Goal: Task Accomplishment & Management: Manage account settings

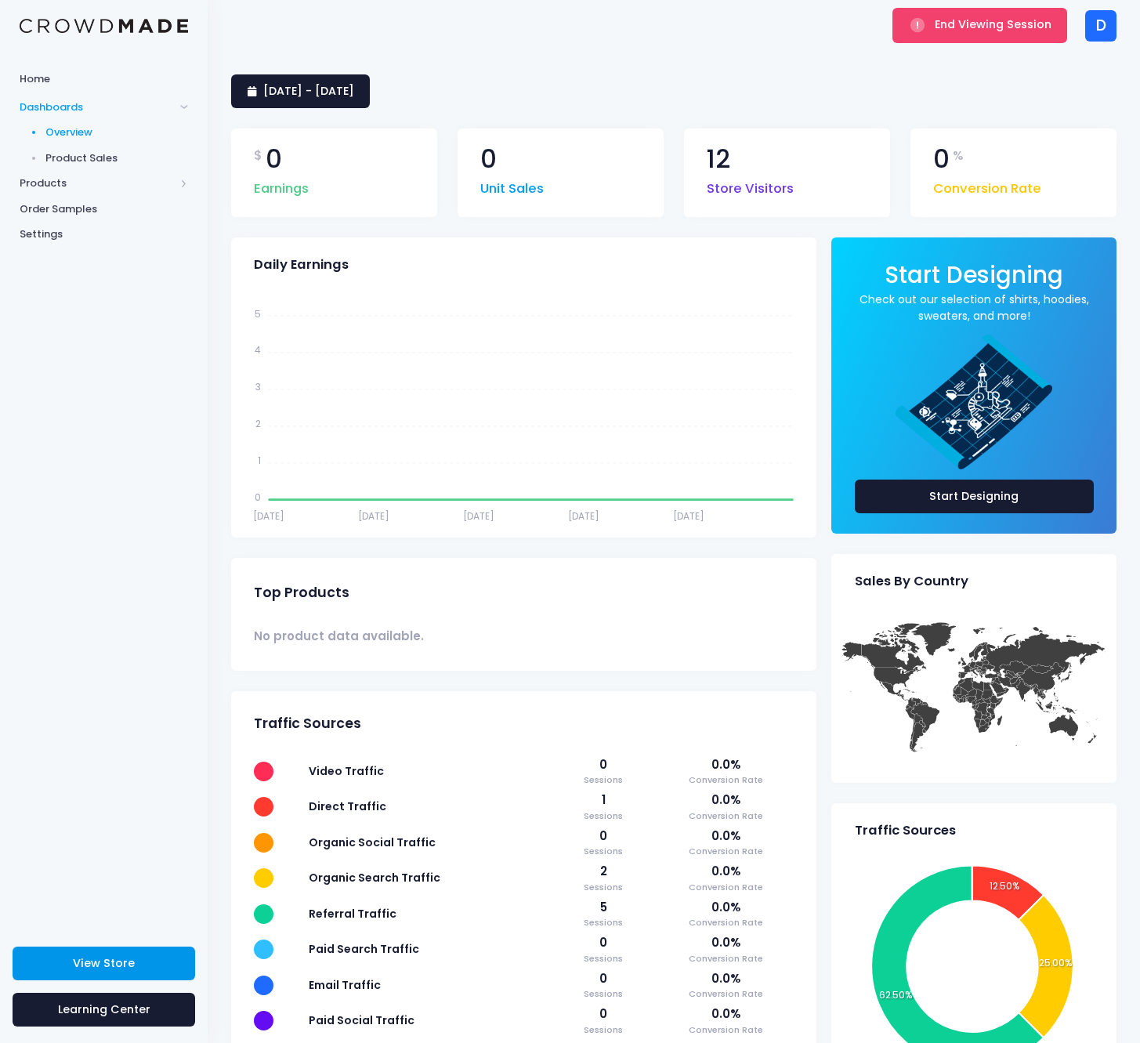
click at [140, 968] on link "View Store" at bounding box center [104, 964] width 183 height 34
click at [63, 182] on span "Products" at bounding box center [97, 184] width 155 height 16
click at [86, 185] on span "Product Editor" at bounding box center [116, 184] width 143 height 16
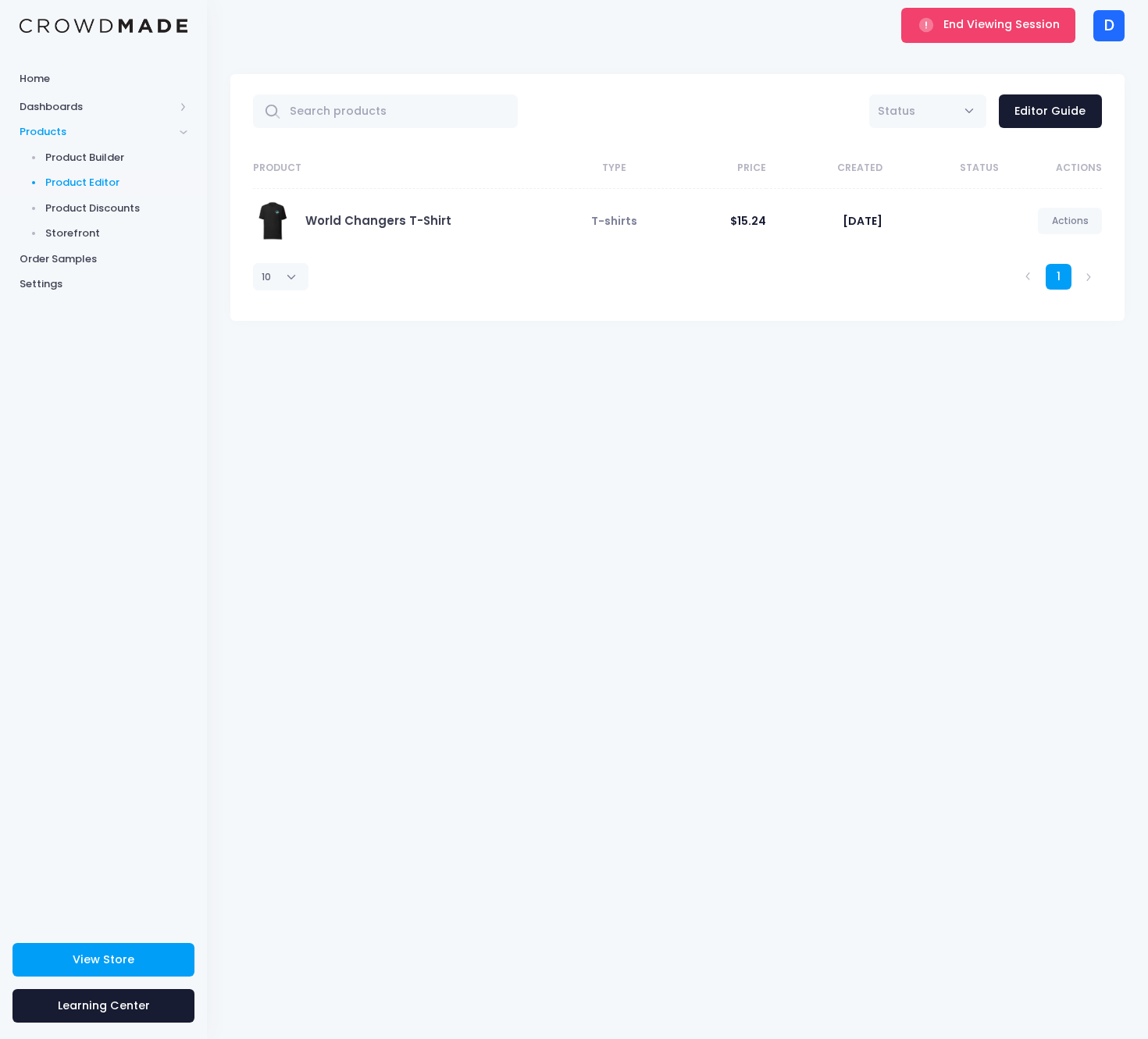
click at [753, 219] on span "$15.24" at bounding box center [748, 221] width 36 height 16
click at [757, 293] on div "1" at bounding box center [857, 276] width 504 height 47
click at [91, 178] on span "Product Editor" at bounding box center [116, 183] width 143 height 16
click at [991, 31] on span "End Viewing Session" at bounding box center [1002, 24] width 117 height 16
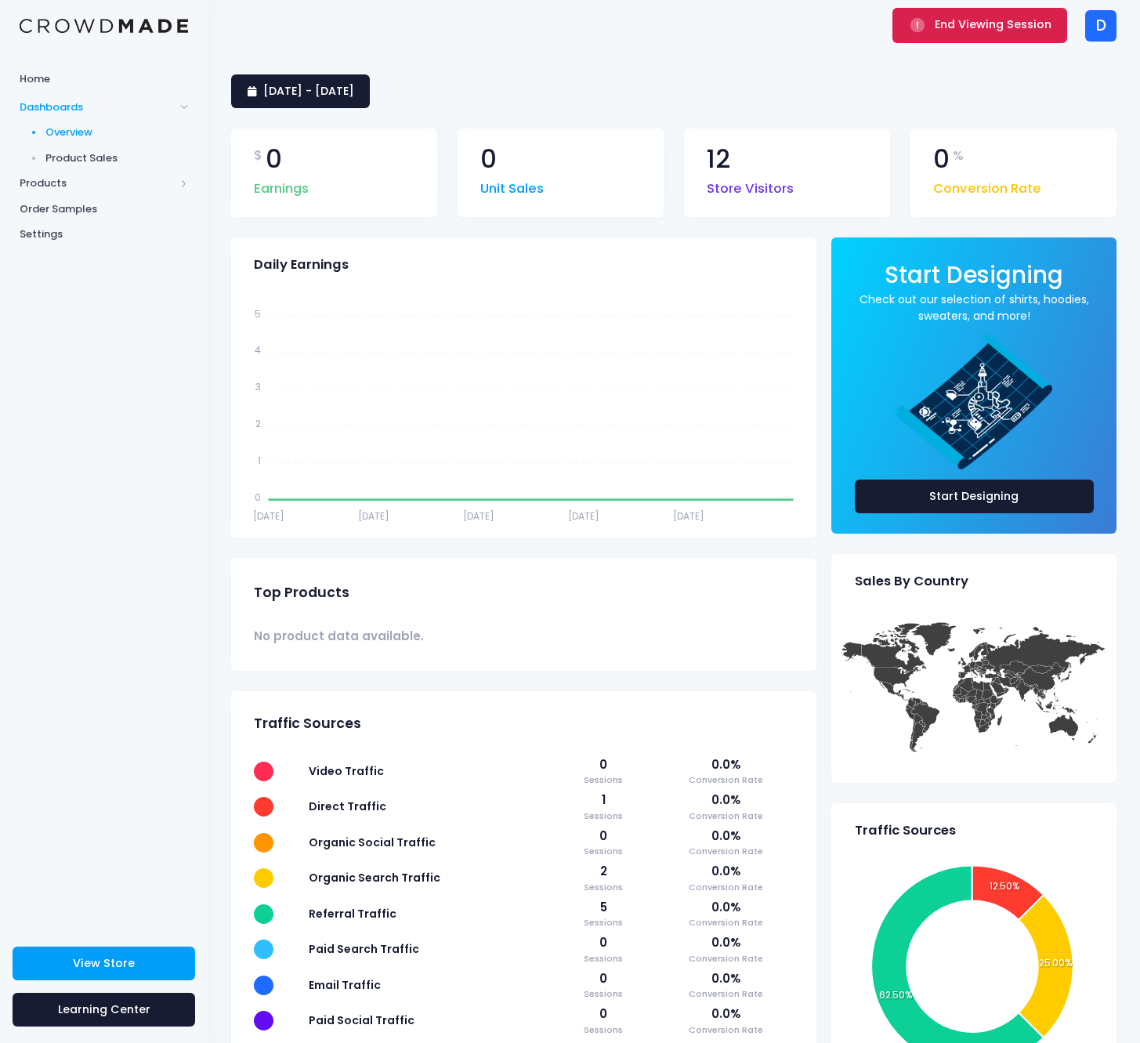
click at [948, 42] on button "End Viewing Session" at bounding box center [980, 25] width 175 height 34
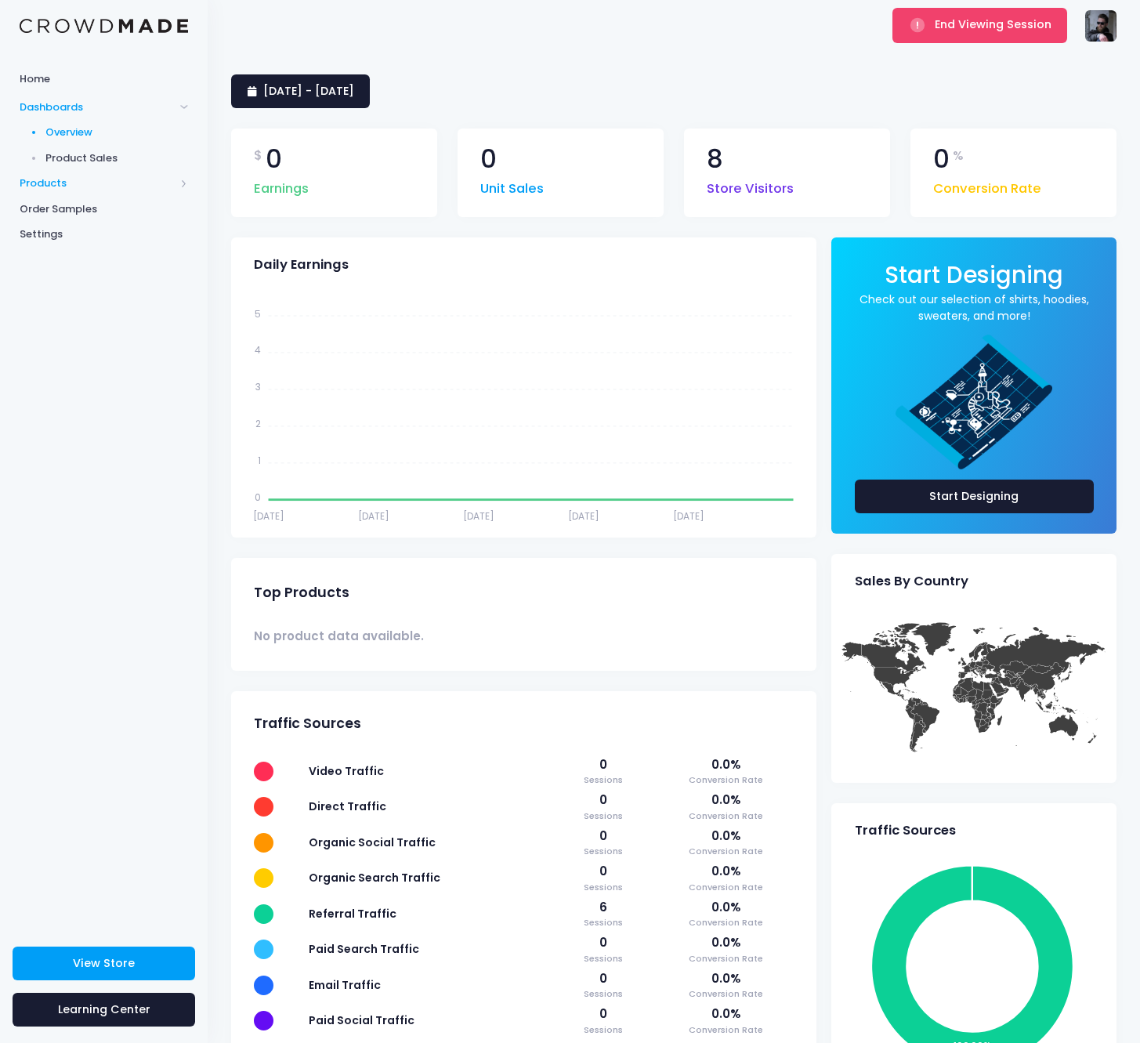
click at [103, 186] on span "Products" at bounding box center [97, 184] width 155 height 16
click at [96, 184] on span "Product Editor" at bounding box center [116, 184] width 143 height 16
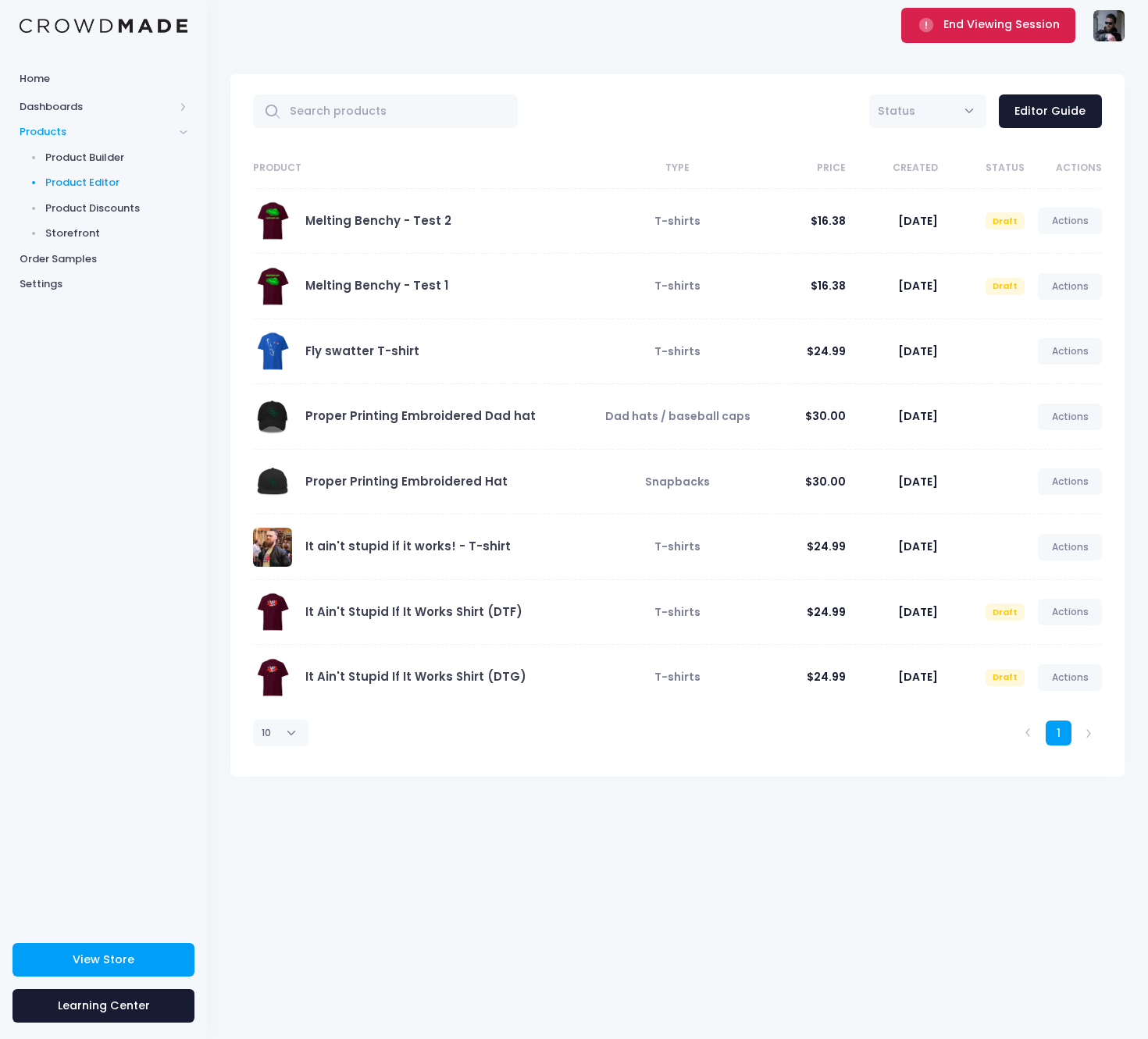
click at [974, 34] on button "End Viewing Session" at bounding box center [989, 25] width 174 height 34
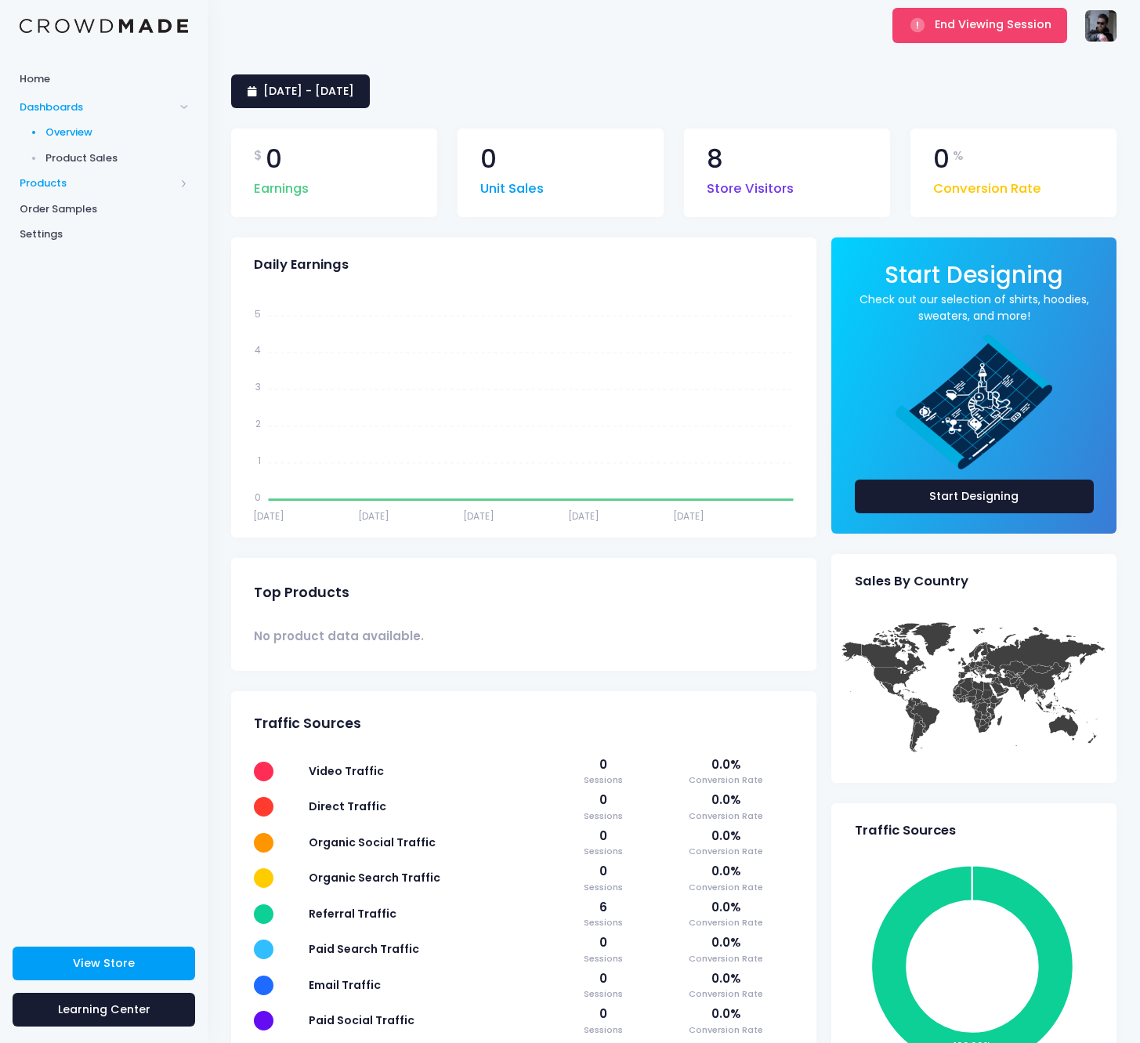
click at [76, 173] on span "Products" at bounding box center [104, 184] width 208 height 26
click at [77, 185] on span "Product Editor" at bounding box center [116, 184] width 143 height 16
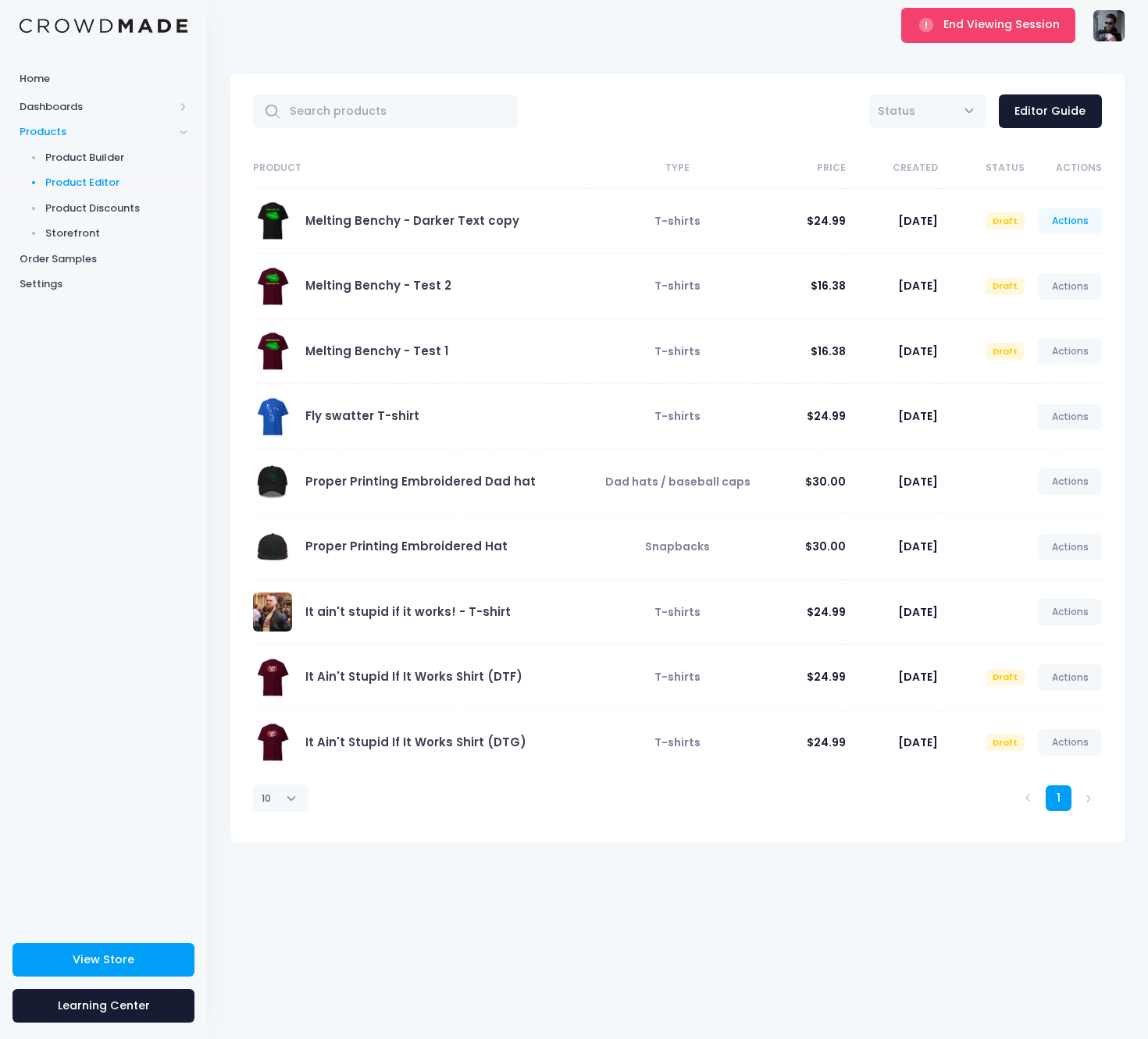
click at [1069, 218] on link "Actions" at bounding box center [1070, 221] width 64 height 27
click at [1042, 258] on link "Edit" at bounding box center [1053, 257] width 83 height 27
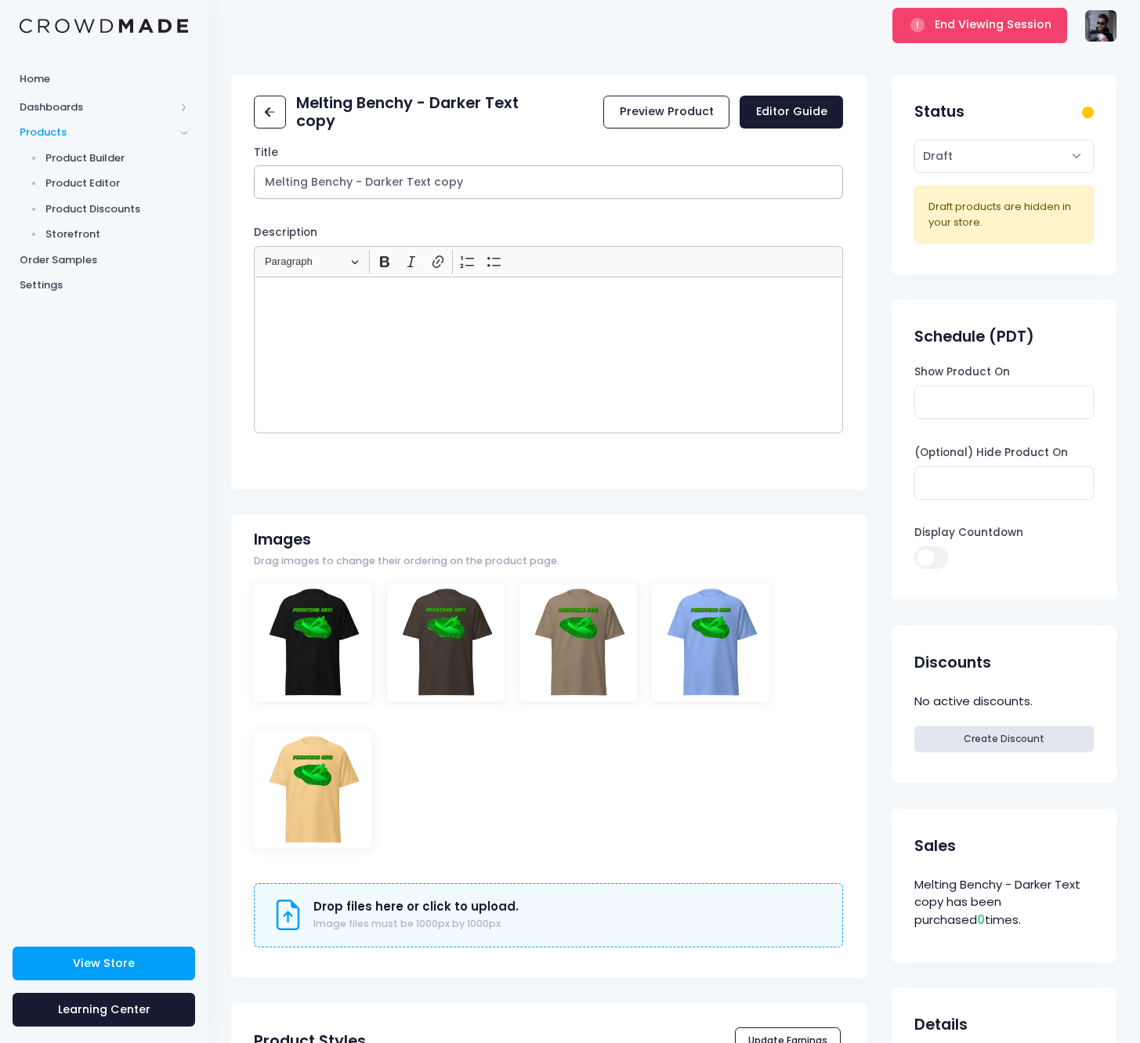
click at [468, 187] on input "Melting Benchy - Darker Text copy" at bounding box center [548, 182] width 589 height 34
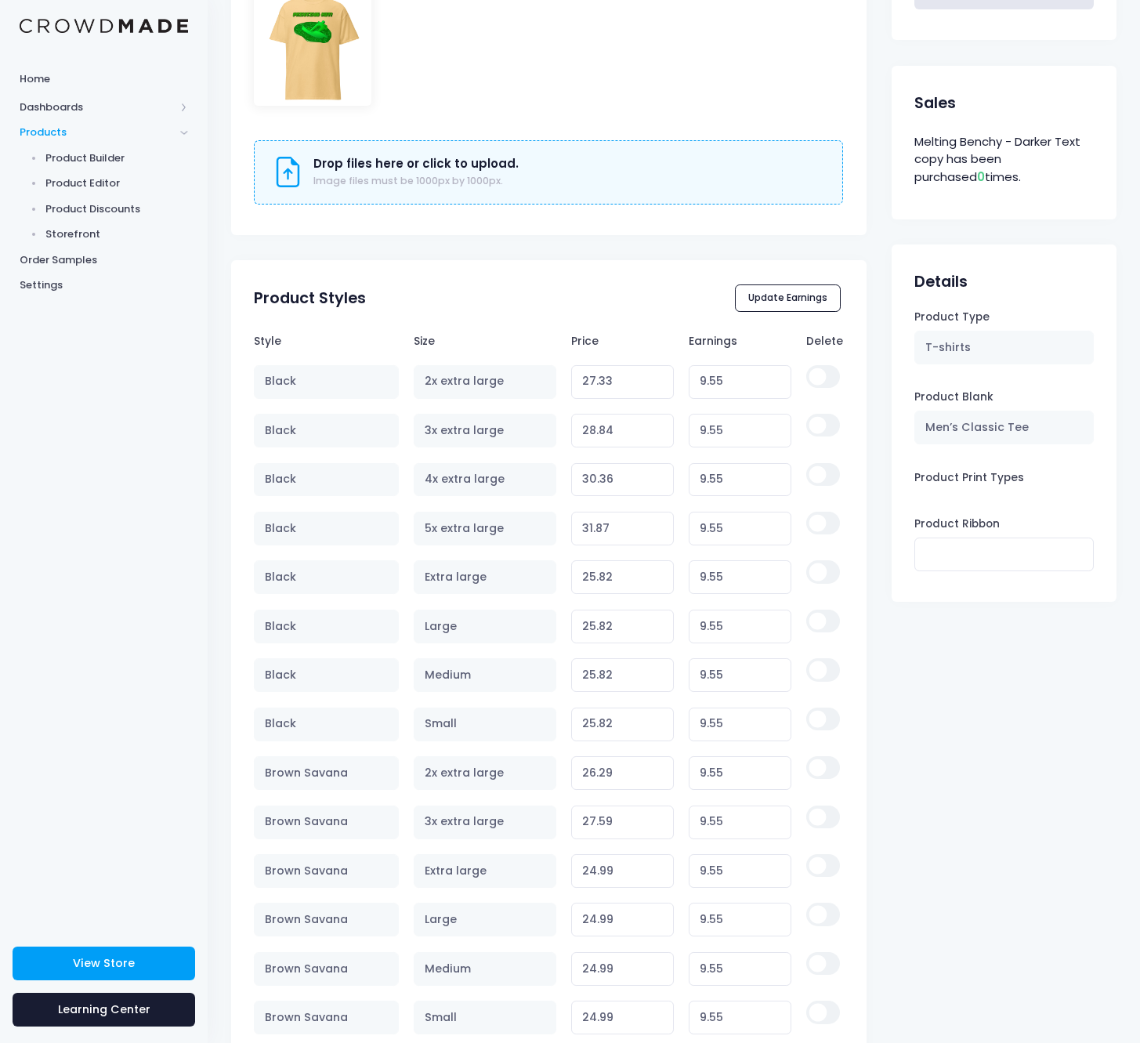
scroll to position [969, 0]
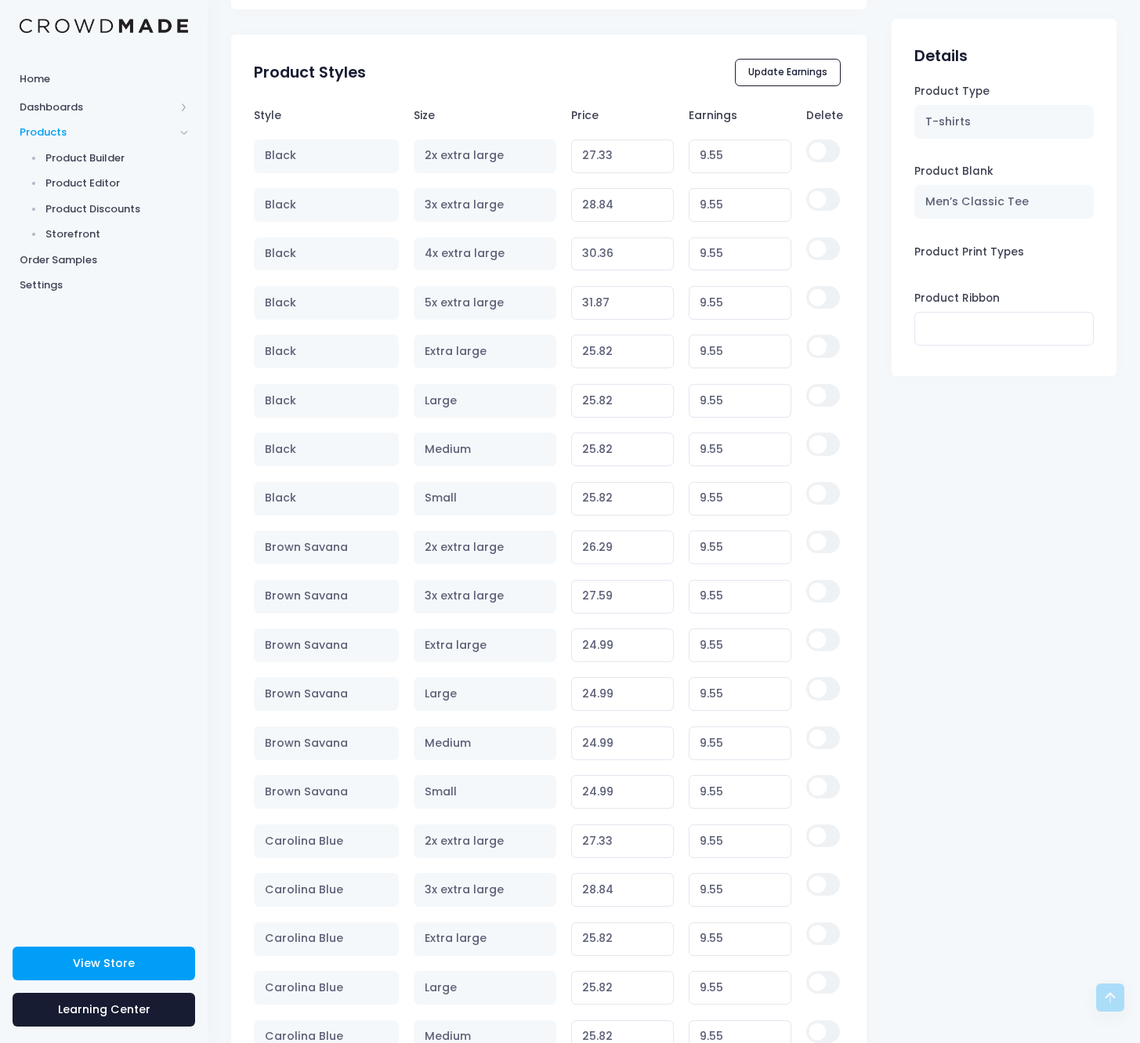
type input "Melting Benchy - Darker Text"
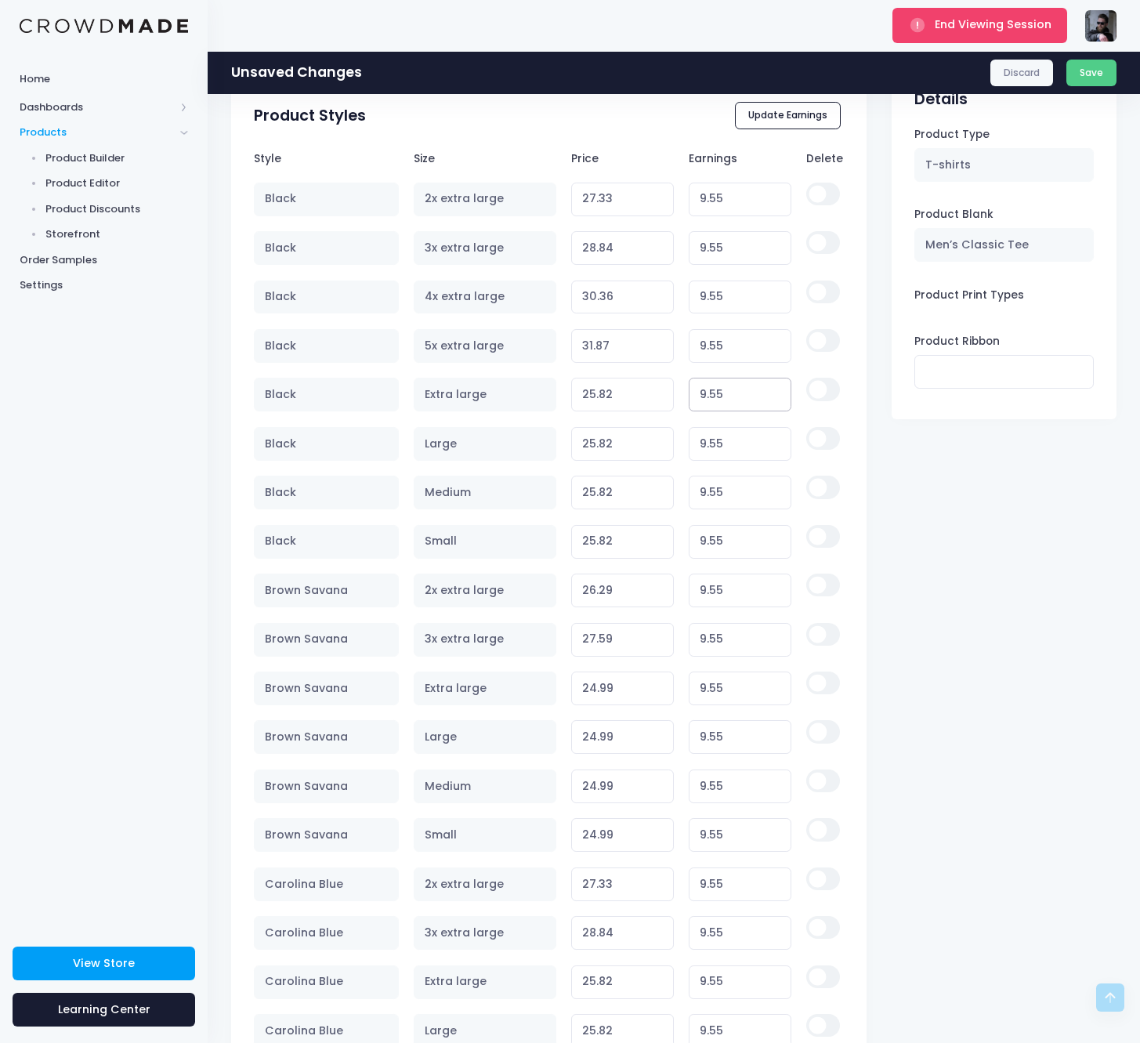
click at [729, 351] on tbody "Black 2x extra large 27.33 Variant price must be at least $17.78 and not more t…" at bounding box center [548, 1007] width 589 height 1664
click at [729, 351] on input "9.55" at bounding box center [740, 346] width 103 height 34
click at [724, 380] on input "9.55" at bounding box center [740, 395] width 103 height 34
type input "8"
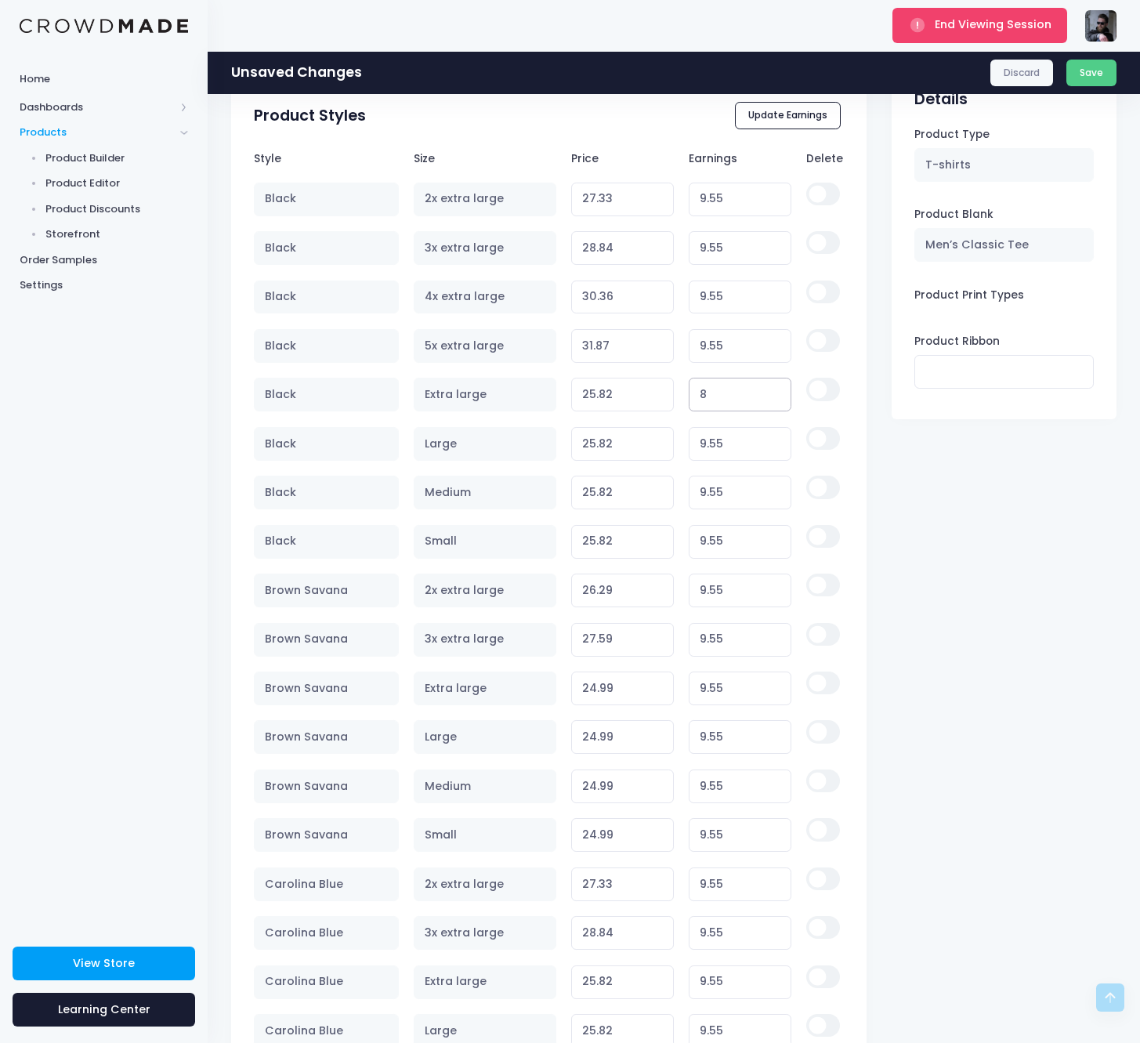
type input "24.27"
type input "8.6"
type input "24.87"
type input "8.63"
type input "24.90"
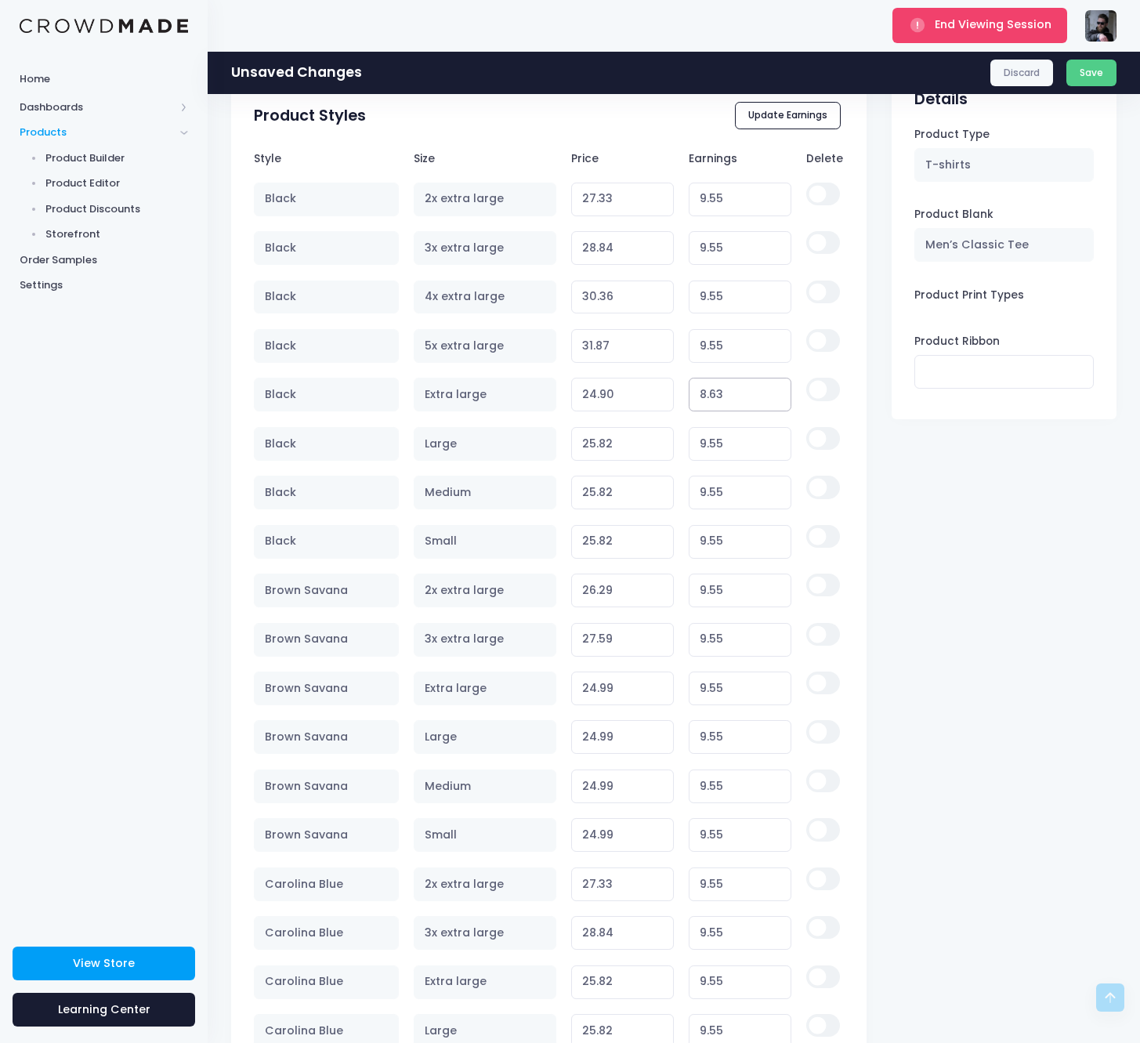
type input "8.6"
type input "24.87"
type input "8.69"
type input "24.96"
type input "8.6"
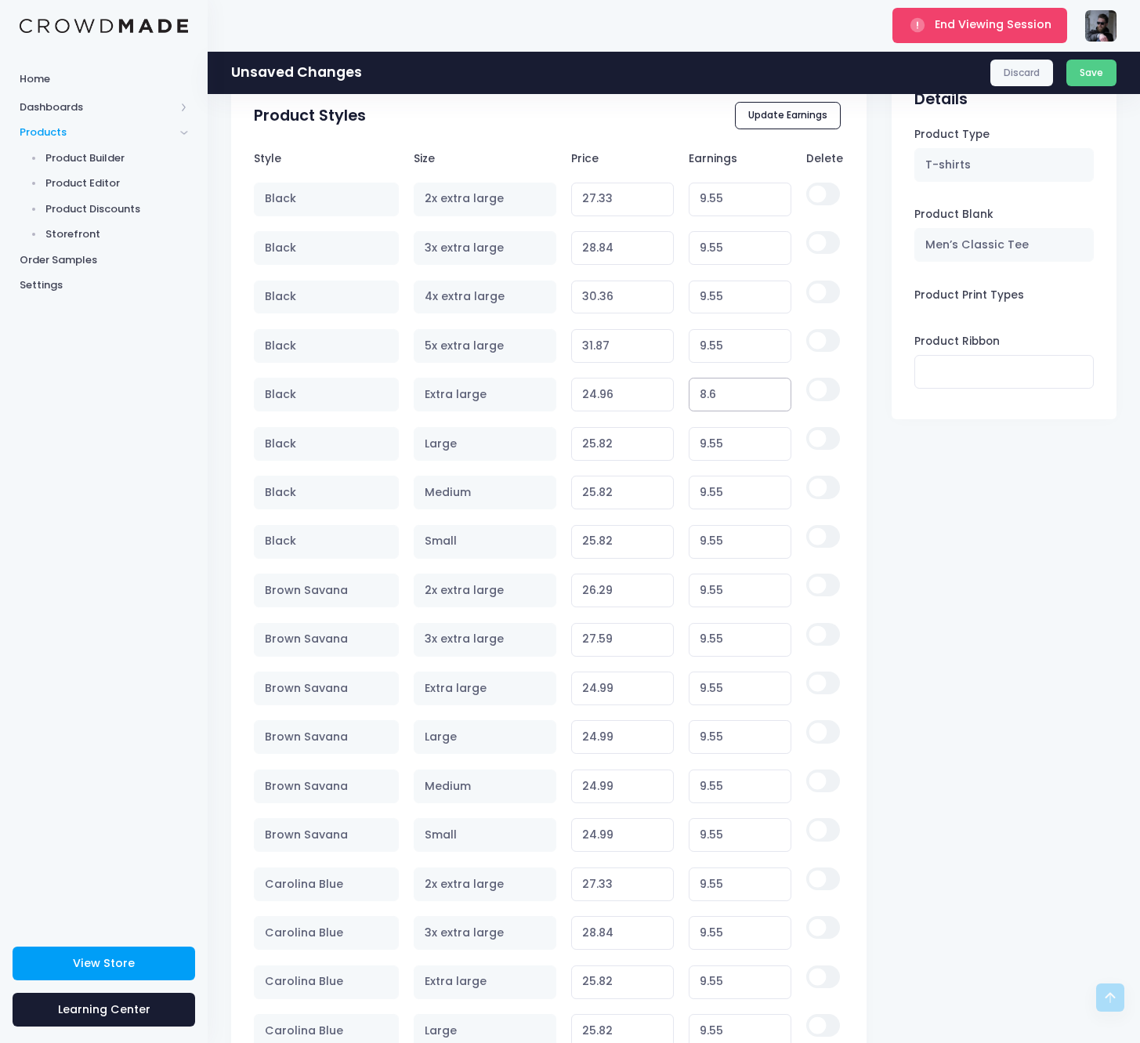
type input "24.87"
type input "8"
type input "24.27"
type input "8.7"
type input "24.97"
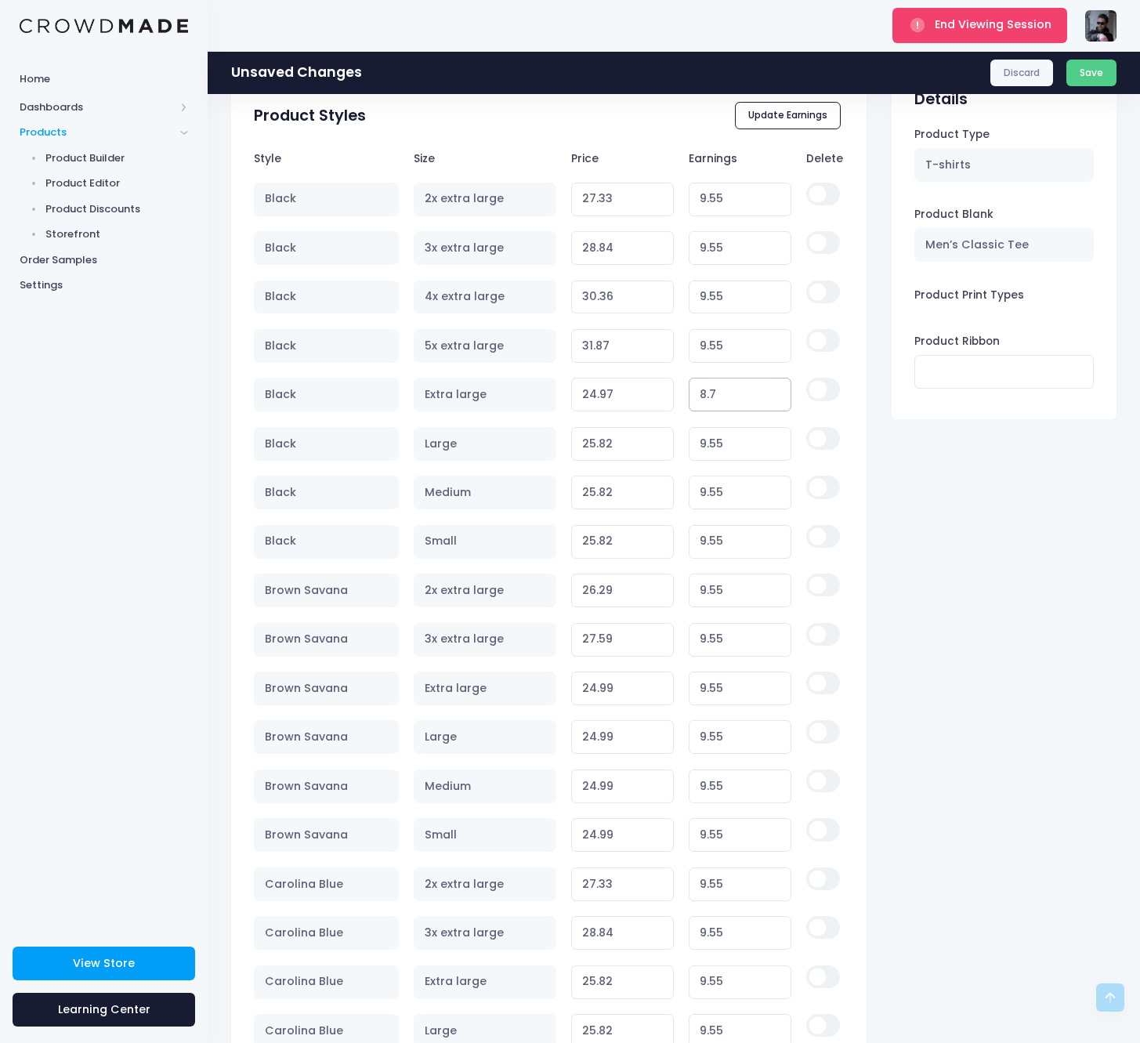
type input "8.73"
type input "25.00"
type input "8.72"
type input "24.99"
click at [713, 390] on input "8.72" at bounding box center [740, 395] width 103 height 34
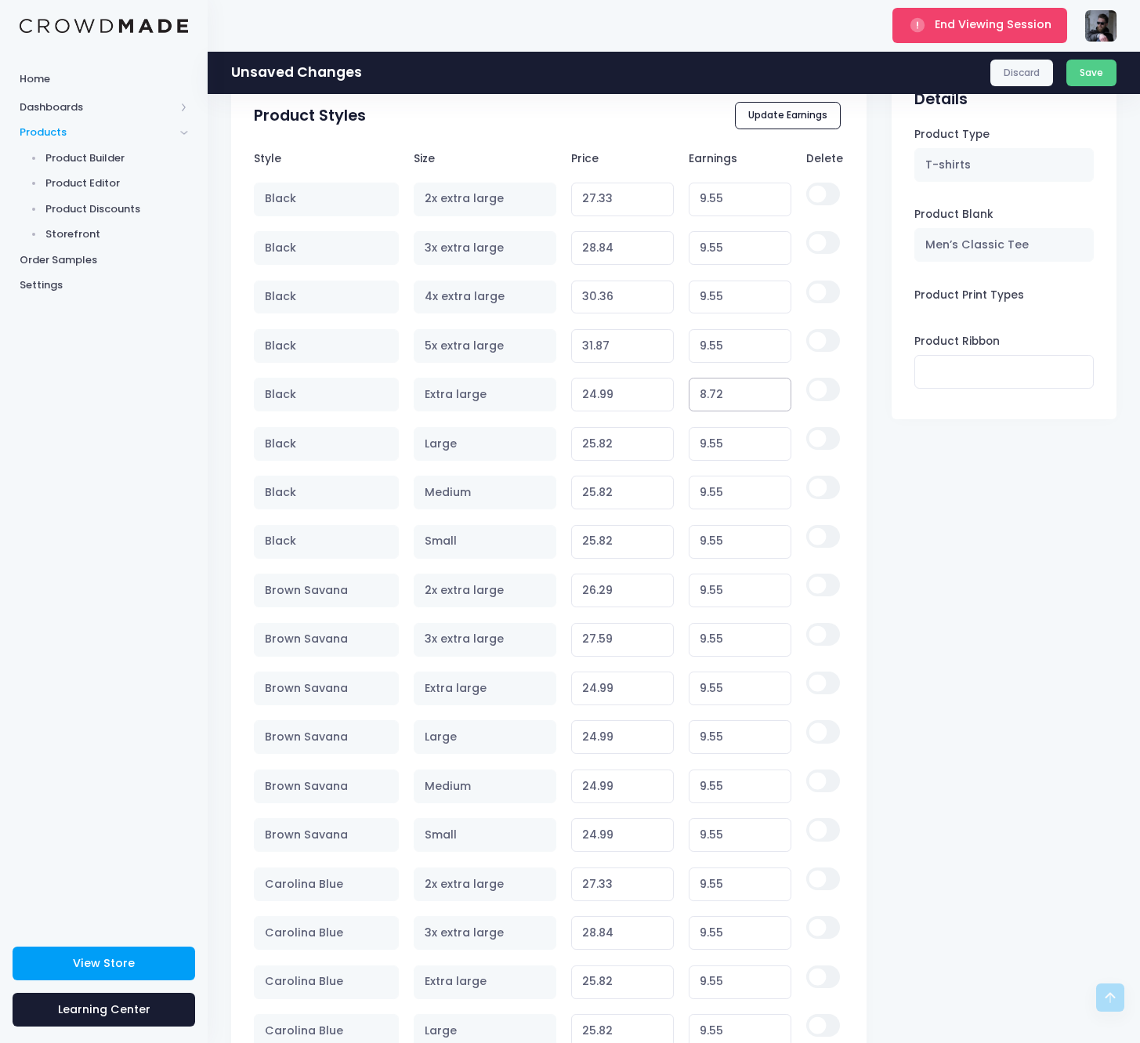
click at [713, 390] on input "8.72" at bounding box center [740, 395] width 103 height 34
type input "8.72"
click at [721, 201] on input "9.55" at bounding box center [740, 200] width 103 height 34
paste input "8.72"
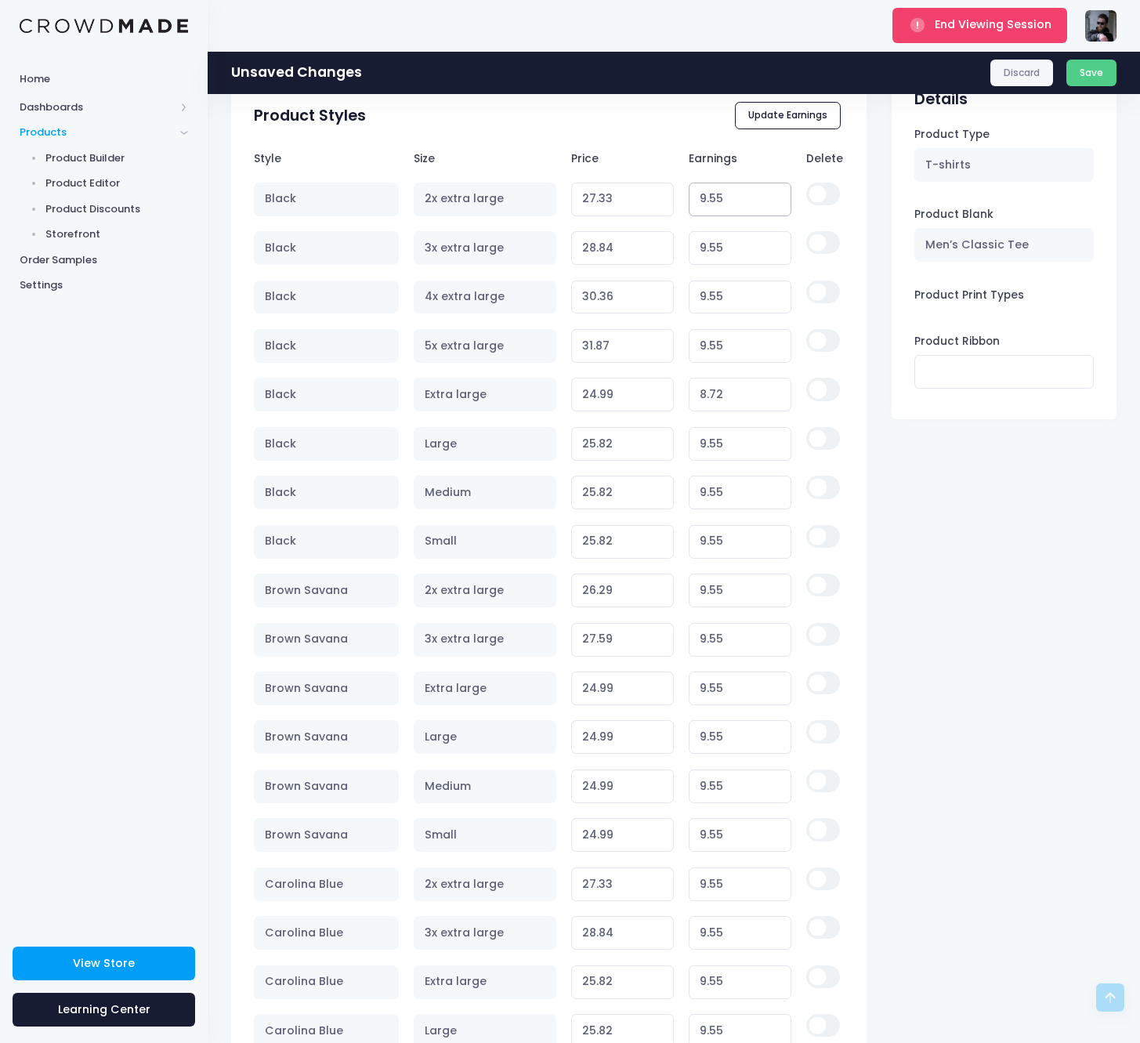
type input "8.72"
type input "26.50"
type input "8.72"
click at [716, 245] on input "9.55" at bounding box center [740, 248] width 103 height 34
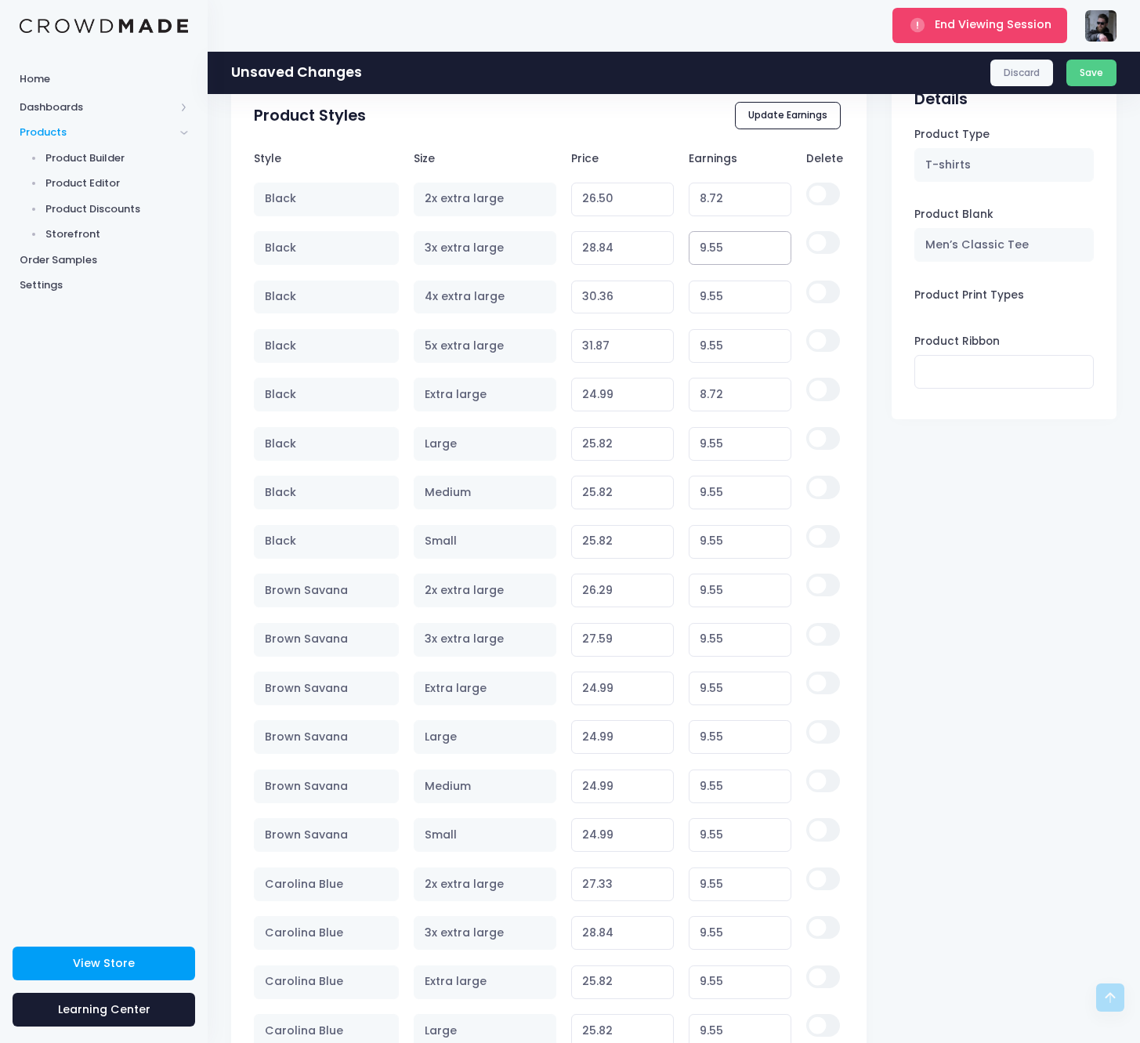
click at [716, 245] on input "9.55" at bounding box center [740, 248] width 103 height 34
paste input "8.72"
type input "8.72"
type input "28.01"
type input "8.72"
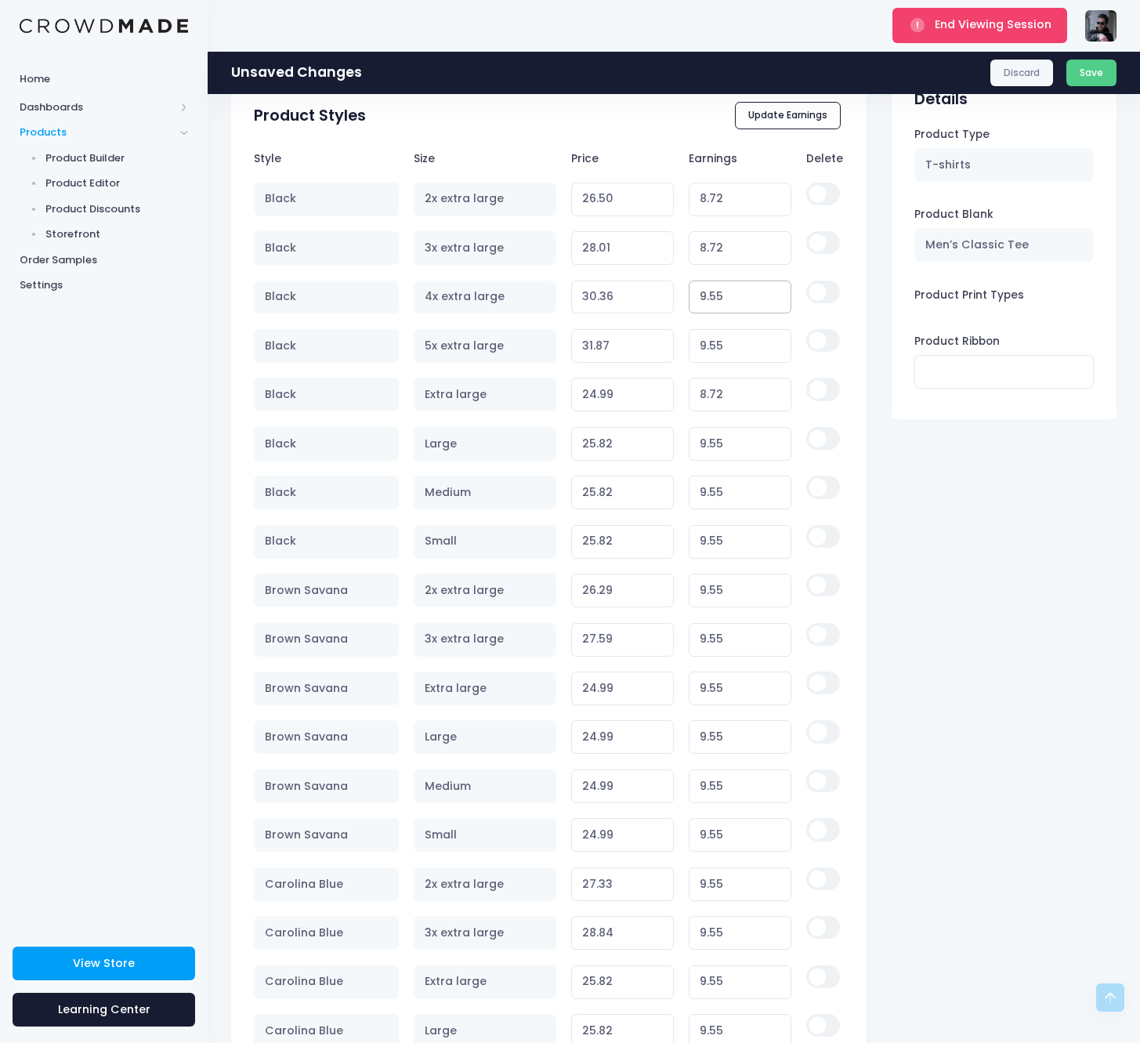
click at [716, 296] on input "9.55" at bounding box center [740, 298] width 103 height 34
paste input "8.72"
type input "8.72"
type input "29.53"
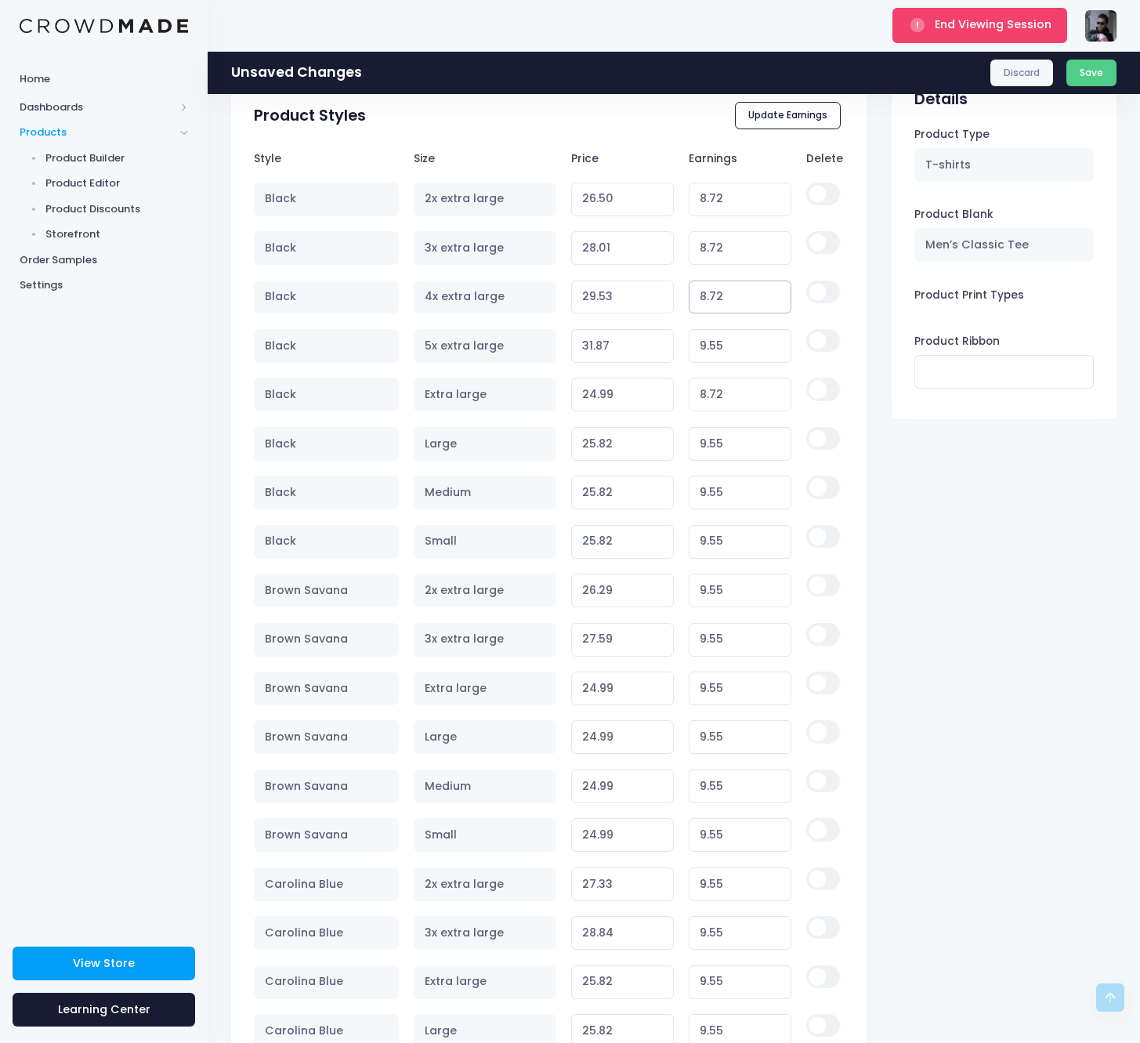
type input "8.72"
click at [720, 339] on input "9.55" at bounding box center [740, 346] width 103 height 34
paste input "8.72"
type input "8.72"
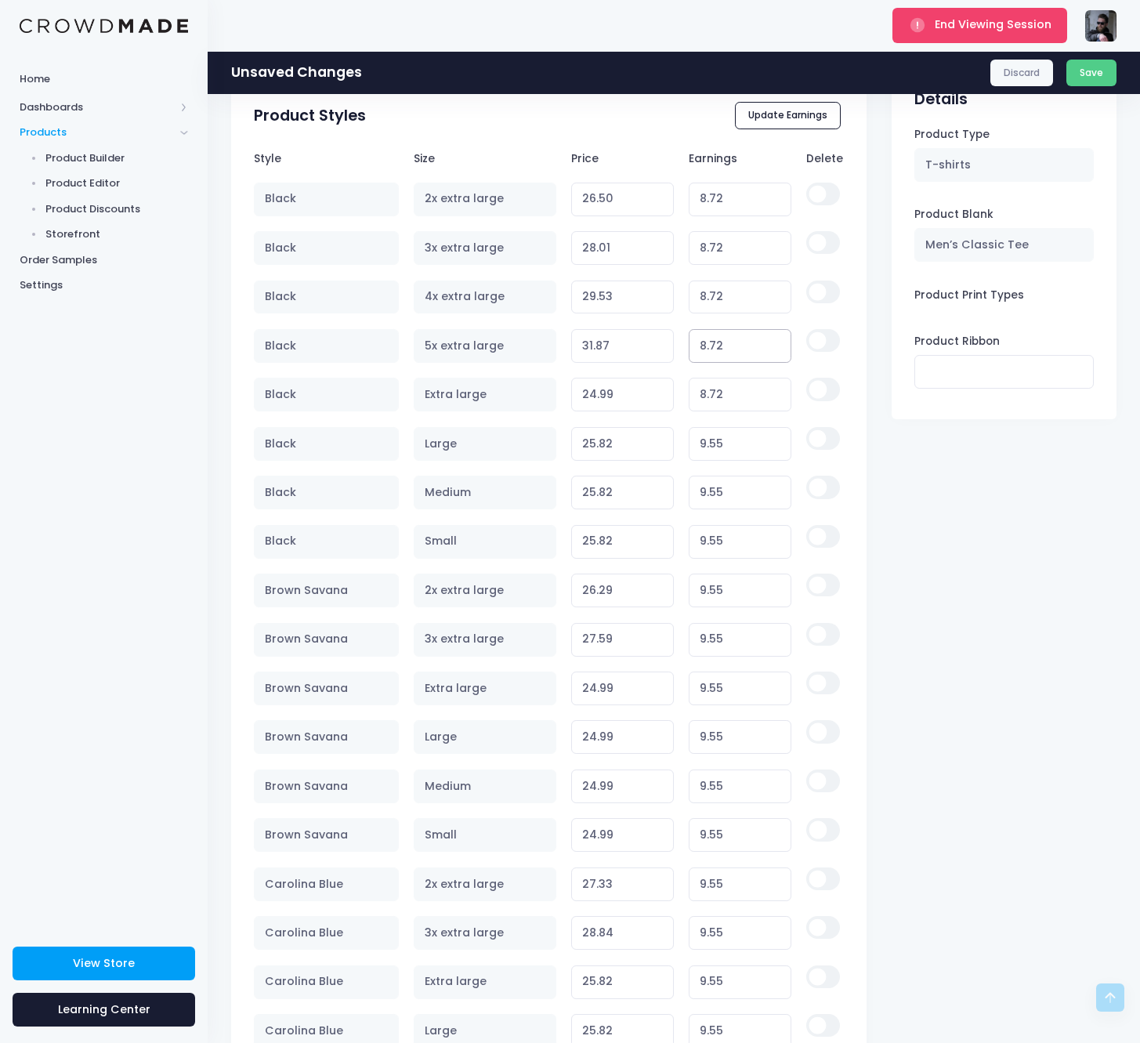
type input "31.04"
type input "8.72"
click at [728, 446] on input "9.55" at bounding box center [740, 444] width 103 height 34
paste input "8.72"
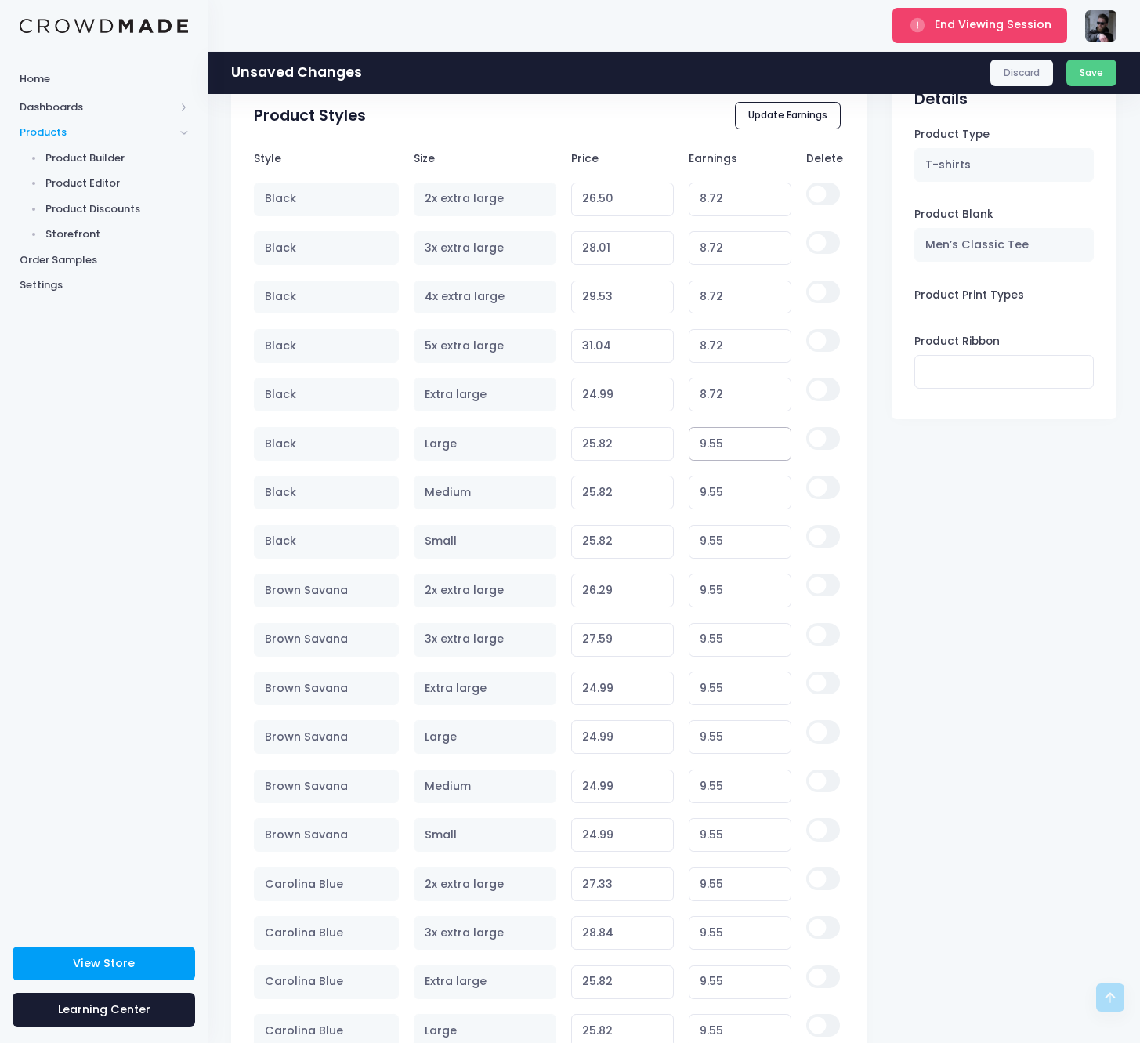
type input "8.72"
type input "24.99"
type input "8.72"
click at [715, 486] on input "9.55" at bounding box center [740, 493] width 103 height 34
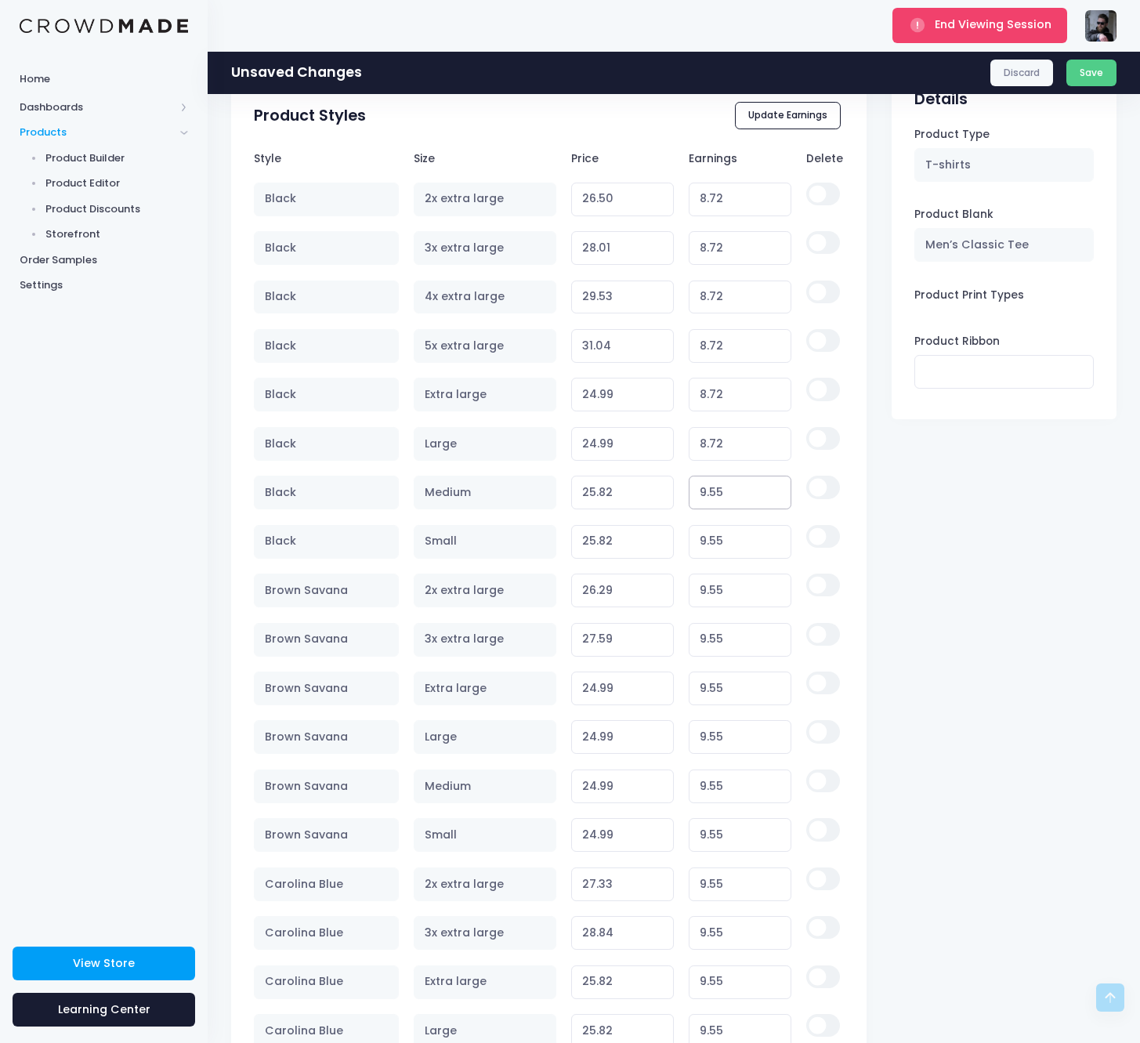
paste input "8.72"
type input "8.72"
type input "24.99"
type input "8.72"
click at [722, 553] on input "9.55" at bounding box center [740, 542] width 103 height 34
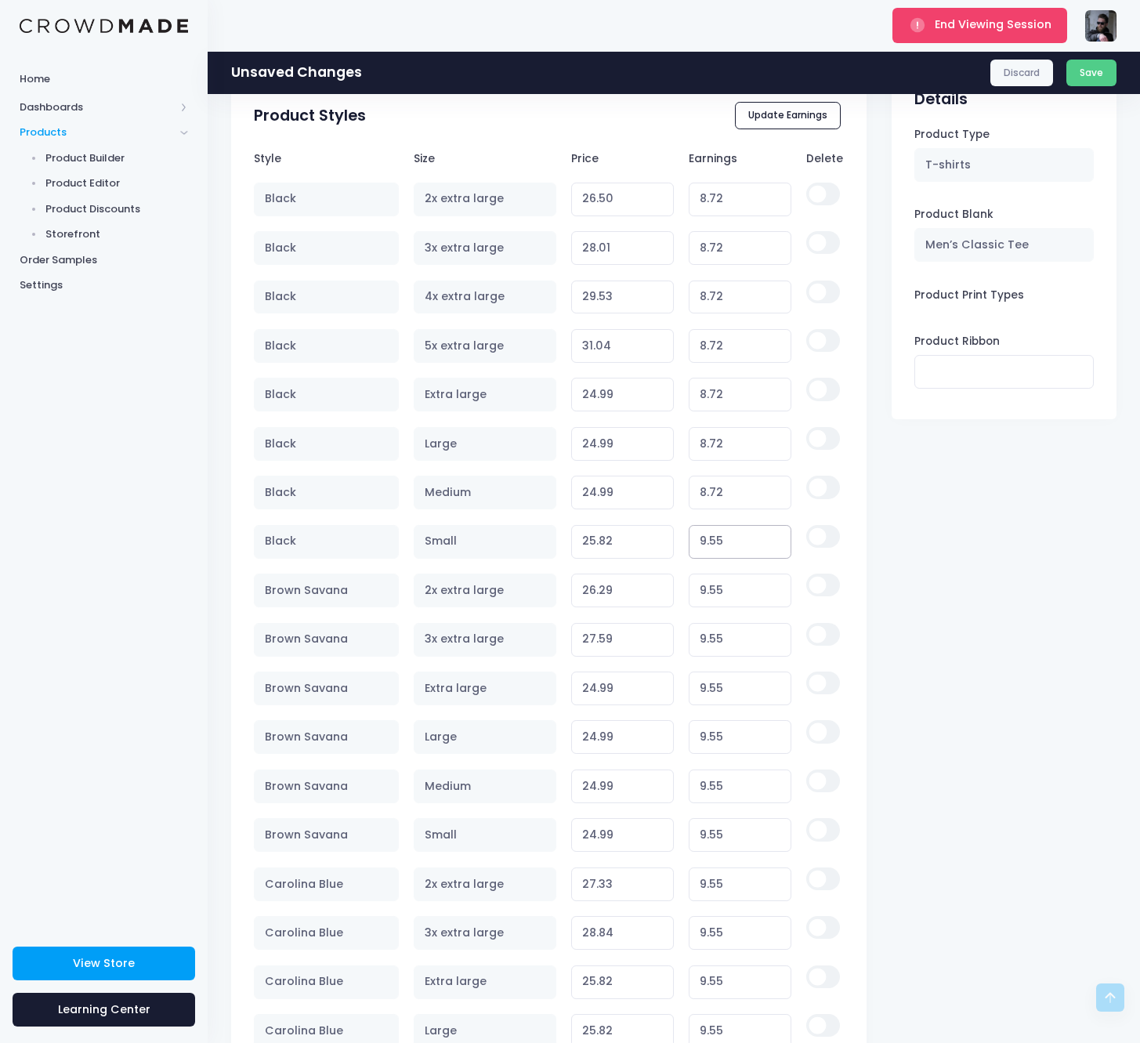
click at [722, 552] on input "9.55" at bounding box center [740, 542] width 103 height 34
paste input "8.72"
type input "8.72"
type input "24.99"
type input "8.72"
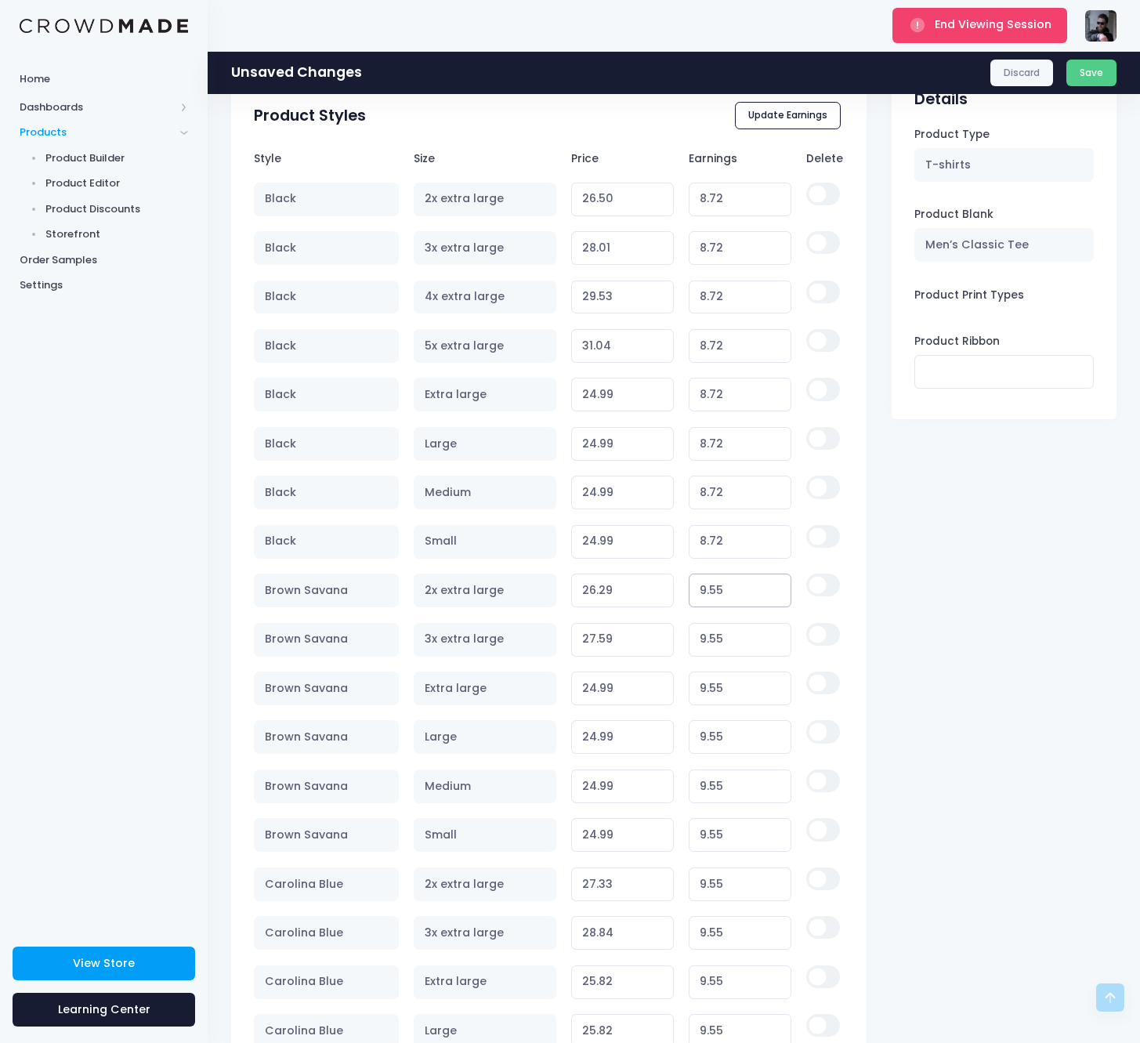
click at [714, 596] on input "9.55" at bounding box center [740, 591] width 103 height 34
paste input "8.72"
type input "8.72"
type input "25.46"
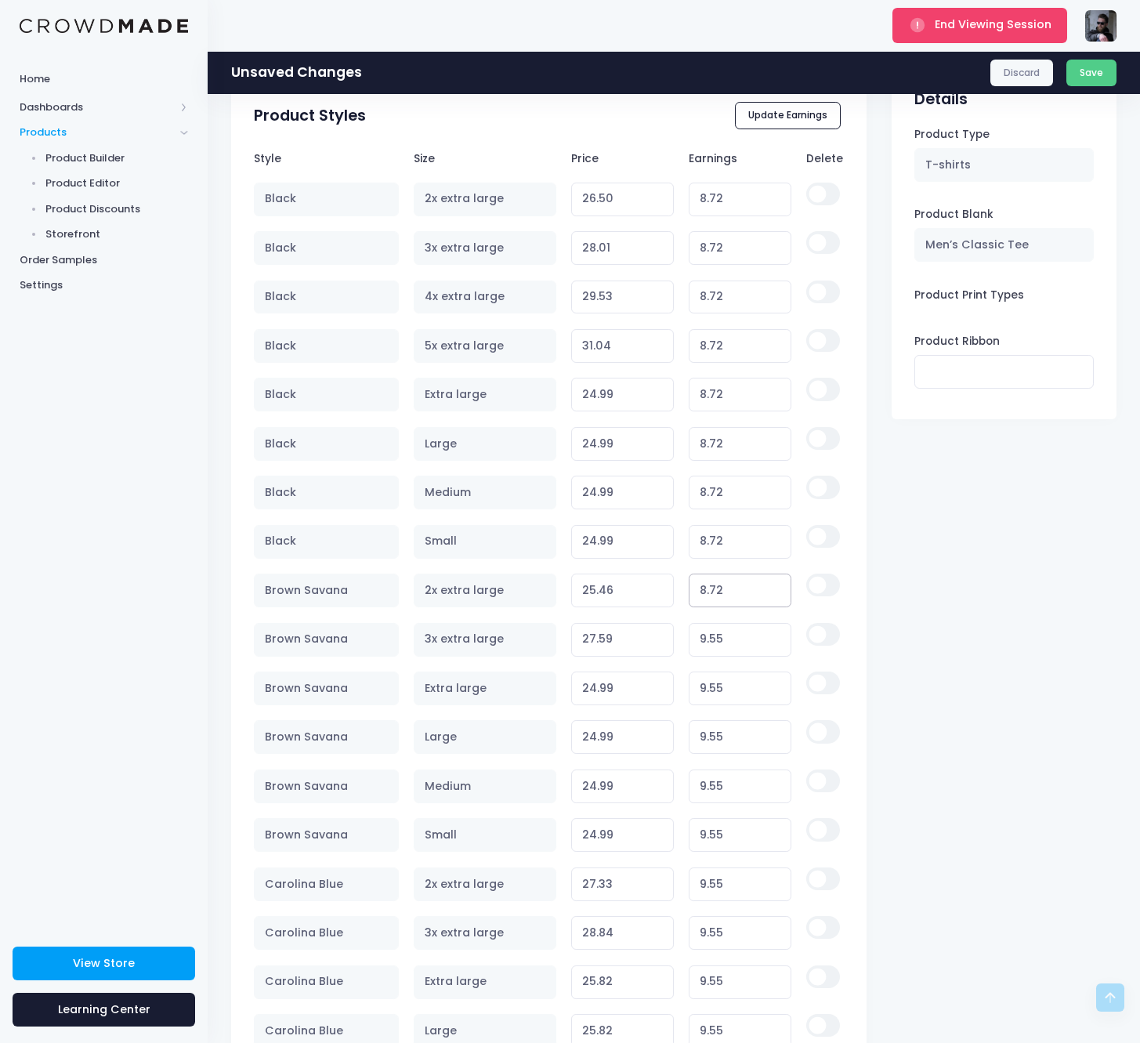
type input "8.72"
click at [721, 628] on input "9.55" at bounding box center [740, 640] width 103 height 34
click at [722, 629] on input "9.55" at bounding box center [740, 640] width 103 height 34
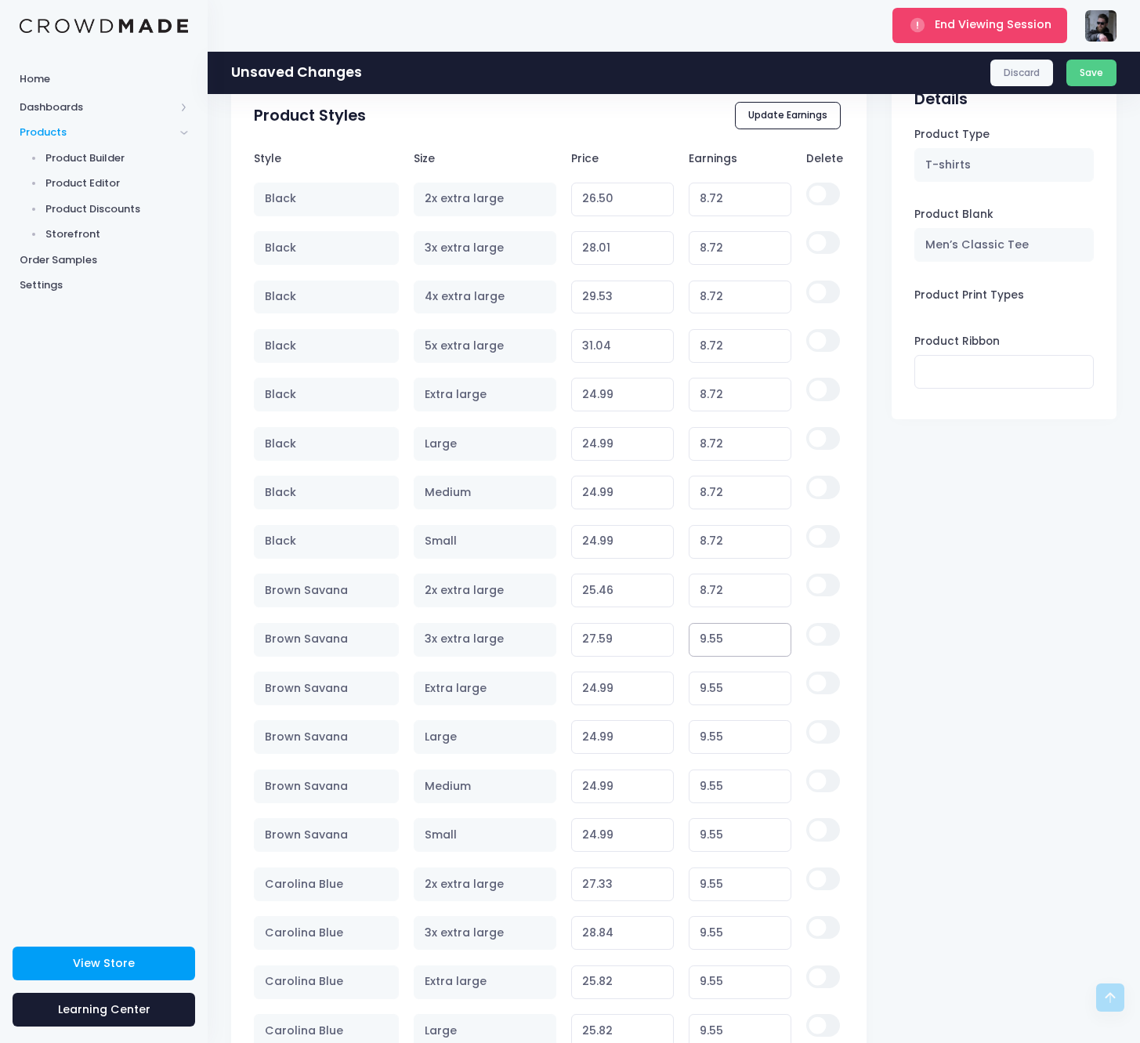
paste input "8.72"
type input "8.72"
type input "26.76"
type input "8.72"
click at [718, 687] on input "9.55" at bounding box center [740, 689] width 103 height 34
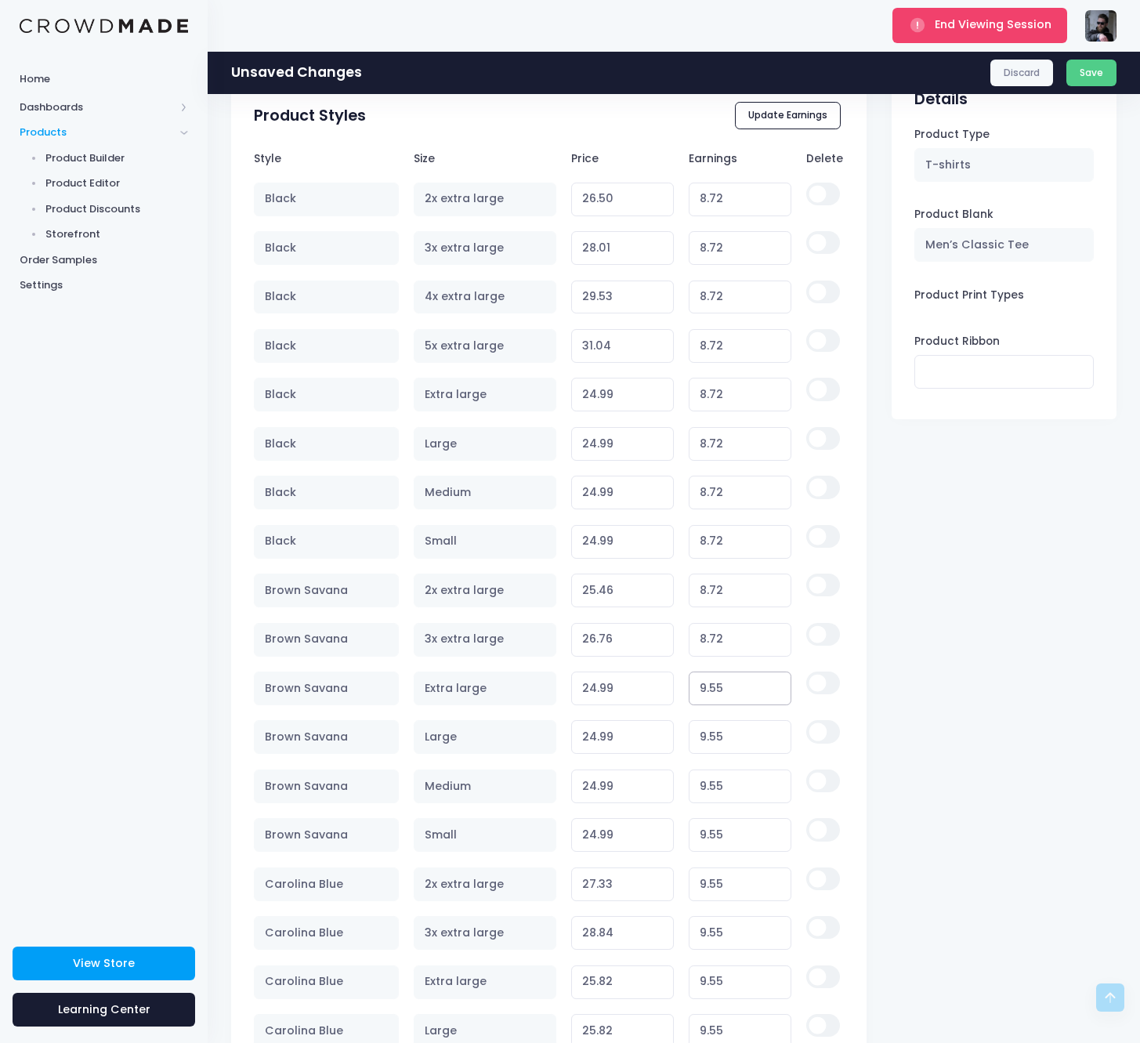
click at [718, 687] on input "9.55" at bounding box center [740, 689] width 103 height 34
paste input "8.72"
type input "8.72"
type input "24.16"
type input "8.72"
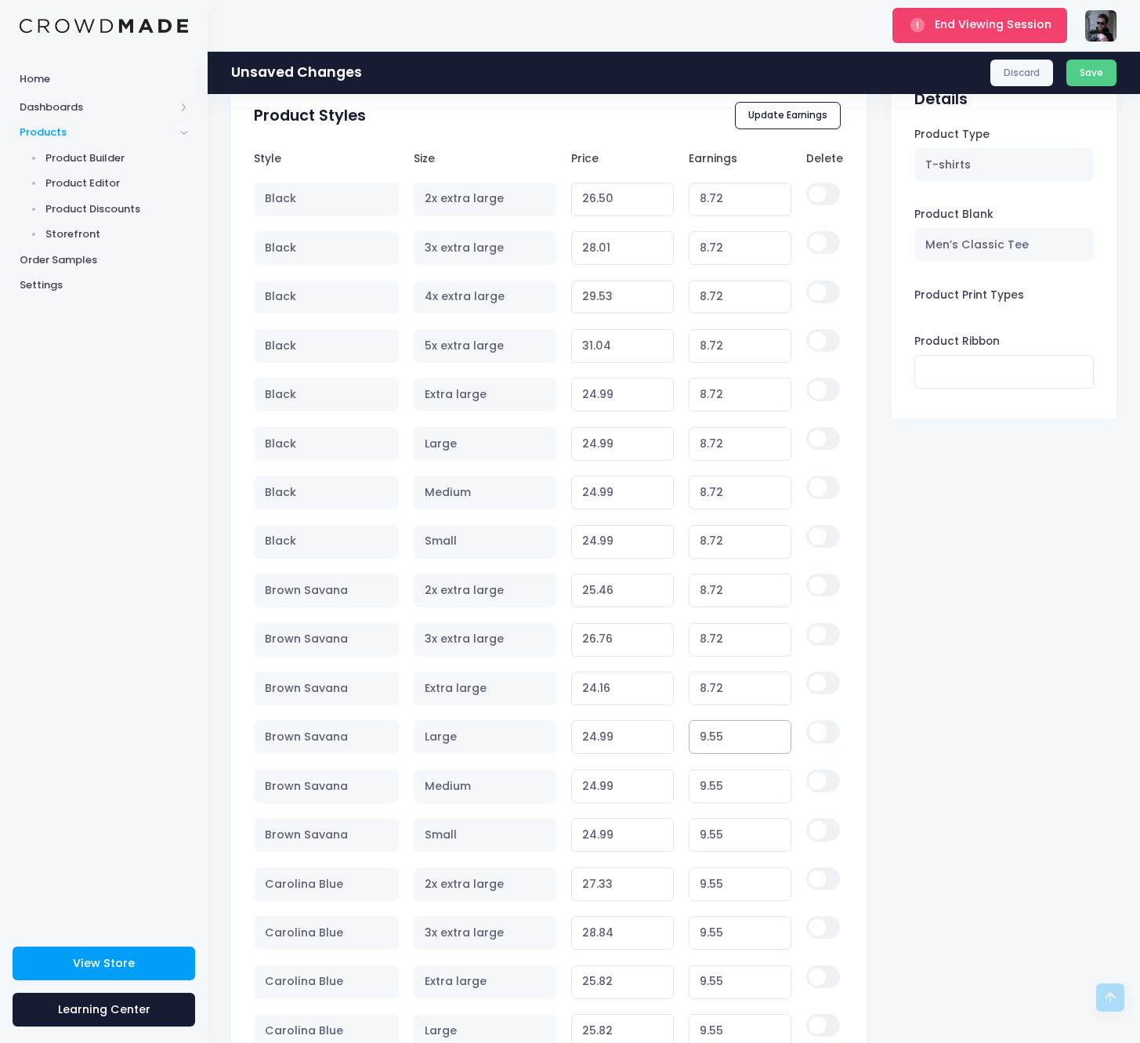
click at [731, 723] on input "9.55" at bounding box center [740, 737] width 103 height 34
paste input "8.72"
type input "8.72"
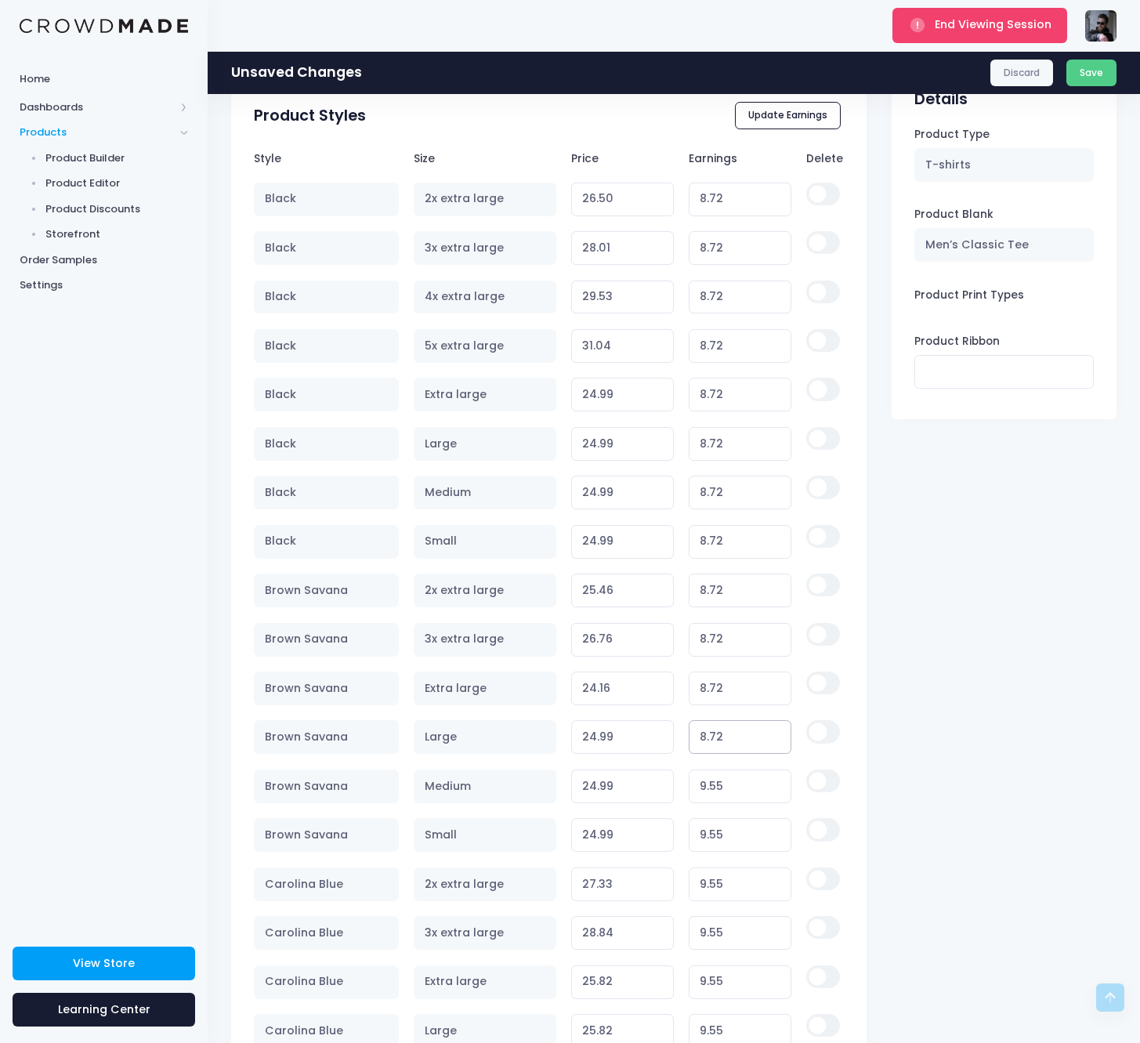
type input "24.16"
type input "8.72"
click at [716, 788] on input "9.55" at bounding box center [740, 787] width 103 height 34
paste input "8.72"
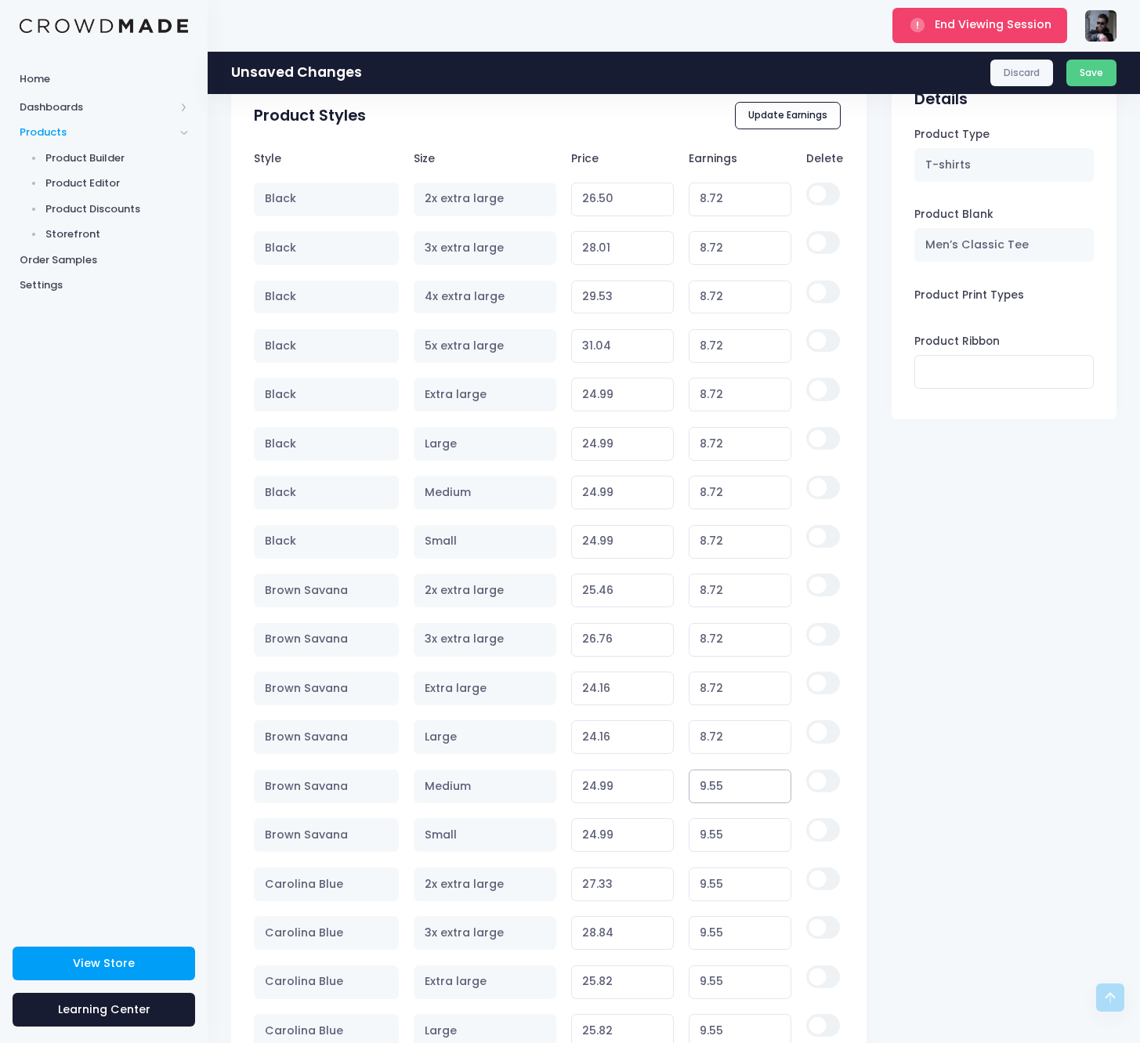
type input "8.72"
type input "24.16"
type input "8.72"
click at [723, 823] on input "9.55" at bounding box center [740, 835] width 103 height 34
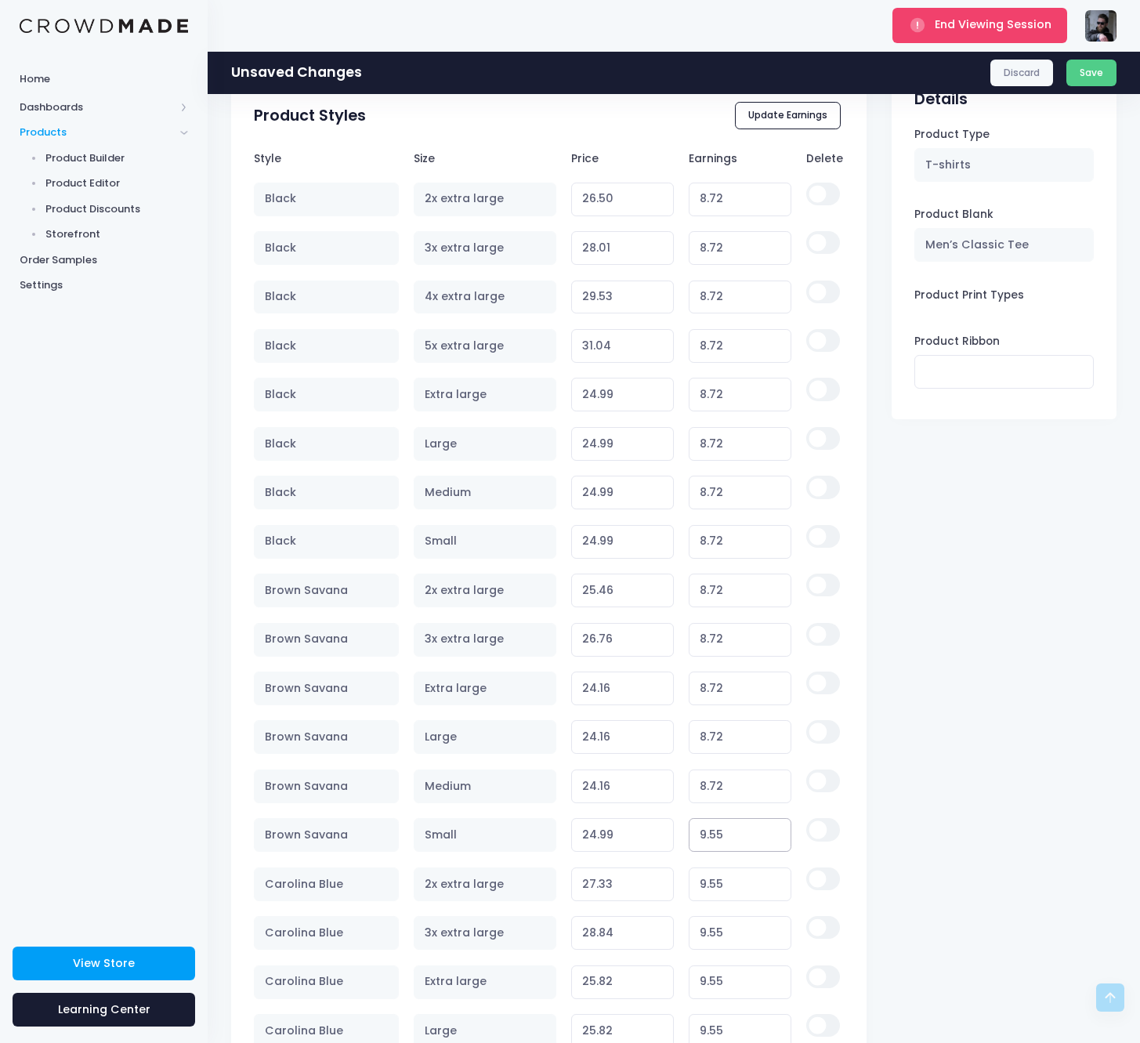
paste input "8.72"
type input "8.72"
type input "24.16"
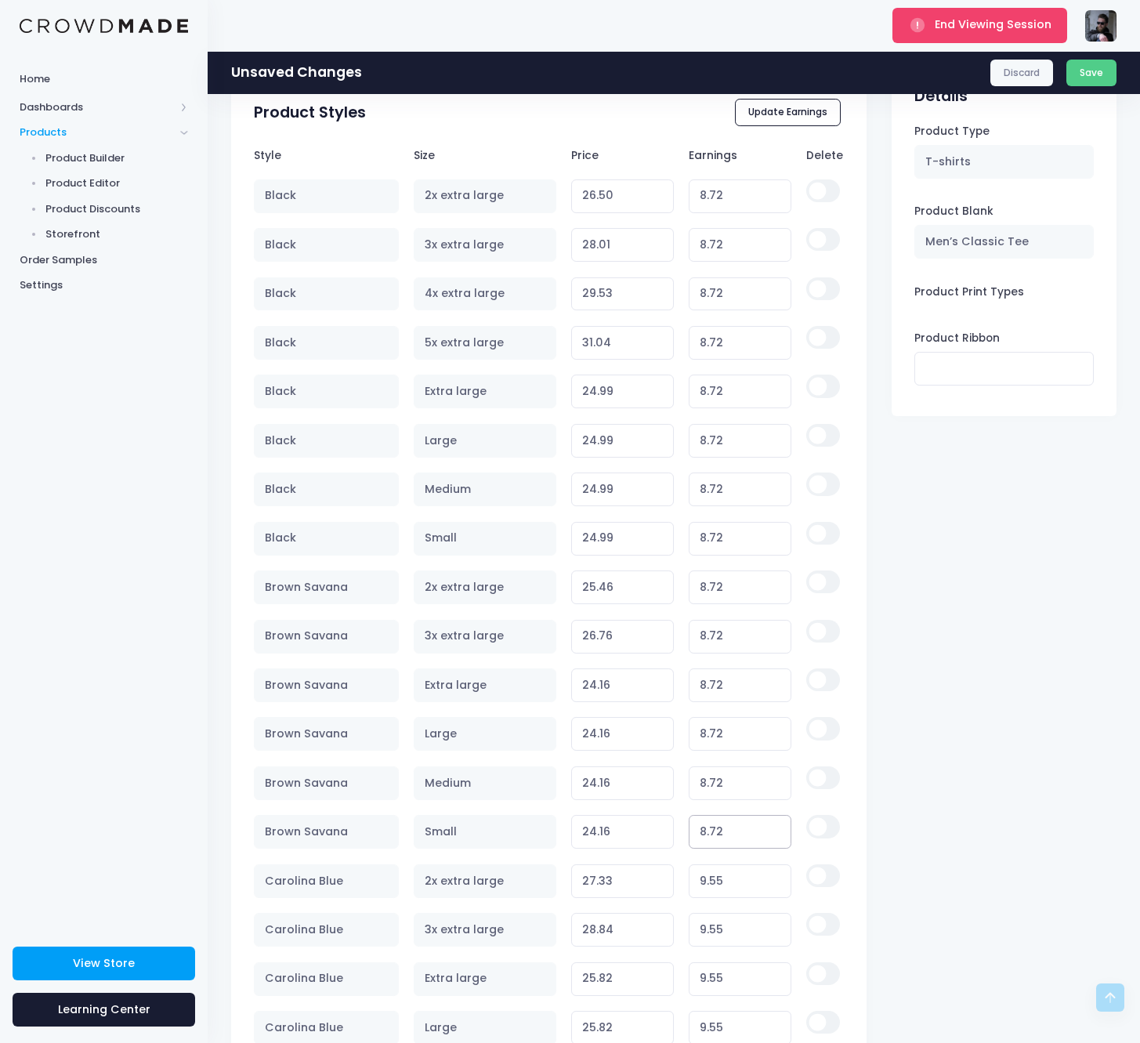
scroll to position [977, 0]
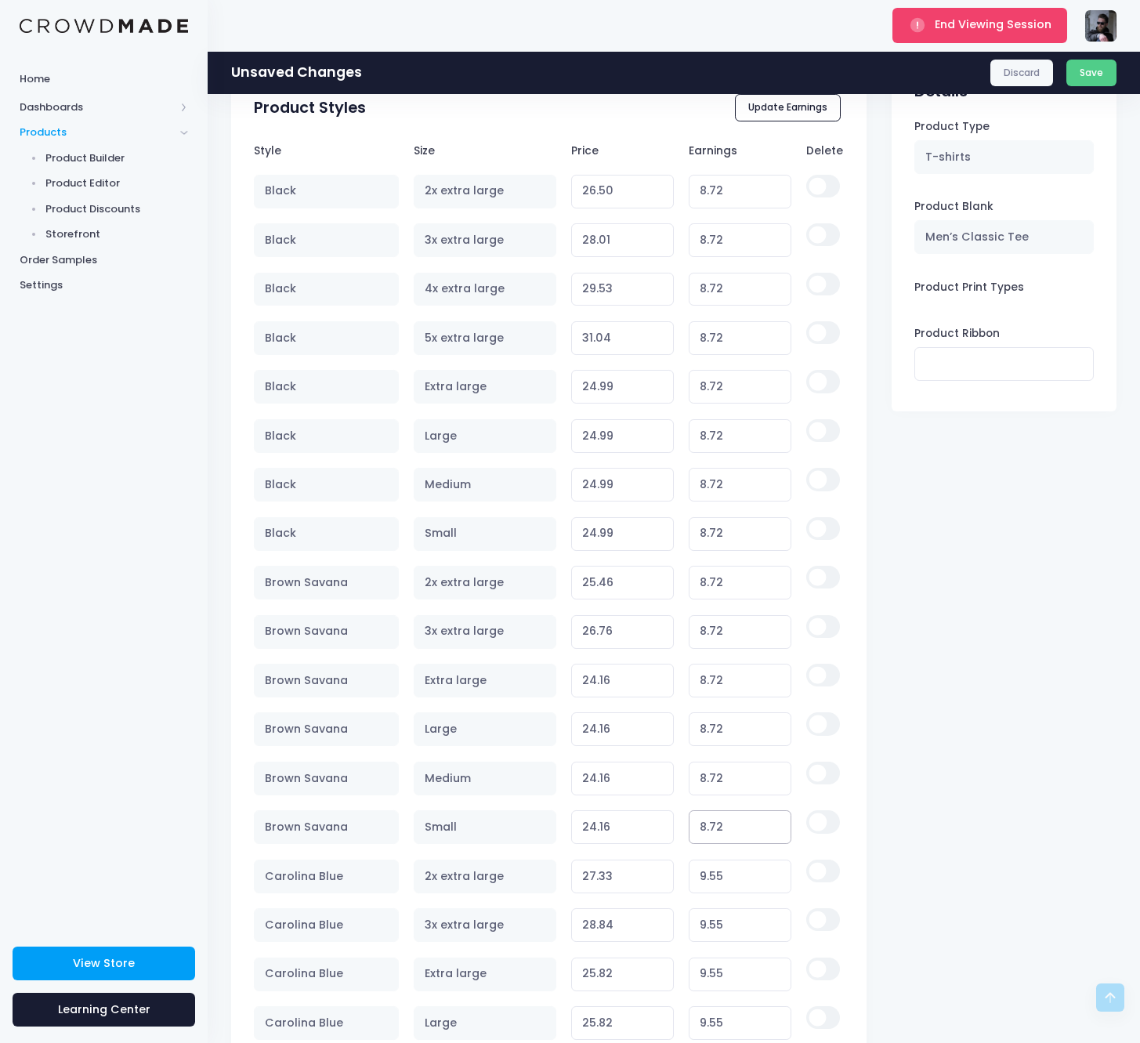
type input "8.72"
click at [722, 871] on input "9.55" at bounding box center [740, 877] width 103 height 34
paste input "8.72"
type input "8.72"
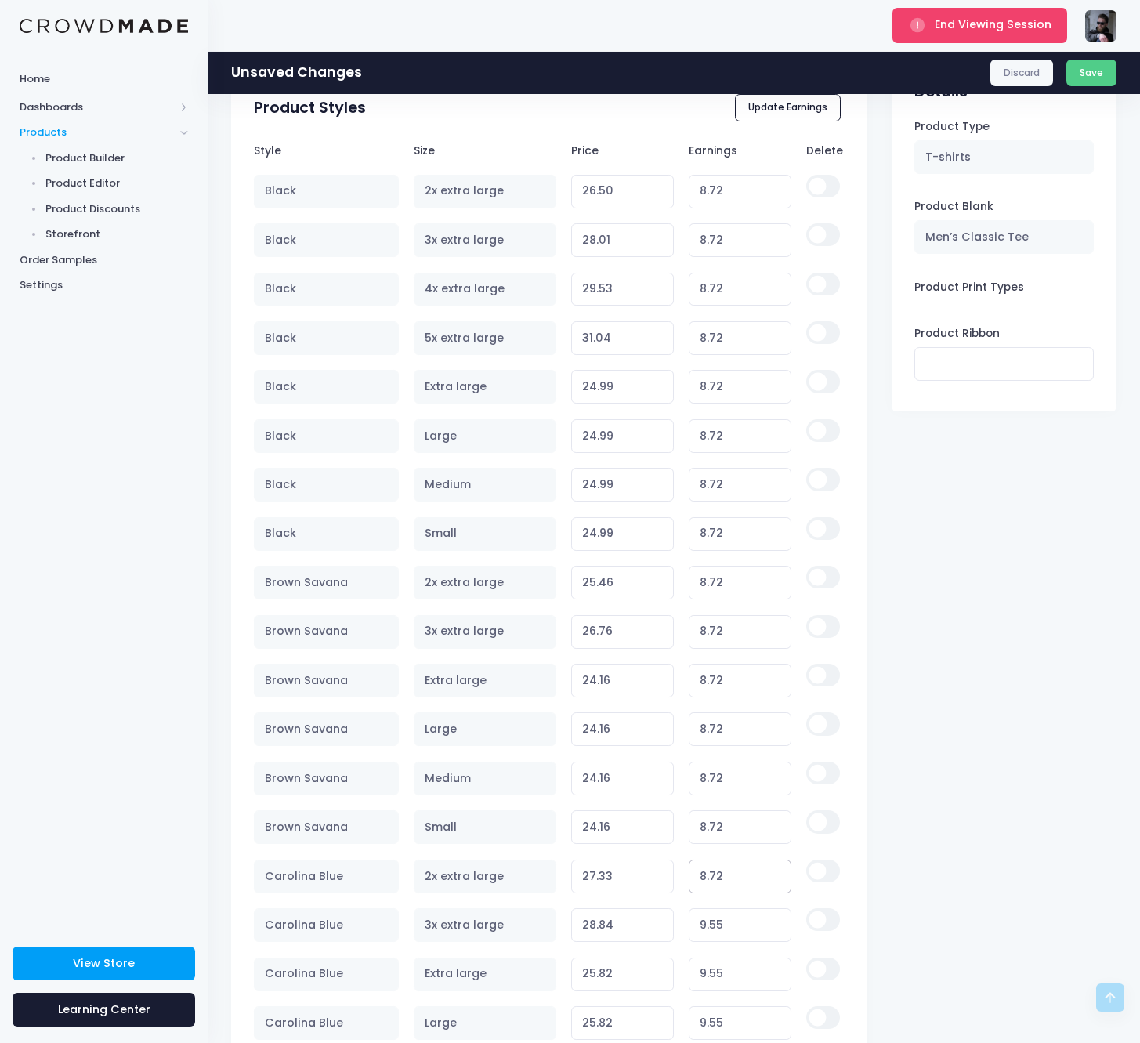
type input "26.50"
type input "8.72"
click at [722, 925] on input "9.55" at bounding box center [740, 925] width 103 height 34
click at [722, 924] on input "9.55" at bounding box center [740, 925] width 103 height 34
paste input "8.72"
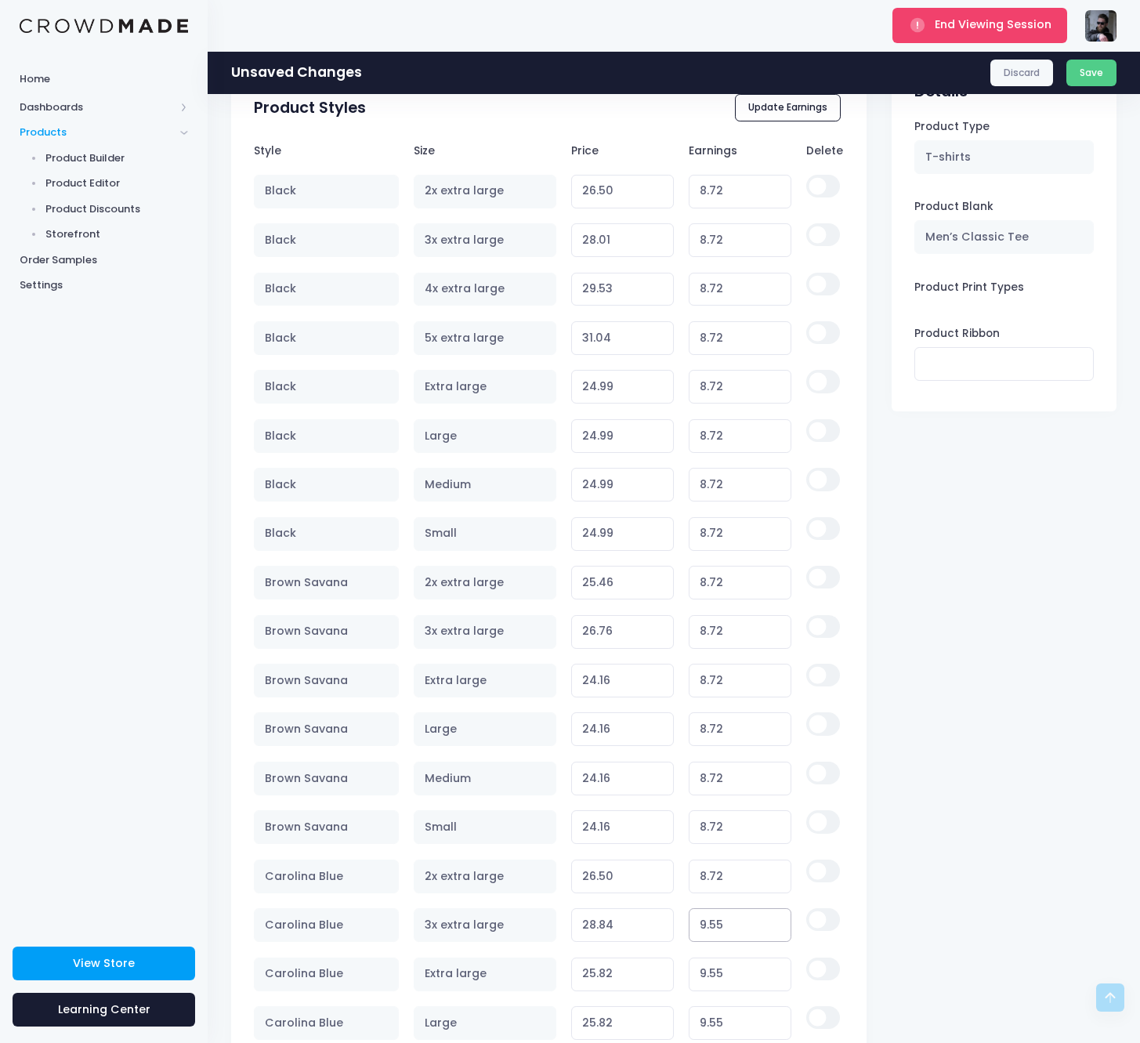
type input "8.72"
type input "28.01"
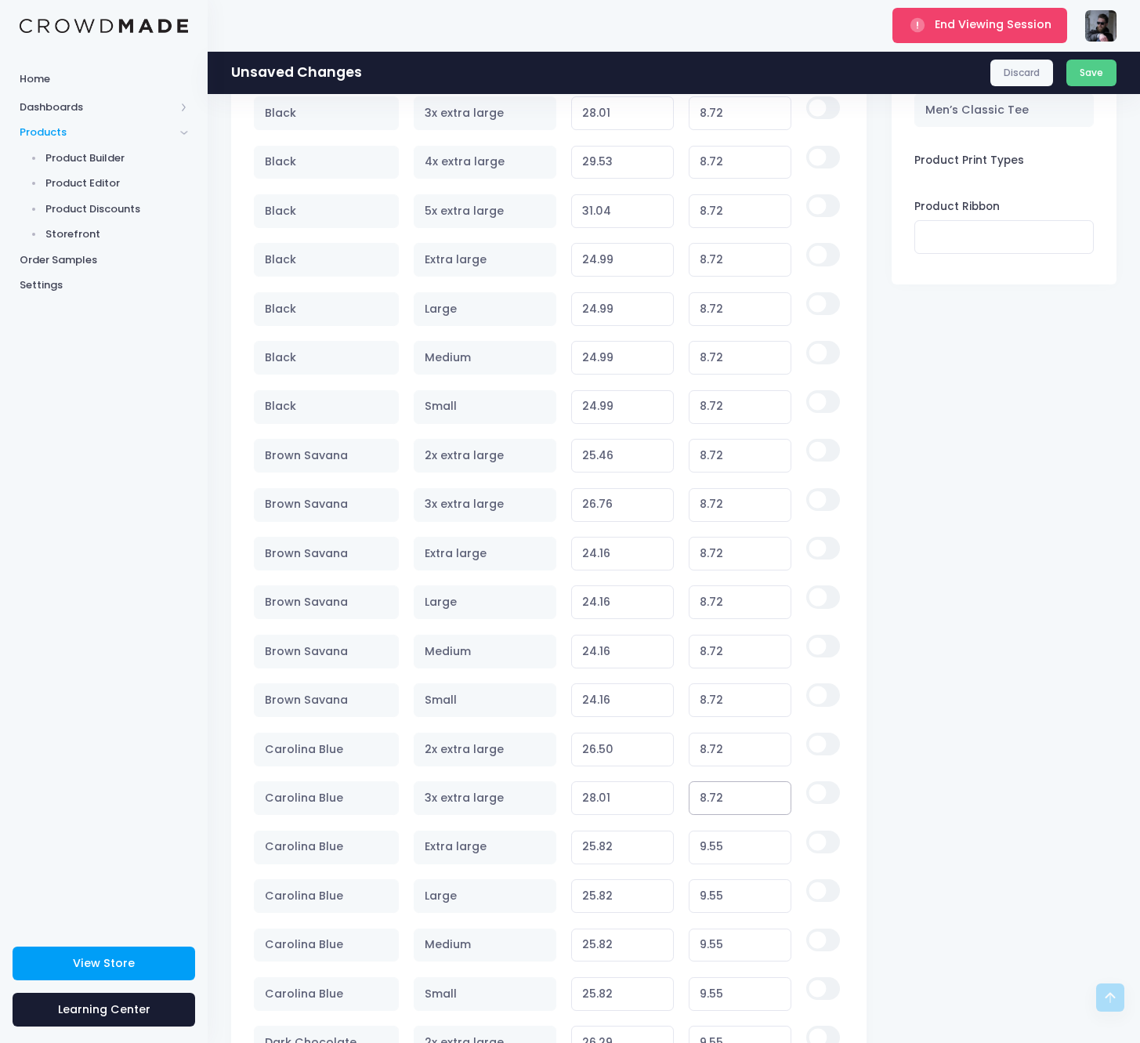
scroll to position [1225, 0]
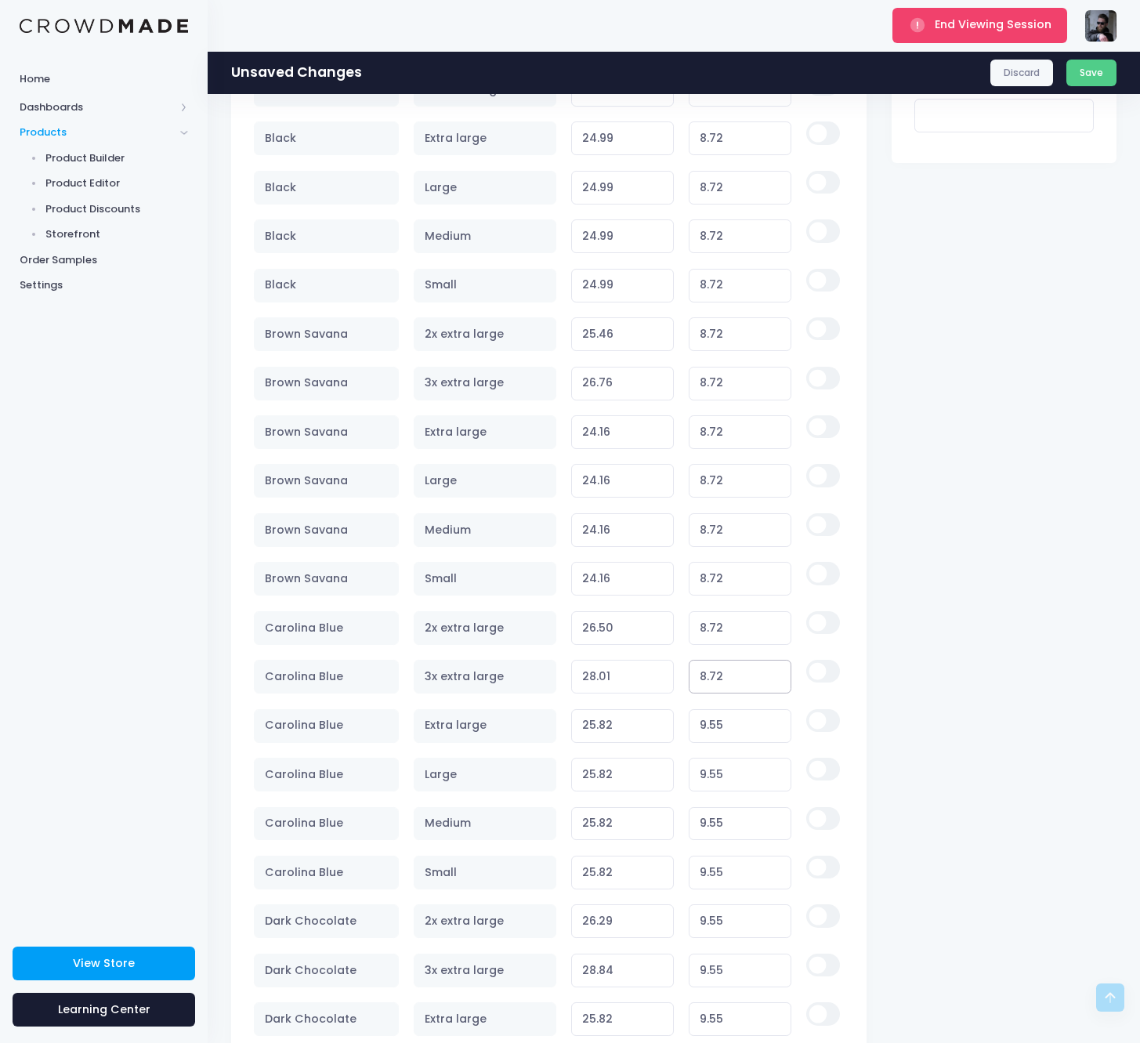
type input "8.72"
click at [726, 702] on td "9.55" at bounding box center [741, 726] width 118 height 49
click at [728, 712] on input "9.55" at bounding box center [740, 726] width 103 height 34
paste input "8.72"
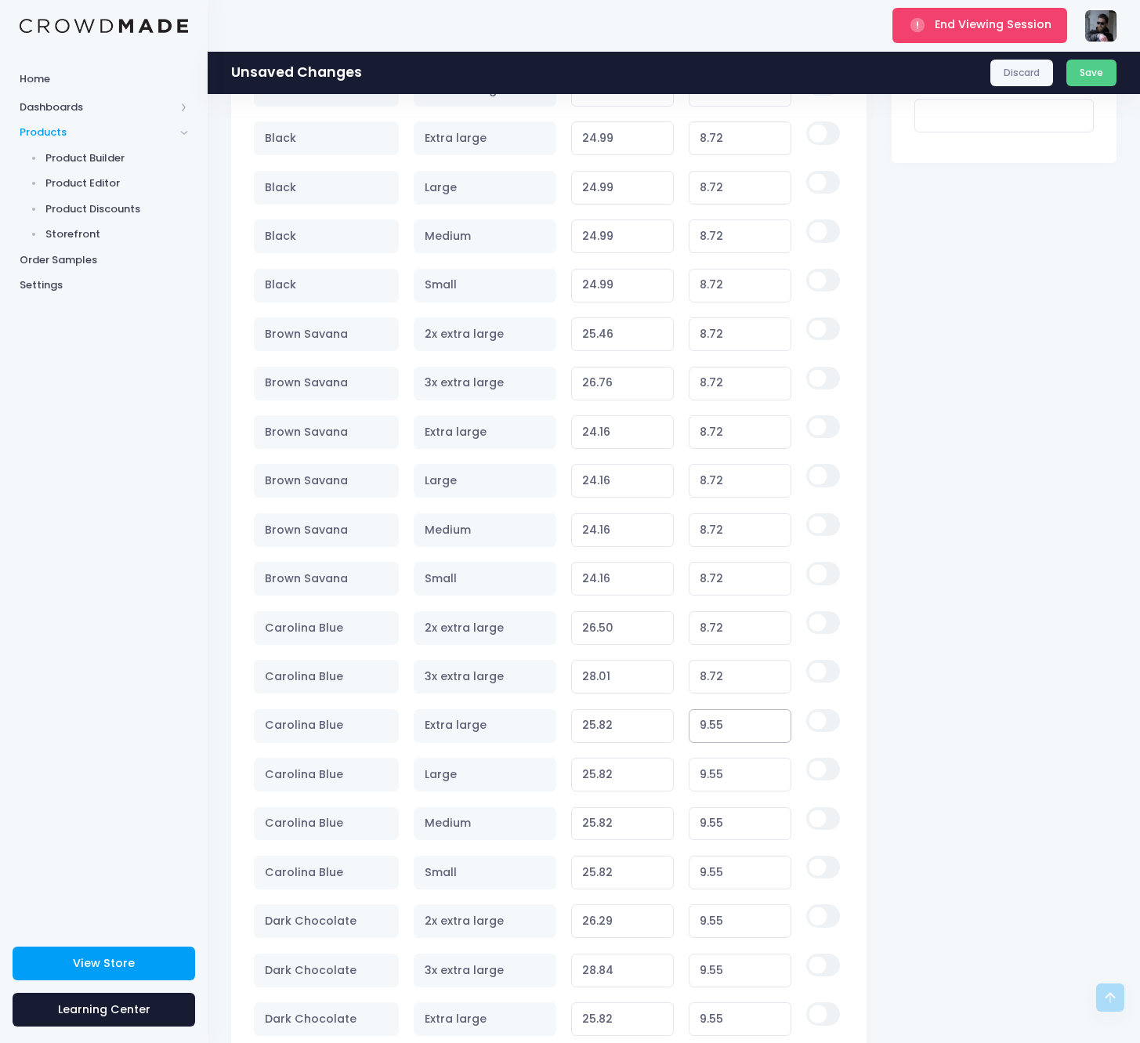
type input "8.72"
type input "24.99"
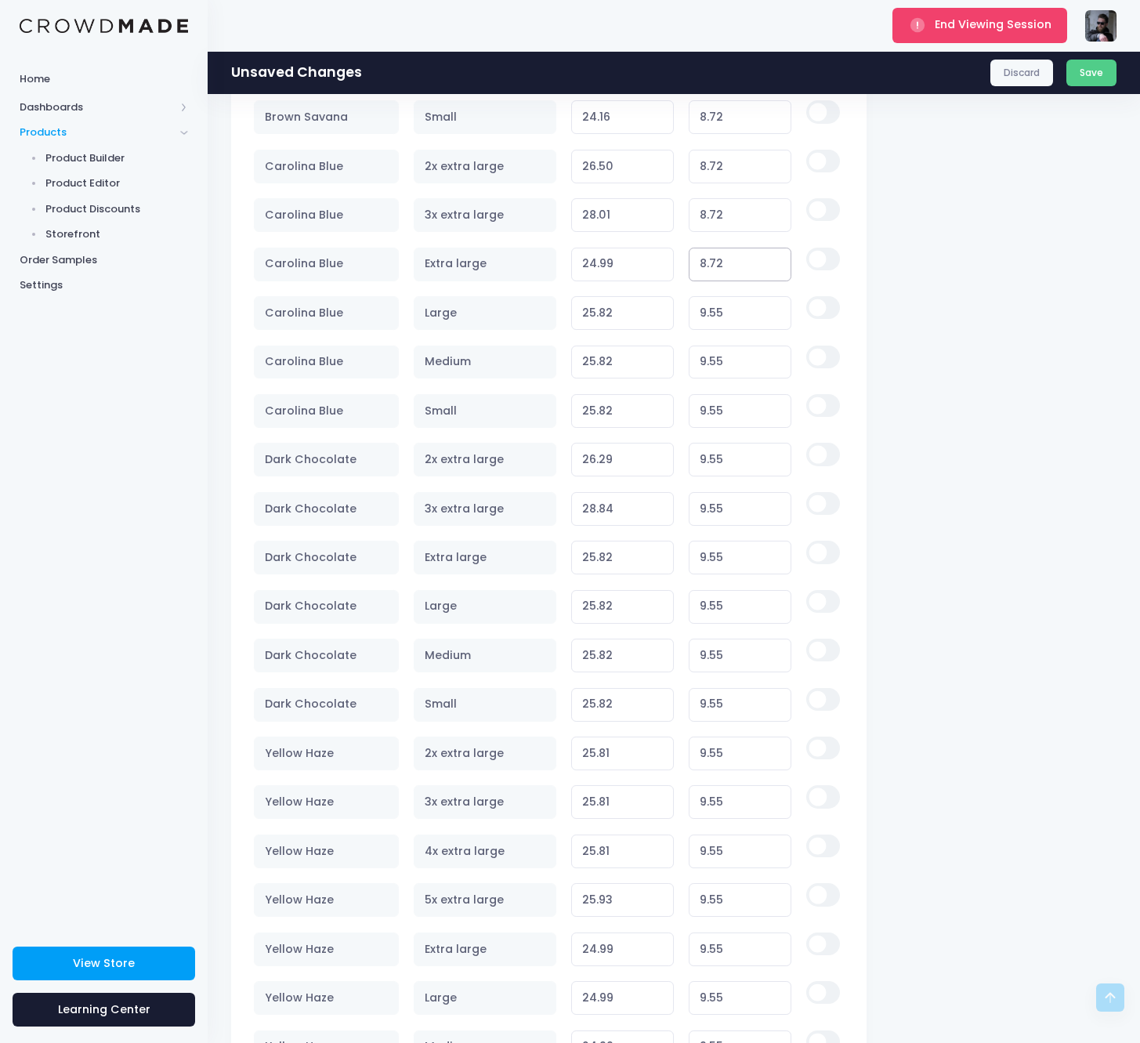
type input "8.72"
click at [721, 283] on td "8.72" at bounding box center [741, 264] width 118 height 49
click at [722, 296] on input "9.55" at bounding box center [740, 313] width 103 height 34
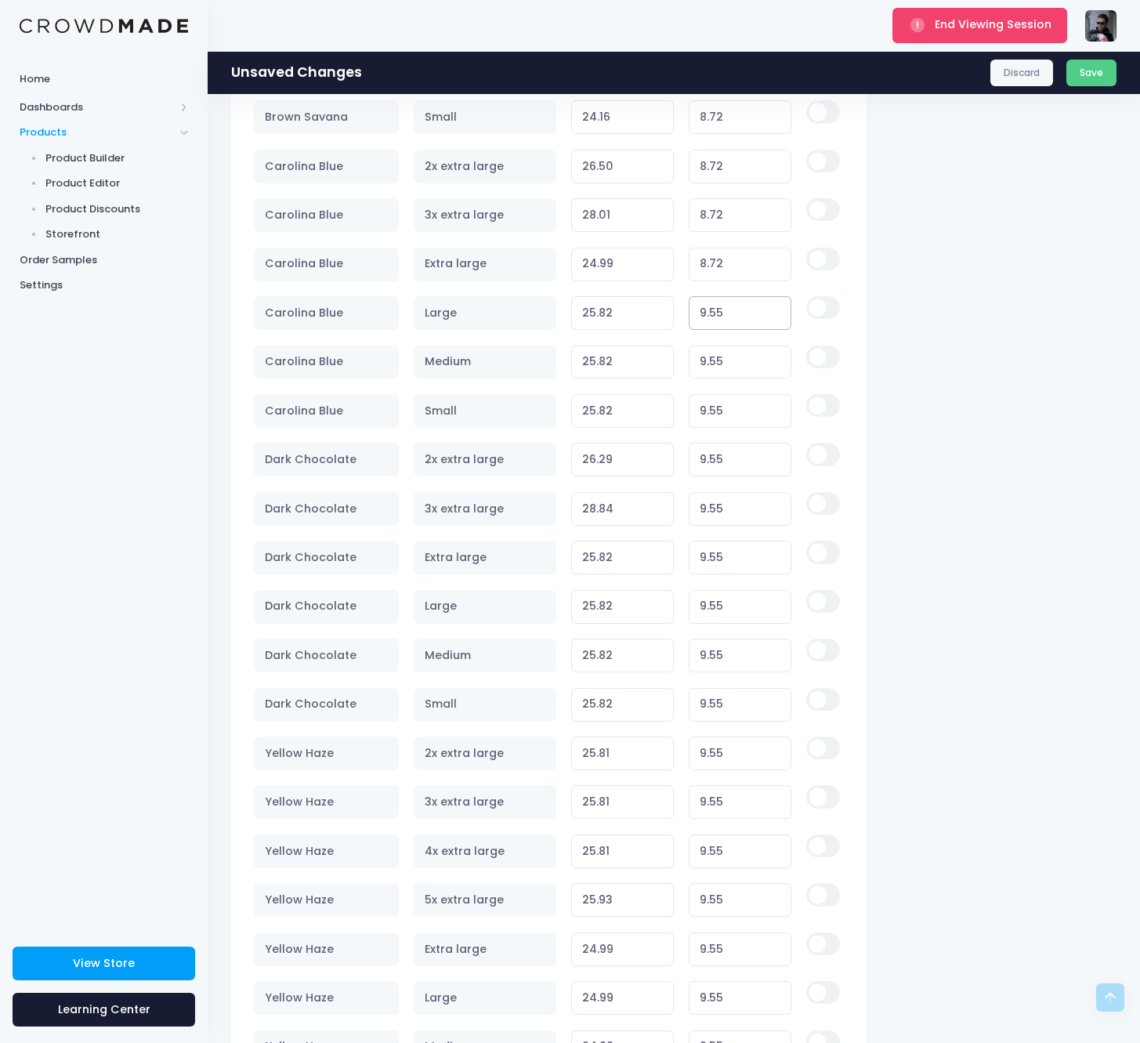
paste input "8.72"
type input "8.72"
type input "24.99"
type input "8.72"
click at [716, 363] on input "9.55" at bounding box center [740, 363] width 103 height 34
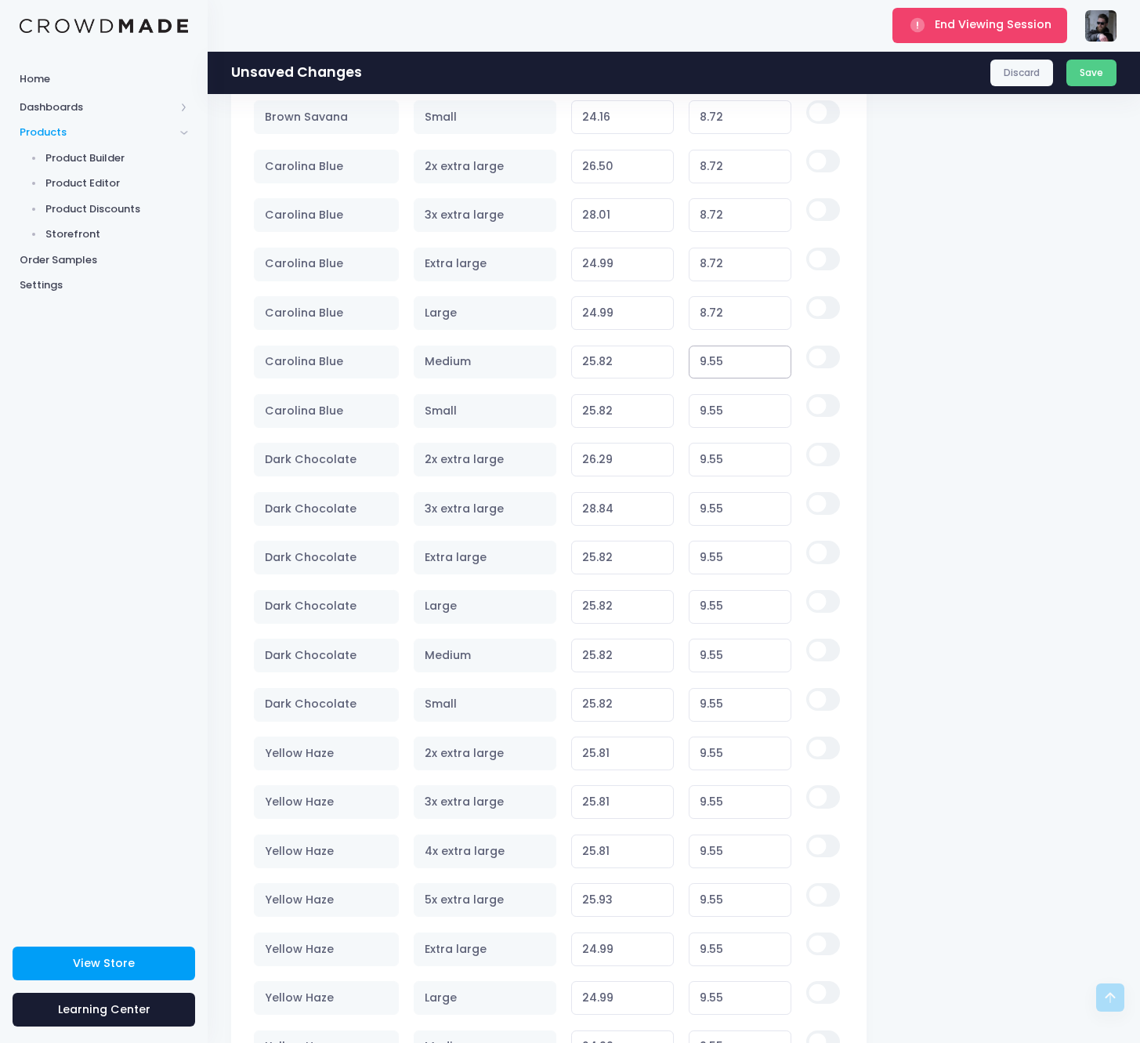
click at [716, 363] on input "9.55" at bounding box center [740, 363] width 103 height 34
paste input "8.72"
type input "8.72"
type input "24.99"
type input "8.72"
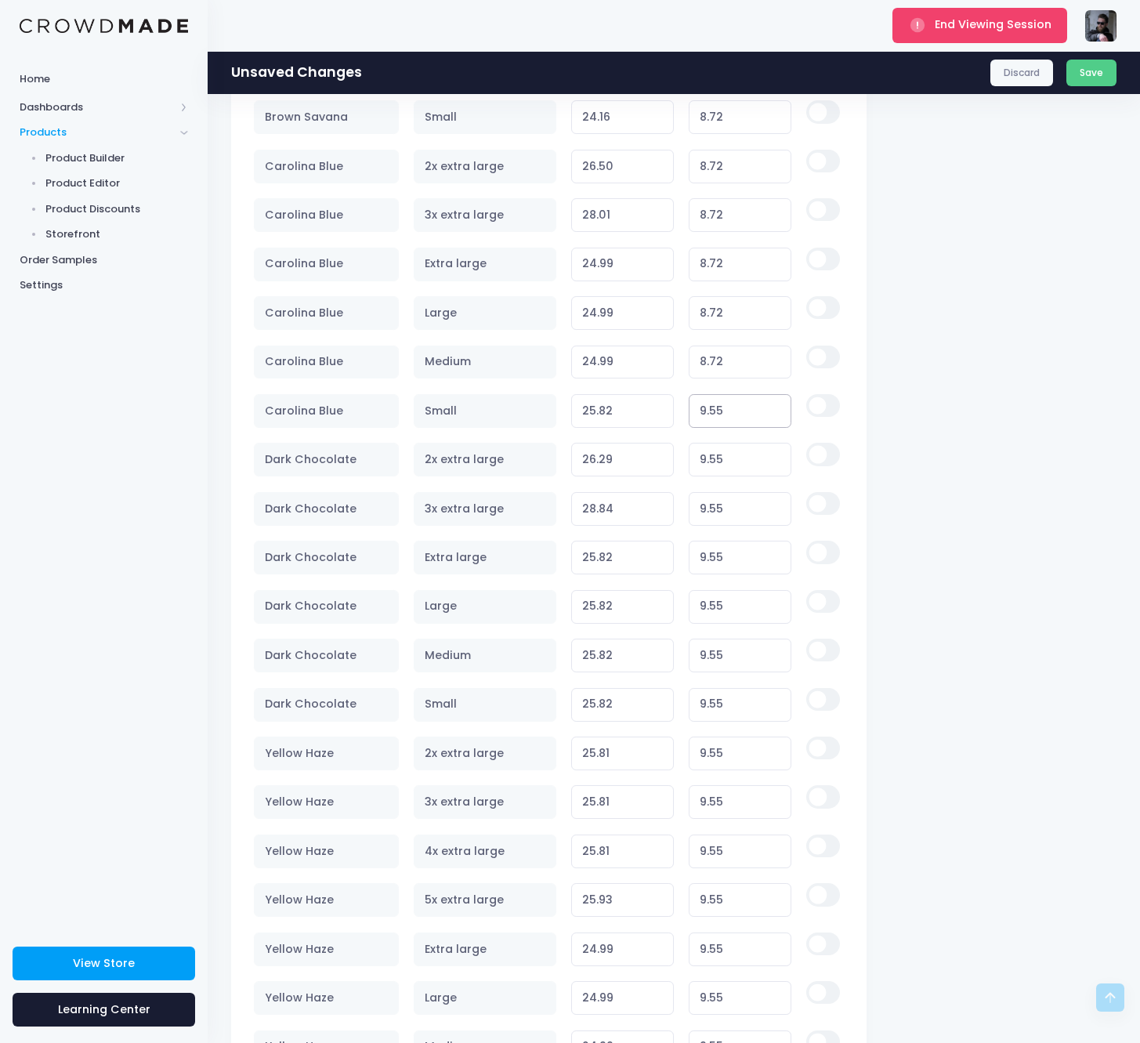
click at [723, 413] on input "9.55" at bounding box center [740, 411] width 103 height 34
paste input "8.72"
type input "8.72"
type input "24.99"
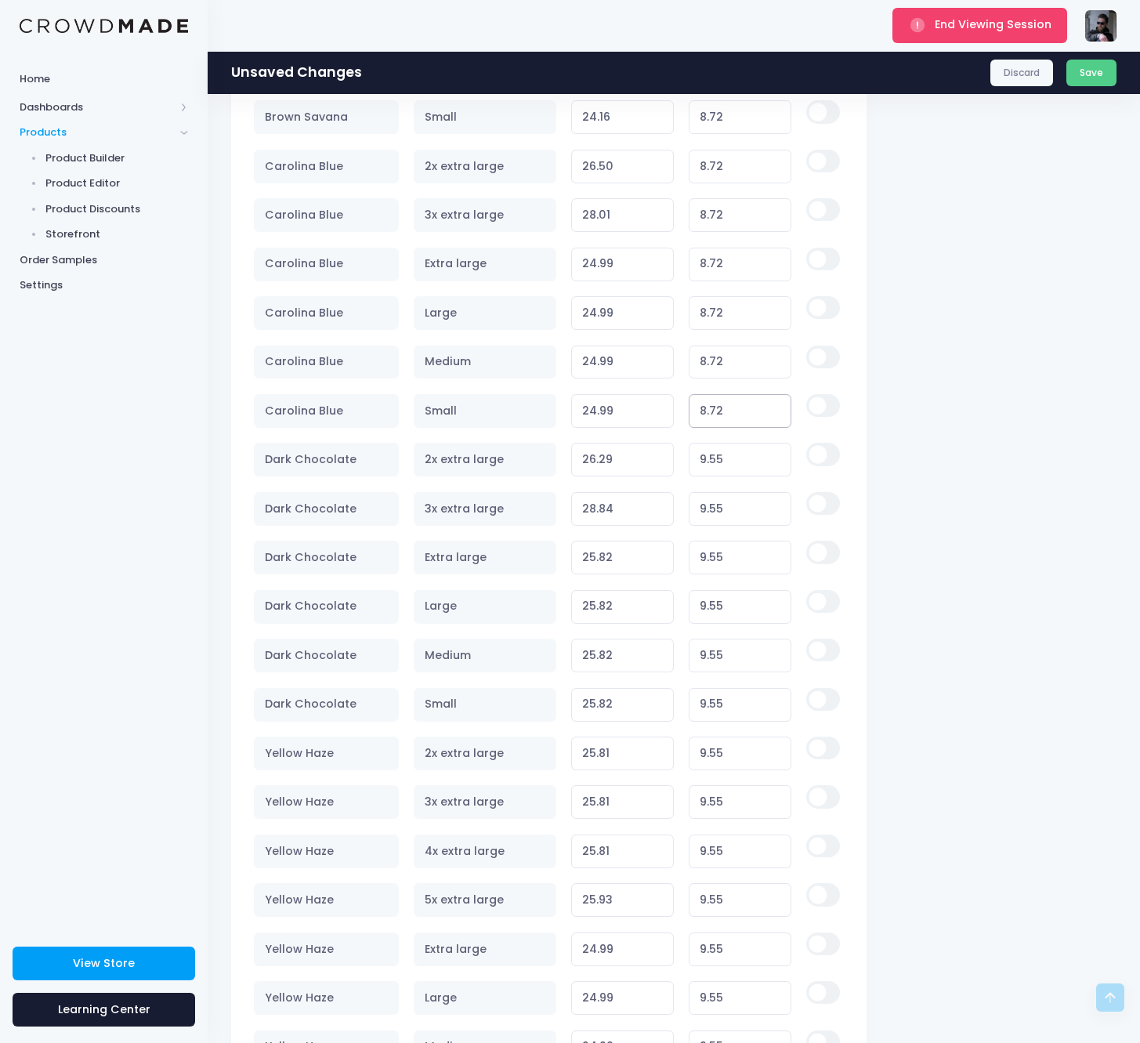
type input "8.72"
click at [723, 451] on input "9.55" at bounding box center [740, 460] width 103 height 34
paste input "8.72"
type input "8.72"
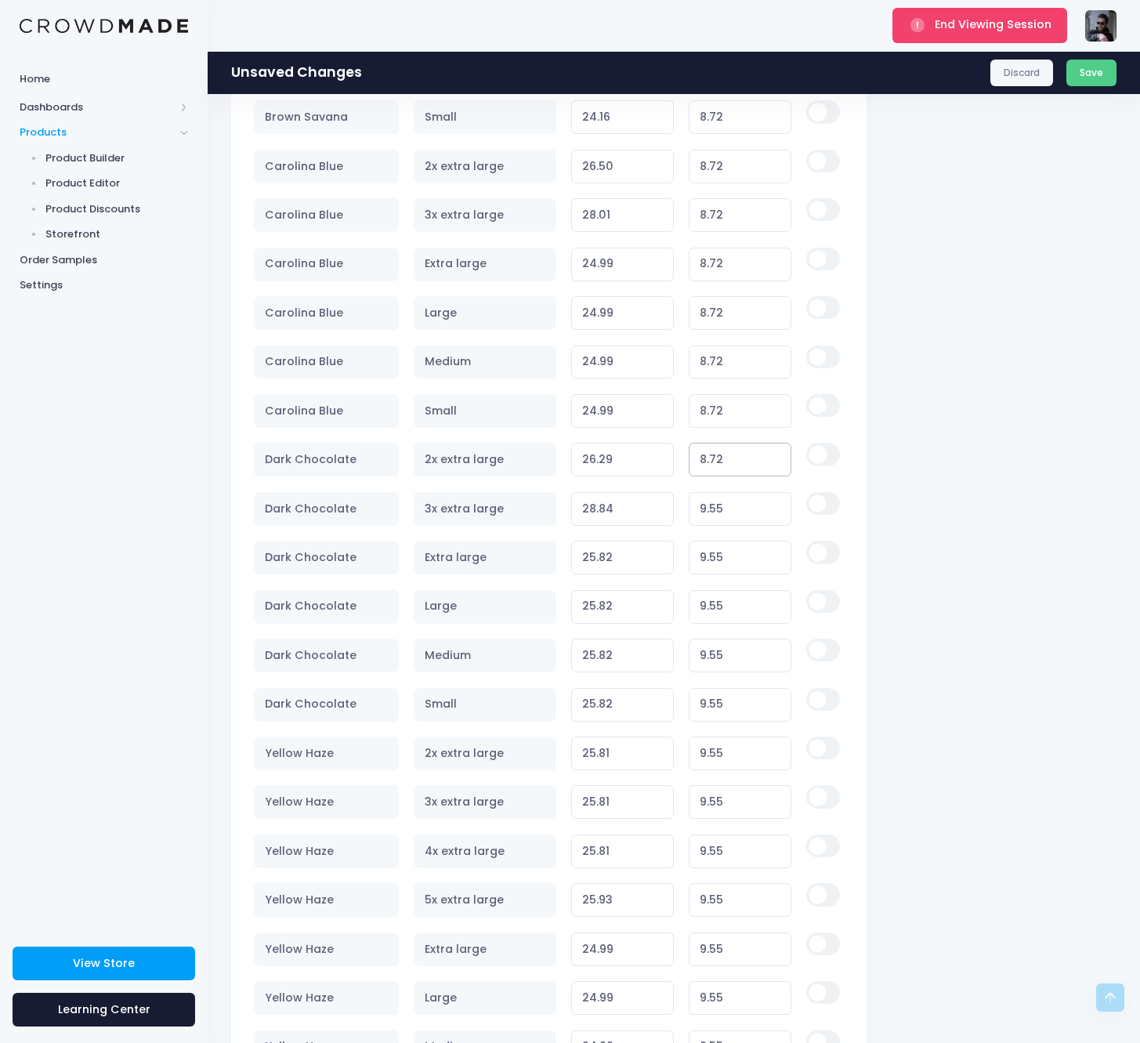
type input "25.46"
type input "8.72"
click at [718, 517] on input "9.55" at bounding box center [740, 509] width 103 height 34
click at [720, 516] on input "9.55" at bounding box center [740, 509] width 103 height 34
click at [722, 511] on input "9.55" at bounding box center [740, 509] width 103 height 34
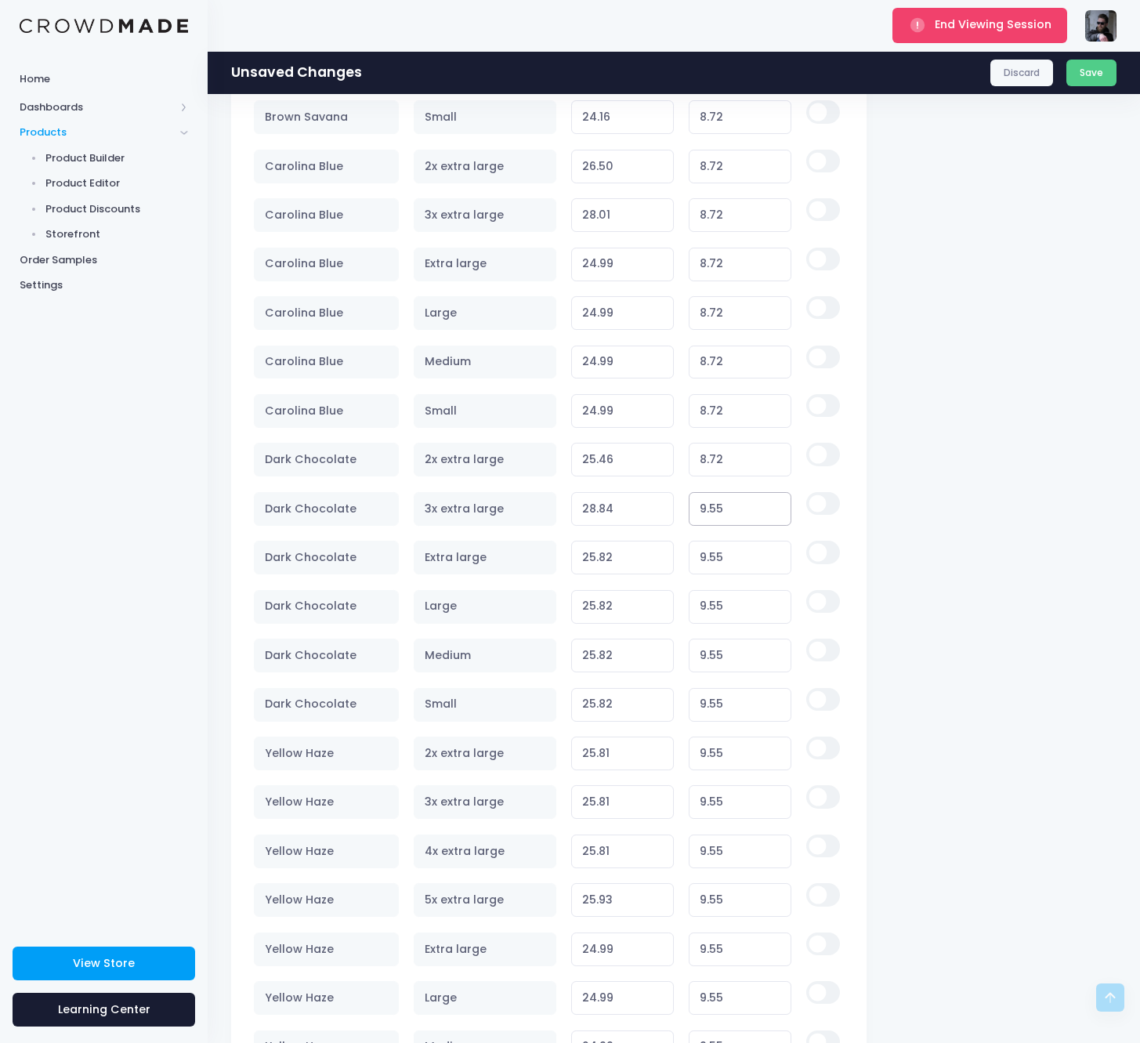
click at [722, 511] on input "9.55" at bounding box center [740, 509] width 103 height 34
paste input "8.72"
type input "8.72"
type input "28.01"
type input "8.72"
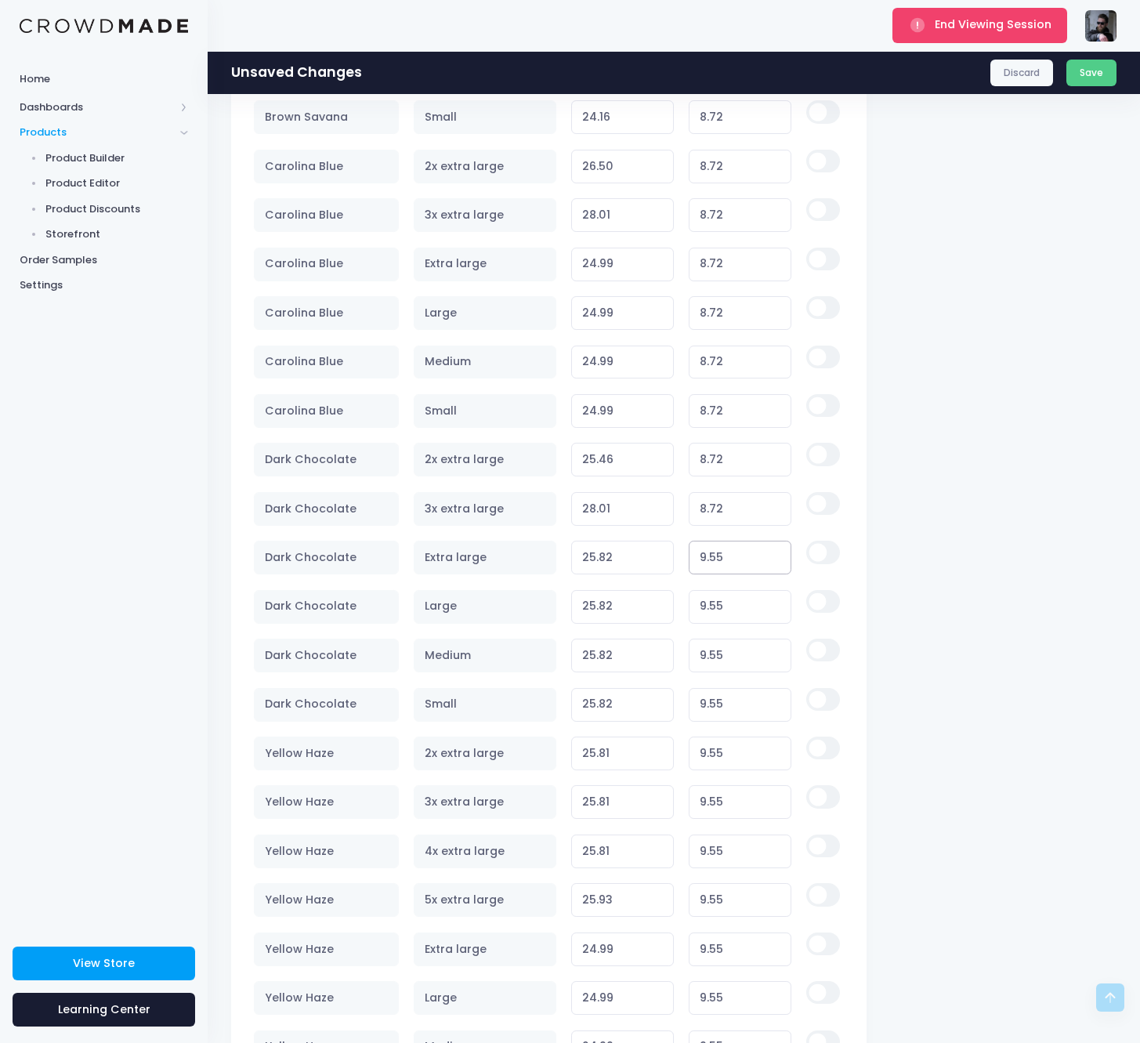
click at [721, 549] on input "9.55" at bounding box center [740, 558] width 103 height 34
paste input "8.72"
type input "8.72"
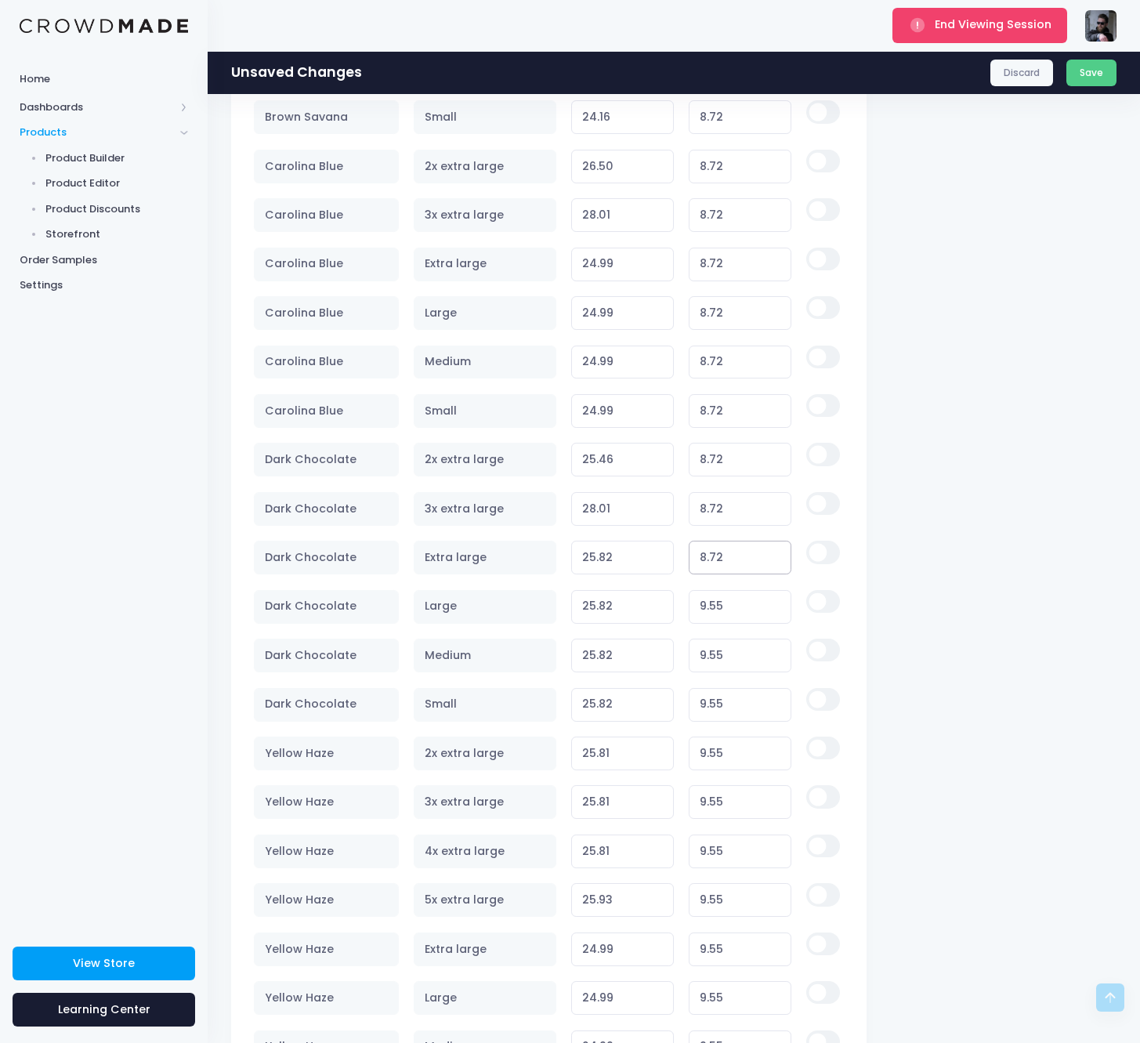
type input "24.99"
type input "8.72"
click at [713, 608] on input "9.55" at bounding box center [740, 607] width 103 height 34
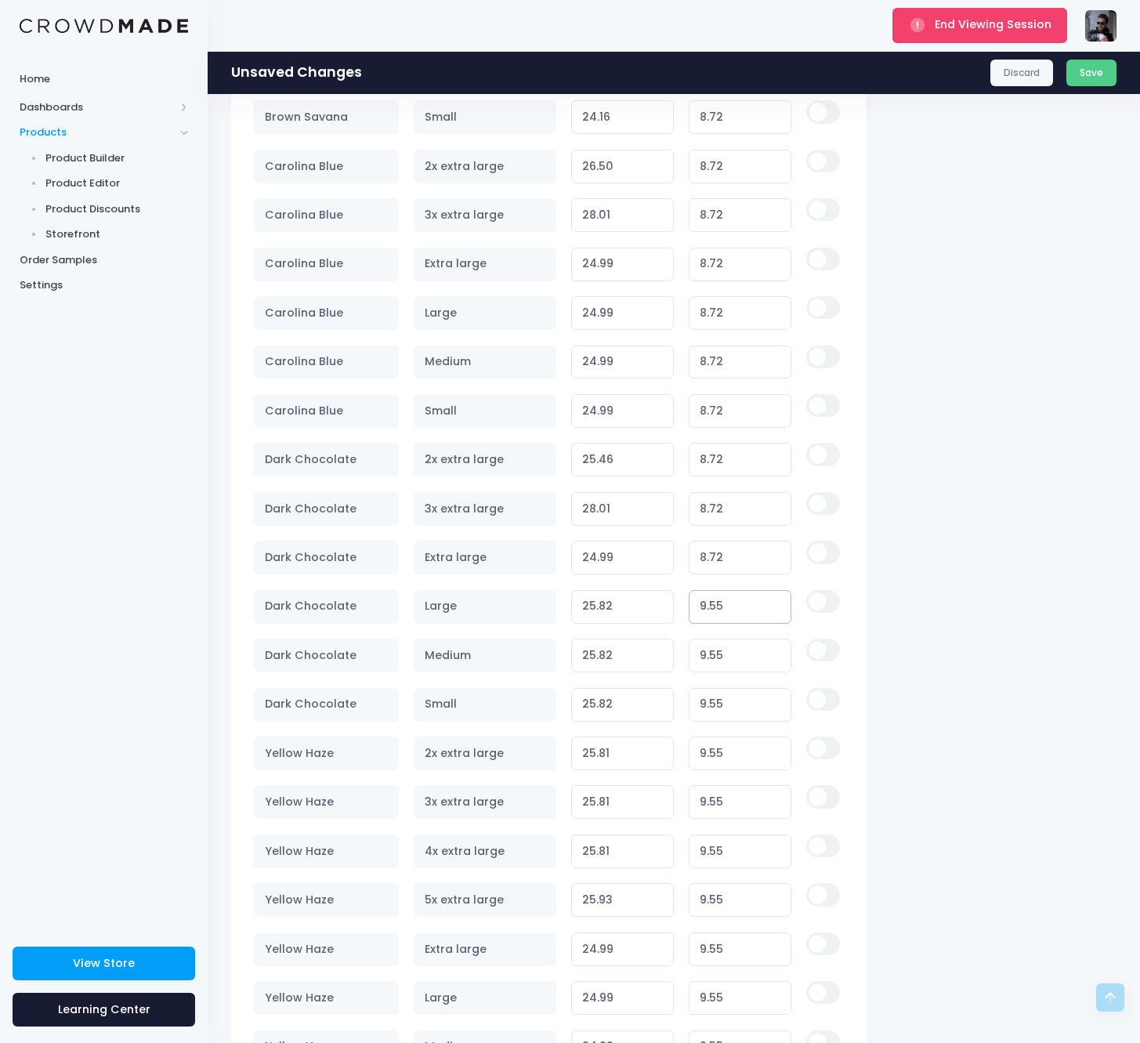
paste input "8.72"
type input "8.72"
type input "24.99"
type input "8.72"
click at [713, 643] on input "9.55" at bounding box center [740, 656] width 103 height 34
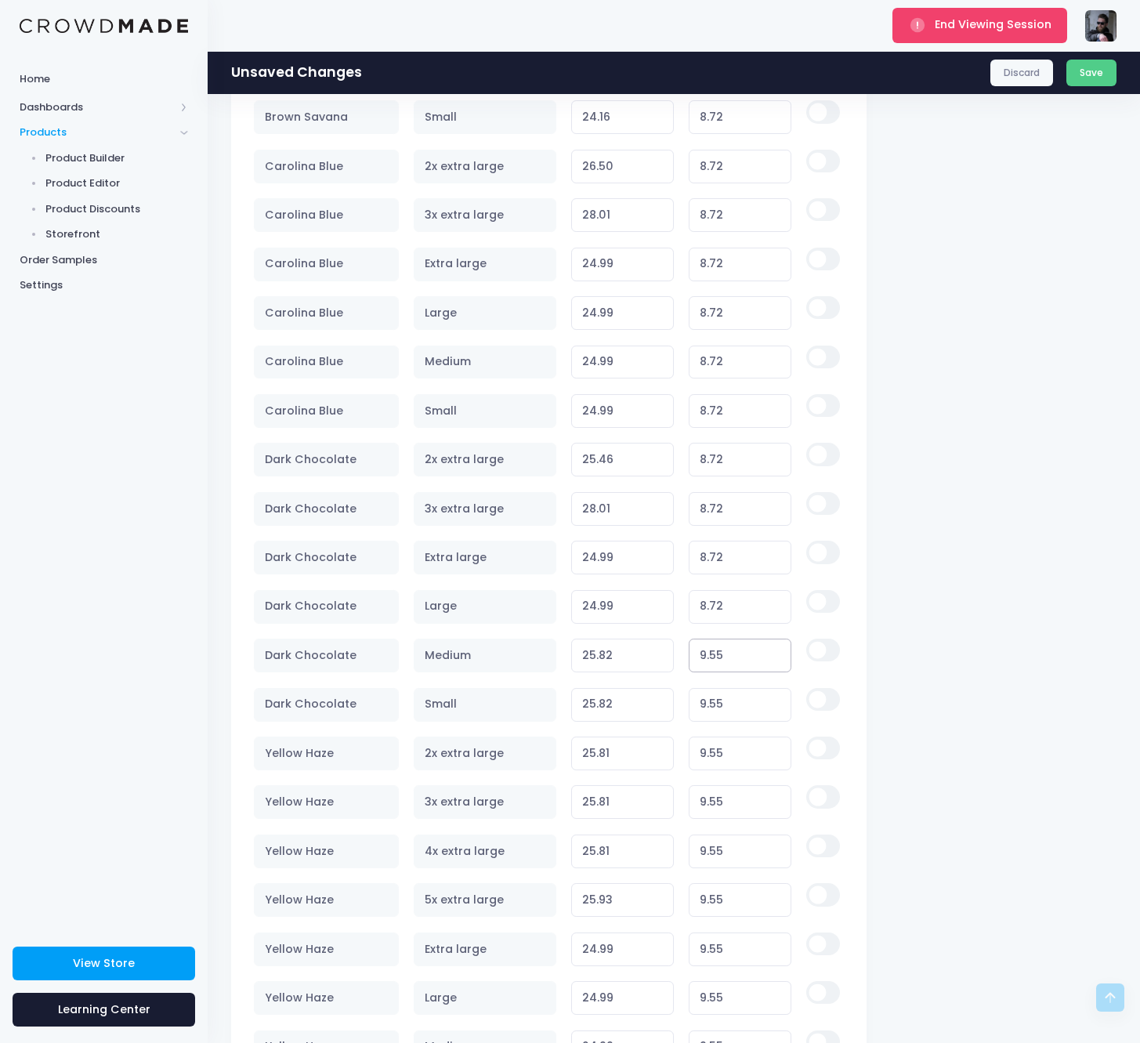
click at [713, 643] on input "9.55" at bounding box center [740, 656] width 103 height 34
paste input "8.72"
type input "8.72"
type input "24.99"
type input "8.72"
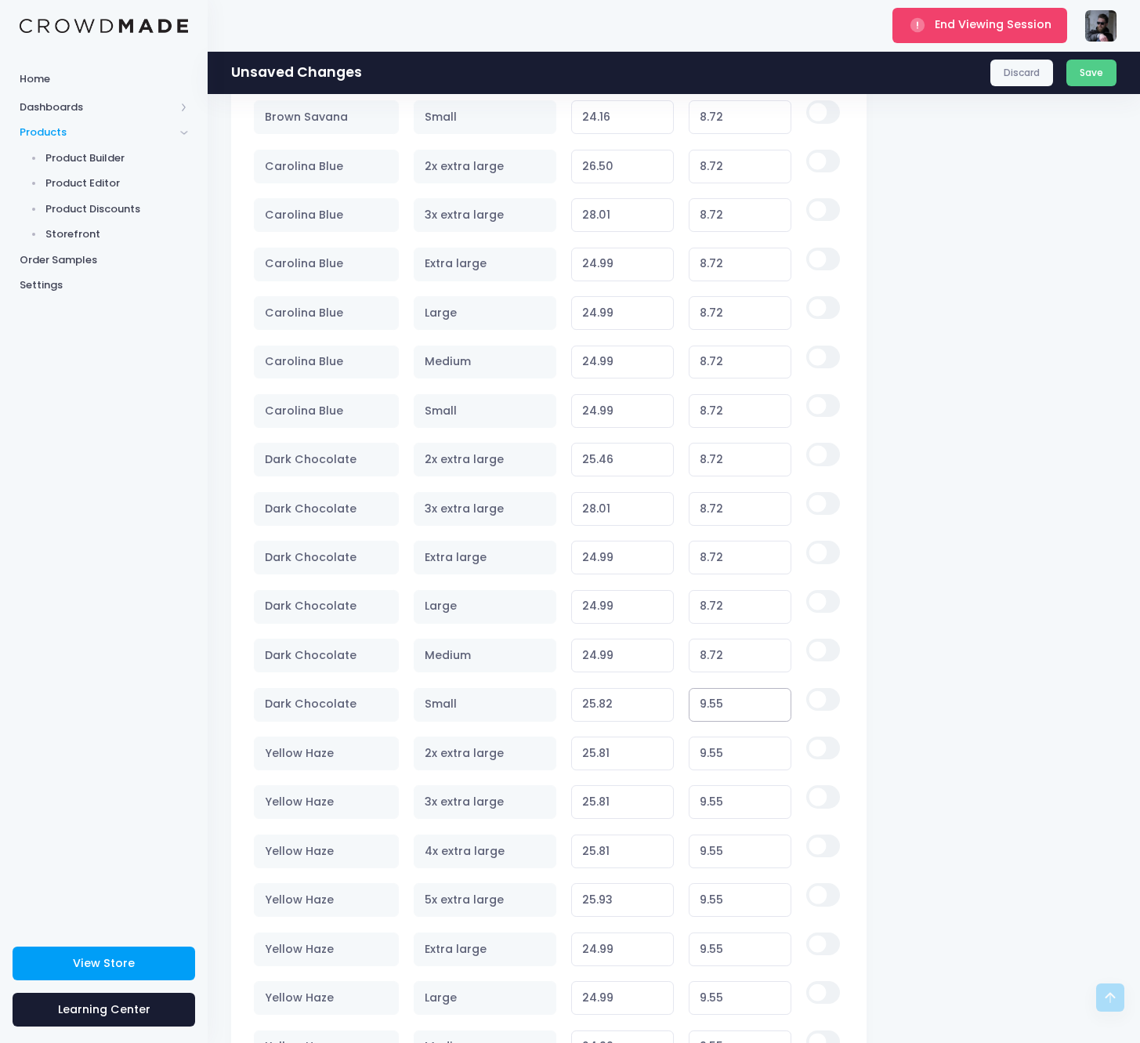
click at [714, 695] on input "9.55" at bounding box center [740, 705] width 103 height 34
paste input "8.72"
type input "8.72"
type input "24.99"
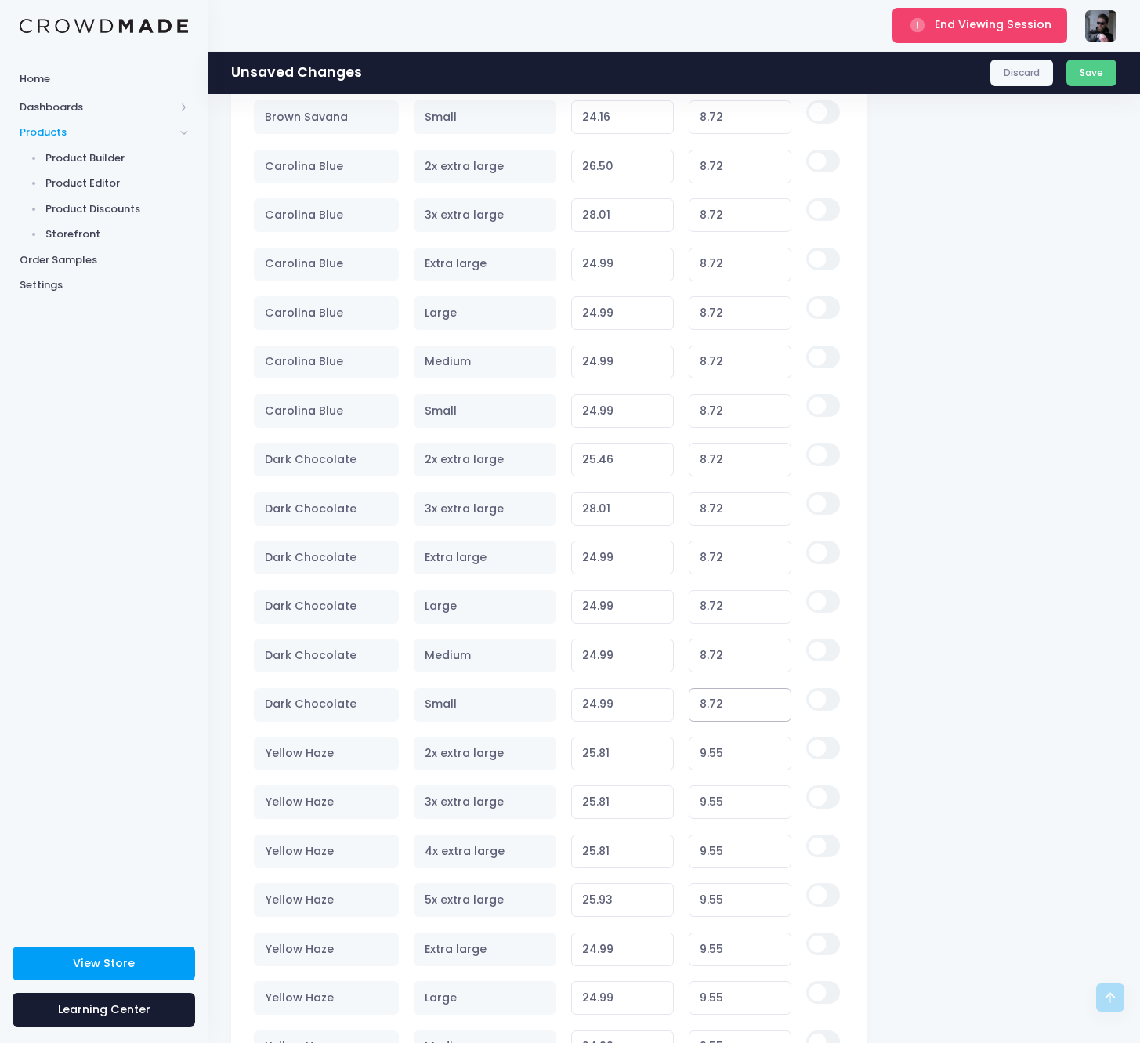
type input "8.72"
click at [715, 744] on input "9.55" at bounding box center [740, 754] width 103 height 34
paste input "8.72"
type input "8.72"
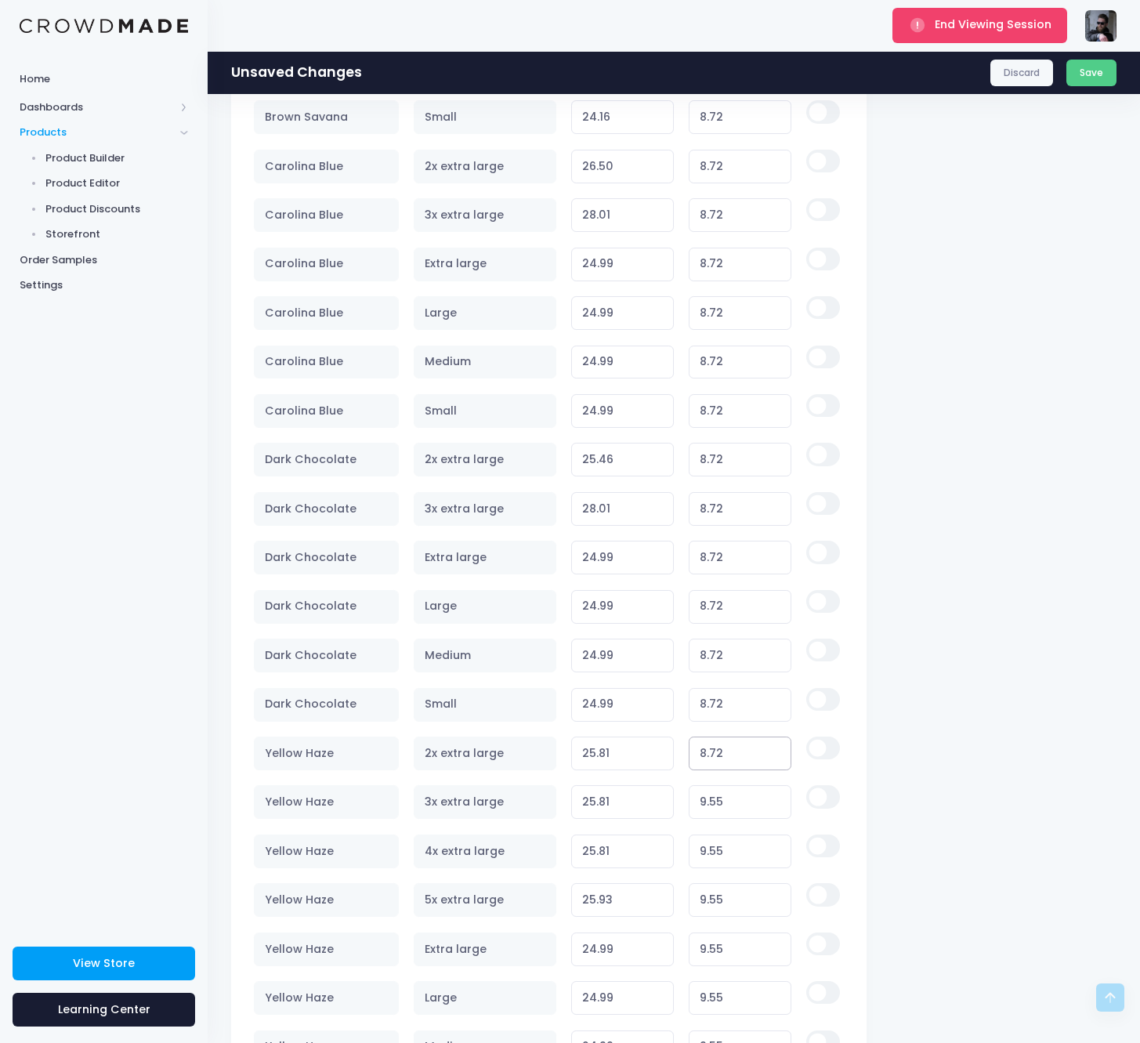
type input "24.98"
type input "8.72"
click at [716, 798] on input "9.55" at bounding box center [740, 802] width 103 height 34
paste input "8.72"
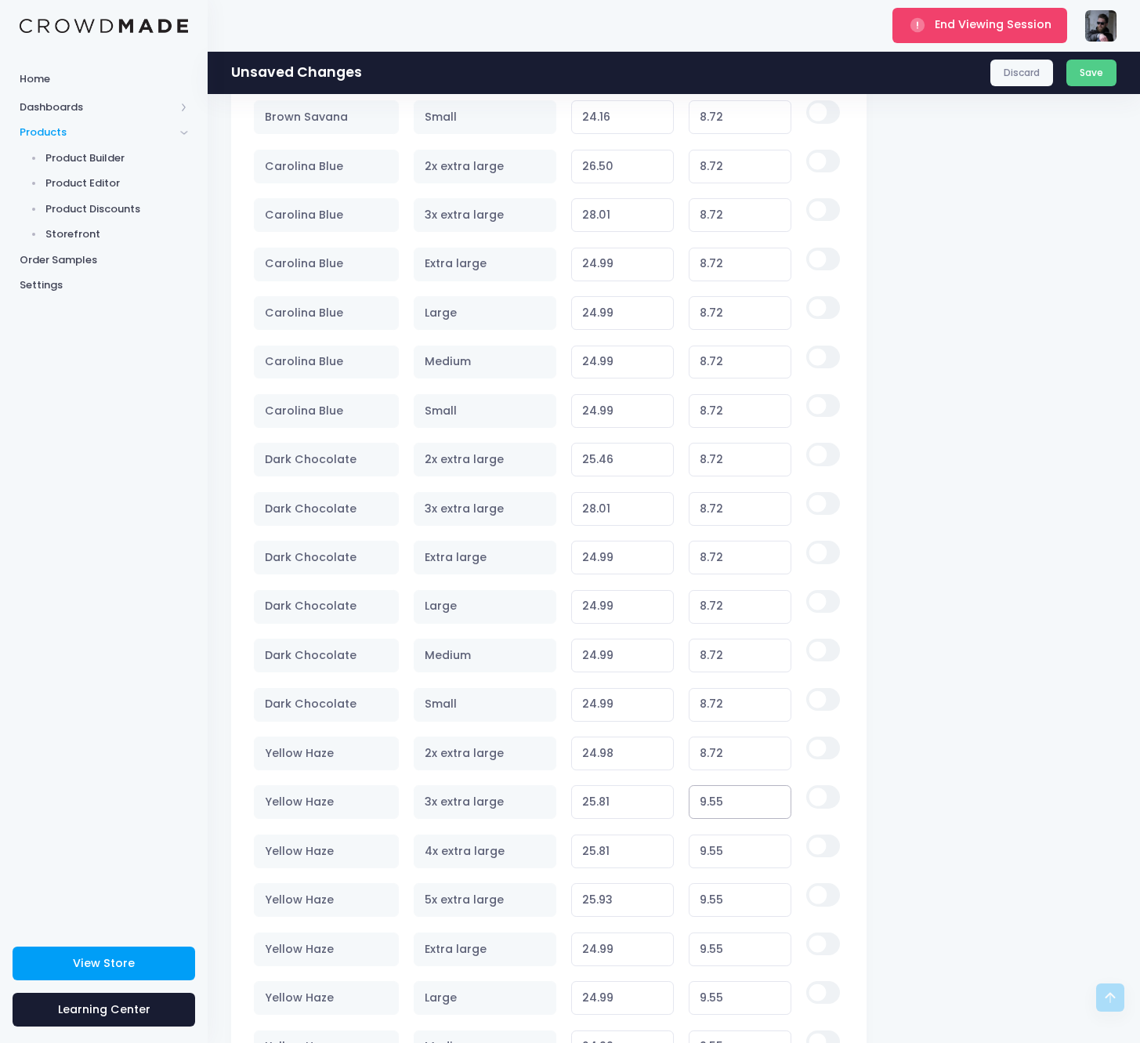
type input "8.72"
type input "24.98"
type input "8.72"
click at [715, 845] on input "9.55" at bounding box center [740, 852] width 103 height 34
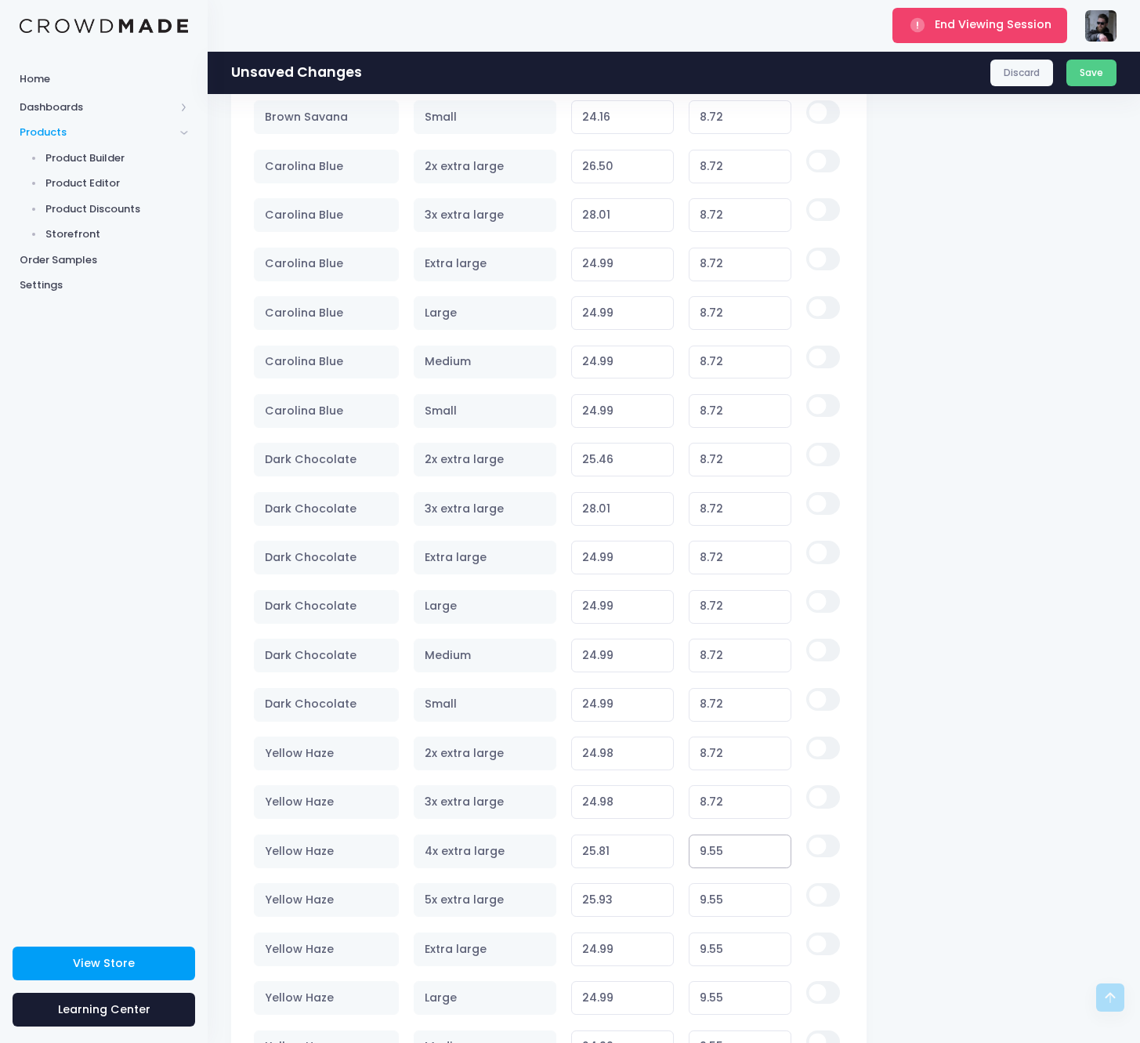
paste input "8.72"
type input "8.72"
type input "24.98"
type input "8.72"
click at [720, 885] on input "9.55" at bounding box center [740, 900] width 103 height 34
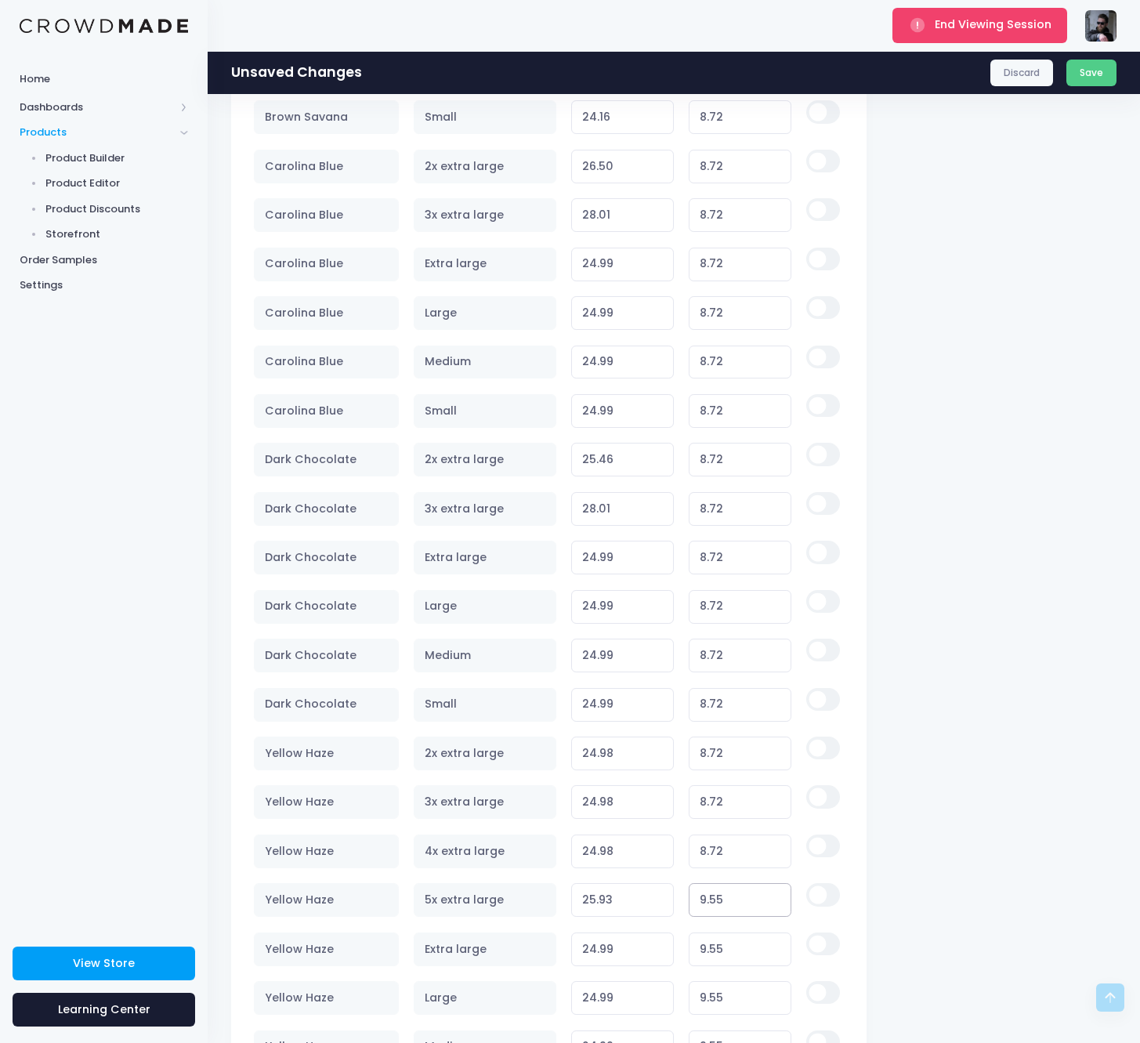
click at [720, 885] on input "9.55" at bounding box center [740, 900] width 103 height 34
paste input "8.72"
type input "8.72"
type input "25.10"
type input "8.72"
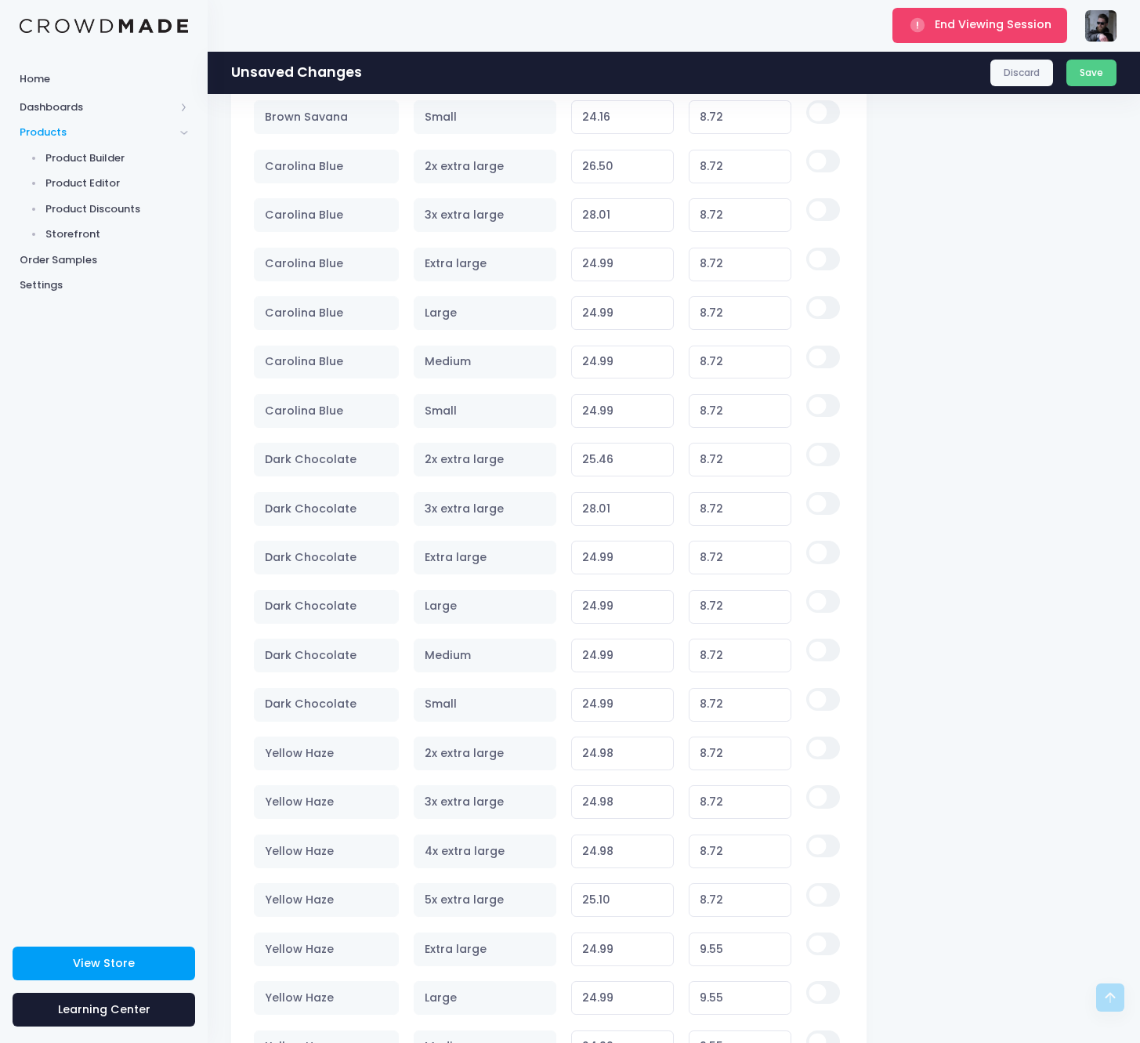
type input "24.99"
type input "8.73"
click at [659, 747] on input "24.99" at bounding box center [622, 754] width 103 height 34
type input "24.99"
type input "8.73"
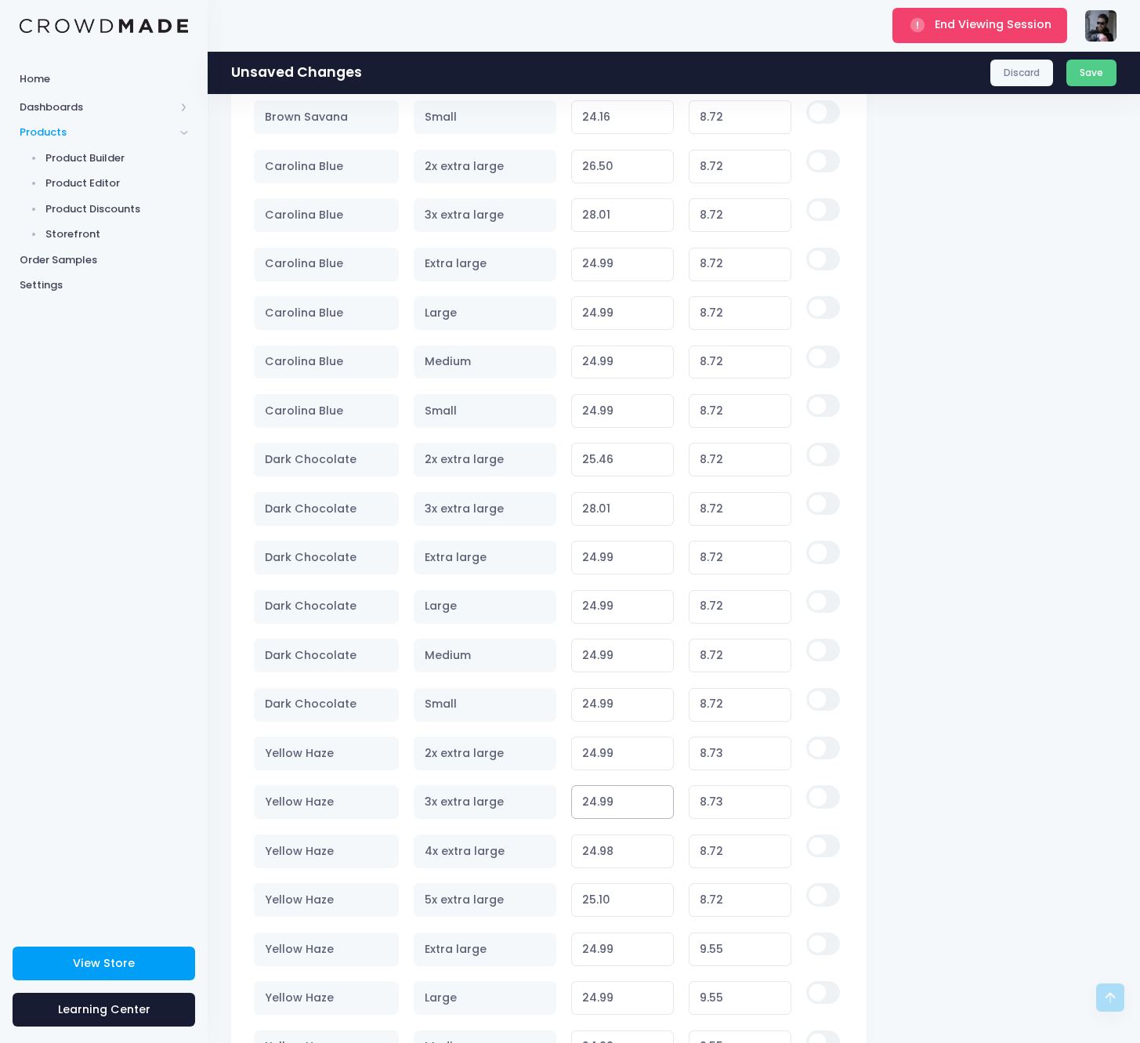
click at [658, 795] on input "24.99" at bounding box center [622, 802] width 103 height 34
type input "24.99"
type input "8.73"
click at [659, 845] on input "24.99" at bounding box center [622, 852] width 103 height 34
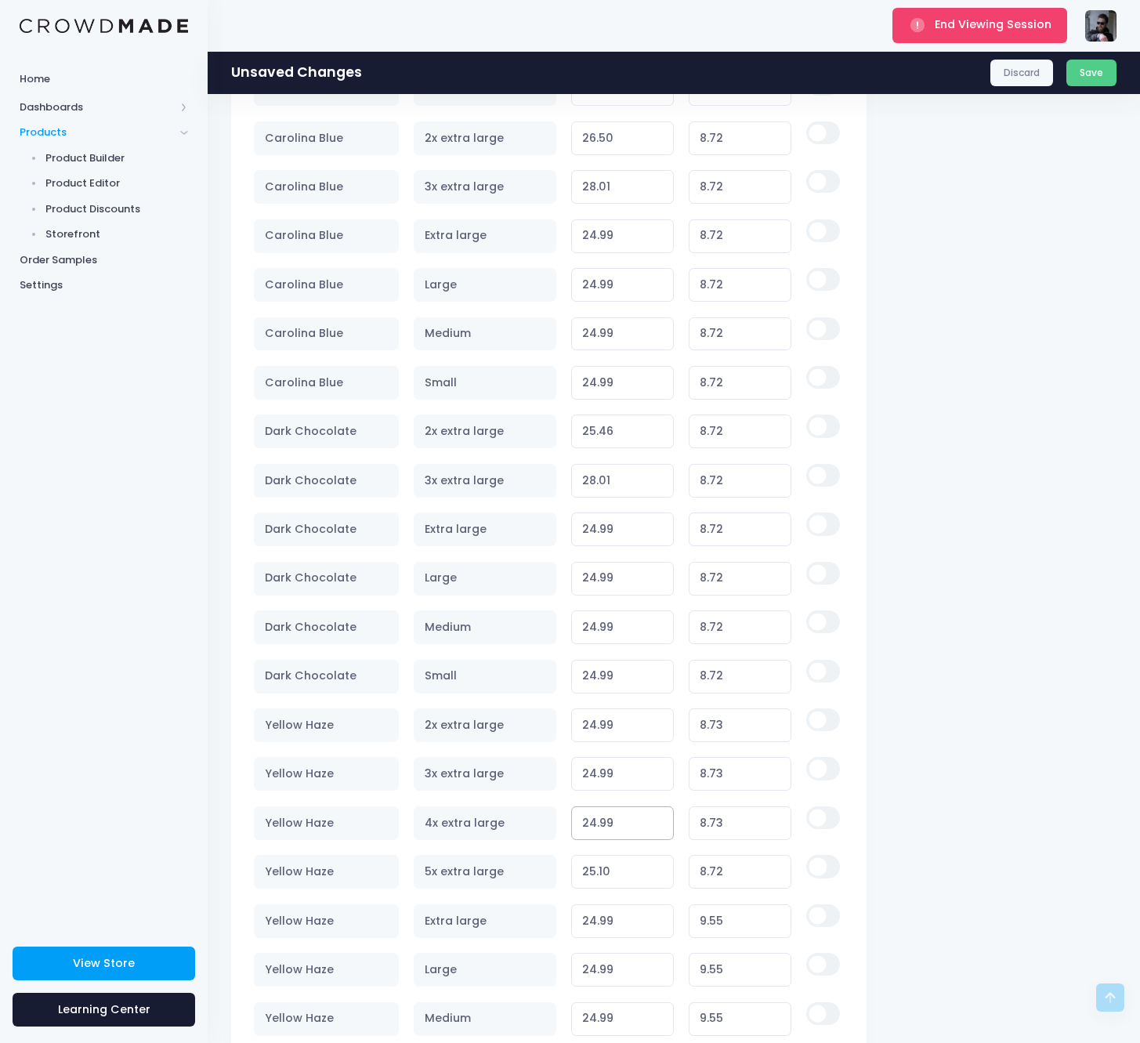
scroll to position [1794, 0]
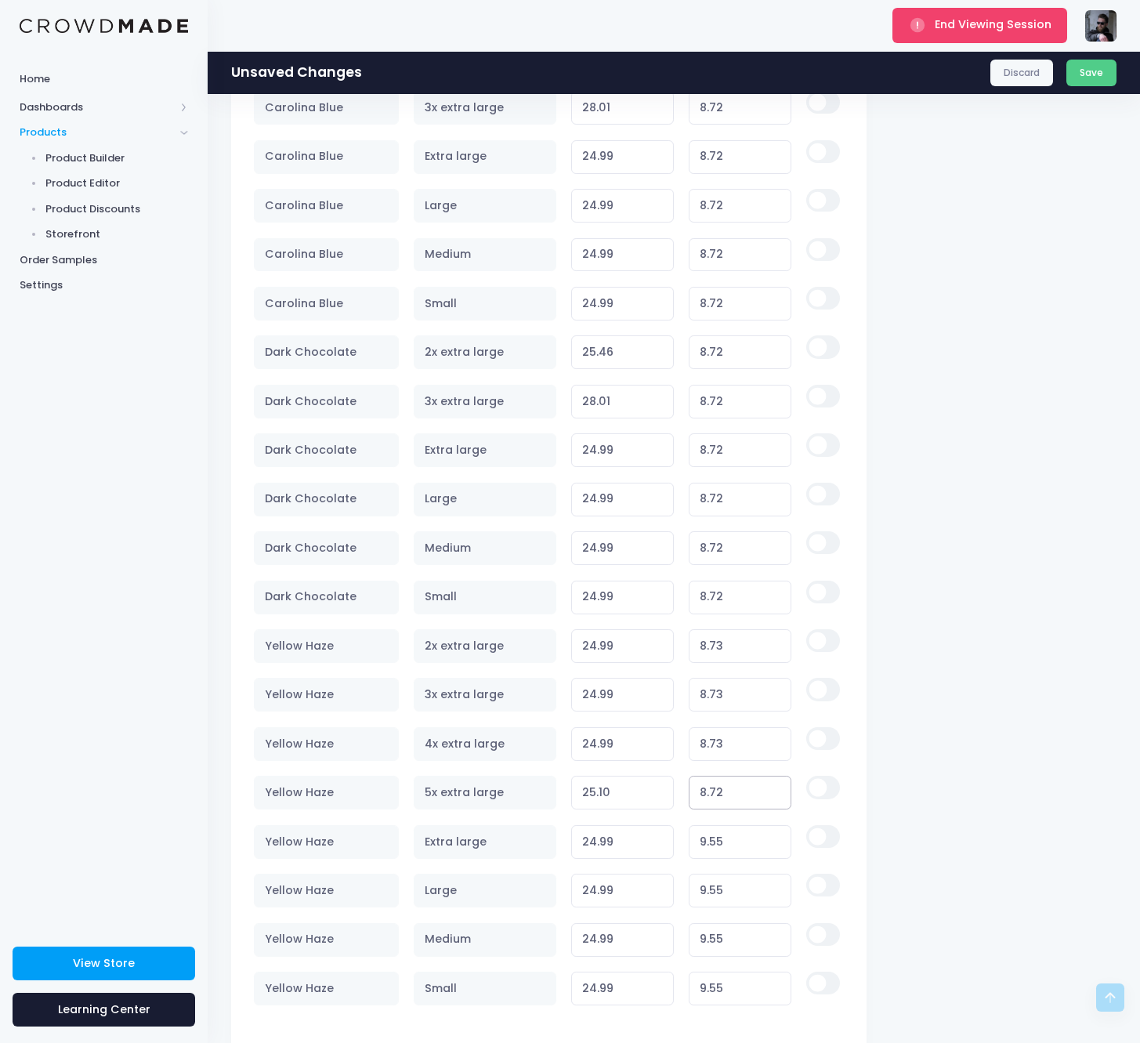
click at [729, 793] on input "8.72" at bounding box center [740, 793] width 103 height 34
click at [728, 589] on input "8.72" at bounding box center [740, 598] width 103 height 34
click at [722, 636] on input "8.73" at bounding box center [740, 646] width 103 height 34
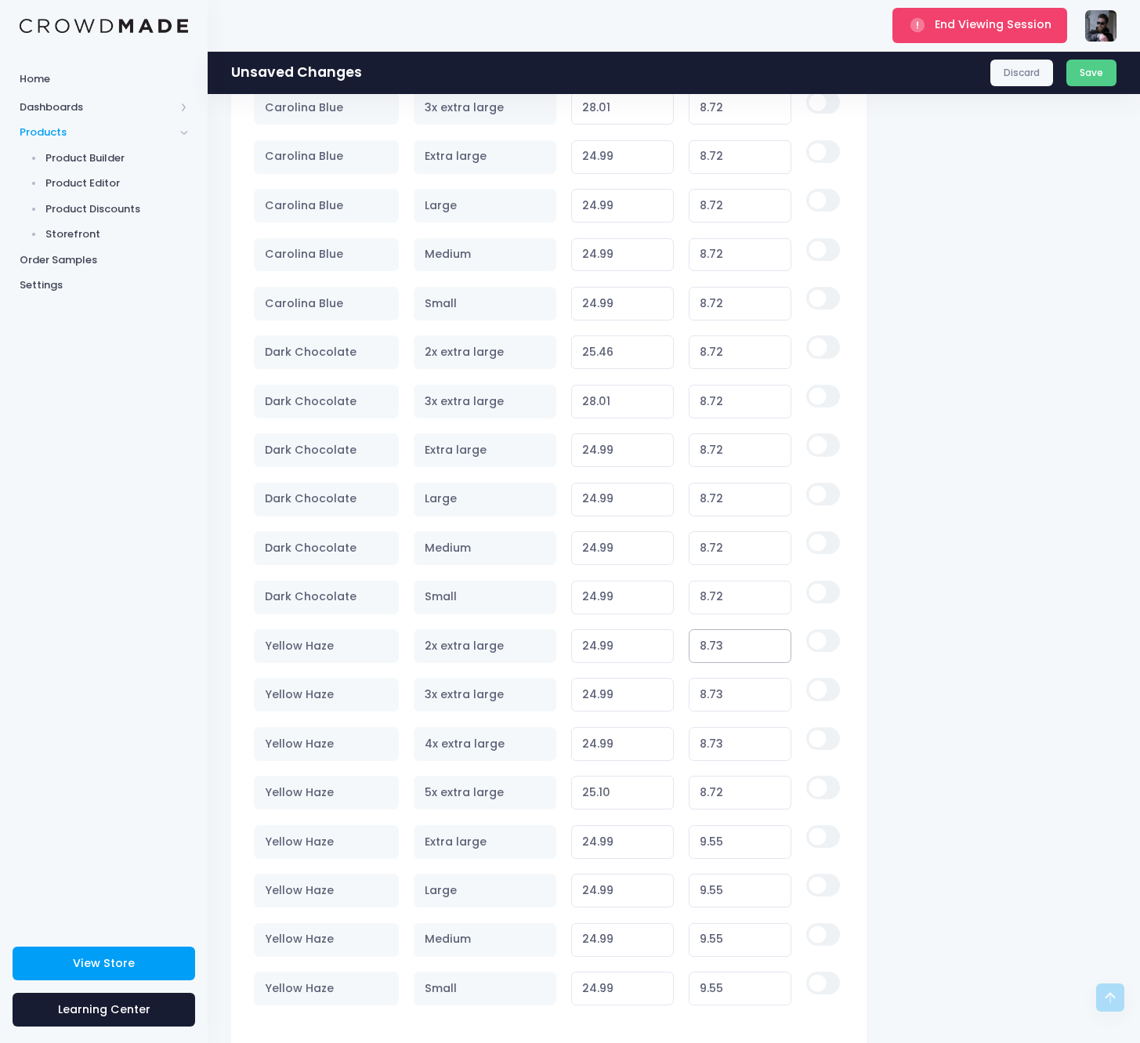
click at [722, 636] on input "8.73" at bounding box center [740, 646] width 103 height 34
paste input "2"
type input "8.72"
type input "24.98"
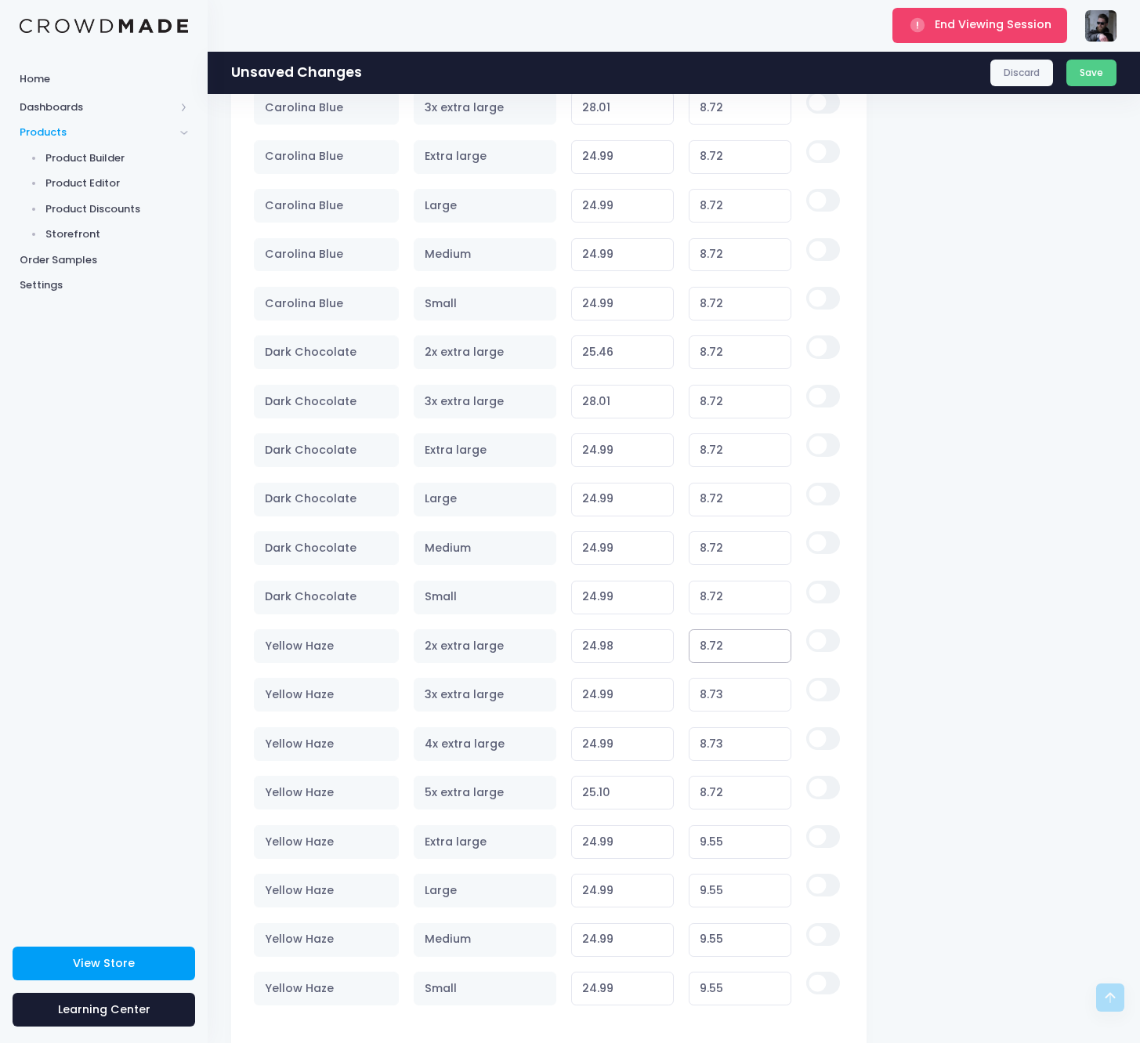
type input "8.72"
click at [717, 673] on td "8.73" at bounding box center [741, 695] width 118 height 49
click at [717, 679] on input "8.73" at bounding box center [740, 695] width 103 height 34
paste
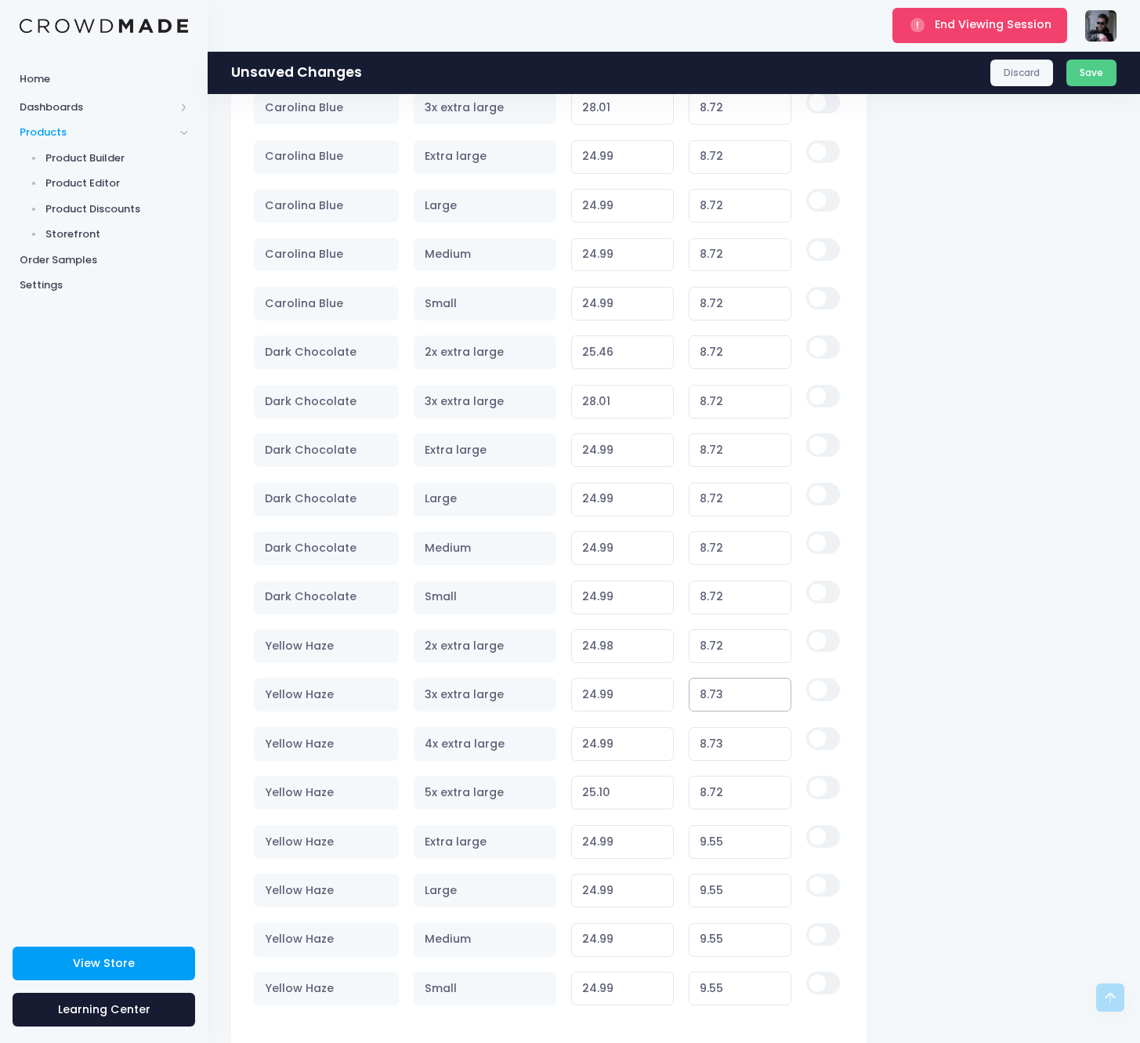
type input "8.72"
type input "24.98"
type input "8.72"
click at [717, 735] on input "8.73" at bounding box center [740, 744] width 103 height 34
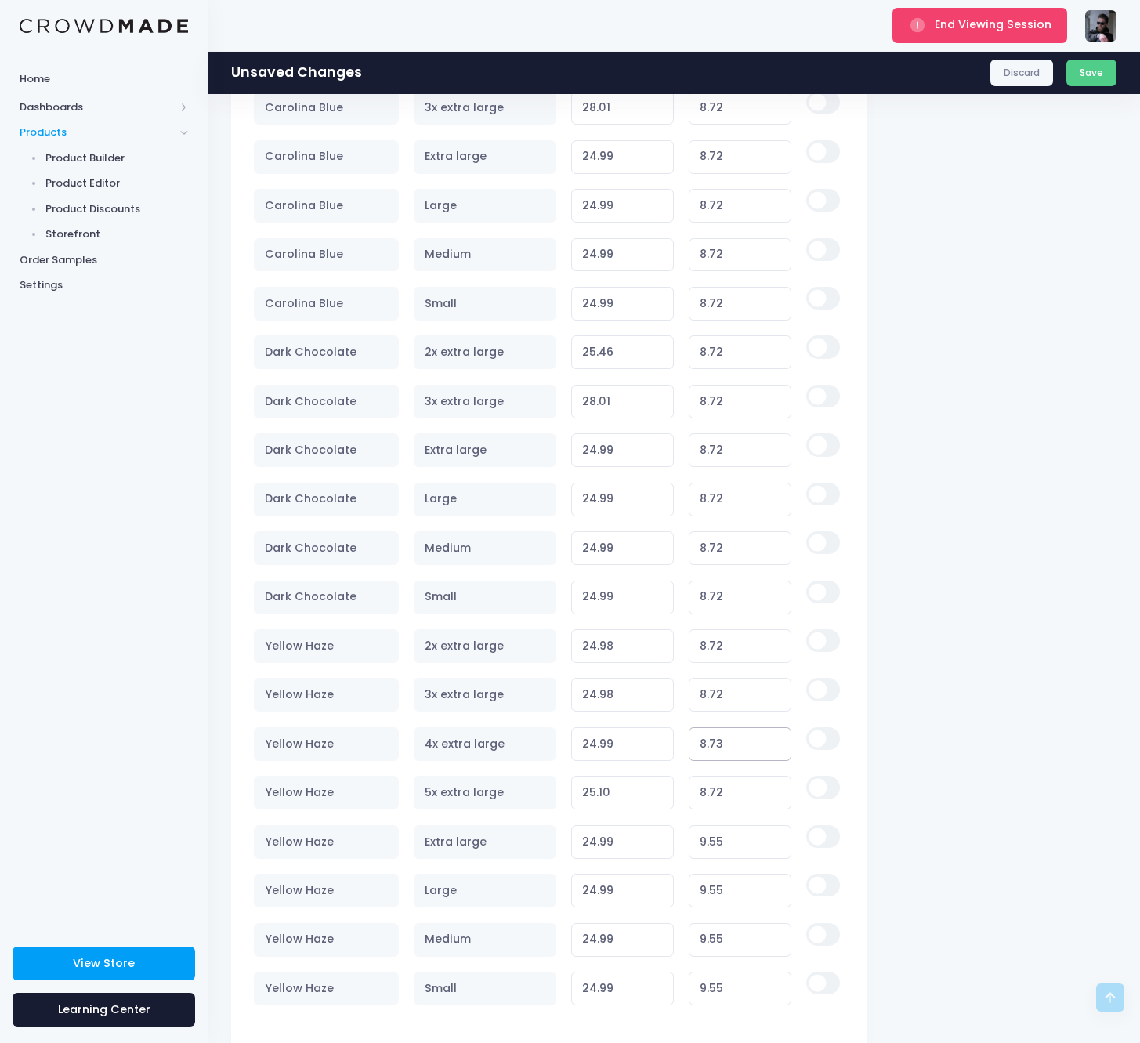
type input "8.72"
type input "24.98"
type input "8.72"
click at [720, 784] on input "8.72" at bounding box center [740, 793] width 103 height 34
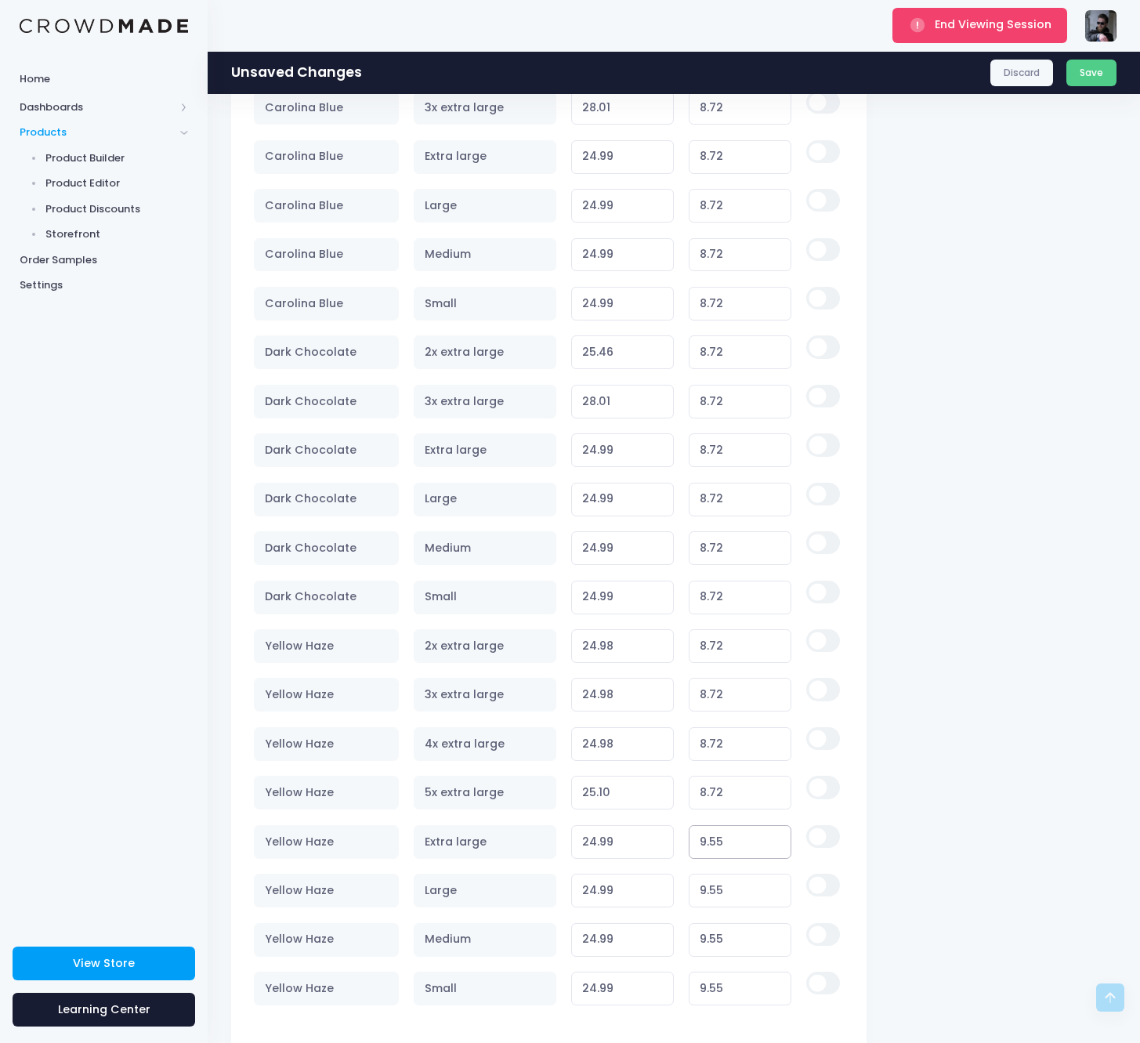
click at [723, 836] on input "9.55" at bounding box center [740, 842] width 103 height 34
type input "8.72"
type input "24.16"
type input "8.72"
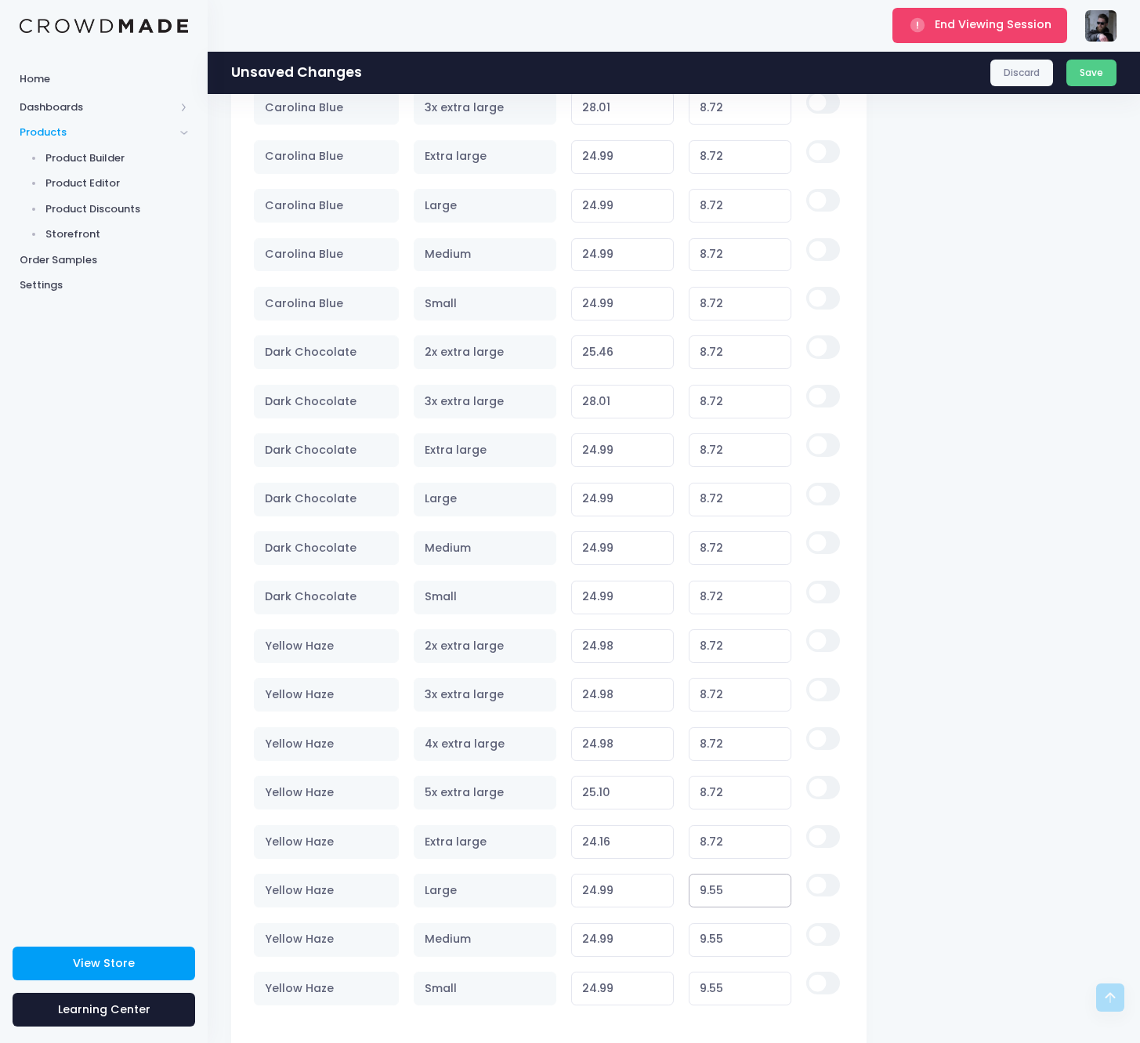
click at [731, 890] on input "9.55" at bounding box center [740, 891] width 103 height 34
type input "8.72"
type input "24.16"
type input "8.72"
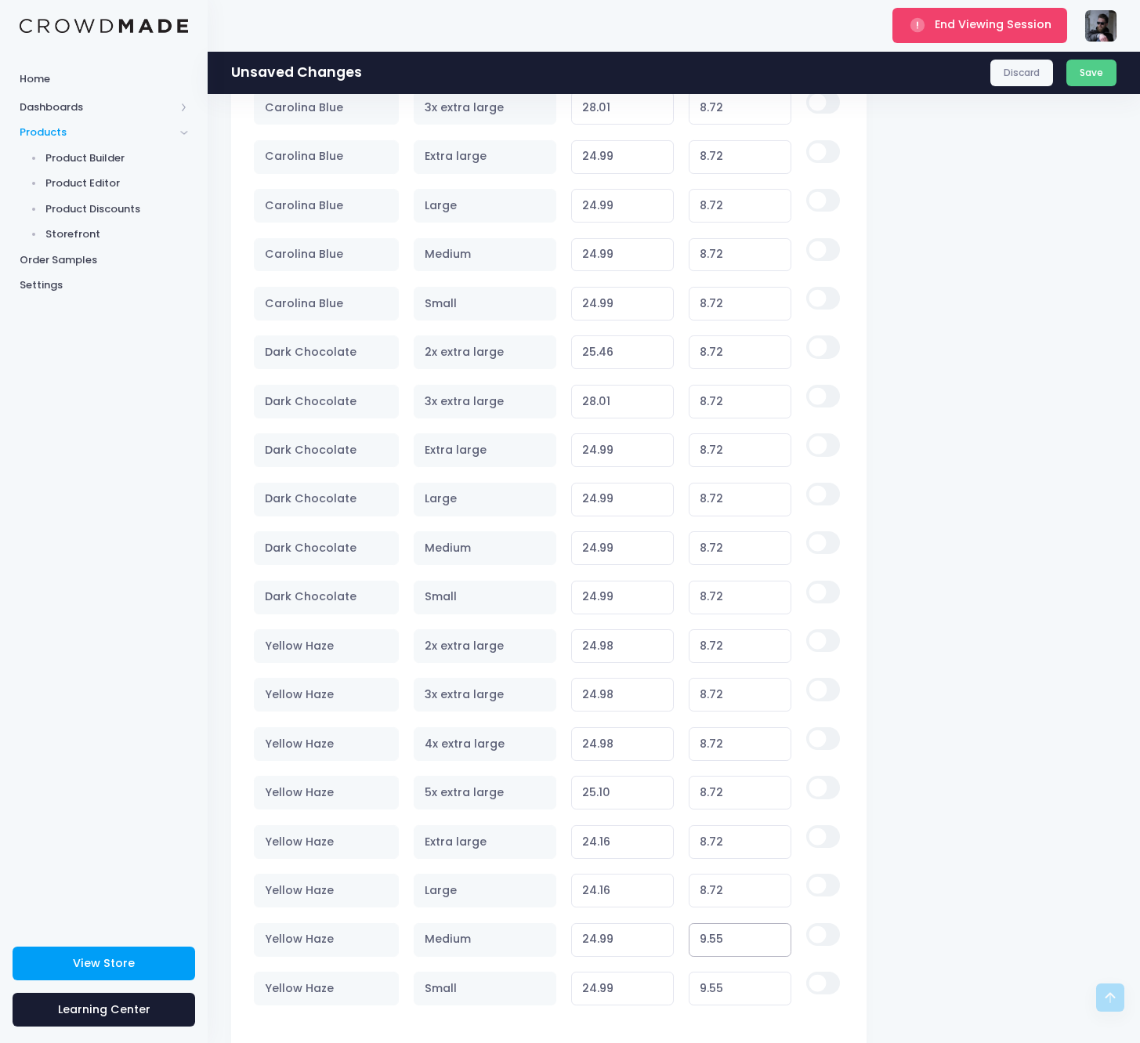
click at [728, 924] on input "9.55" at bounding box center [740, 940] width 103 height 34
type input "8.72"
type input "24.16"
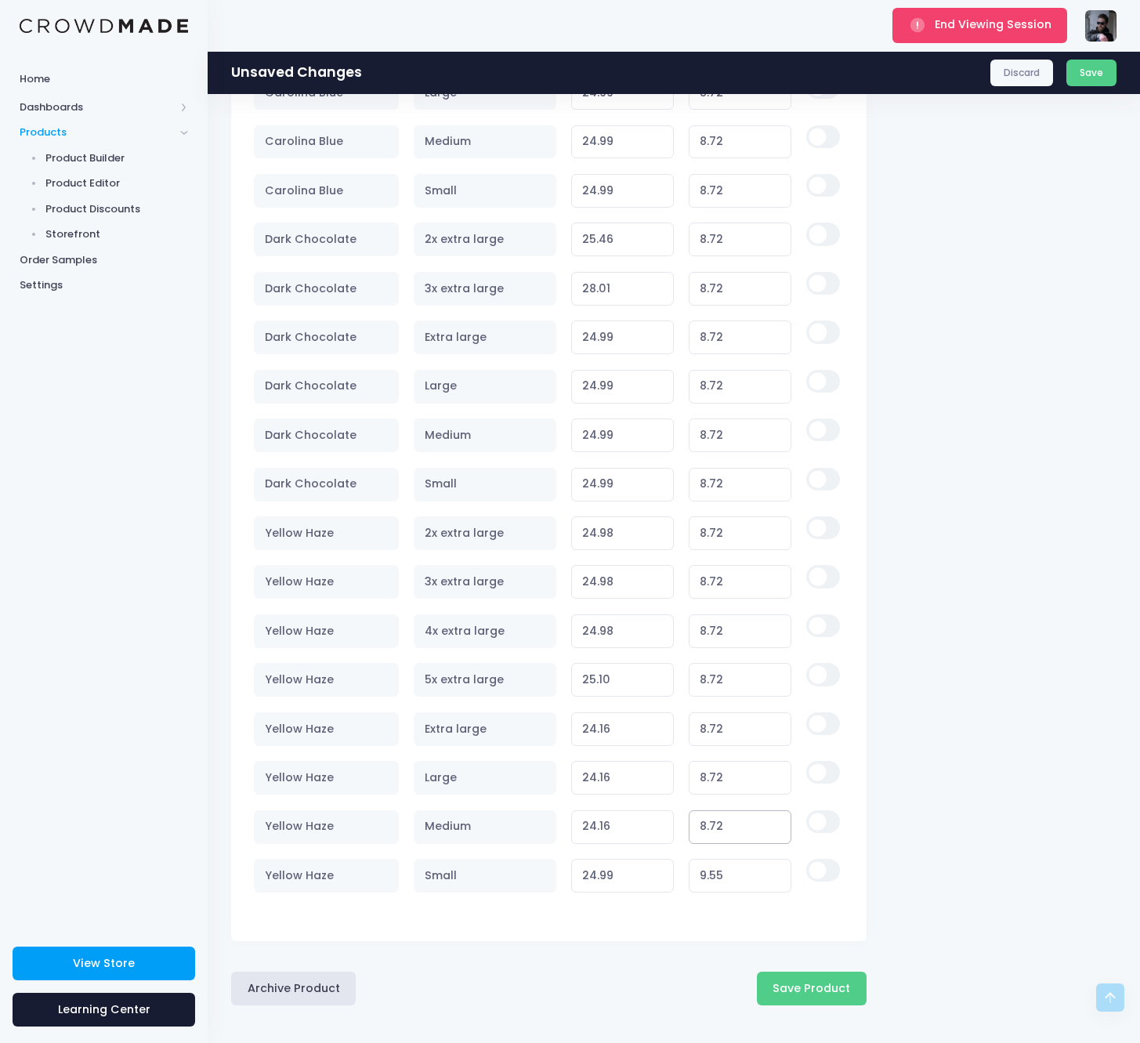
type input "8.72"
click at [727, 868] on input "9.55" at bounding box center [740, 876] width 103 height 34
type input "8.72"
type input "24.16"
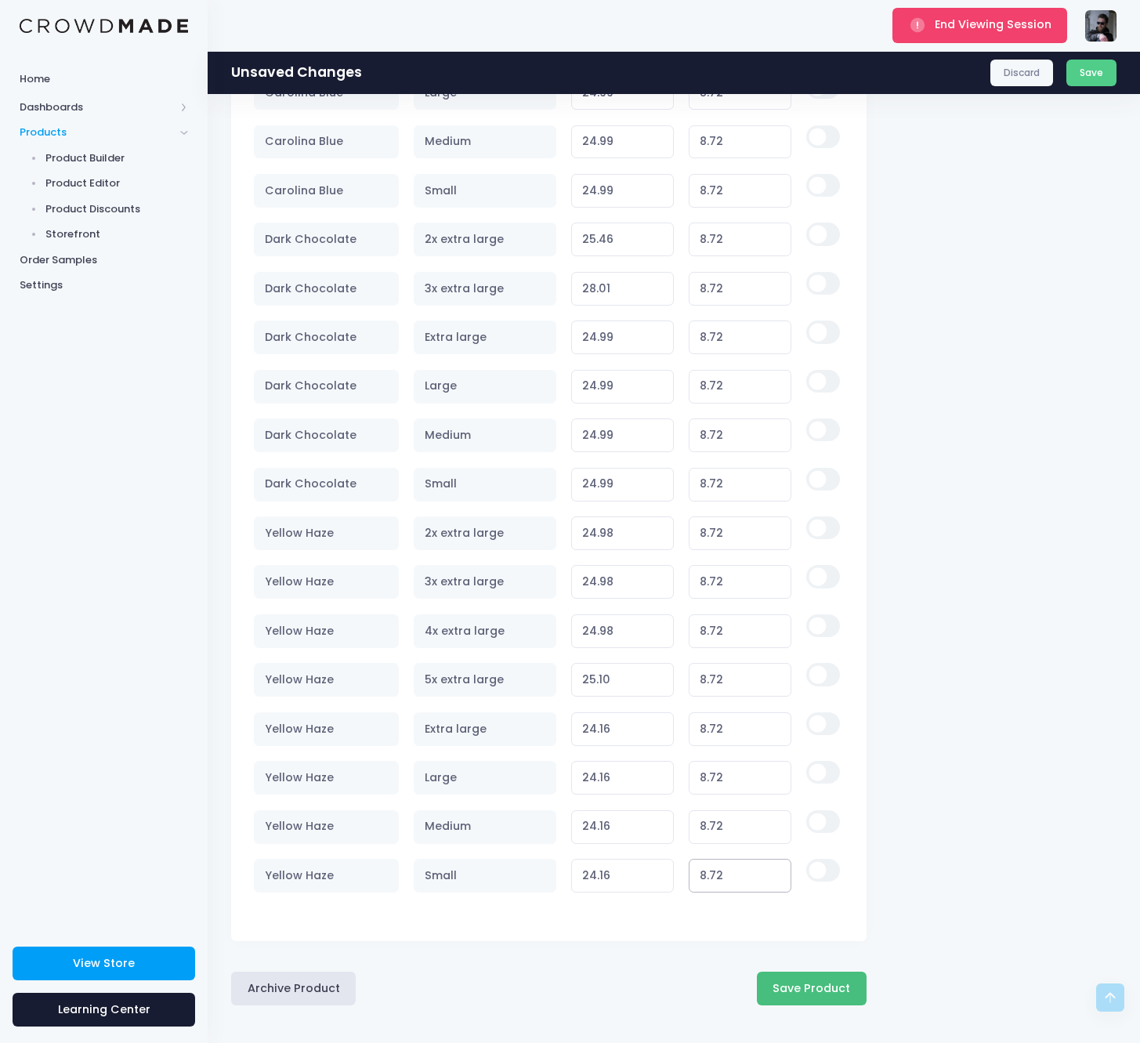
type input "8.72"
click at [838, 979] on button "Save Product" at bounding box center [812, 989] width 110 height 34
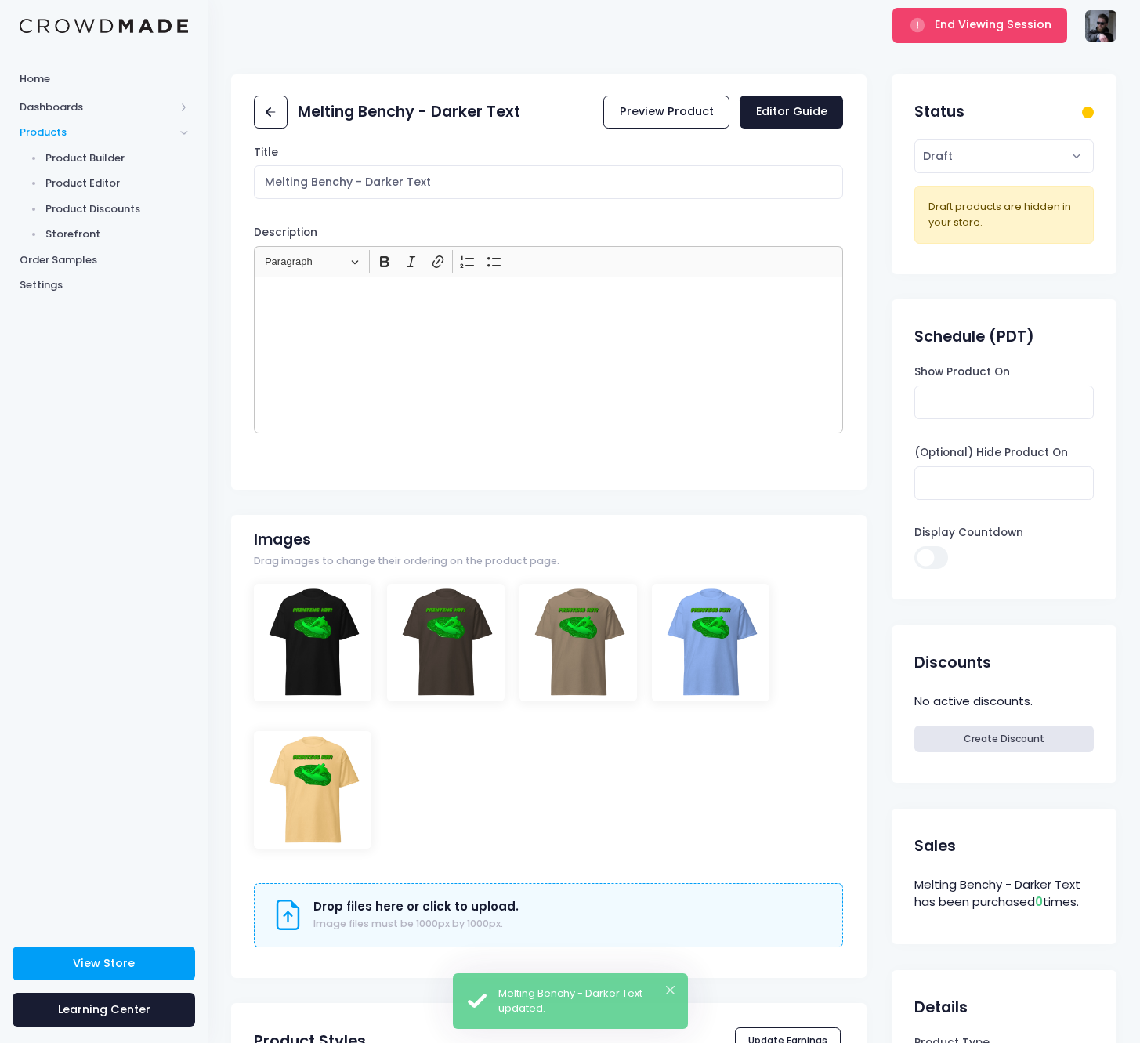
click at [291, 110] on div "Melting Benchy - Darker Text" at bounding box center [387, 112] width 267 height 45
click at [271, 114] on icon at bounding box center [271, 112] width 18 height 18
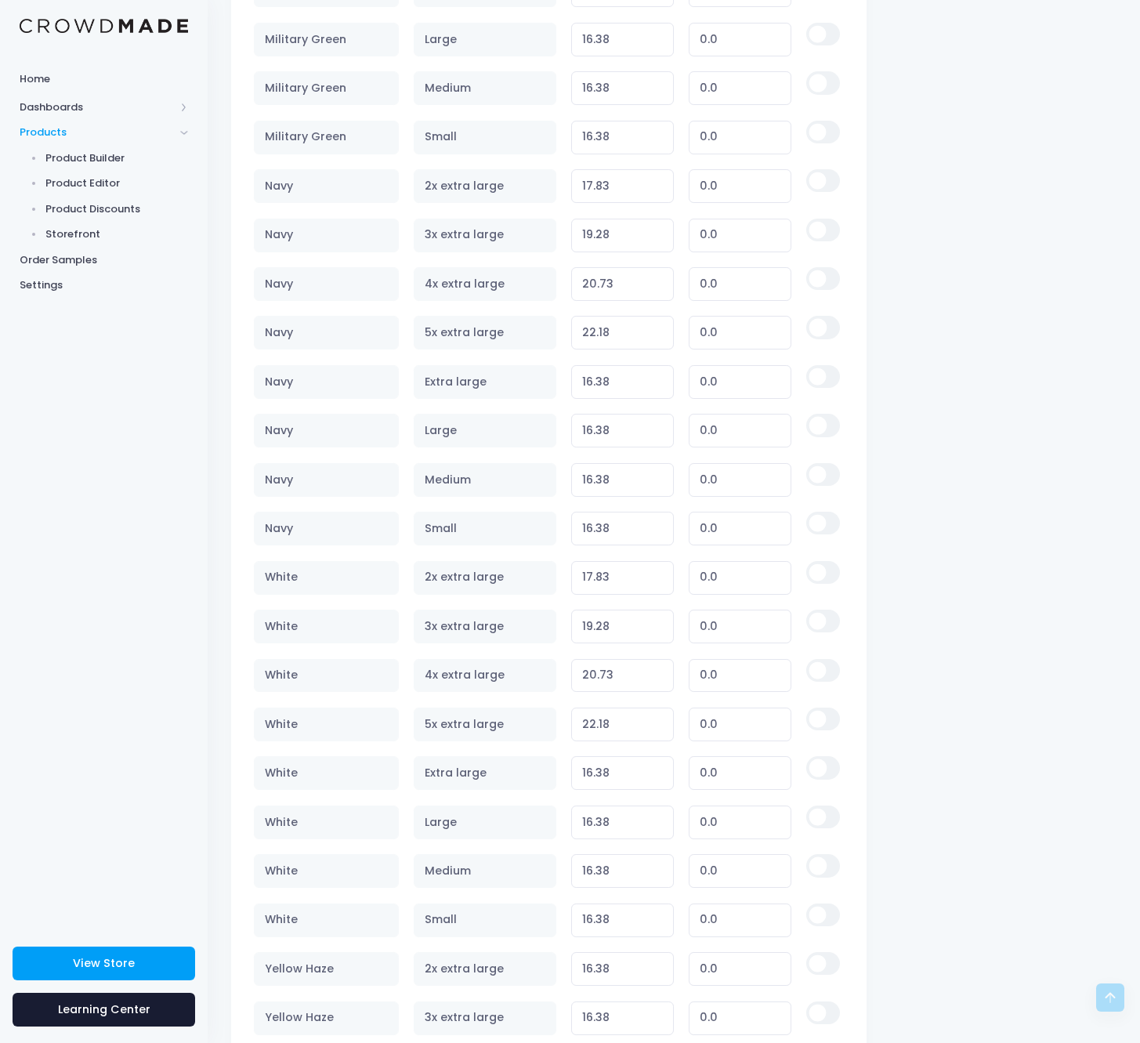
scroll to position [5193, 0]
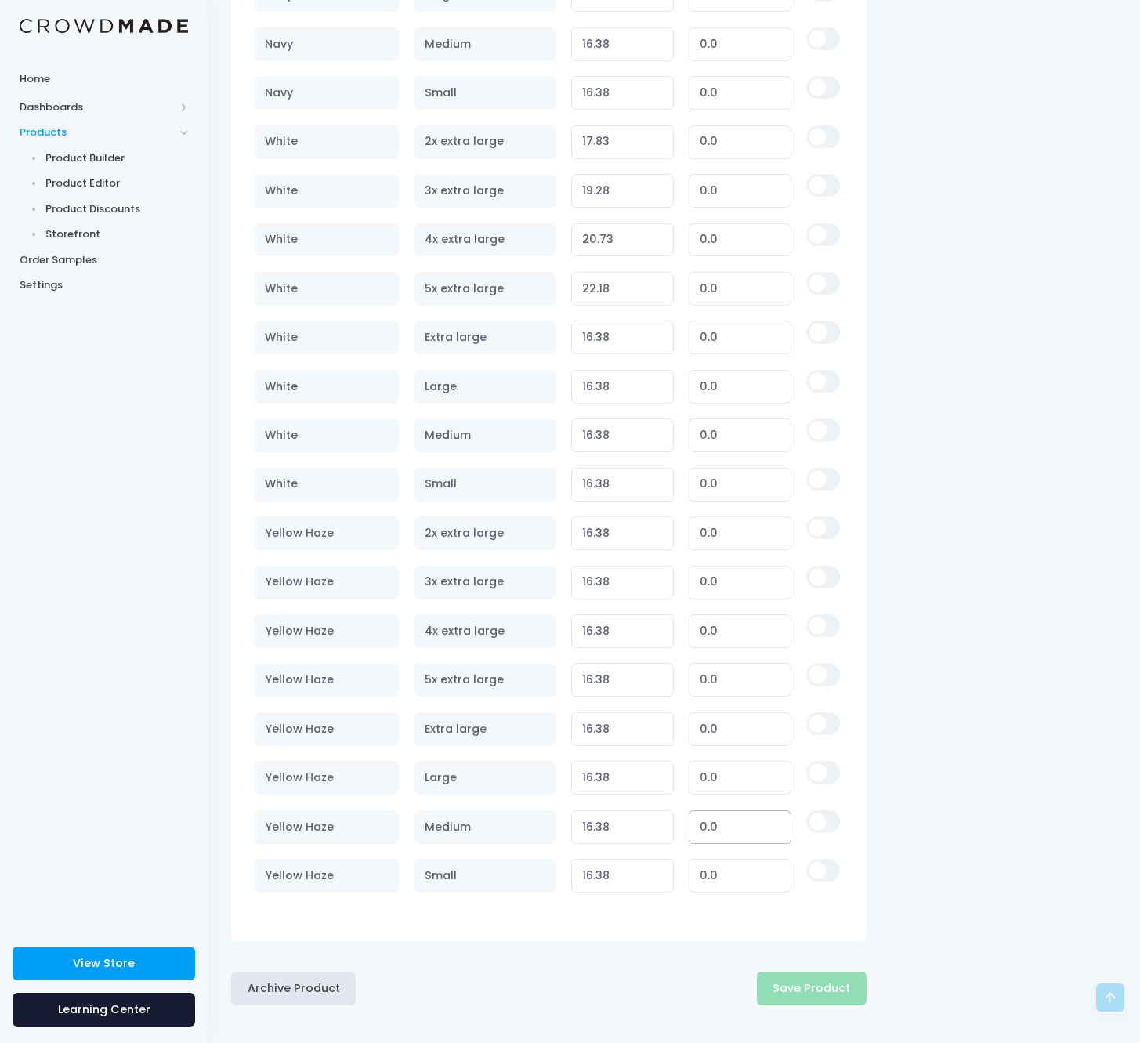
click at [724, 818] on input "0.0" at bounding box center [740, 827] width 103 height 34
paste input "8.61"
type input "8.61"
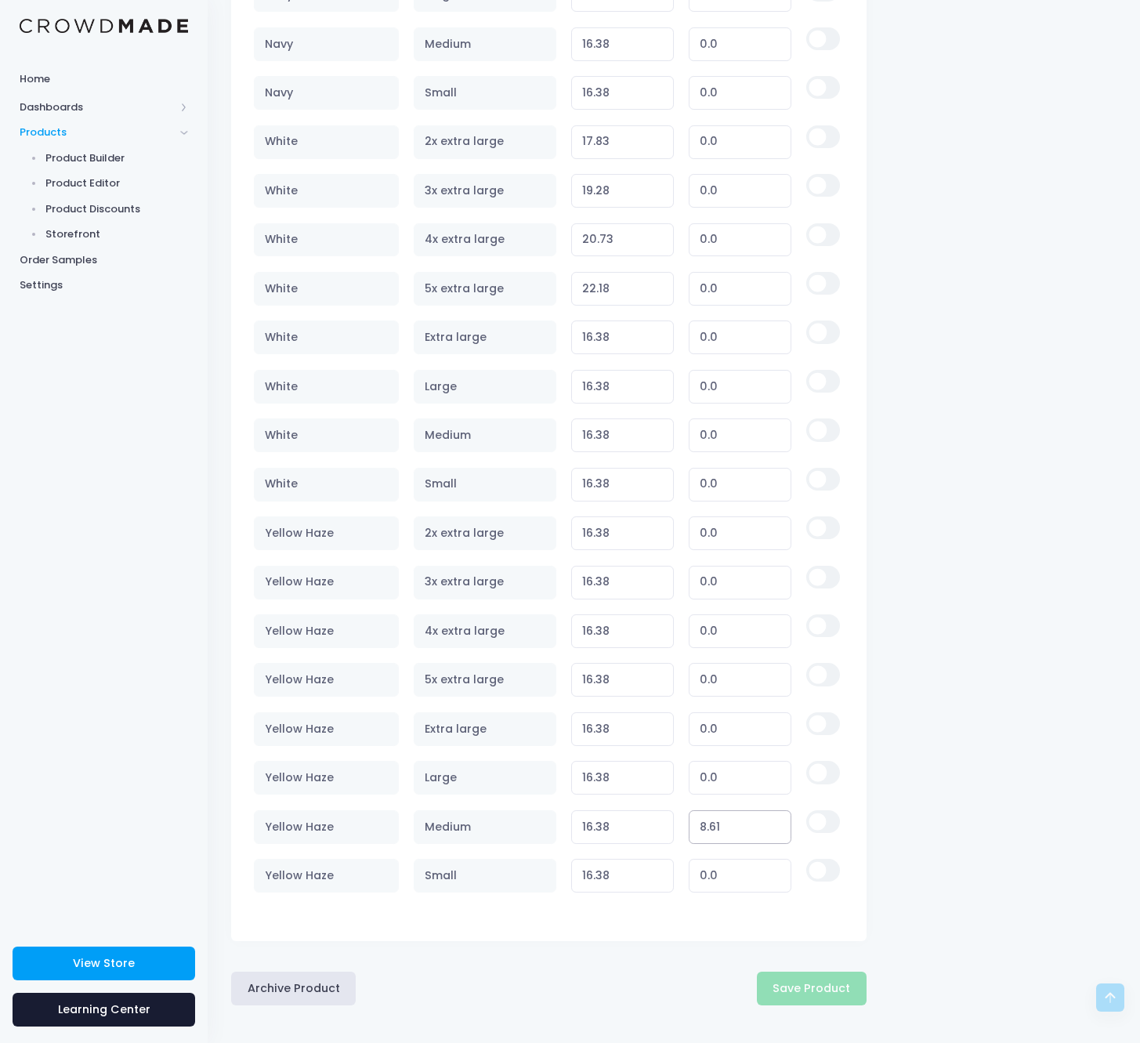
type input "24.99"
type input "8.61"
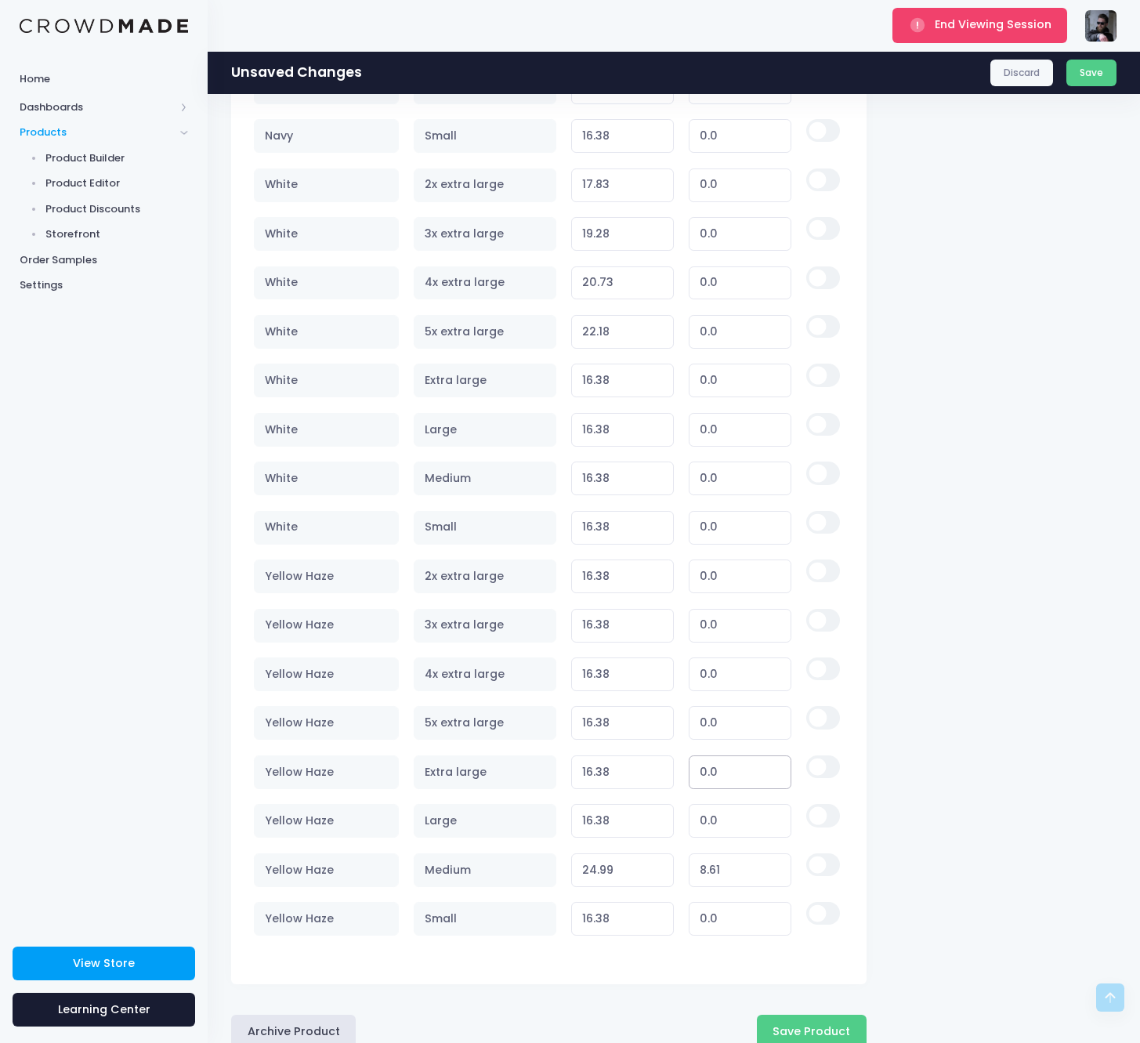
click at [738, 782] on input "0.0" at bounding box center [740, 773] width 103 height 34
paste input "8.61"
type input "8.61"
type input "24.99"
type input "8.61"
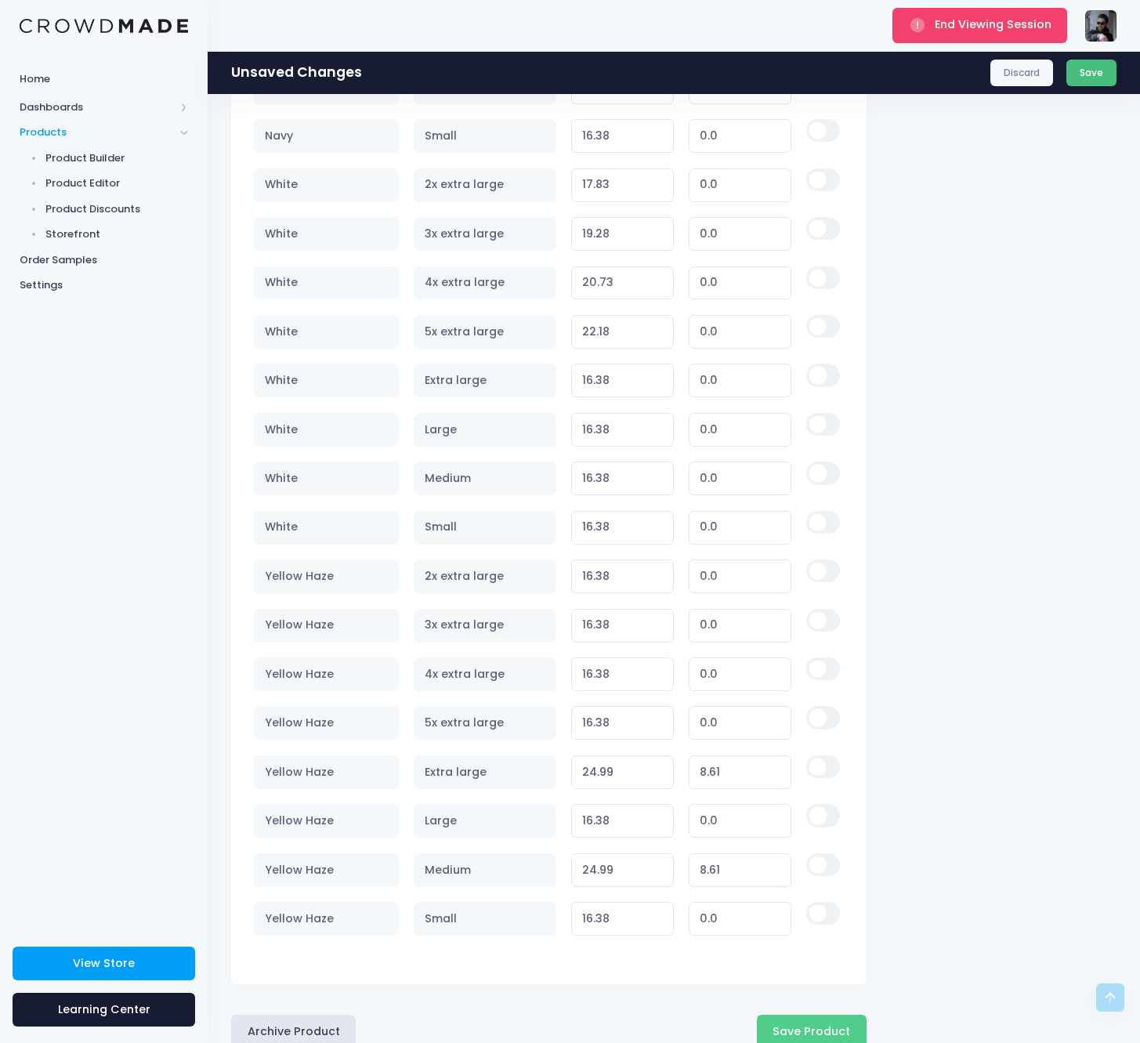
click at [1089, 75] on button "Save" at bounding box center [1092, 73] width 51 height 27
click at [1089, 75] on div "Discard Save" at bounding box center [1054, 73] width 126 height 27
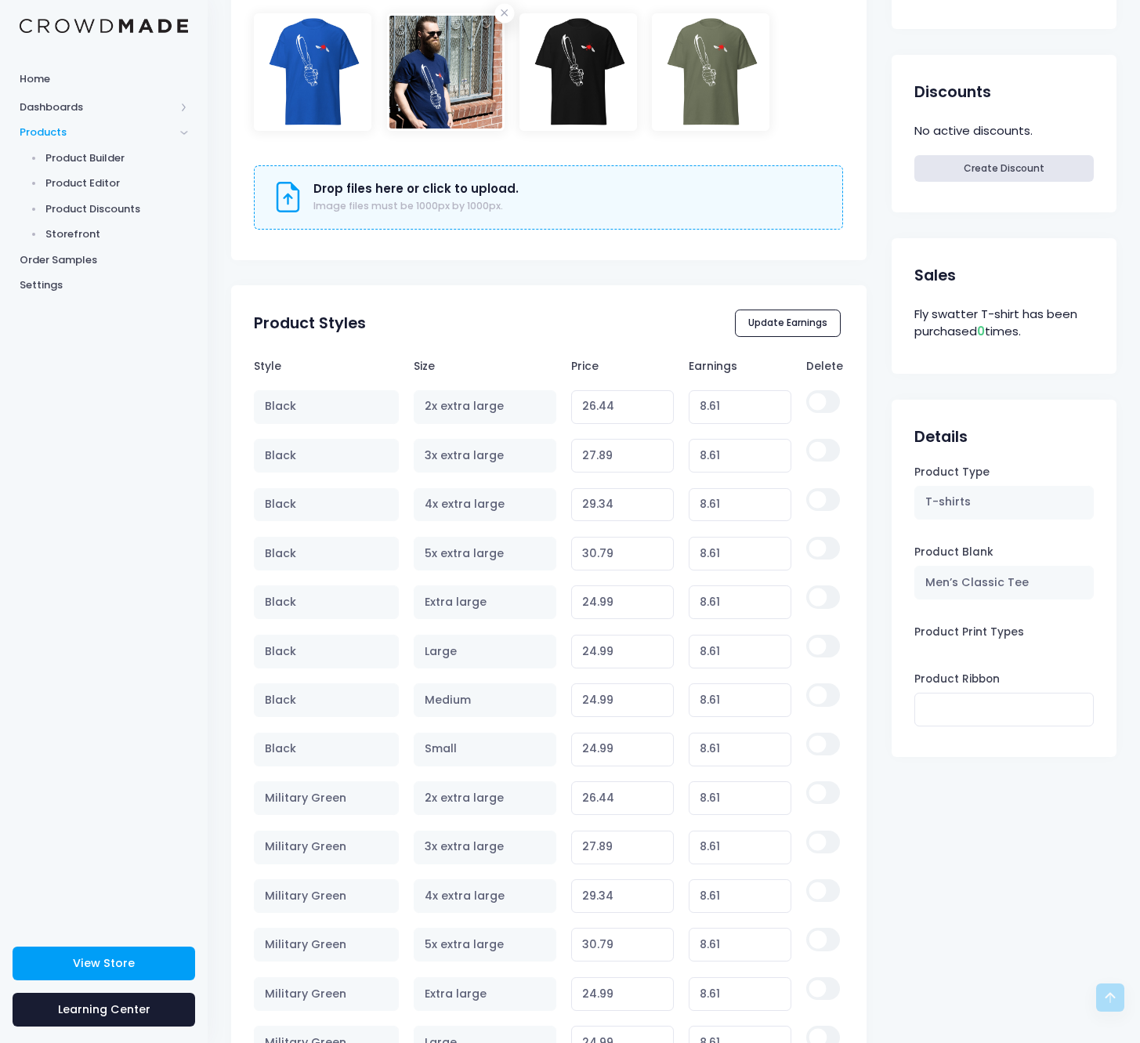
scroll to position [539, 0]
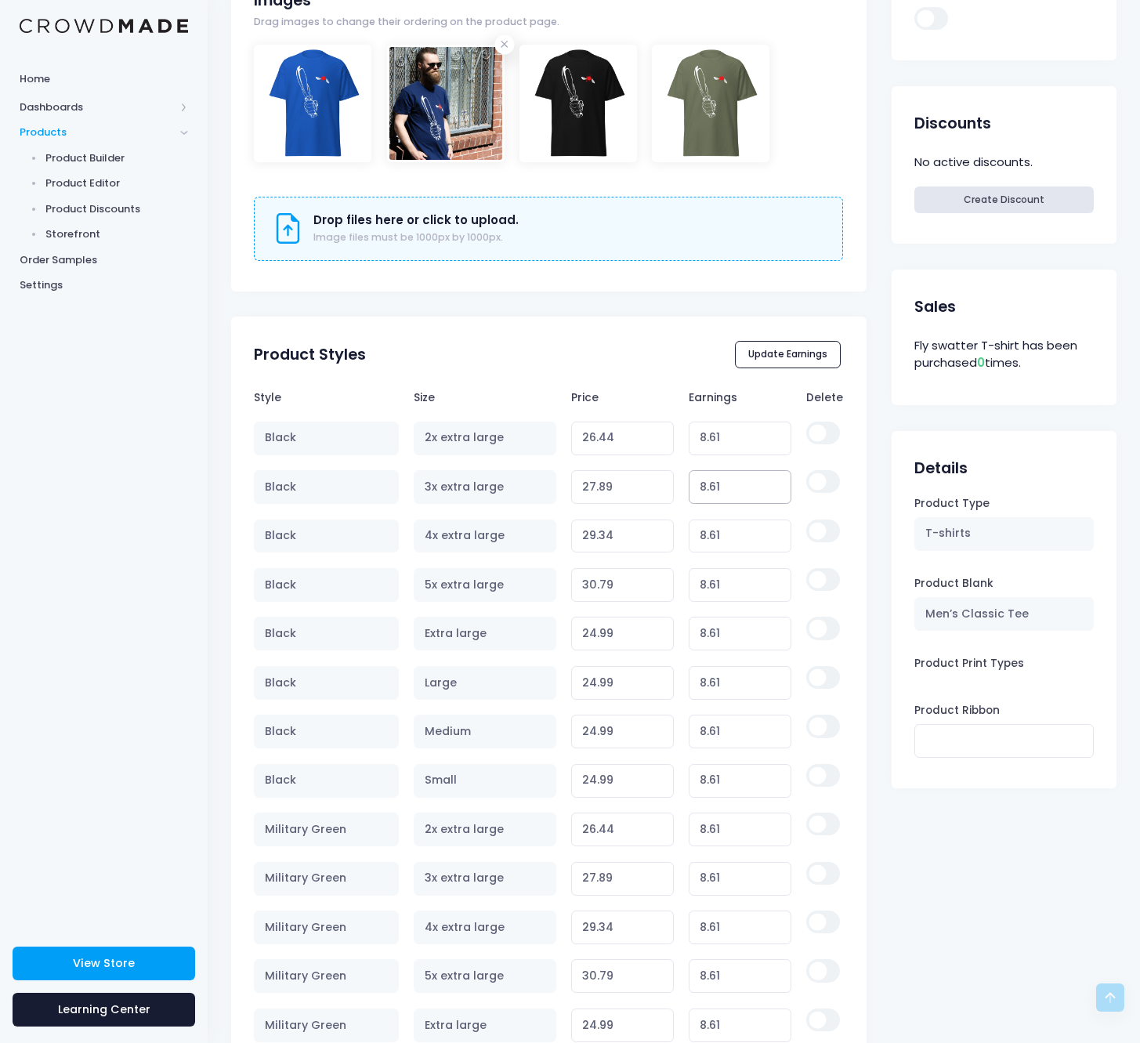
click at [723, 484] on input "8.61" at bounding box center [740, 487] width 103 height 34
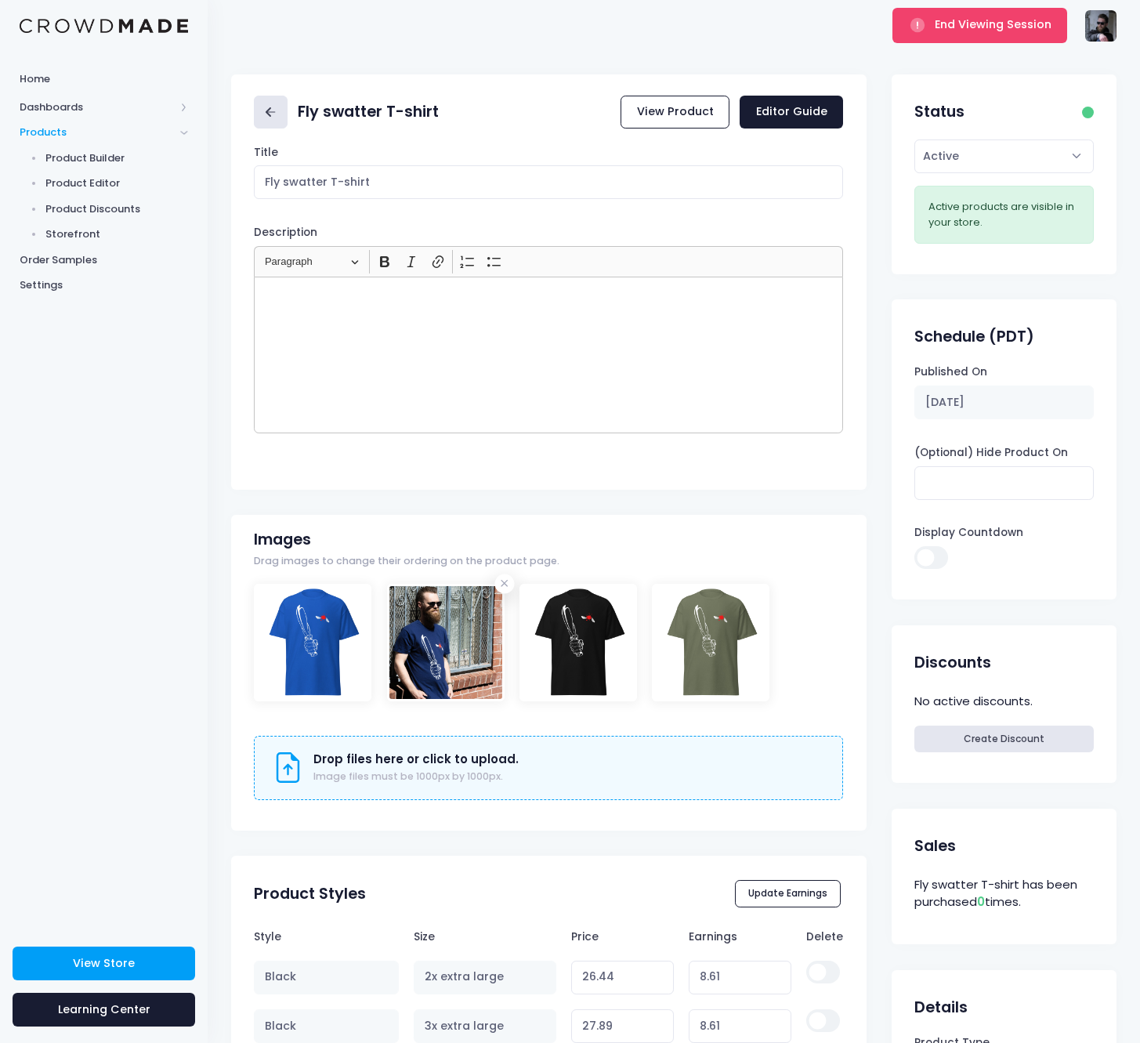
click at [274, 111] on icon at bounding box center [271, 112] width 18 height 18
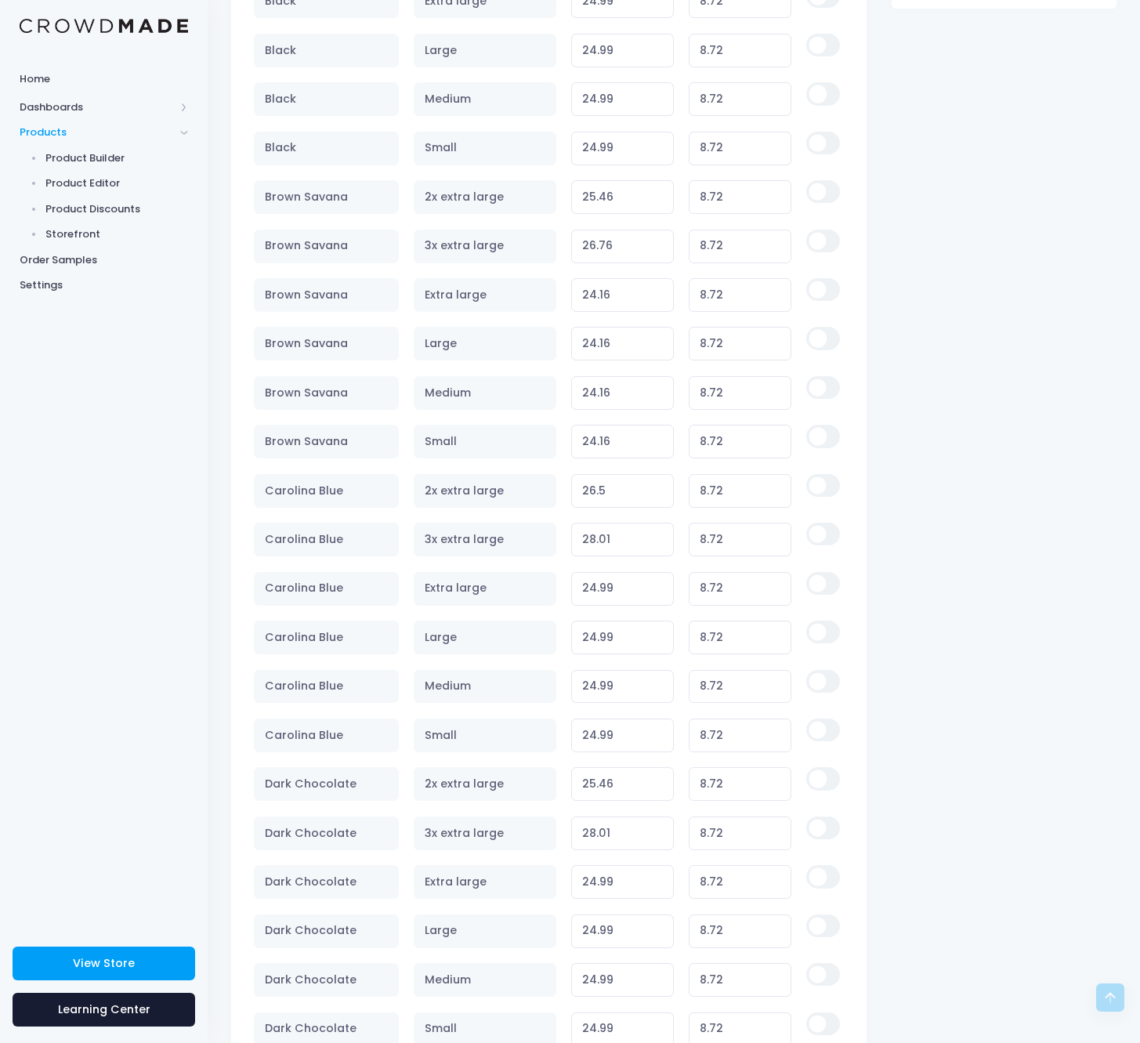
scroll to position [579, 0]
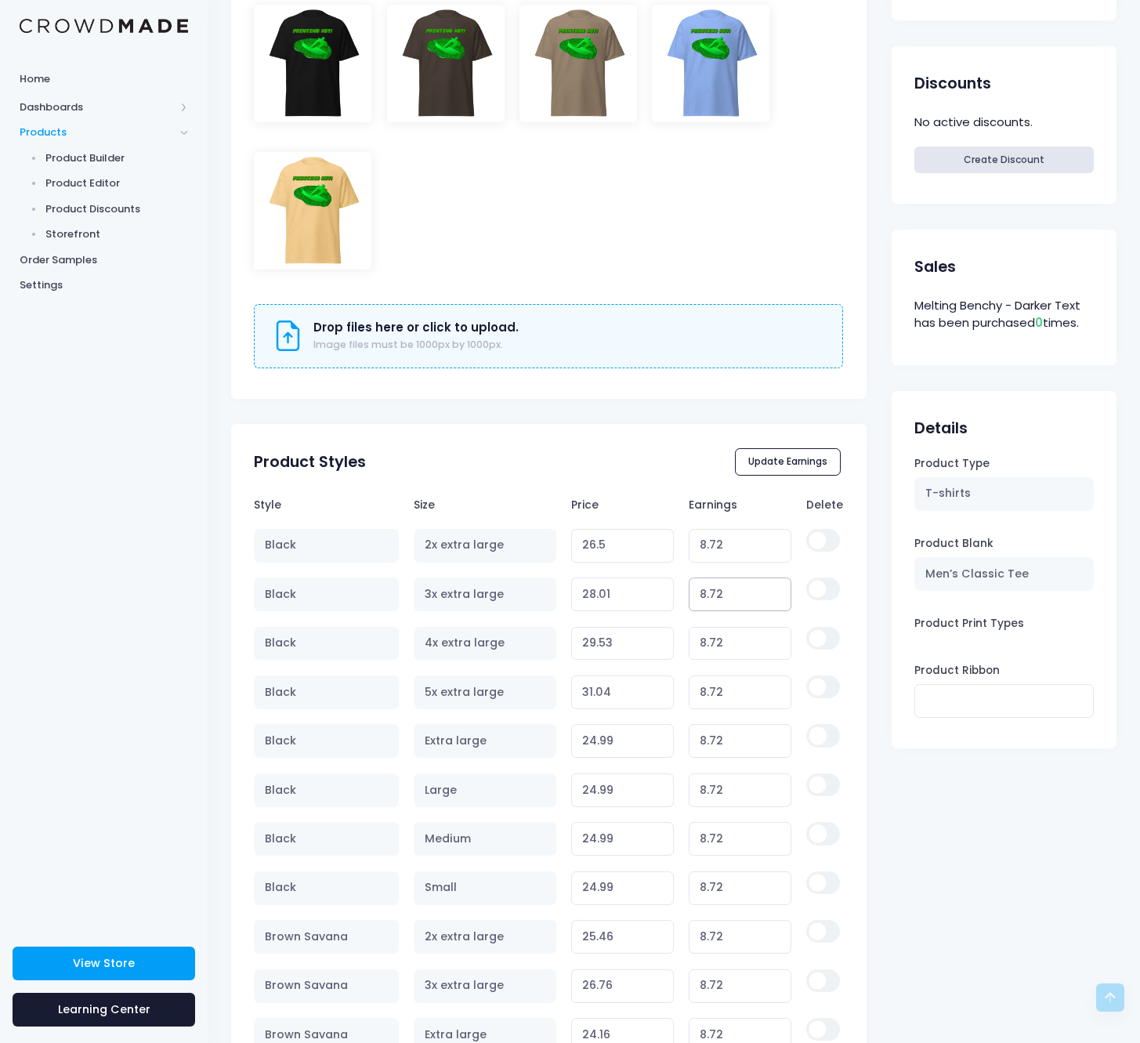
click at [716, 585] on input "8.72" at bounding box center [740, 595] width 103 height 34
paste input "61"
type input "8.61"
type input "27.90"
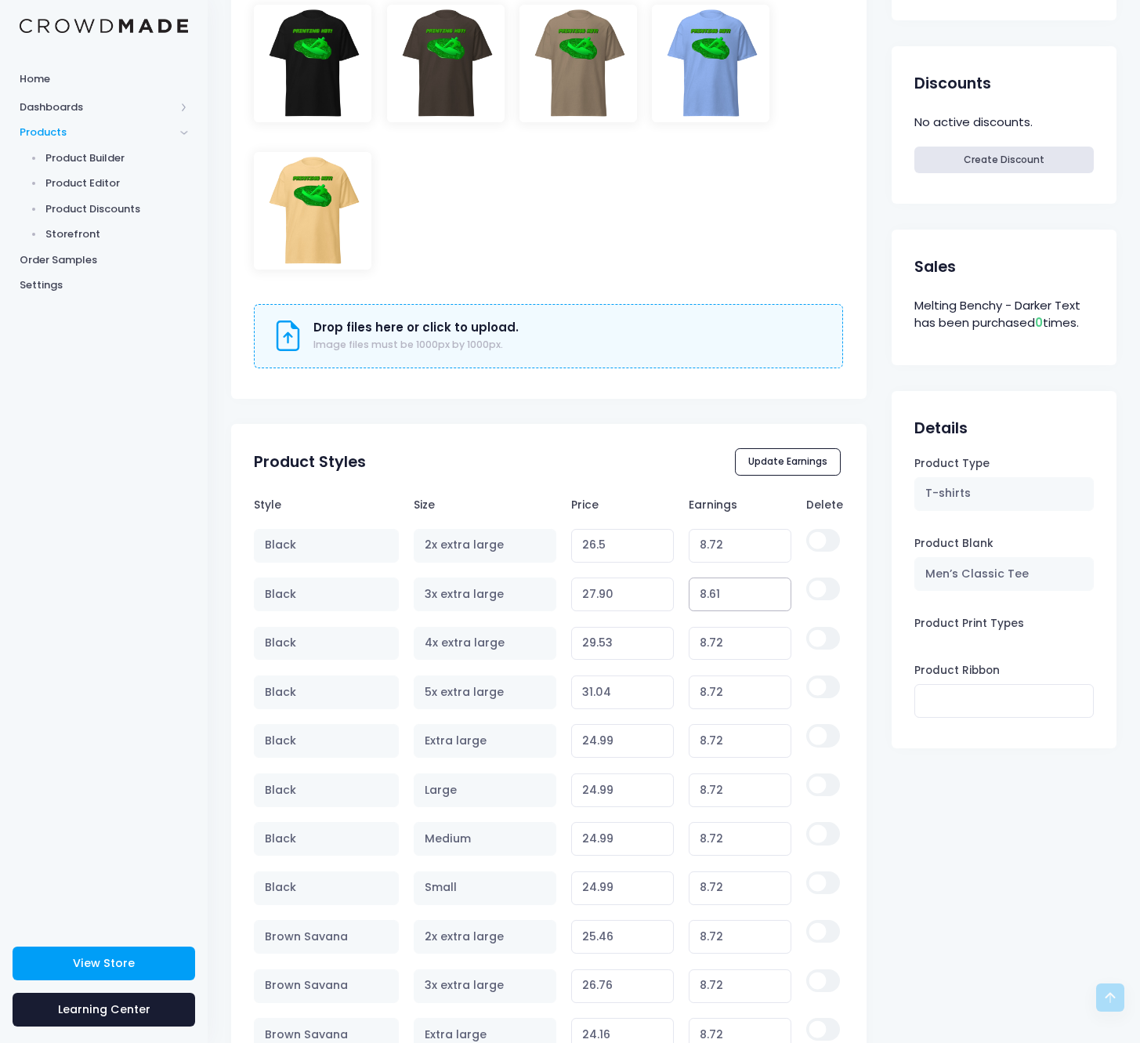
type input "8.72"
type input "28.01"
click at [713, 786] on input "8.72" at bounding box center [740, 791] width 103 height 34
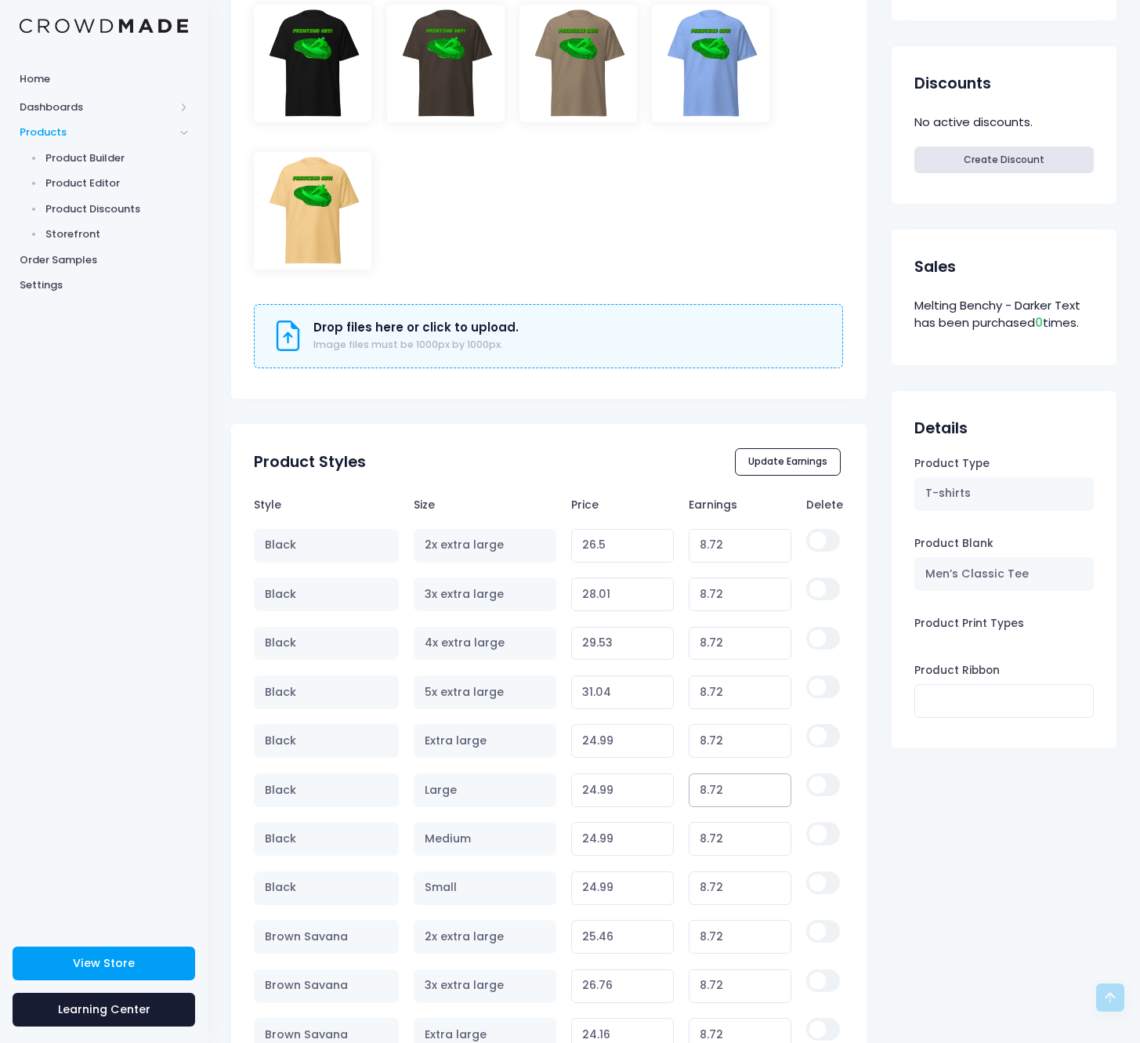
paste input "61"
type input "8.61"
type input "24.88"
type input "8.72"
type input "24.99"
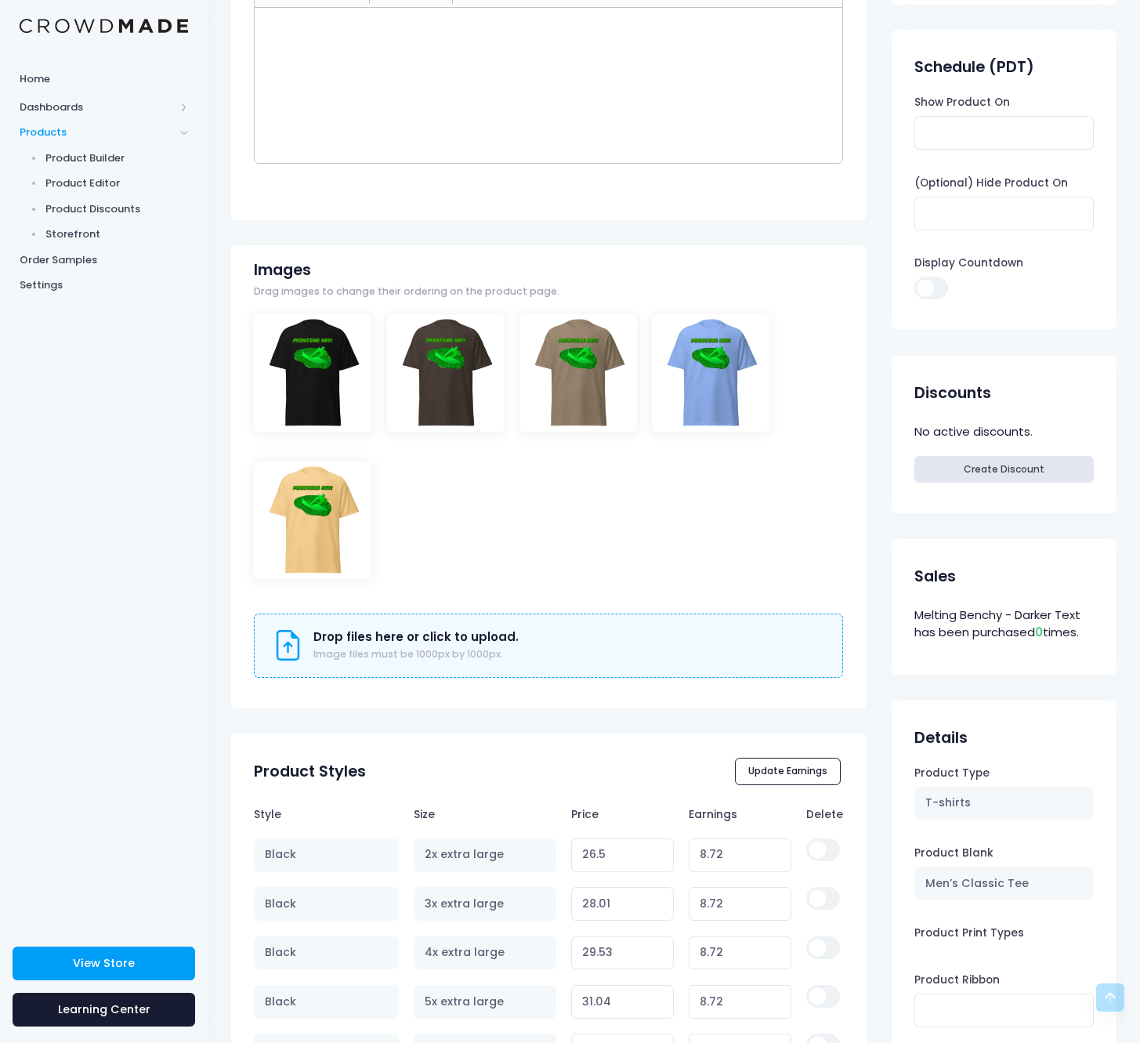
scroll to position [0, 0]
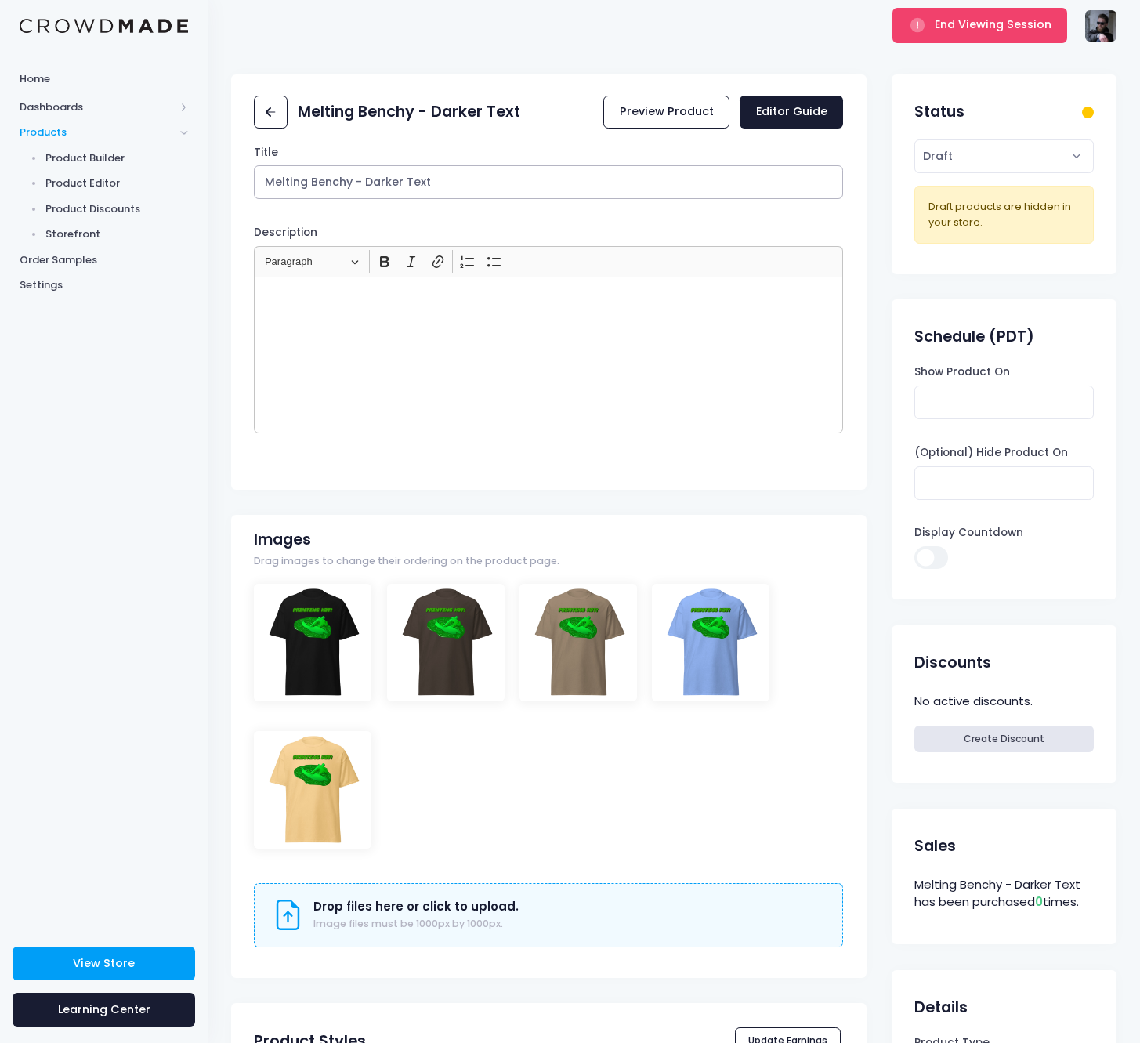
click at [645, 185] on input "Melting Benchy - Darker Text" at bounding box center [548, 182] width 589 height 34
click at [263, 125] on link at bounding box center [271, 113] width 34 height 34
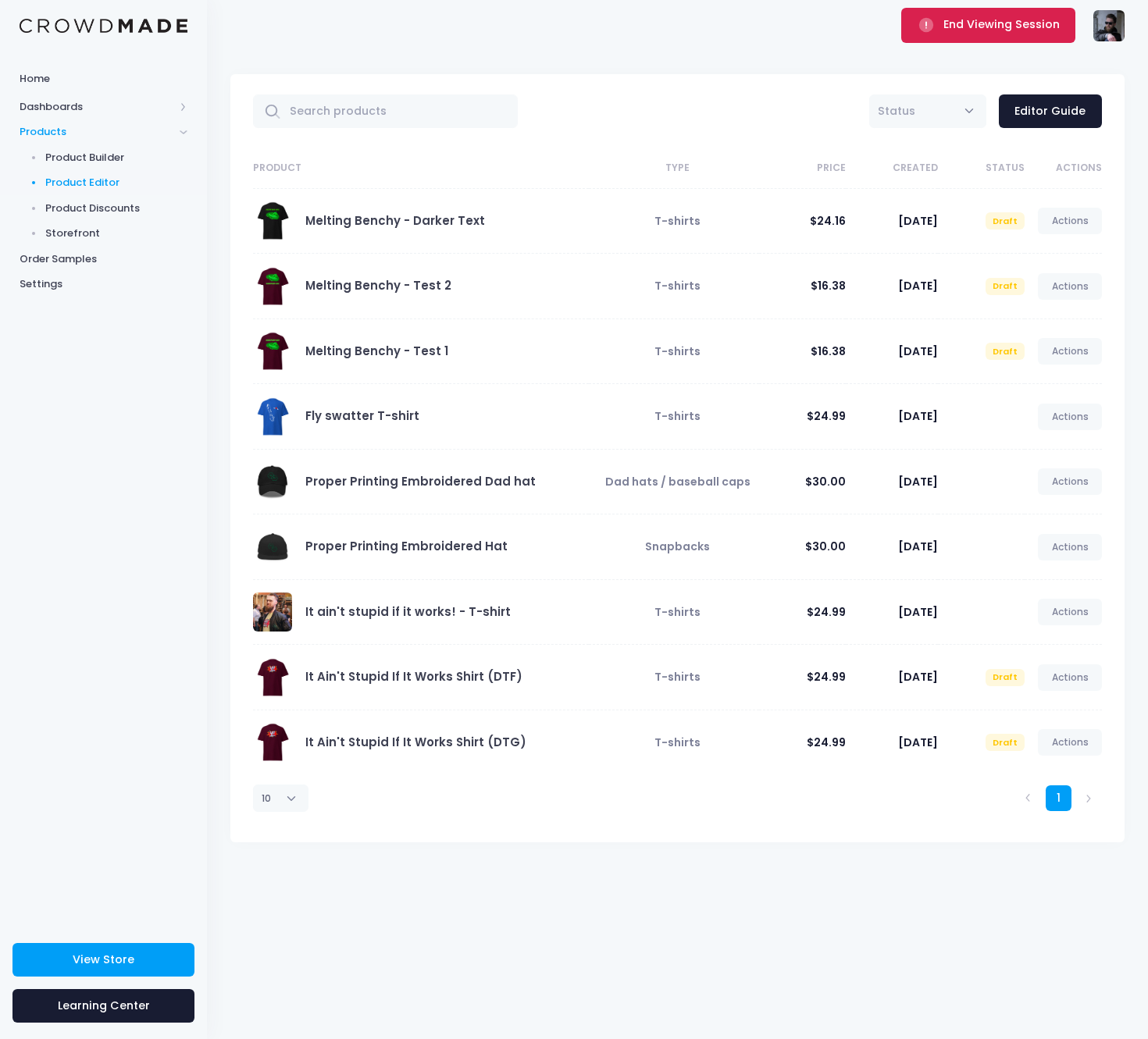
click at [977, 35] on button "End Viewing Session" at bounding box center [989, 25] width 174 height 34
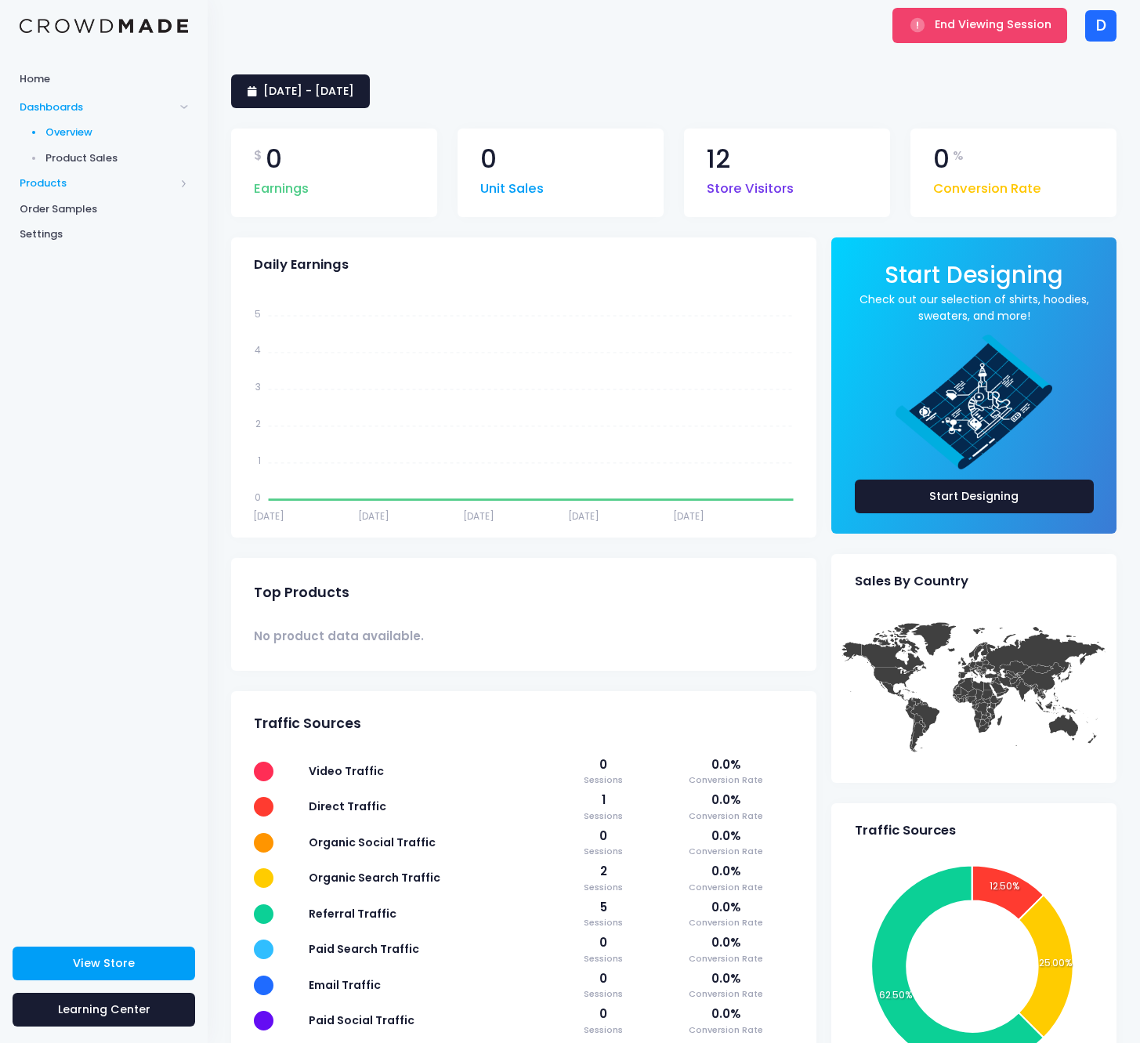
click at [62, 184] on span "Products" at bounding box center [97, 184] width 155 height 16
click at [90, 163] on span "Product Builder" at bounding box center [116, 158] width 143 height 16
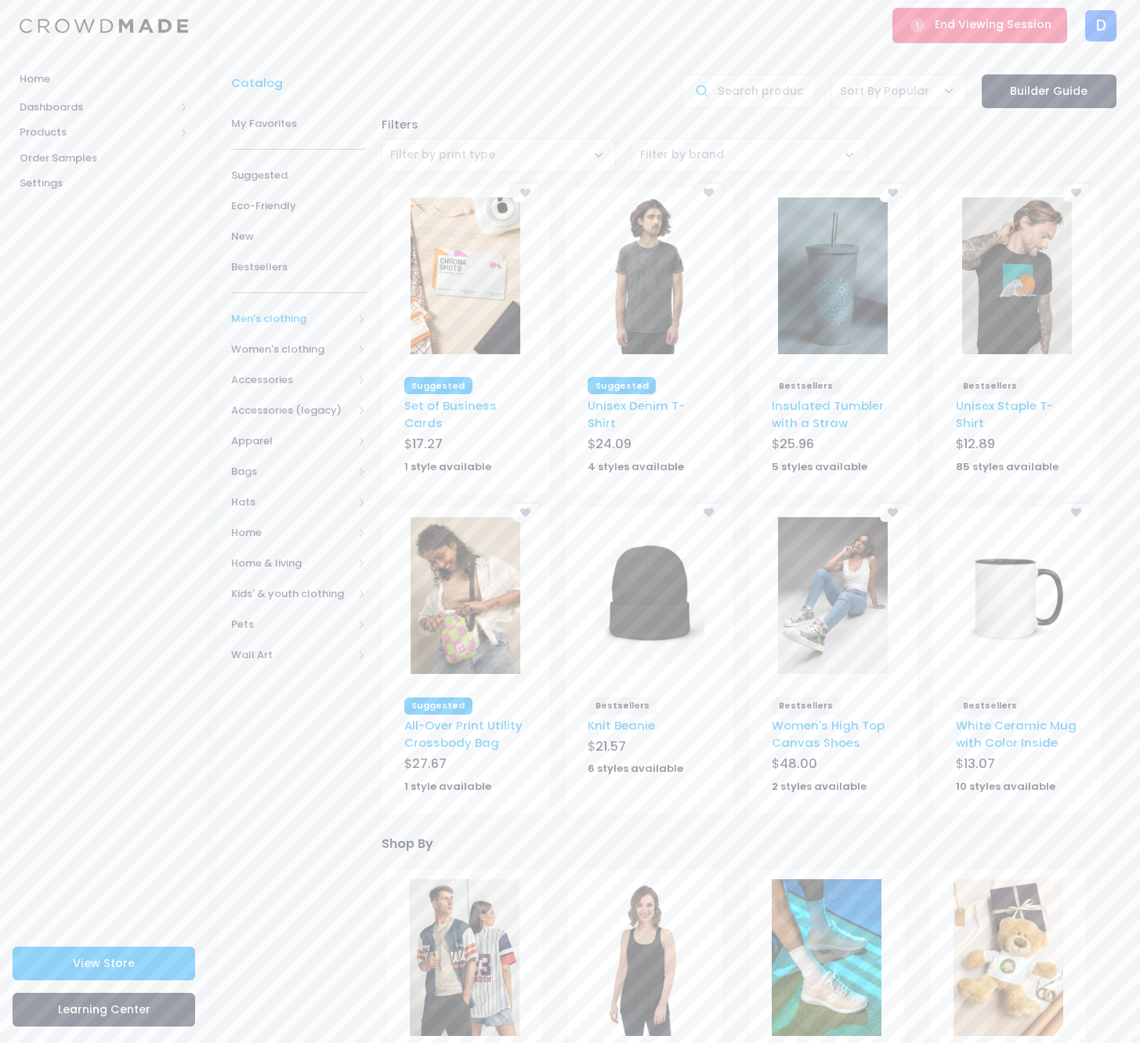
click at [273, 308] on span "Men's clothing" at bounding box center [298, 318] width 135 height 31
click at [282, 348] on span "All Men's clothing" at bounding box center [301, 357] width 91 height 31
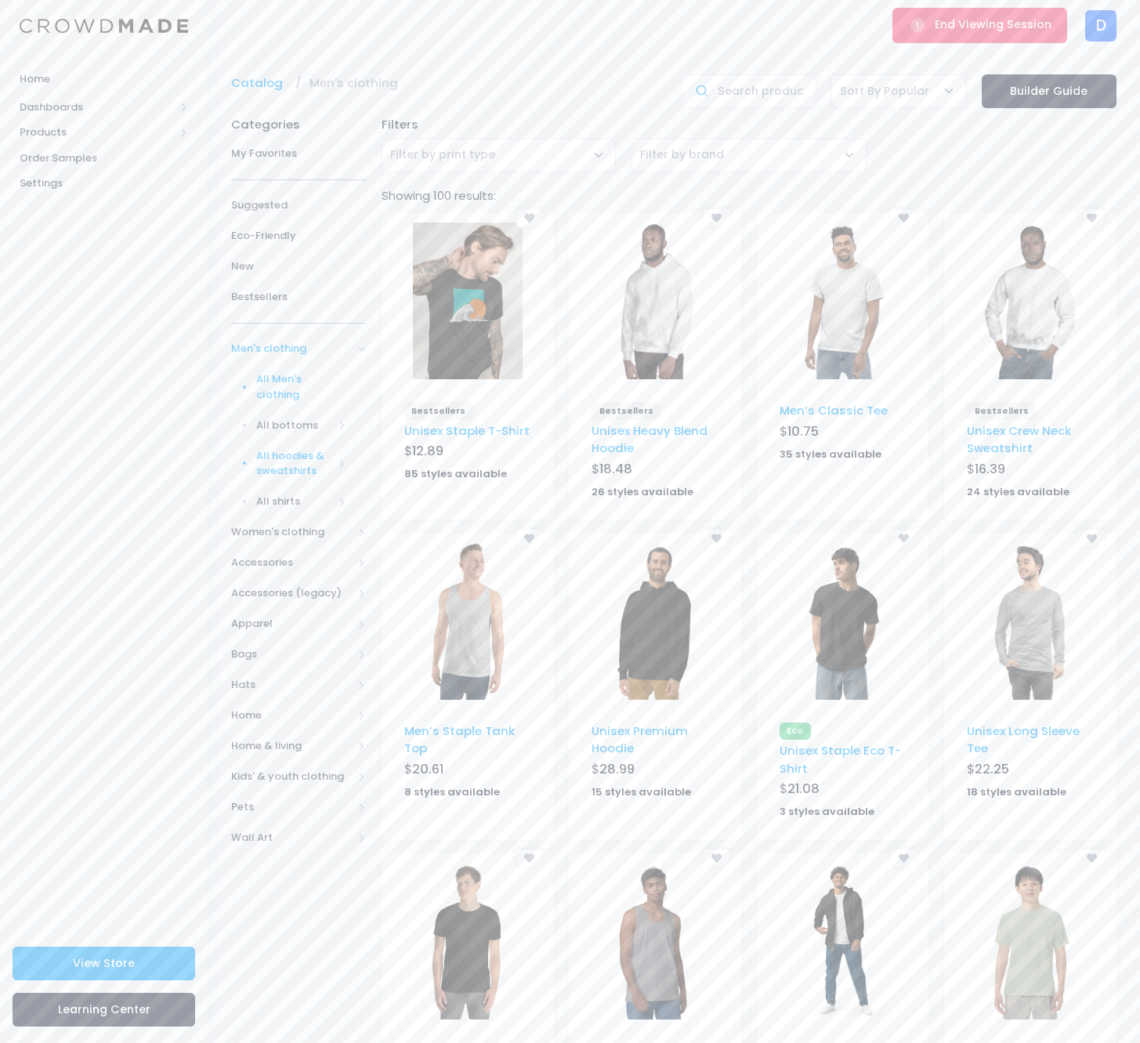
click at [277, 448] on span "All hoodies & sweatshirts" at bounding box center [295, 463] width 78 height 31
drag, startPoint x: 277, startPoint y: 447, endPoint x: 277, endPoint y: 457, distance: 10.2
click at [277, 448] on span "All hoodies & sweatshirts" at bounding box center [295, 463] width 78 height 31
drag, startPoint x: 277, startPoint y: 467, endPoint x: 279, endPoint y: 484, distance: 17.3
click at [278, 487] on link "All hoodies & sweatshirts" at bounding box center [288, 510] width 155 height 46
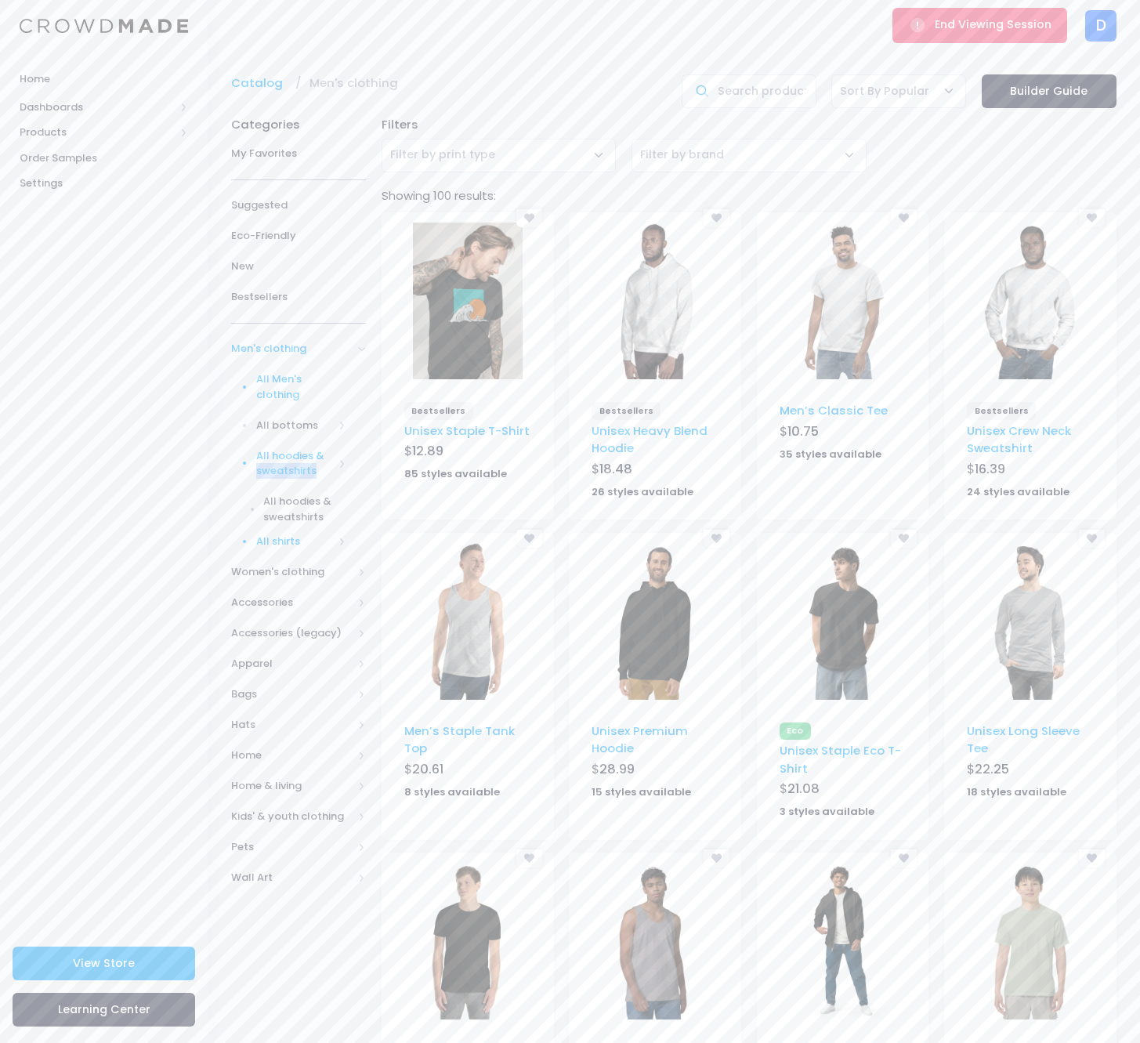
click at [290, 534] on span "All shirts" at bounding box center [295, 542] width 78 height 16
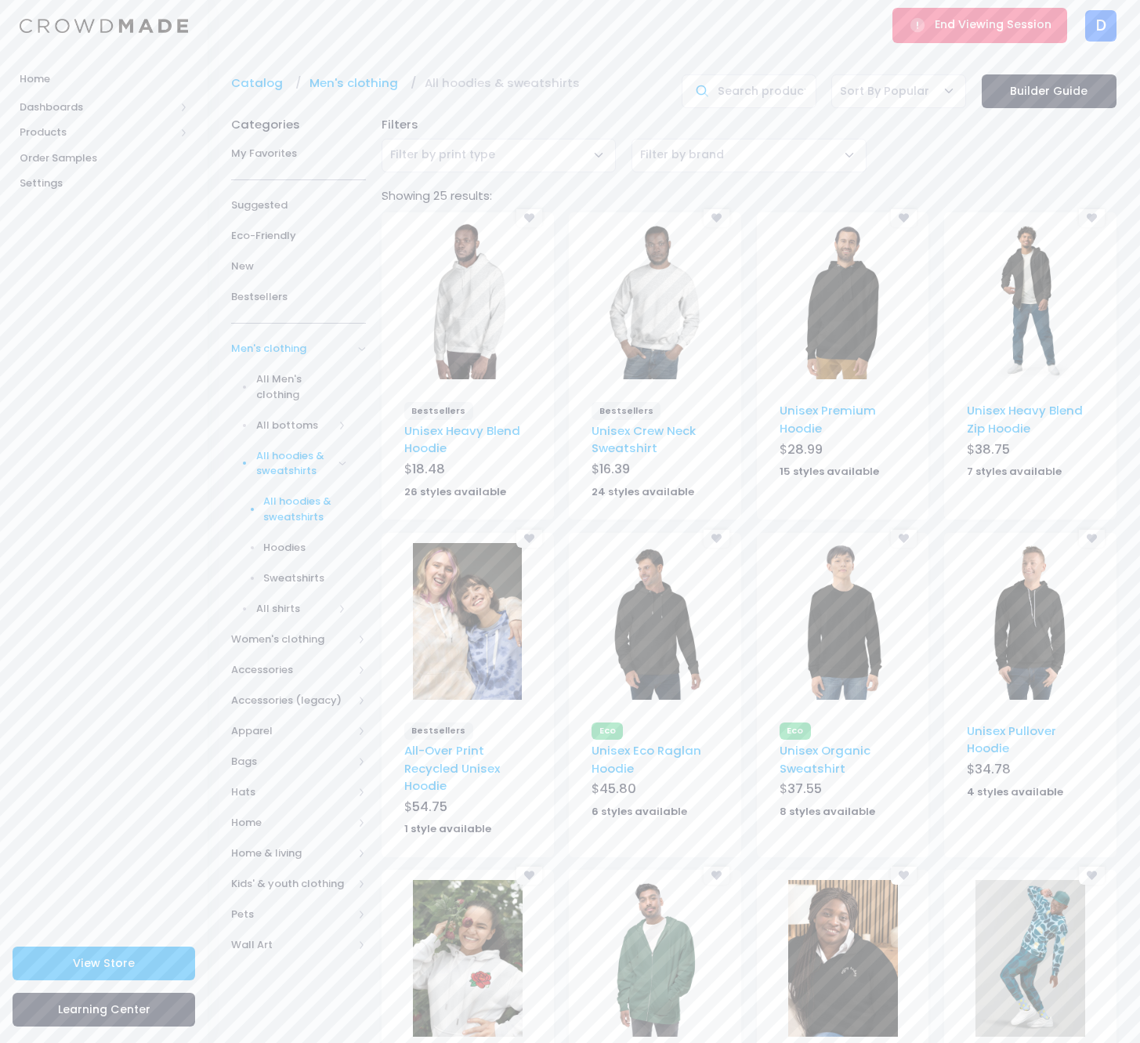
click at [291, 601] on span "All shirts" at bounding box center [295, 609] width 78 height 16
click at [281, 582] on link "T-shirts" at bounding box center [288, 593] width 155 height 31
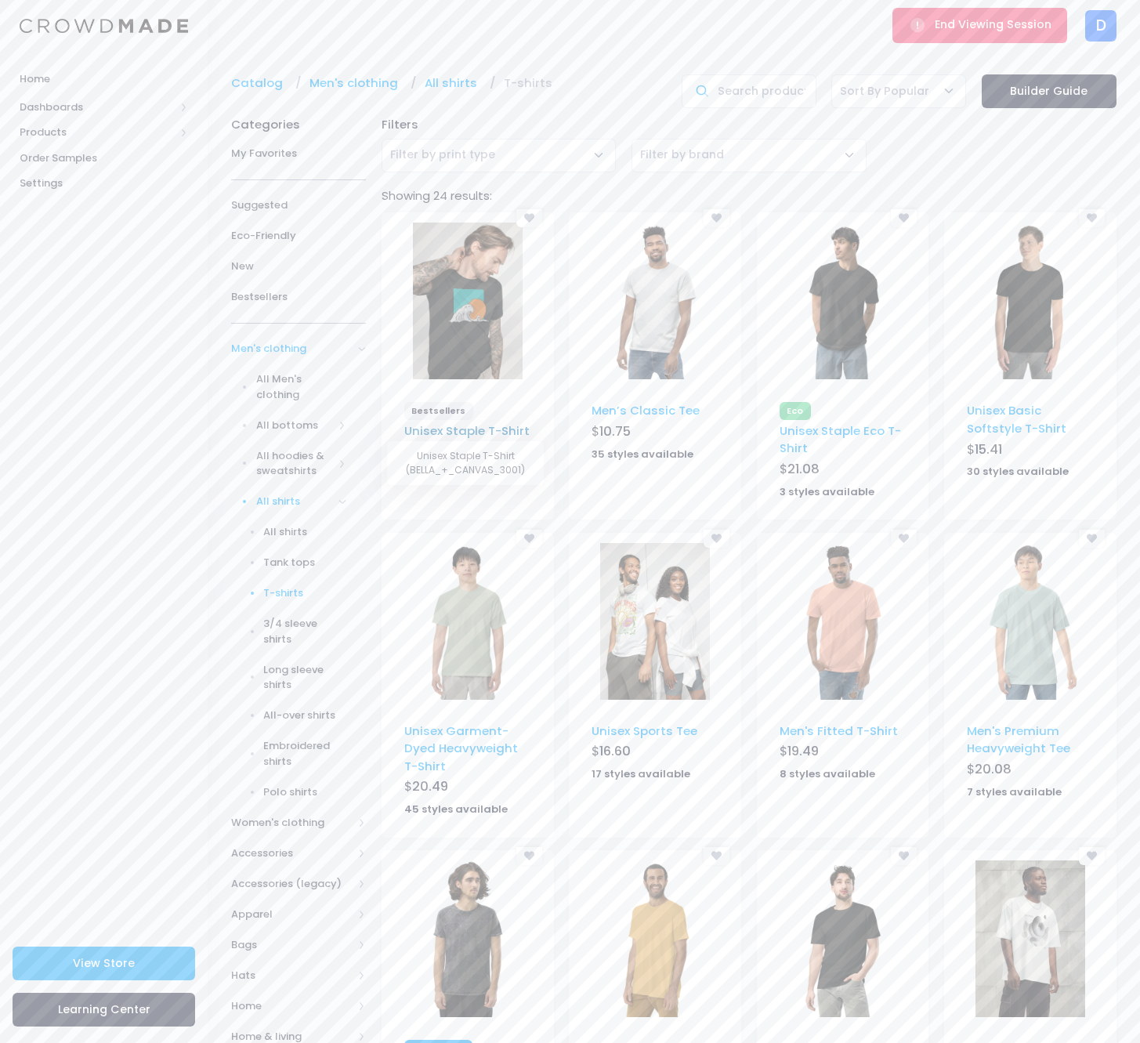
click at [506, 425] on link "Unisex Staple T-Shirt" at bounding box center [466, 430] width 125 height 16
click at [672, 321] on img at bounding box center [655, 301] width 110 height 157
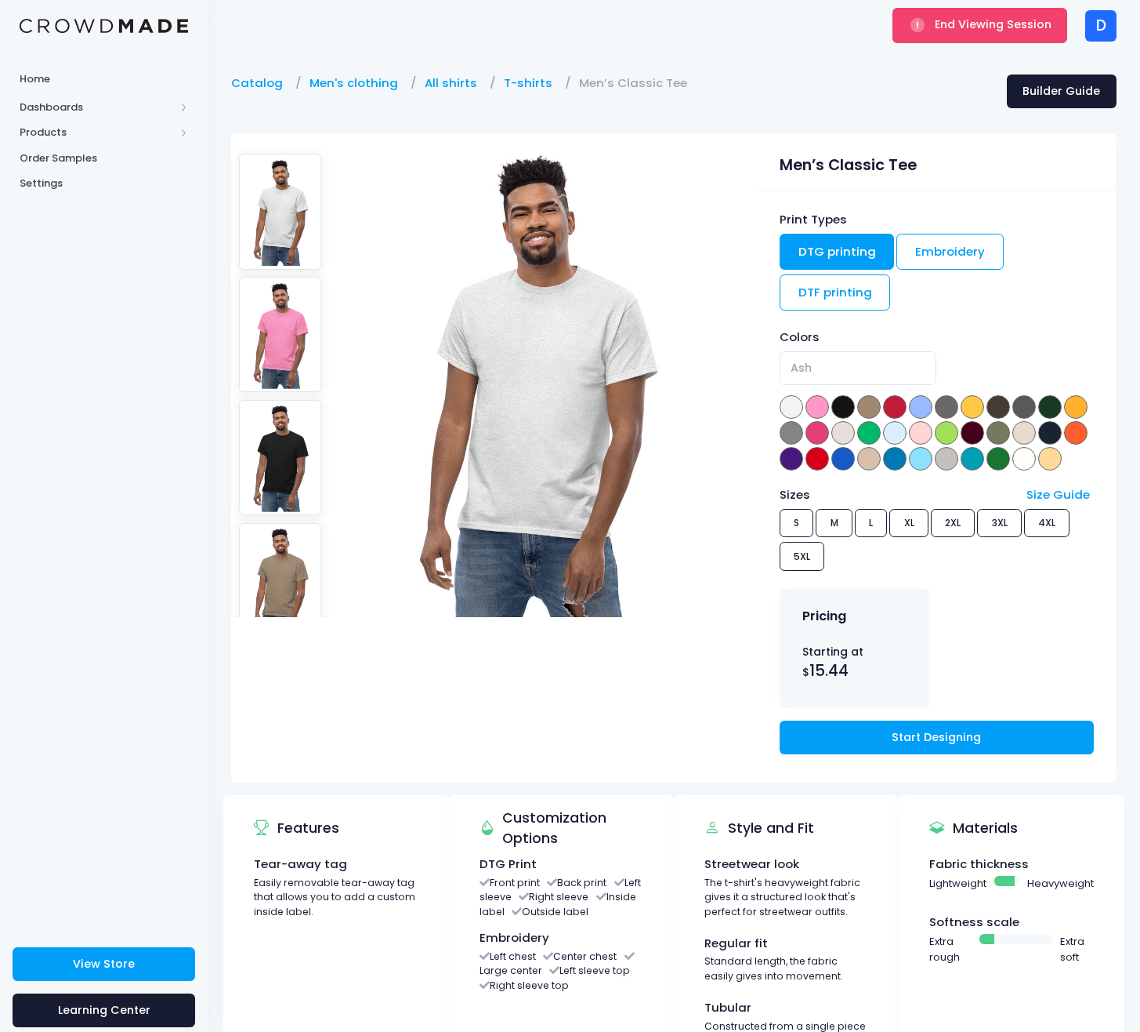
click at [934, 213] on div "Print Types" at bounding box center [937, 219] width 314 height 17
click at [937, 33] on button "End Viewing Session" at bounding box center [980, 25] width 175 height 34
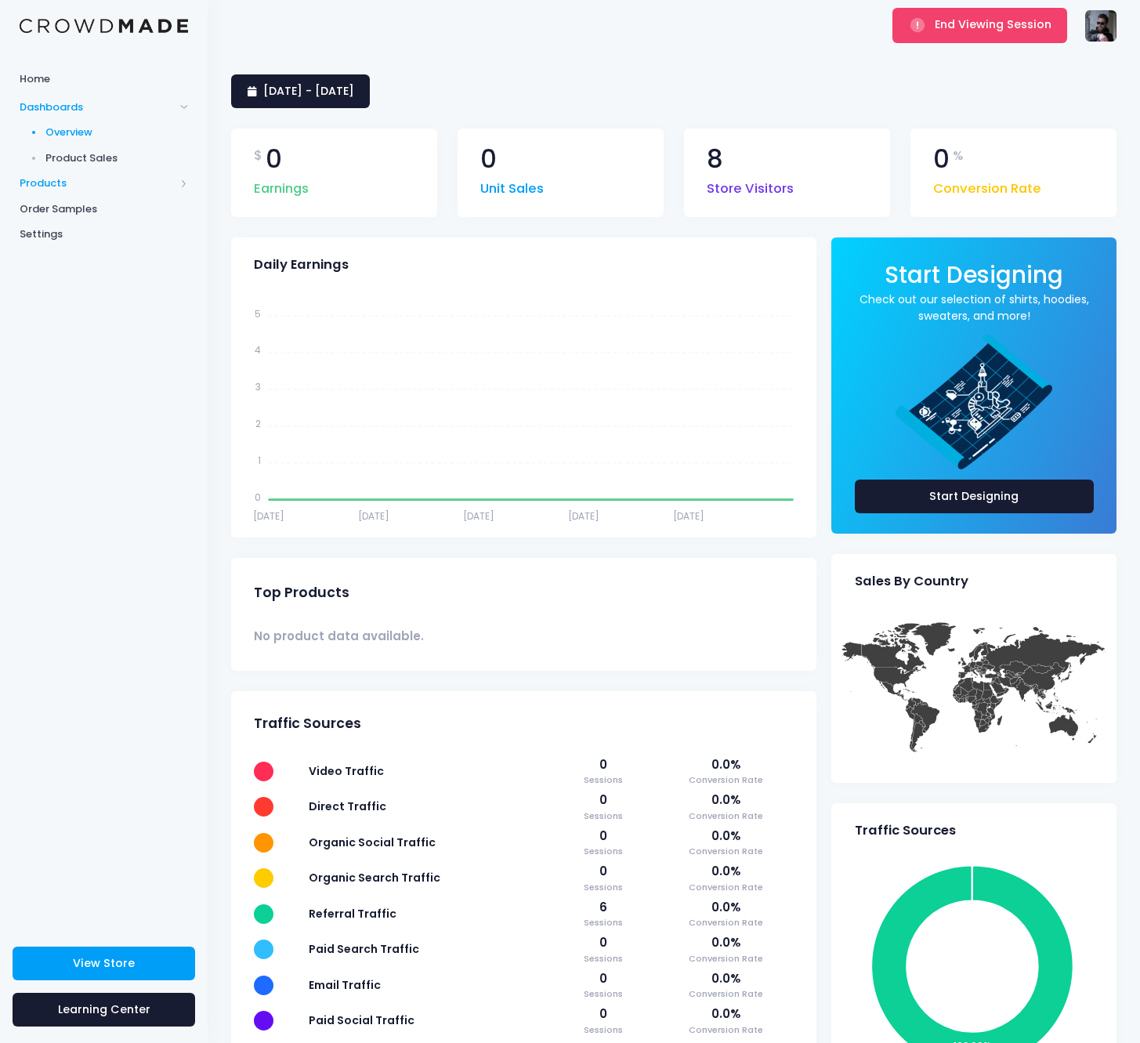
click at [79, 177] on span "Products" at bounding box center [97, 184] width 155 height 16
click at [80, 187] on span "Product Editor" at bounding box center [116, 184] width 143 height 16
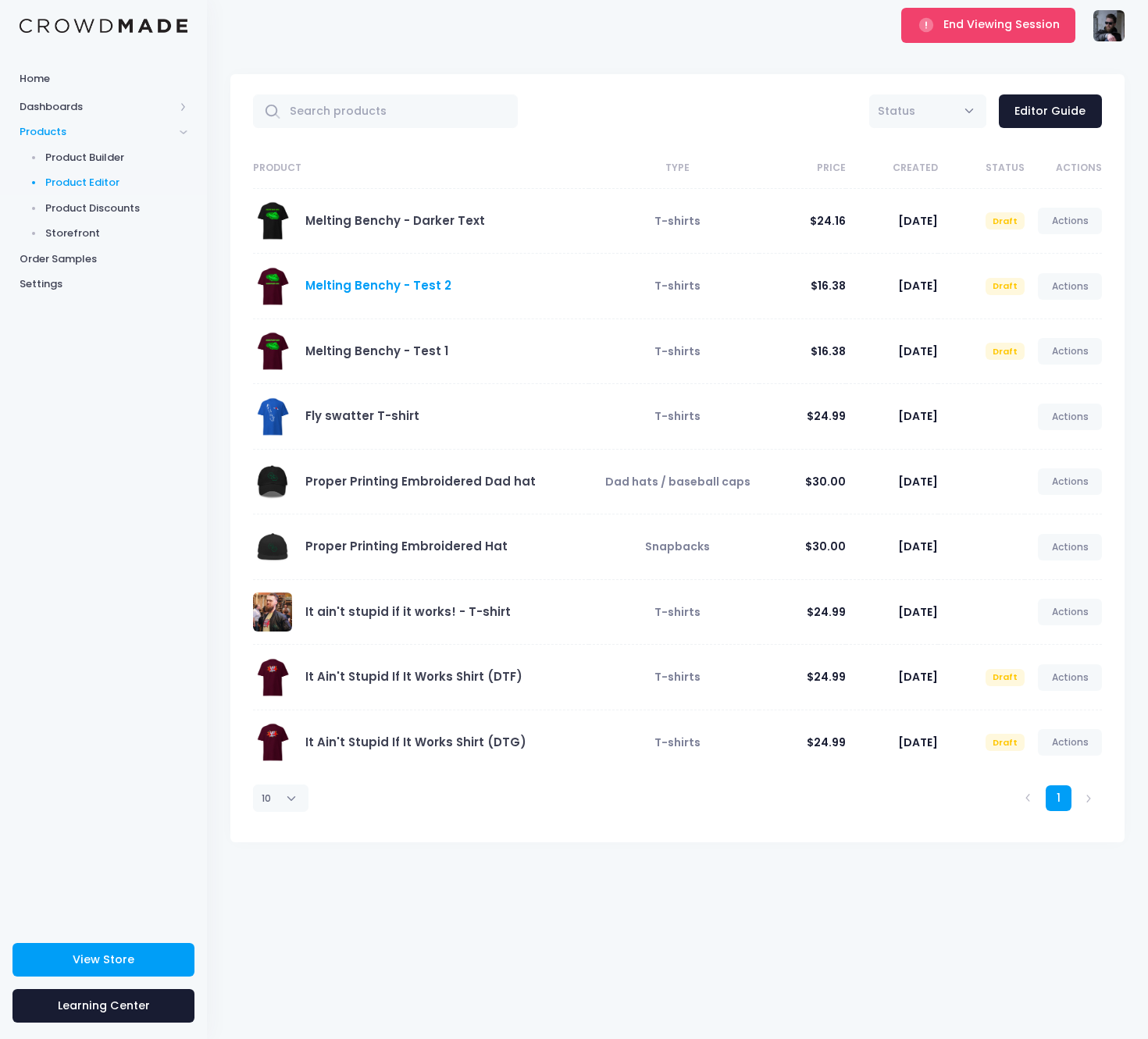
click at [395, 287] on link "Melting Benchy - Test 2" at bounding box center [378, 285] width 146 height 16
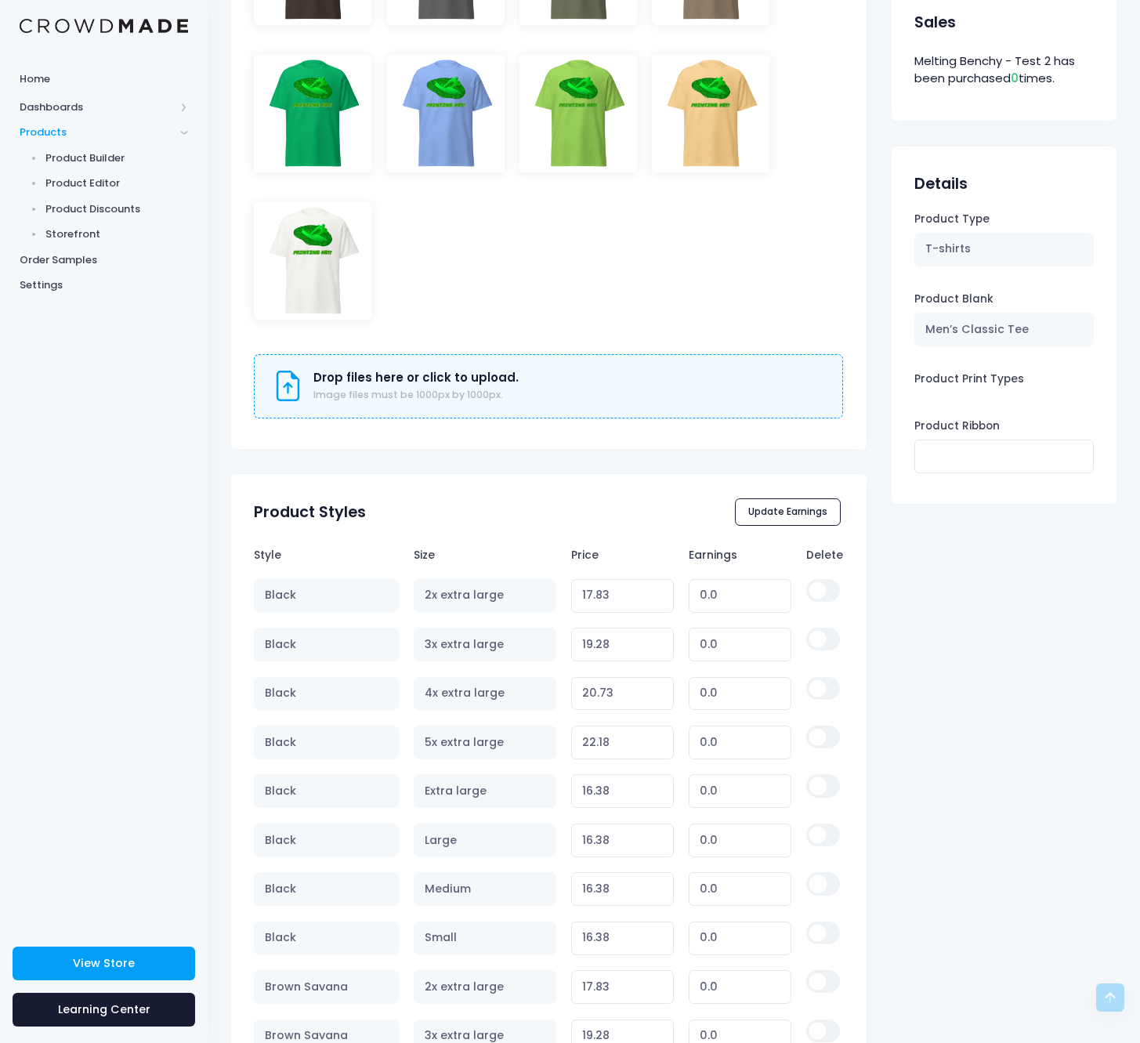
scroll to position [75, 0]
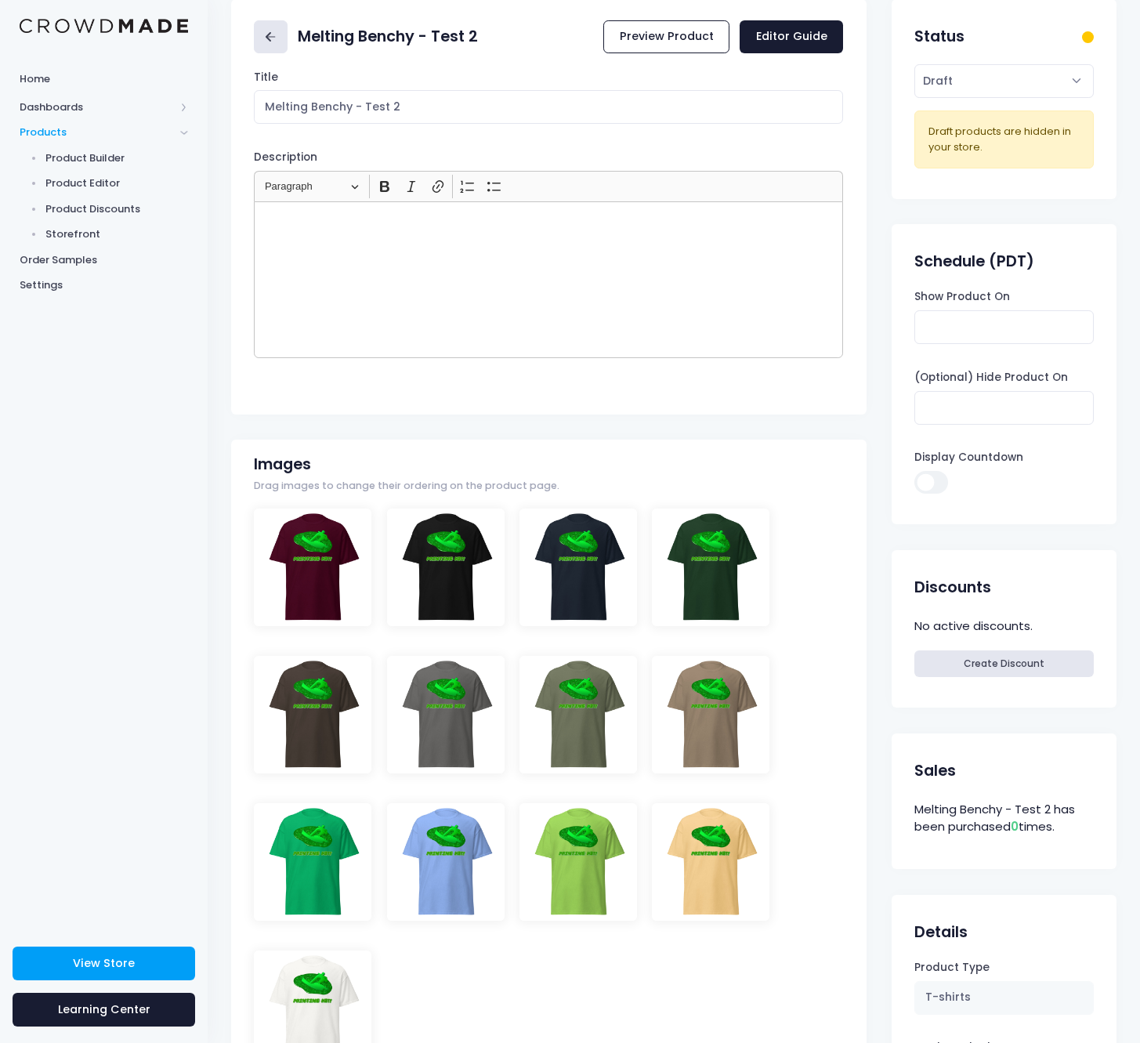
click at [273, 45] on icon at bounding box center [271, 37] width 18 height 18
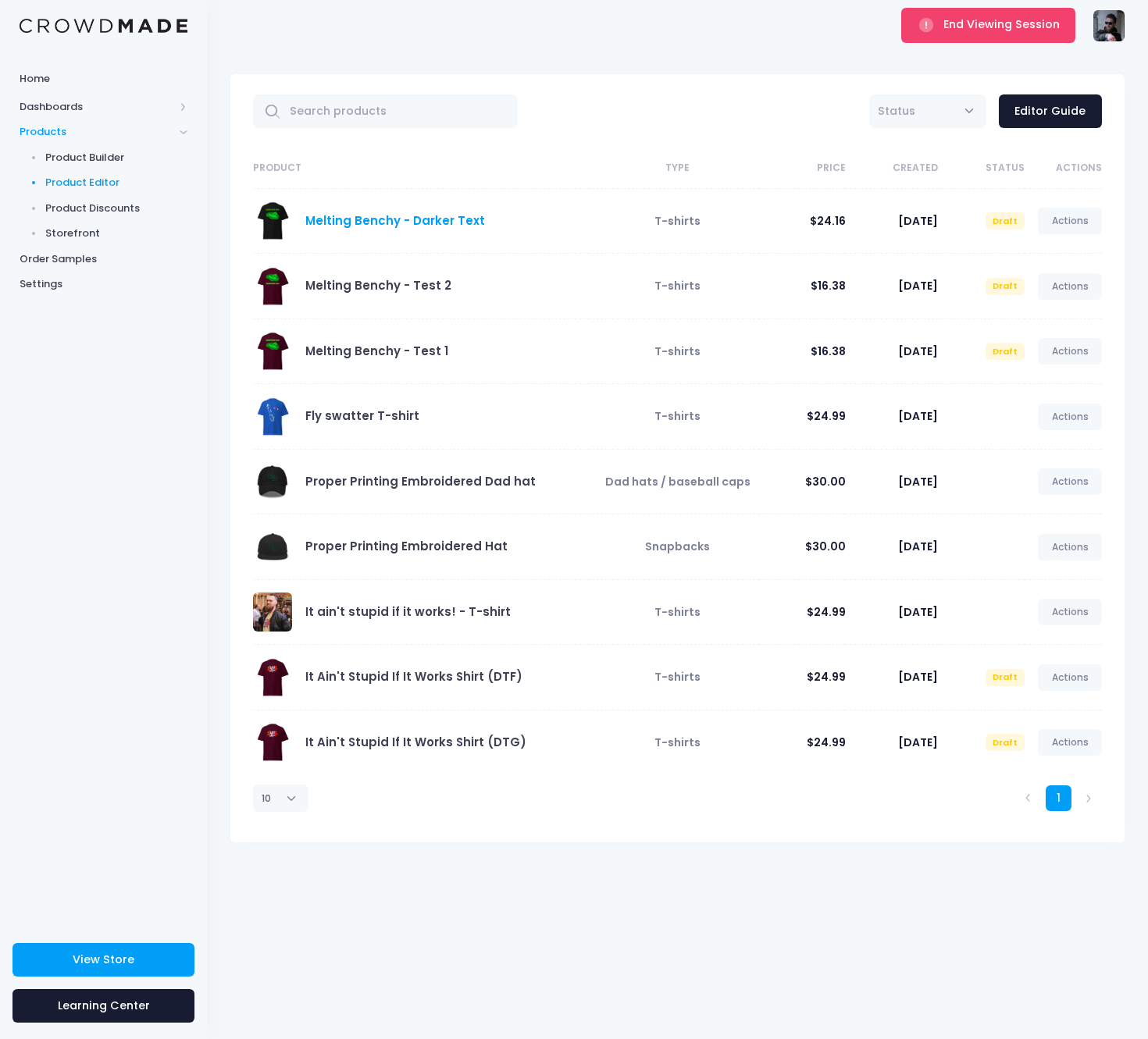
click at [418, 218] on link "Melting Benchy - Darker Text" at bounding box center [395, 220] width 179 height 16
click at [437, 742] on link "It Ain't Stupid If It Works Shirt (DTG)" at bounding box center [416, 742] width 221 height 16
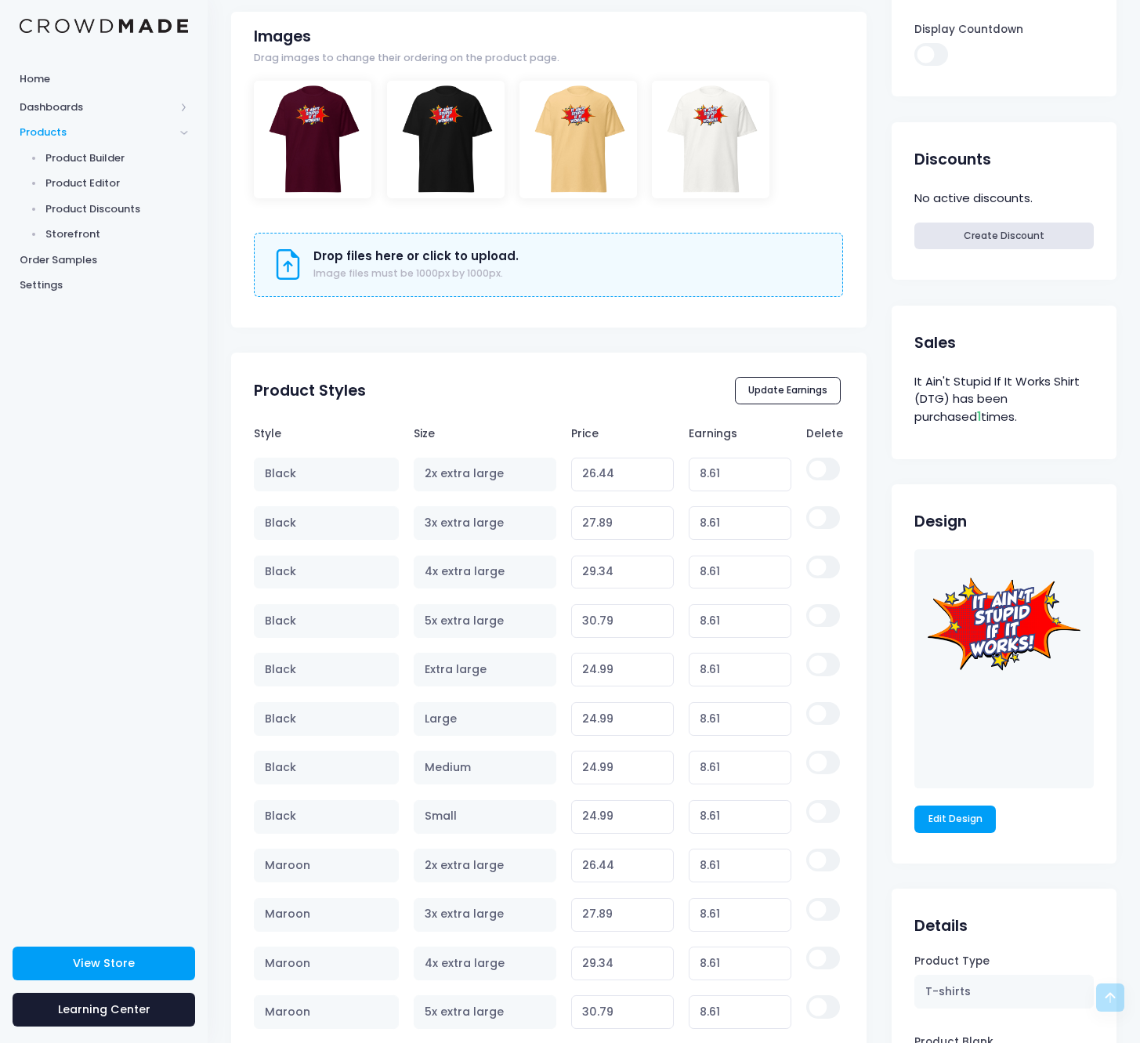
scroll to position [711, 0]
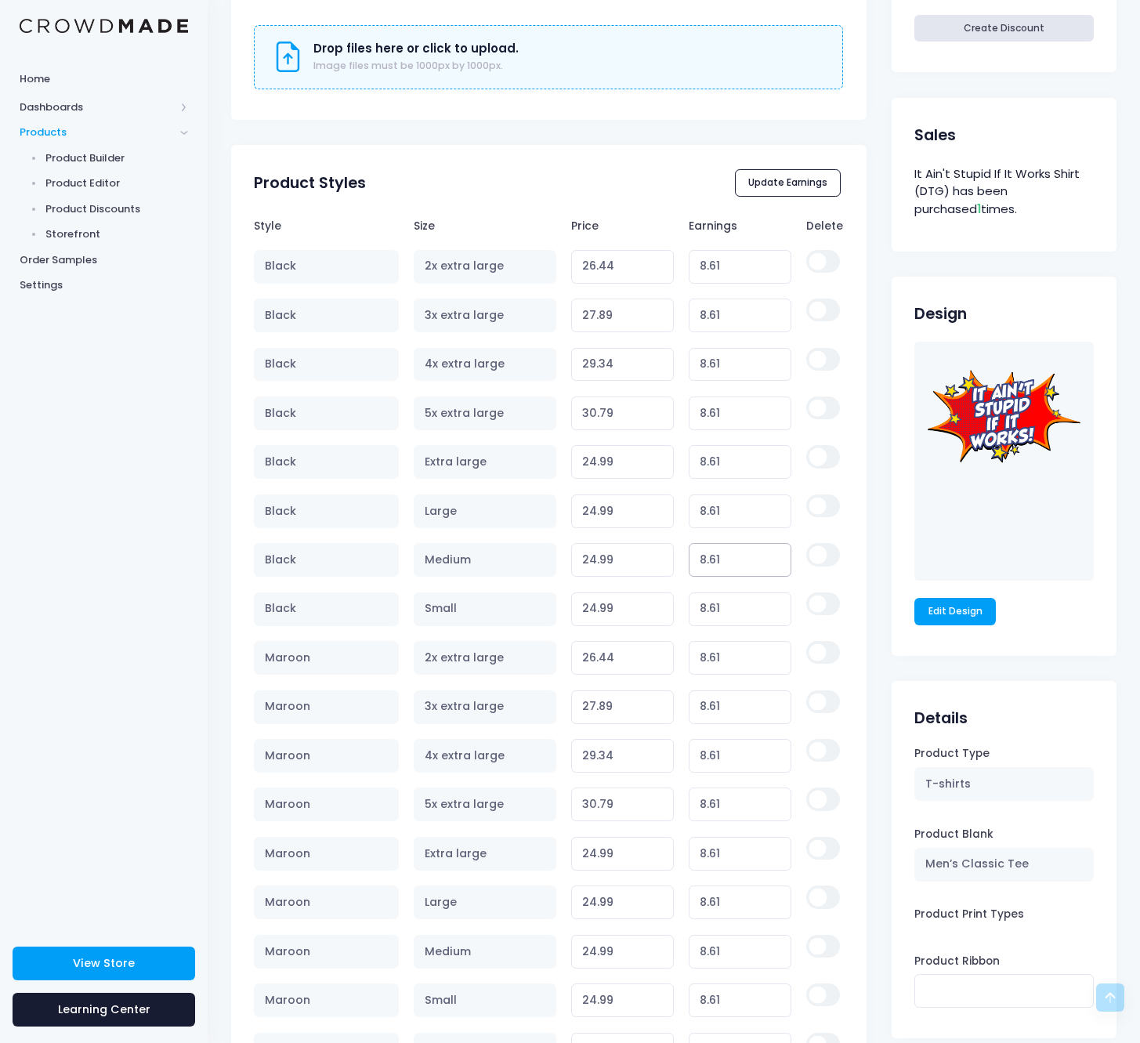
click at [714, 548] on input "8.61" at bounding box center [740, 560] width 103 height 34
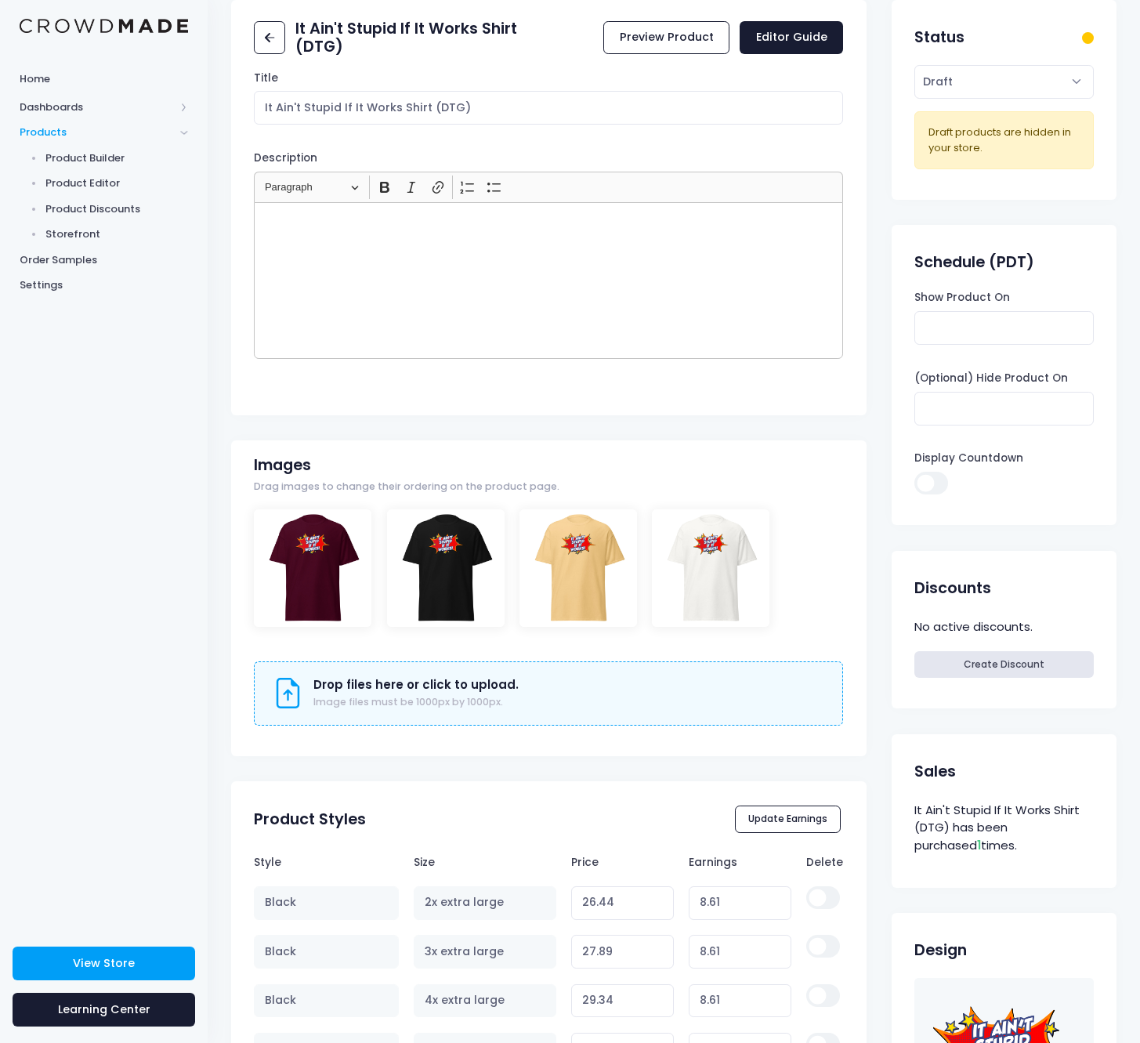
scroll to position [0, 0]
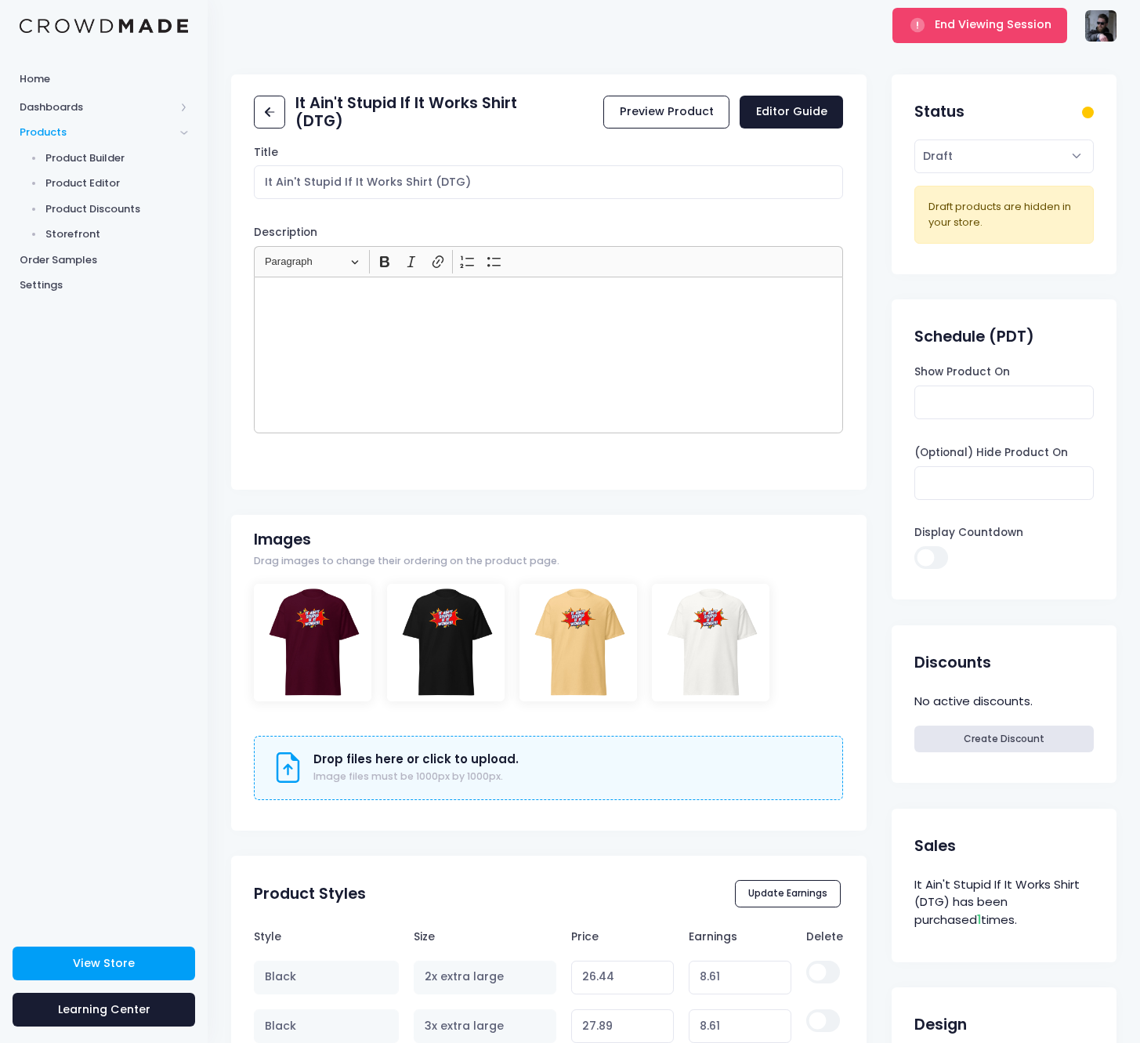
click at [250, 100] on div "It Ain't Stupid If It Works Shirt (DTG) Preview Product Editor Guide" at bounding box center [549, 112] width 636 height 55
click at [259, 105] on link at bounding box center [269, 113] width 31 height 34
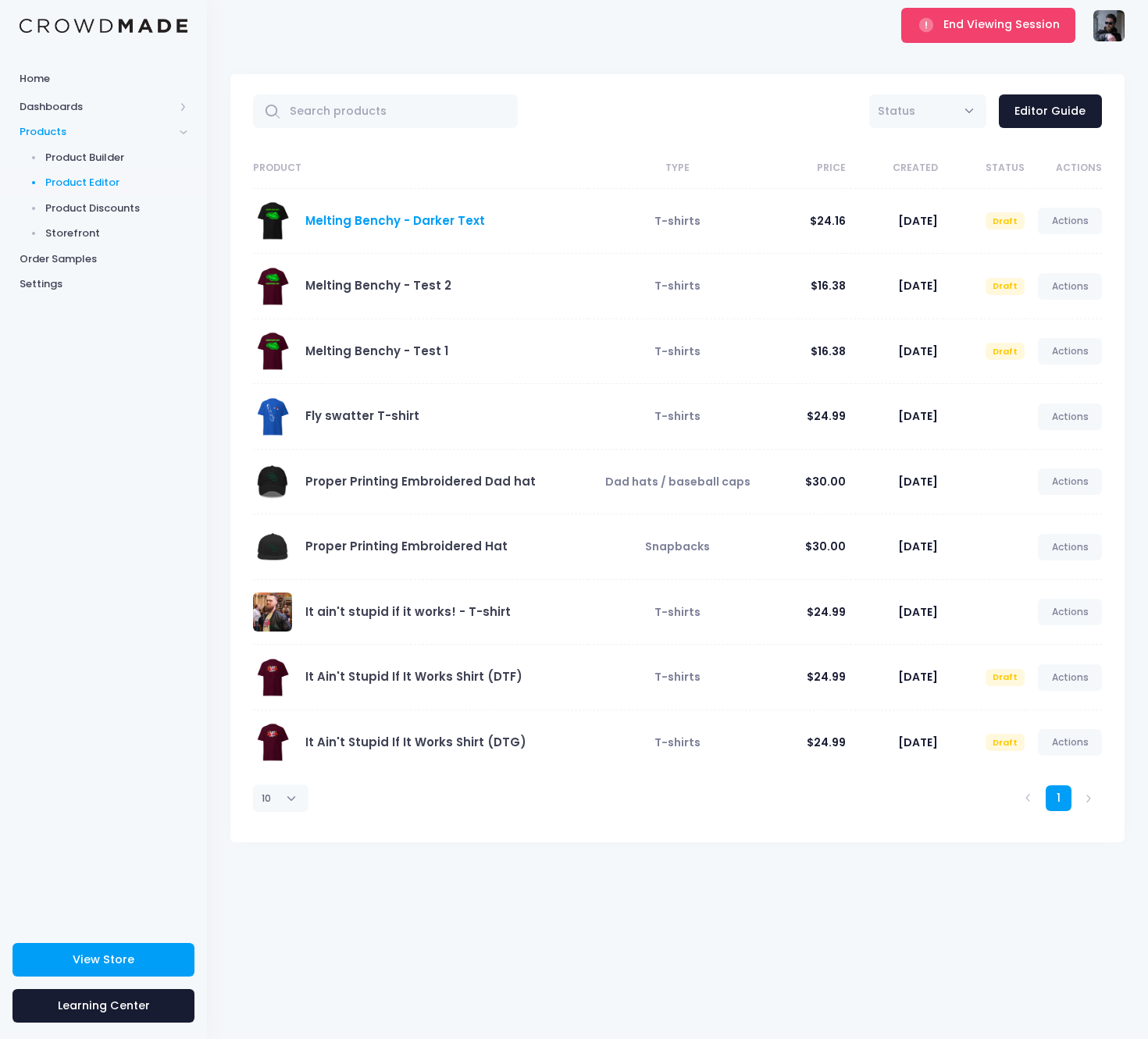
click at [456, 220] on link "Melting Benchy - Darker Text" at bounding box center [395, 220] width 179 height 16
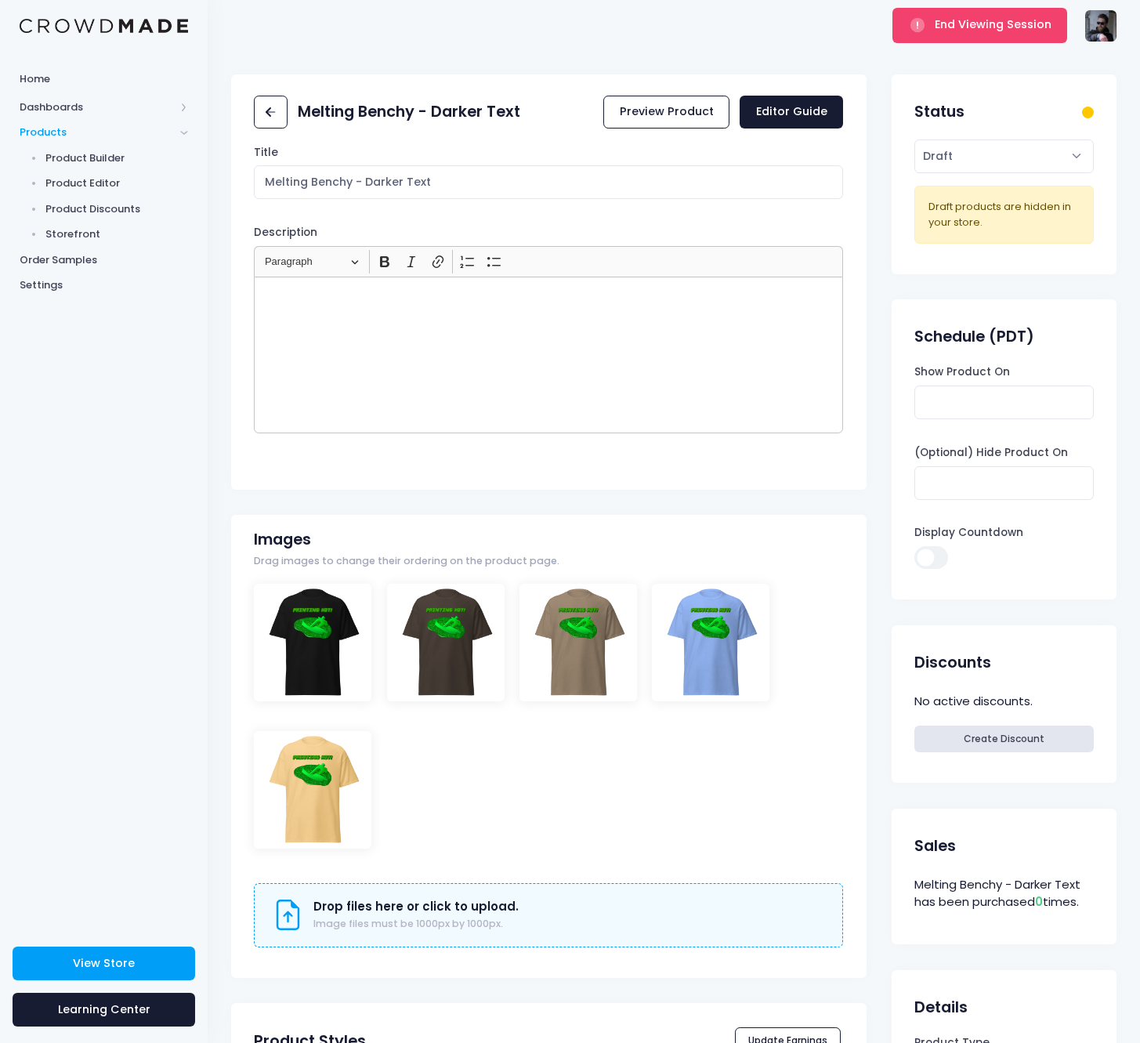
scroll to position [575, 0]
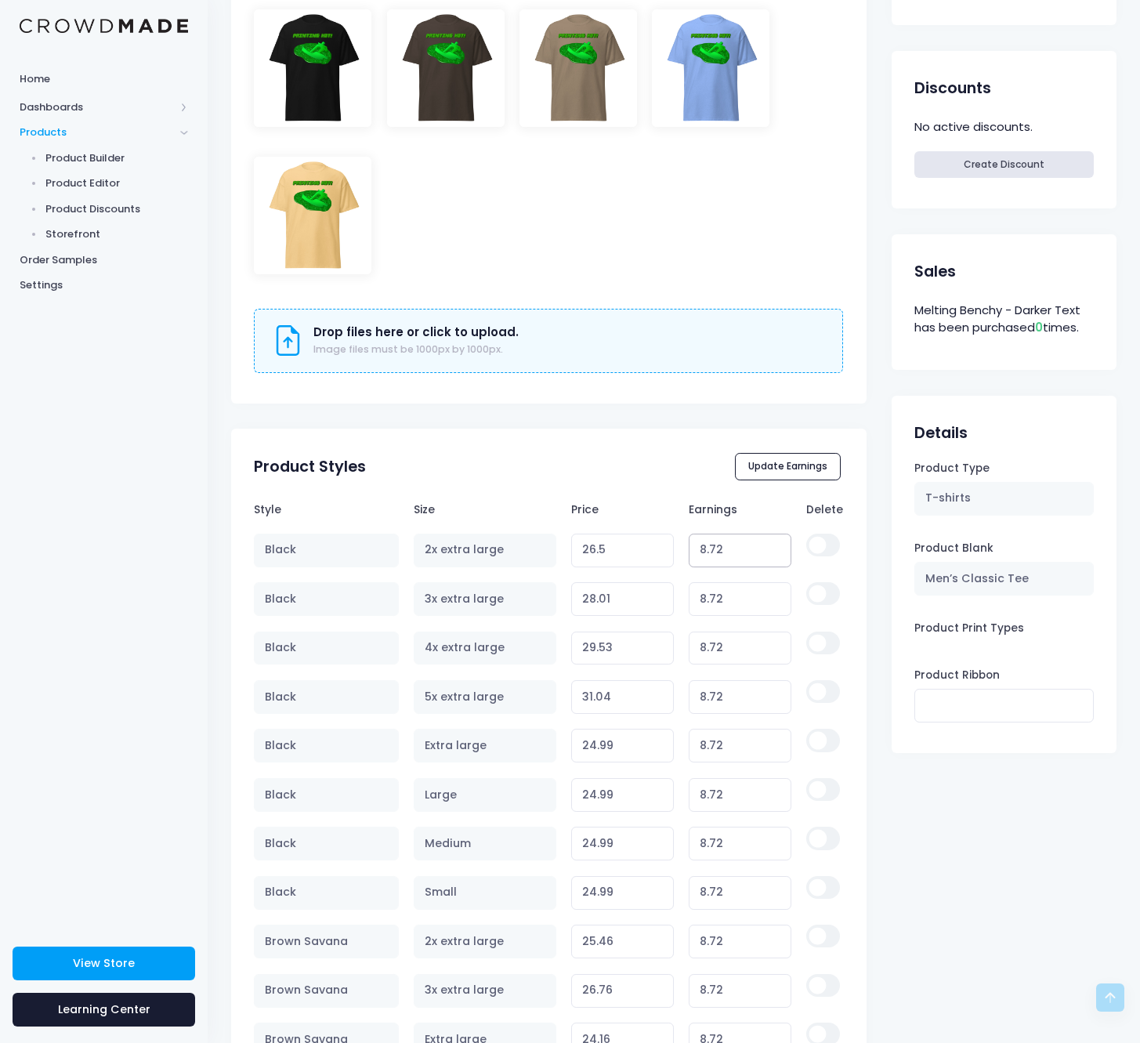
click at [725, 538] on input "8.72" at bounding box center [740, 551] width 103 height 34
paste input "61"
type input "8.61"
type input "26.39"
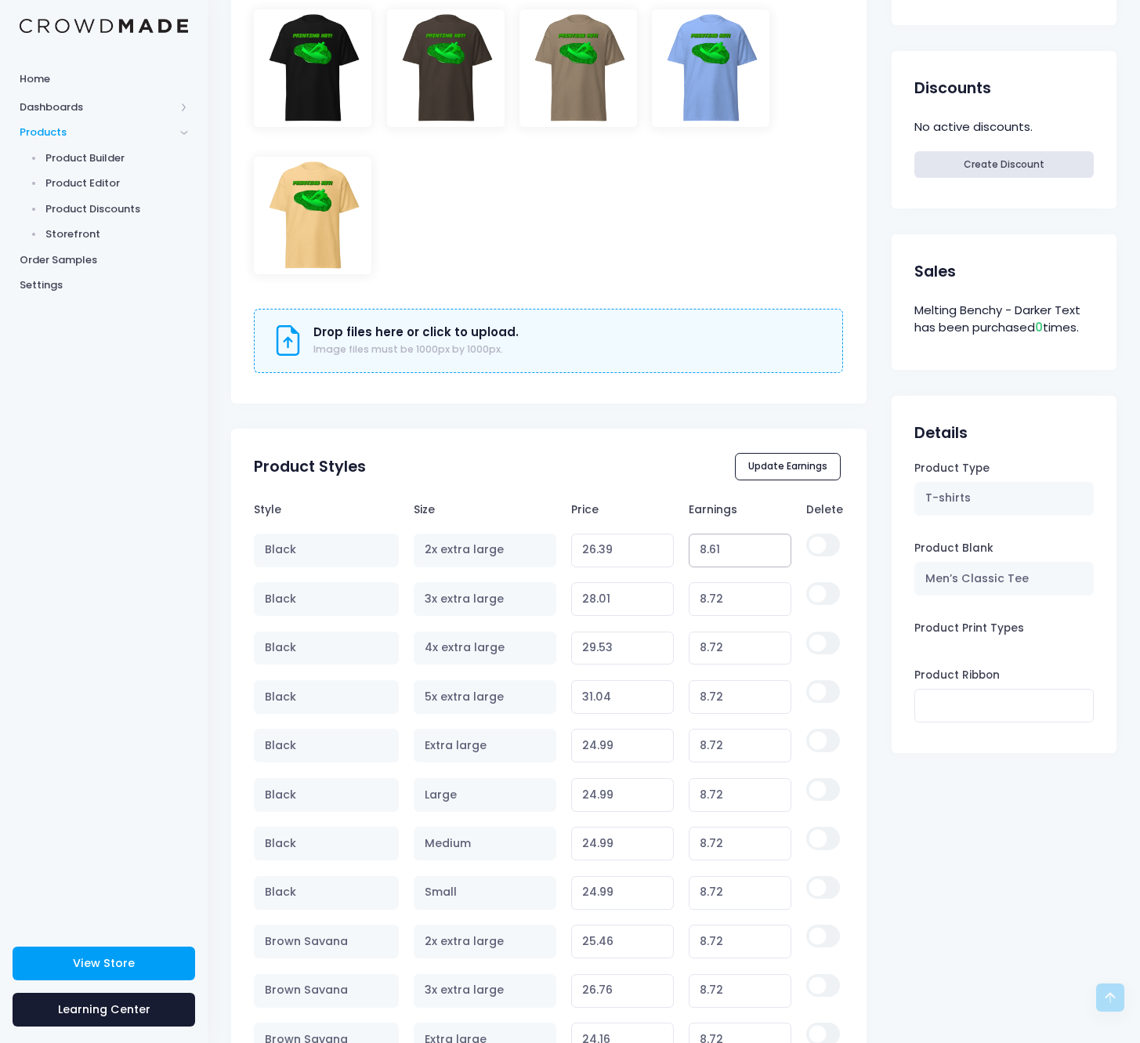
type input "8.61"
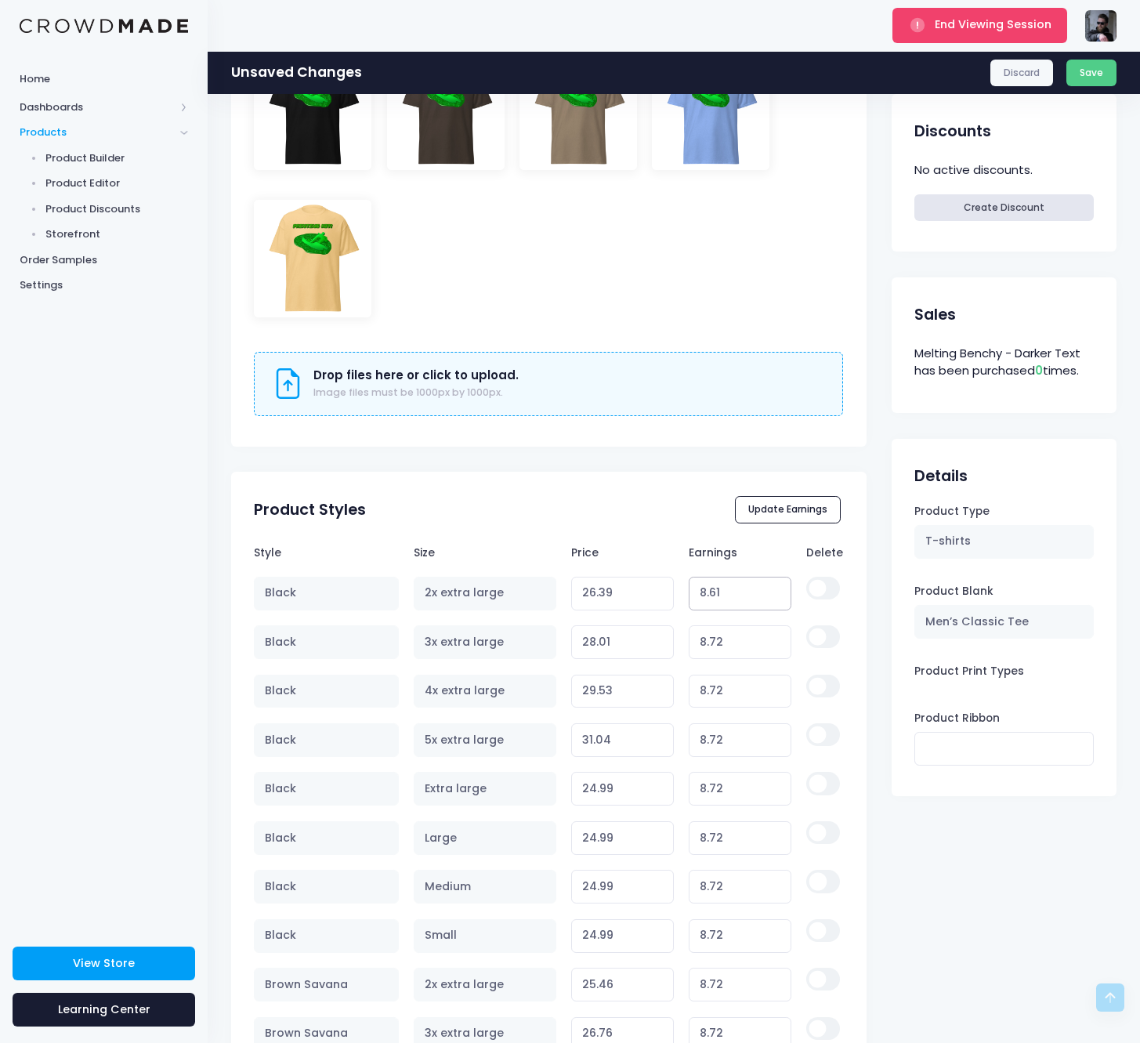
click at [720, 582] on input "8.61" at bounding box center [740, 594] width 103 height 34
click at [725, 633] on input "8.72" at bounding box center [740, 643] width 103 height 34
paste input "61"
type input "8.61"
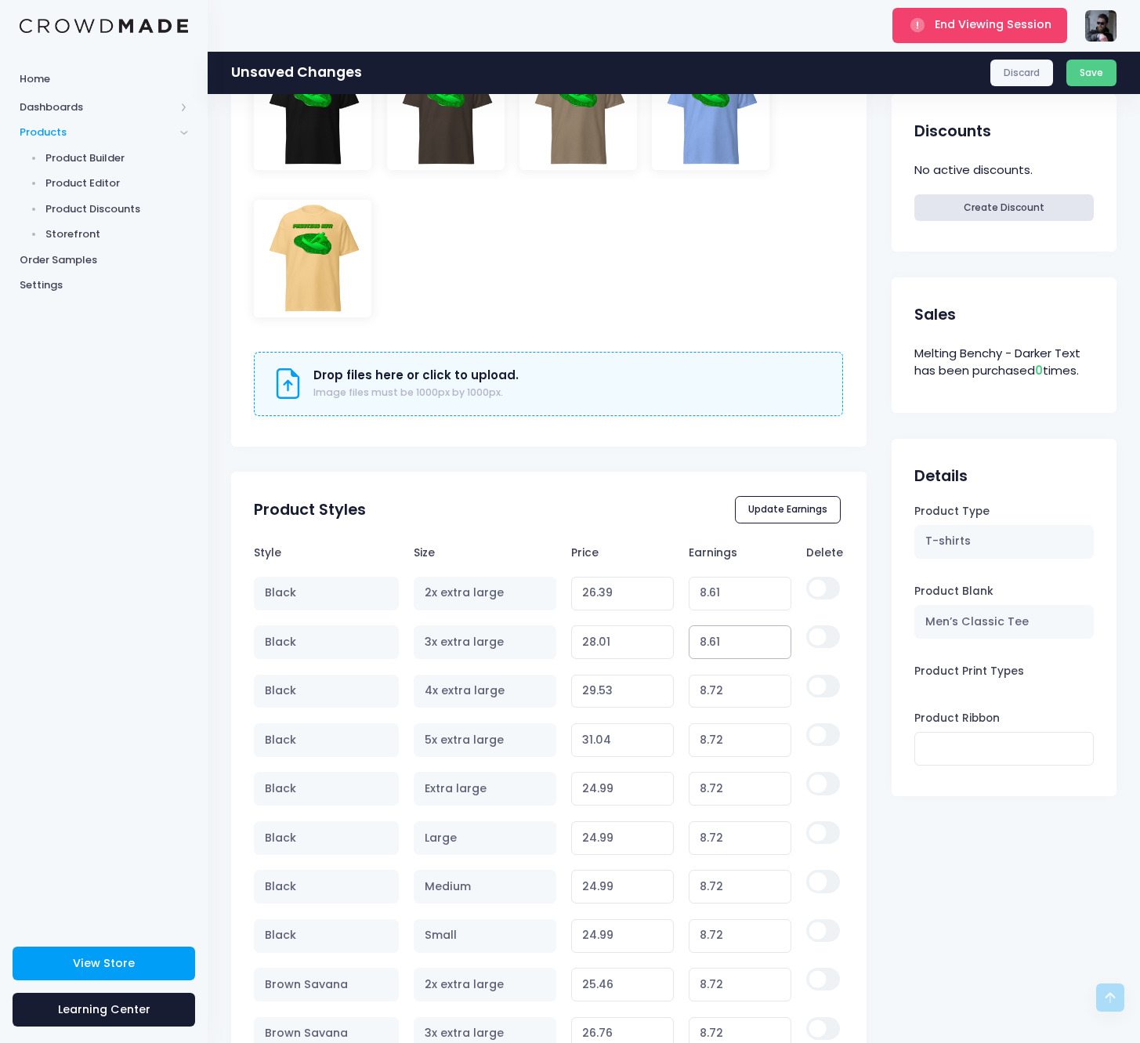
type input "27.90"
type input "8.61"
click at [714, 692] on input "8.72" at bounding box center [740, 692] width 103 height 34
paste input "61"
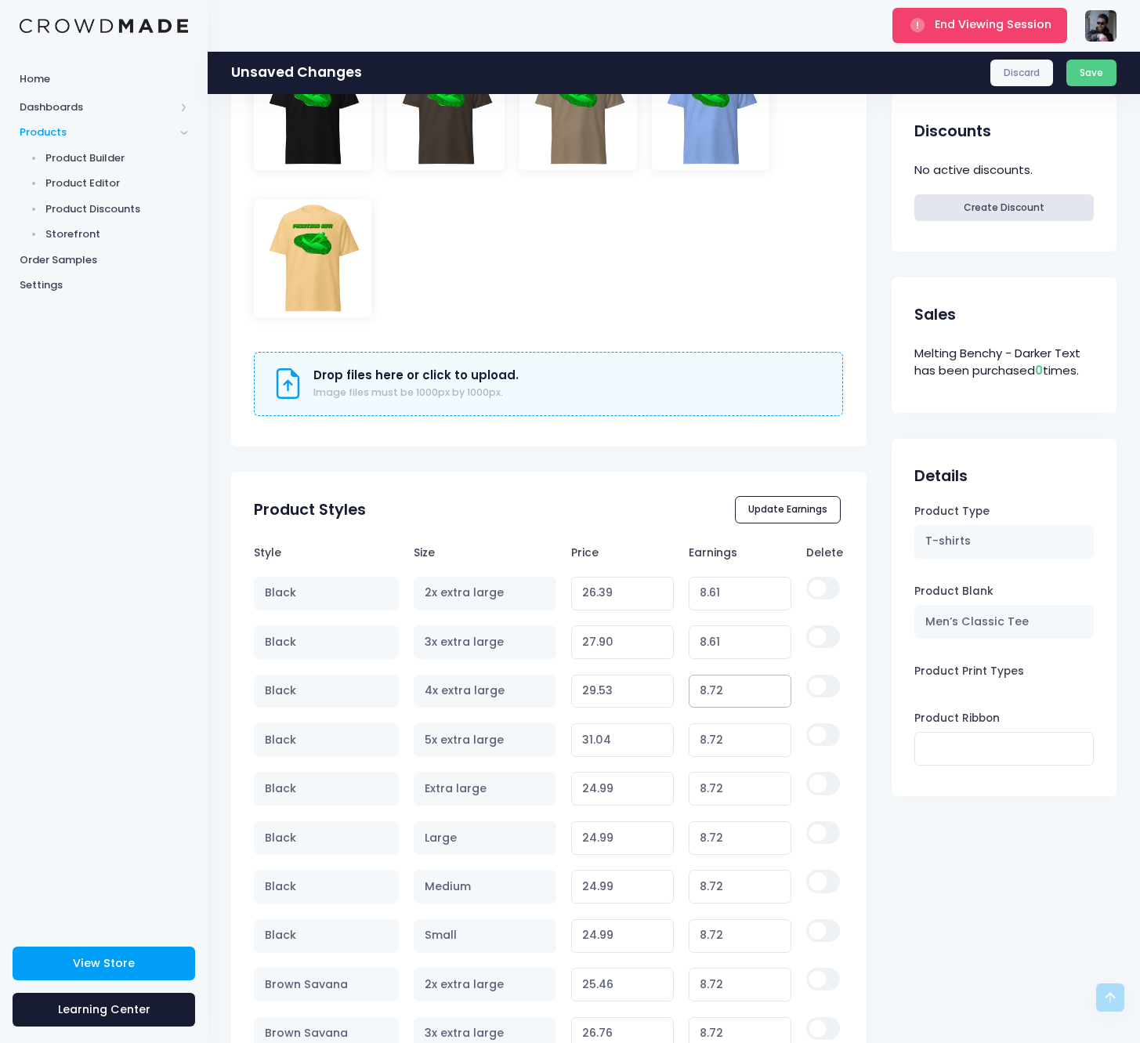
type input "8.61"
type input "29.42"
type input "8.61"
click at [721, 735] on input "8.72" at bounding box center [740, 740] width 103 height 34
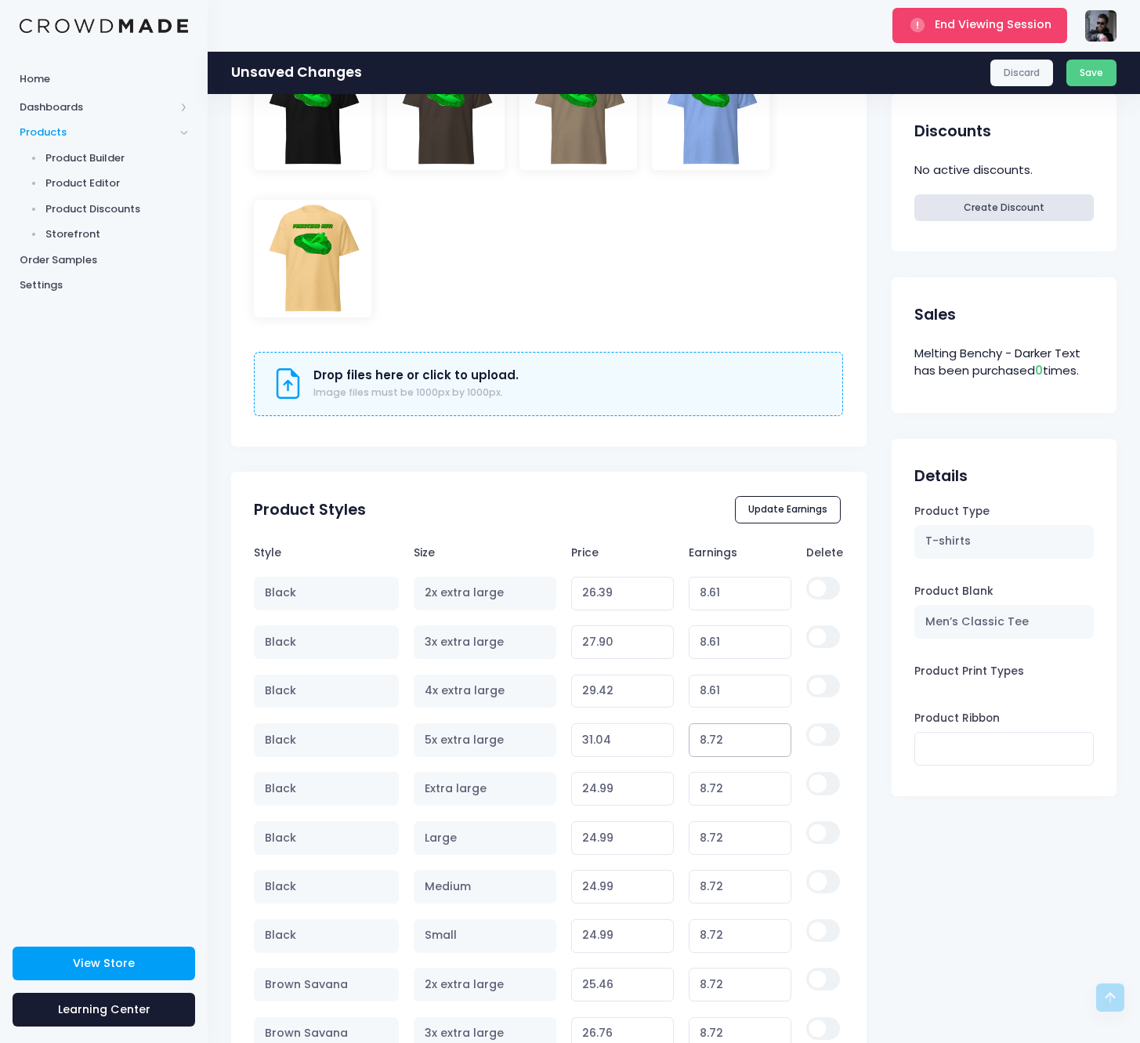
paste input "61"
type input "8.61"
type input "30.93"
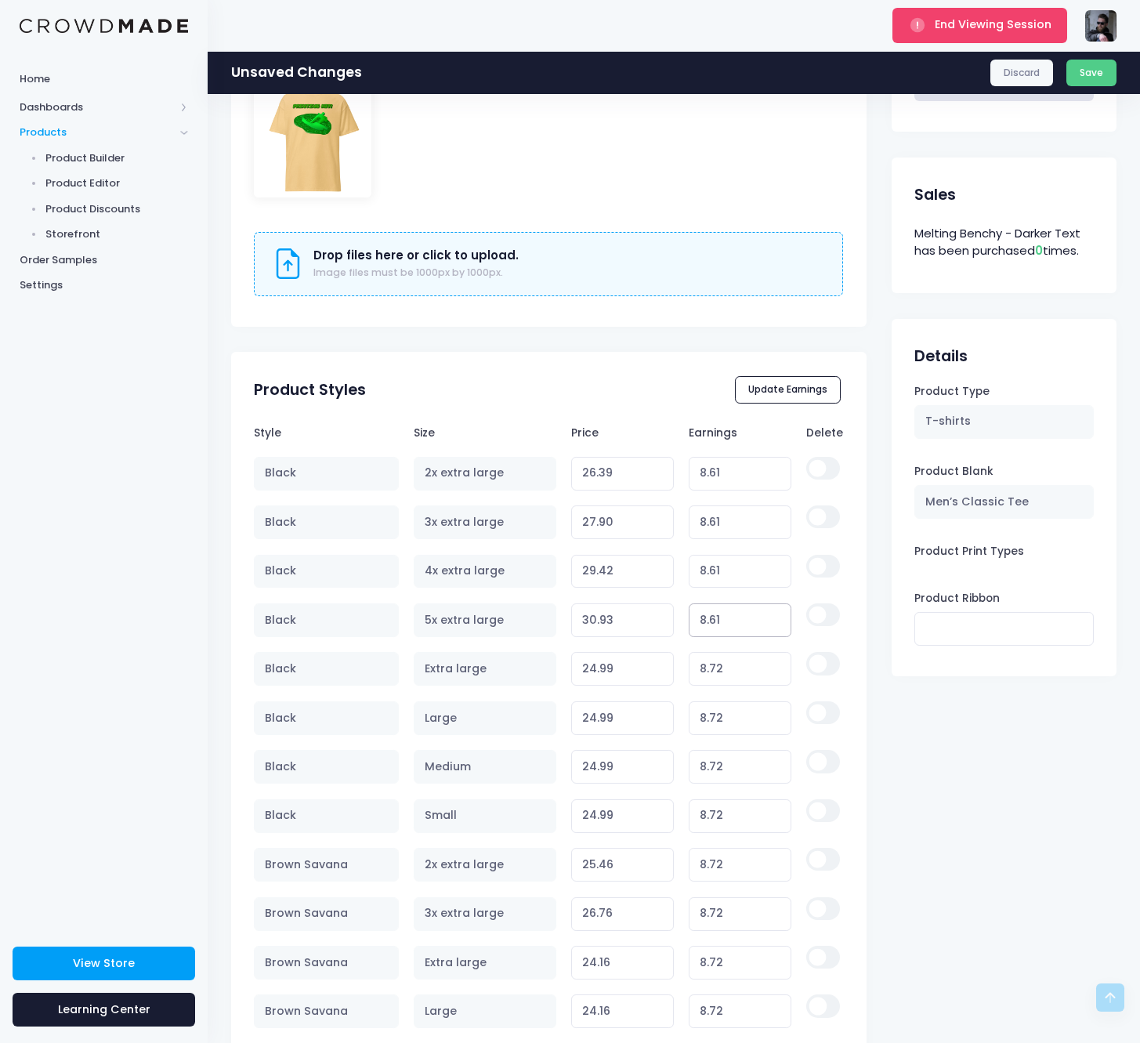
type input "8.61"
click at [728, 666] on input "8.72" at bounding box center [740, 669] width 103 height 34
paste input "61"
type input "8.61"
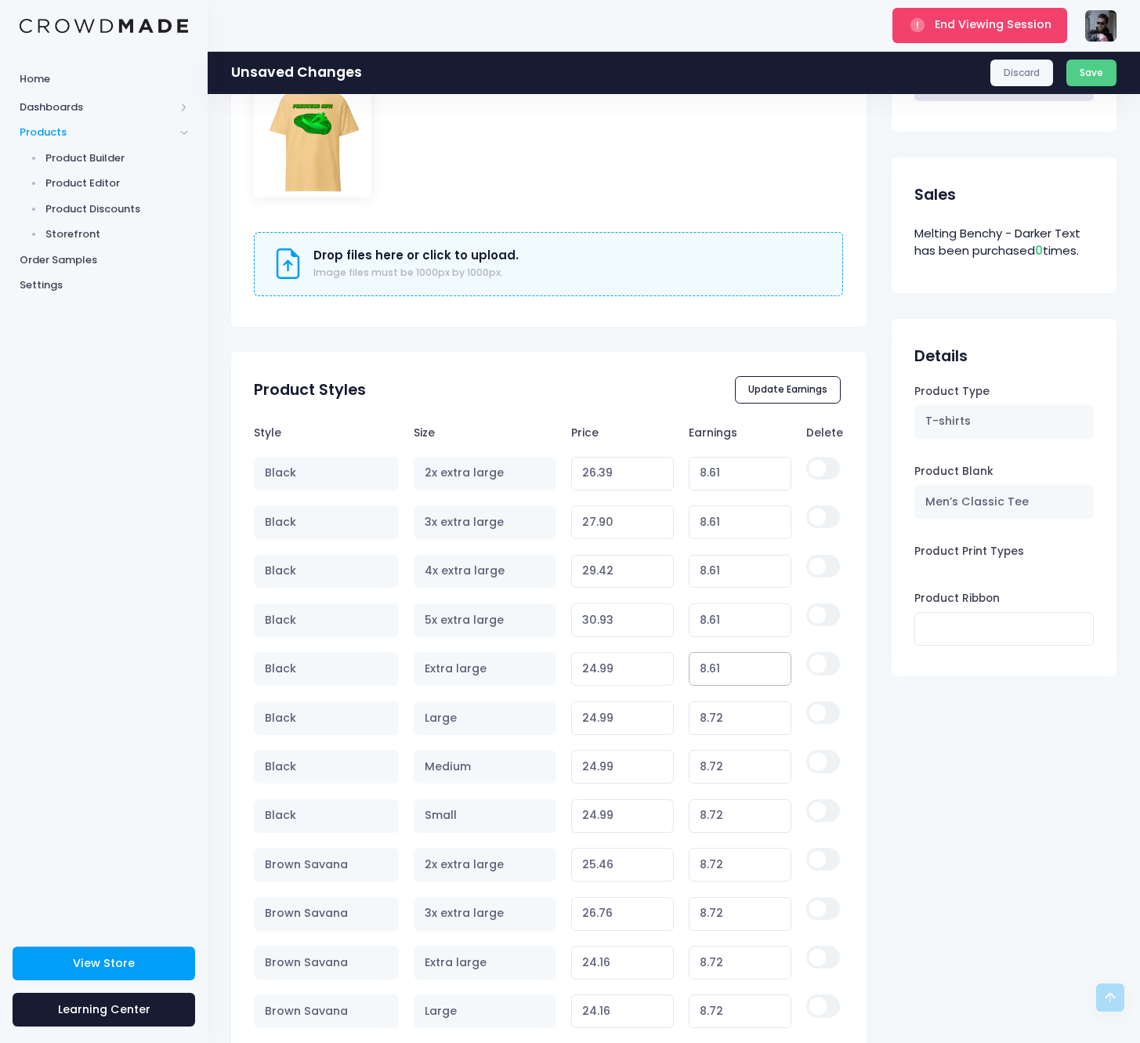
type input "24.88"
type input "8.61"
click at [735, 709] on input "8.72" at bounding box center [740, 719] width 103 height 34
paste input "61"
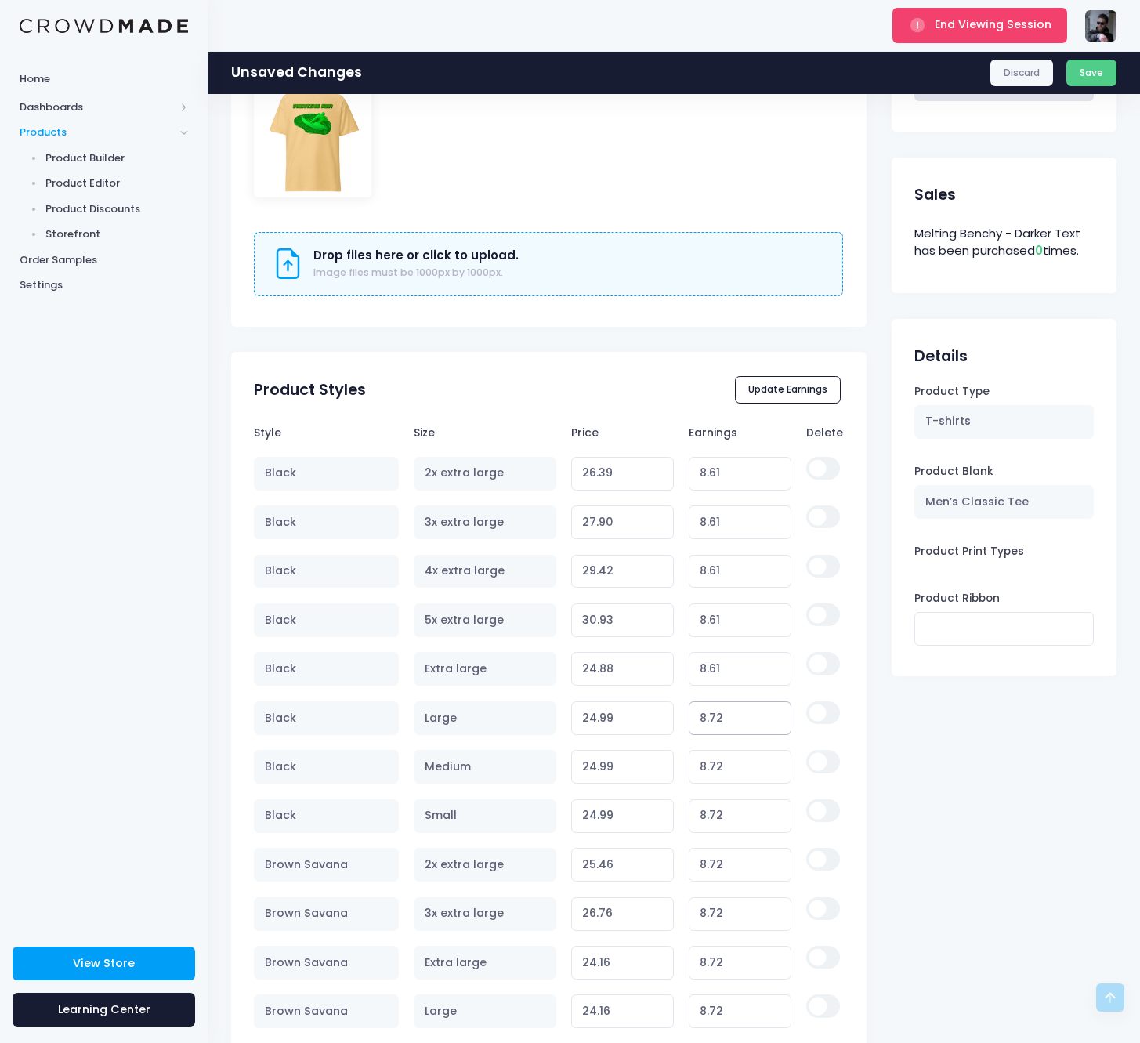
type input "8.61"
type input "24.88"
type input "8.61"
click at [720, 765] on input "8.72" at bounding box center [740, 767] width 103 height 34
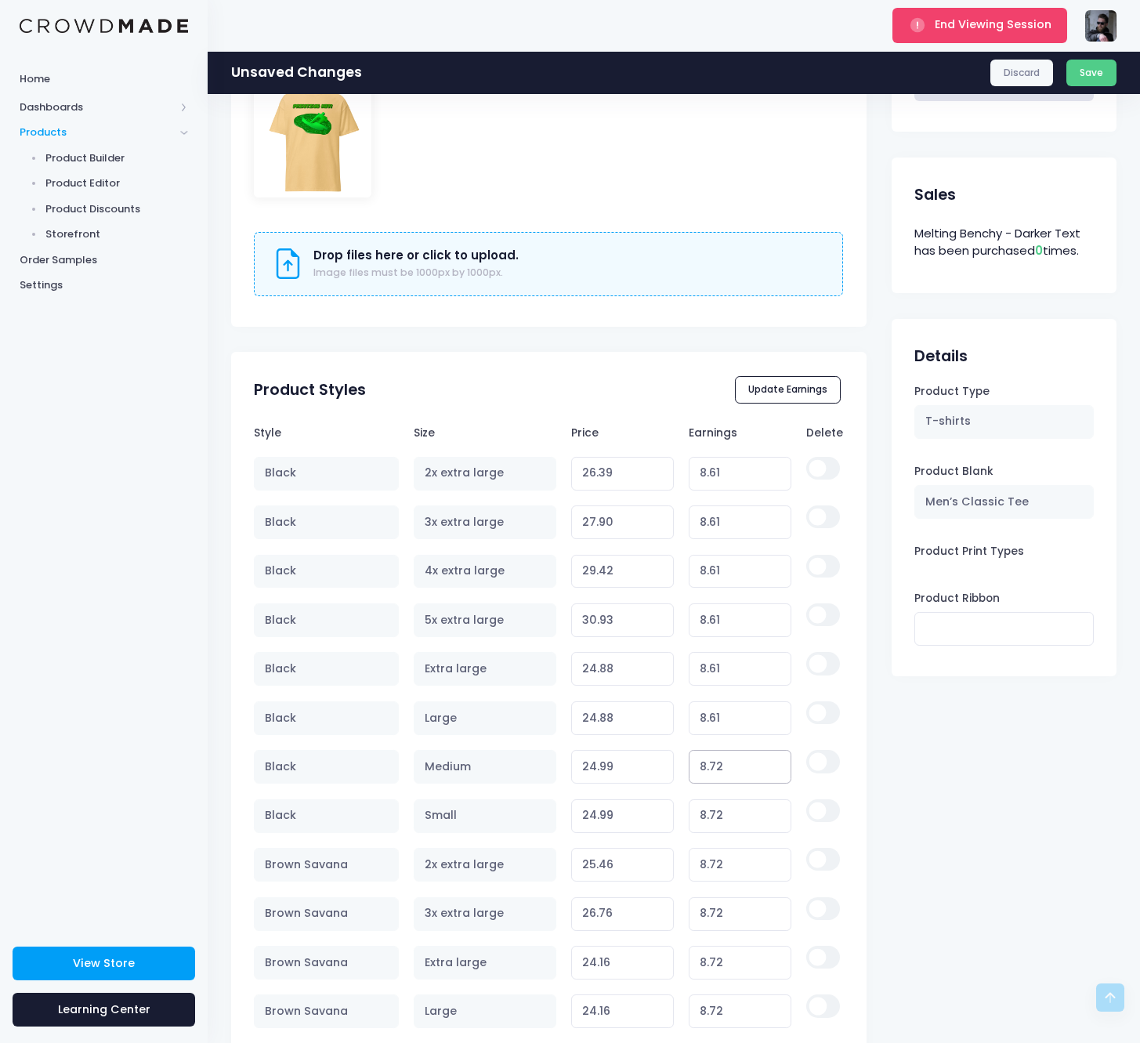
paste input "61"
type input "8.61"
type input "24.88"
type input "8.61"
click at [729, 811] on input "8.72" at bounding box center [740, 817] width 103 height 34
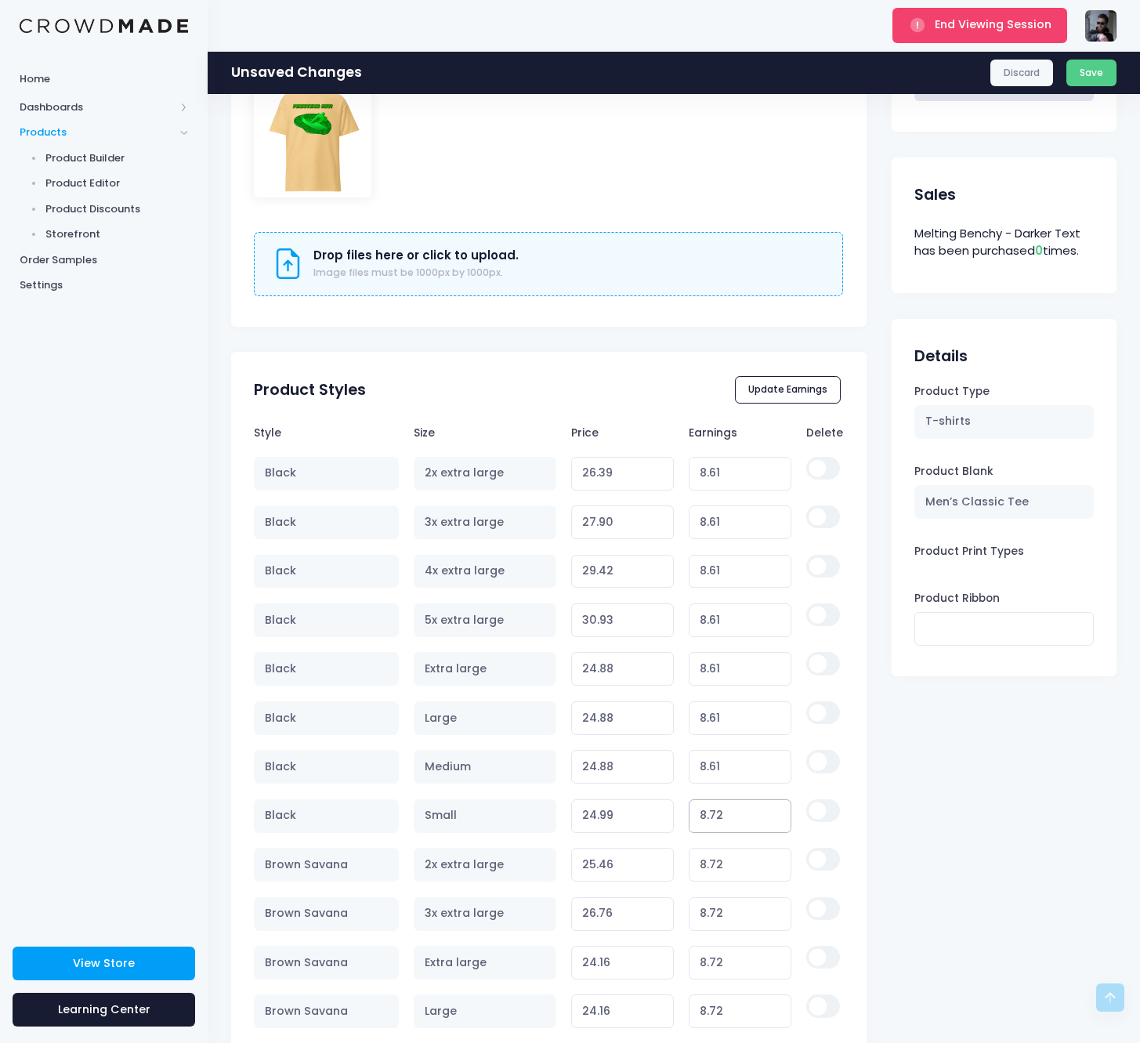
click at [729, 811] on input "8.72" at bounding box center [740, 817] width 103 height 34
paste input "61"
type input "8.61"
type input "24.88"
type input "8.61"
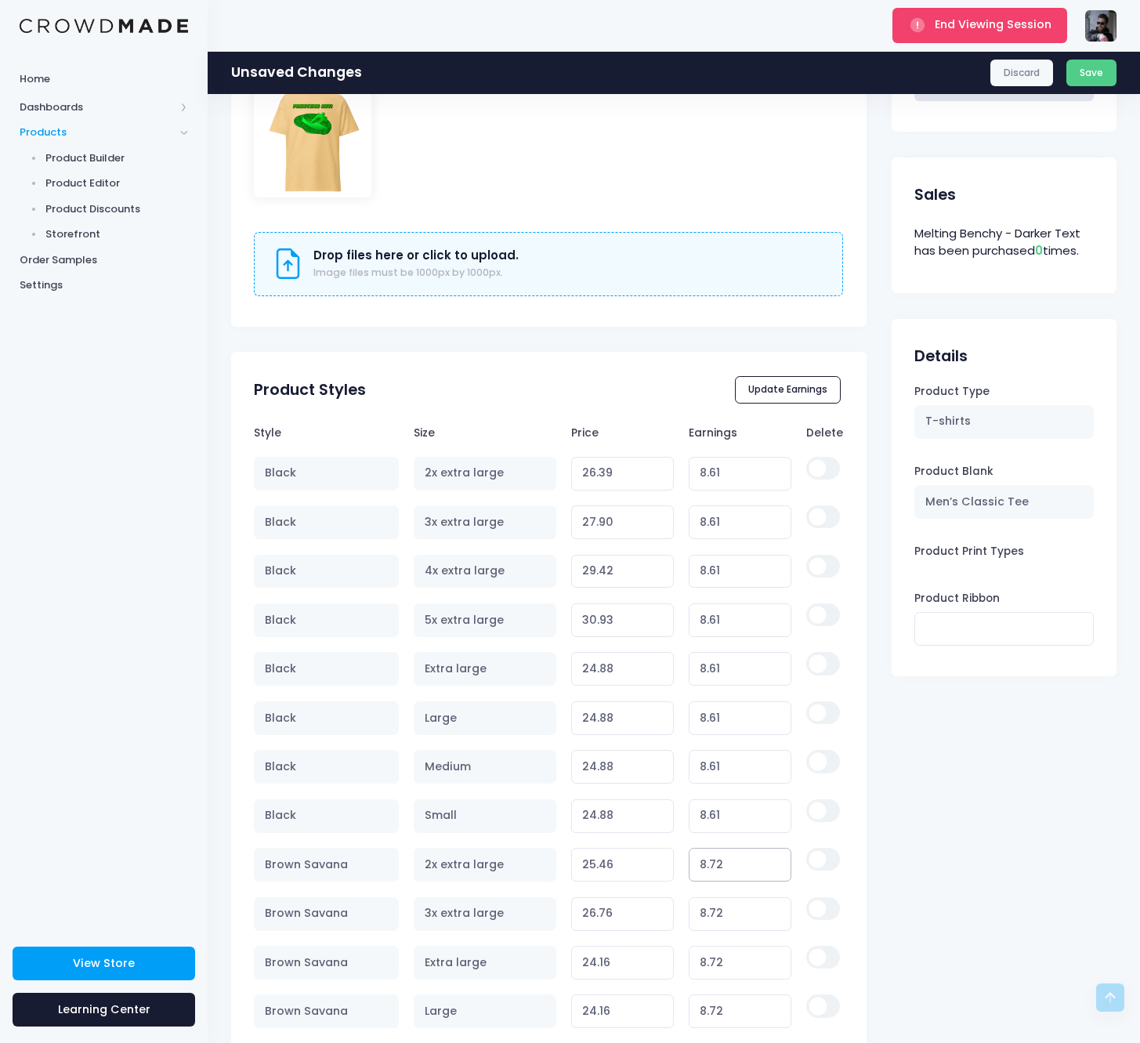
click at [728, 860] on input "8.72" at bounding box center [740, 865] width 103 height 34
paste input "61"
type input "8.61"
type input "25.35"
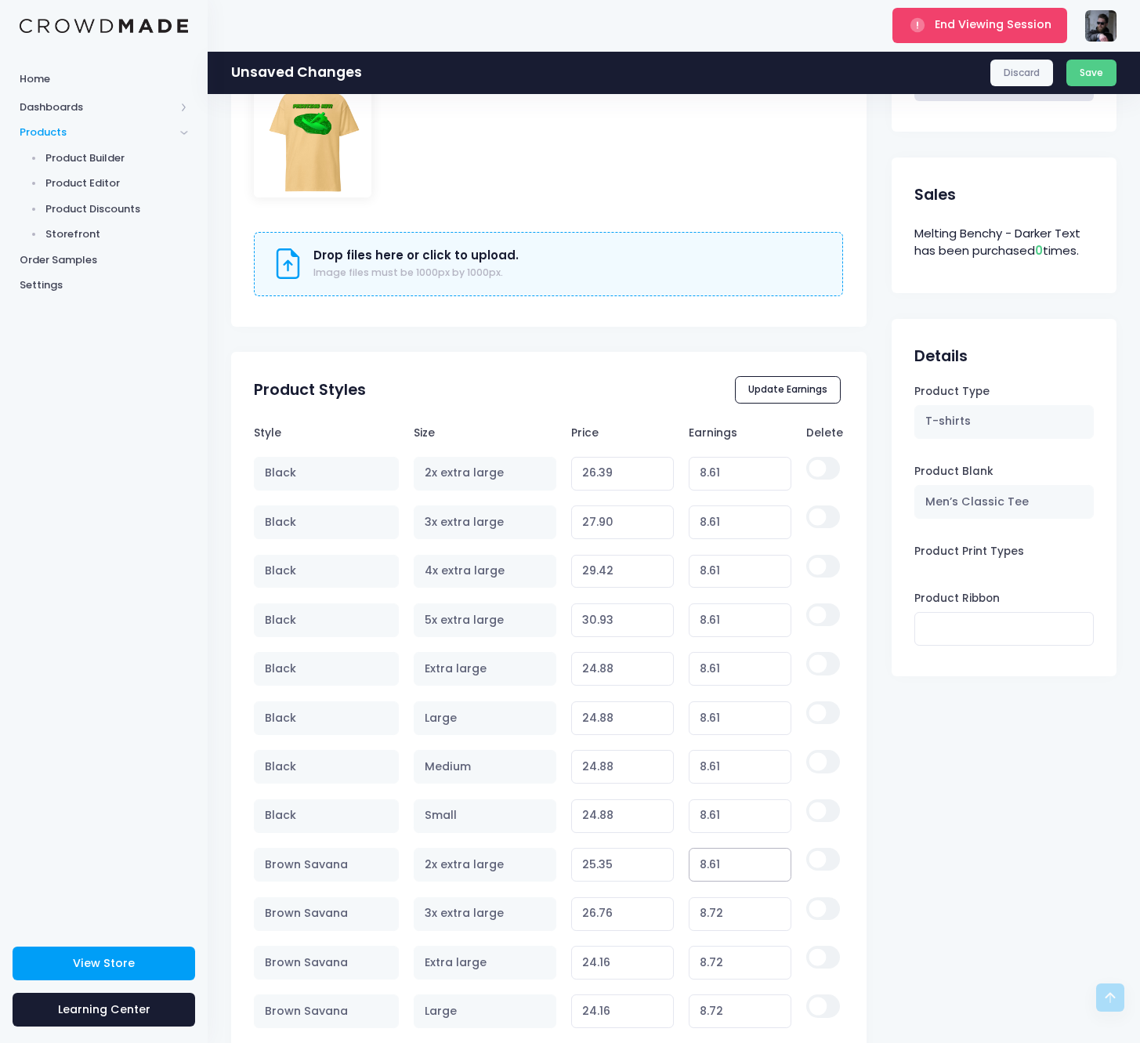
type input "8.61"
click at [727, 897] on input "8.72" at bounding box center [740, 914] width 103 height 34
paste input "61"
type input "8.61"
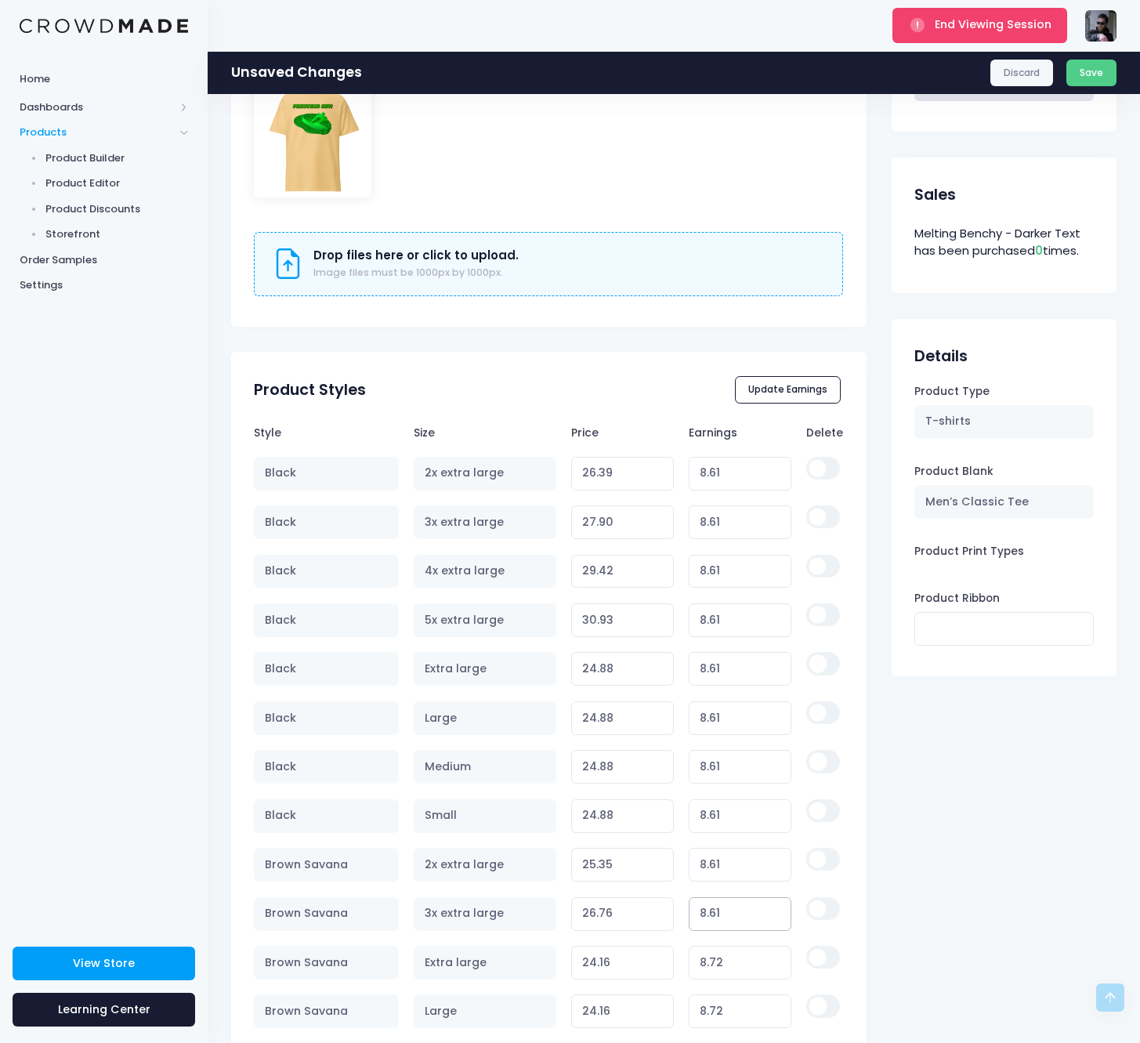
type input "26.65"
type input "8.61"
click at [727, 954] on input "8.72" at bounding box center [740, 963] width 103 height 34
paste input "61"
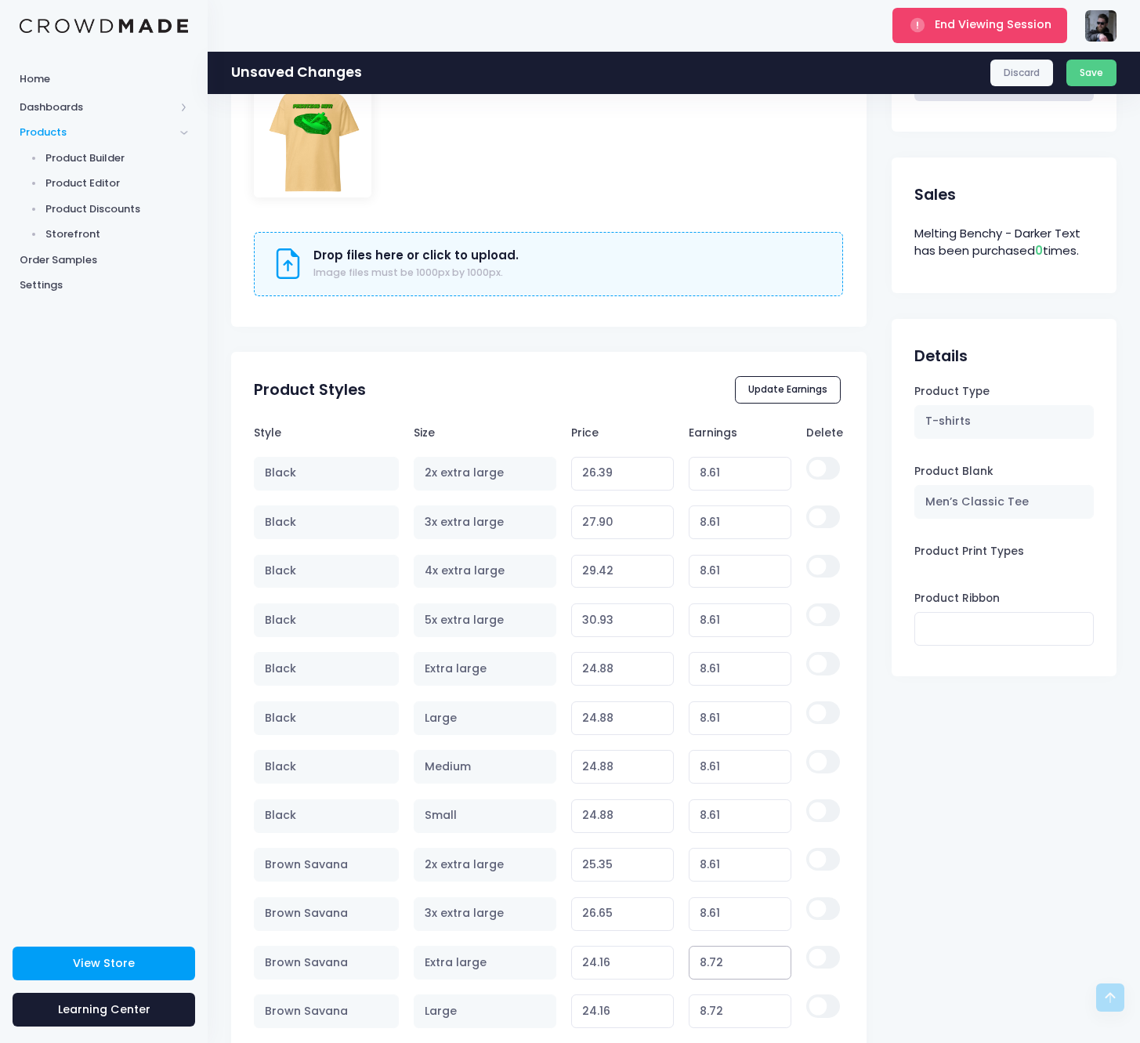
type input "8.61"
type input "24.05"
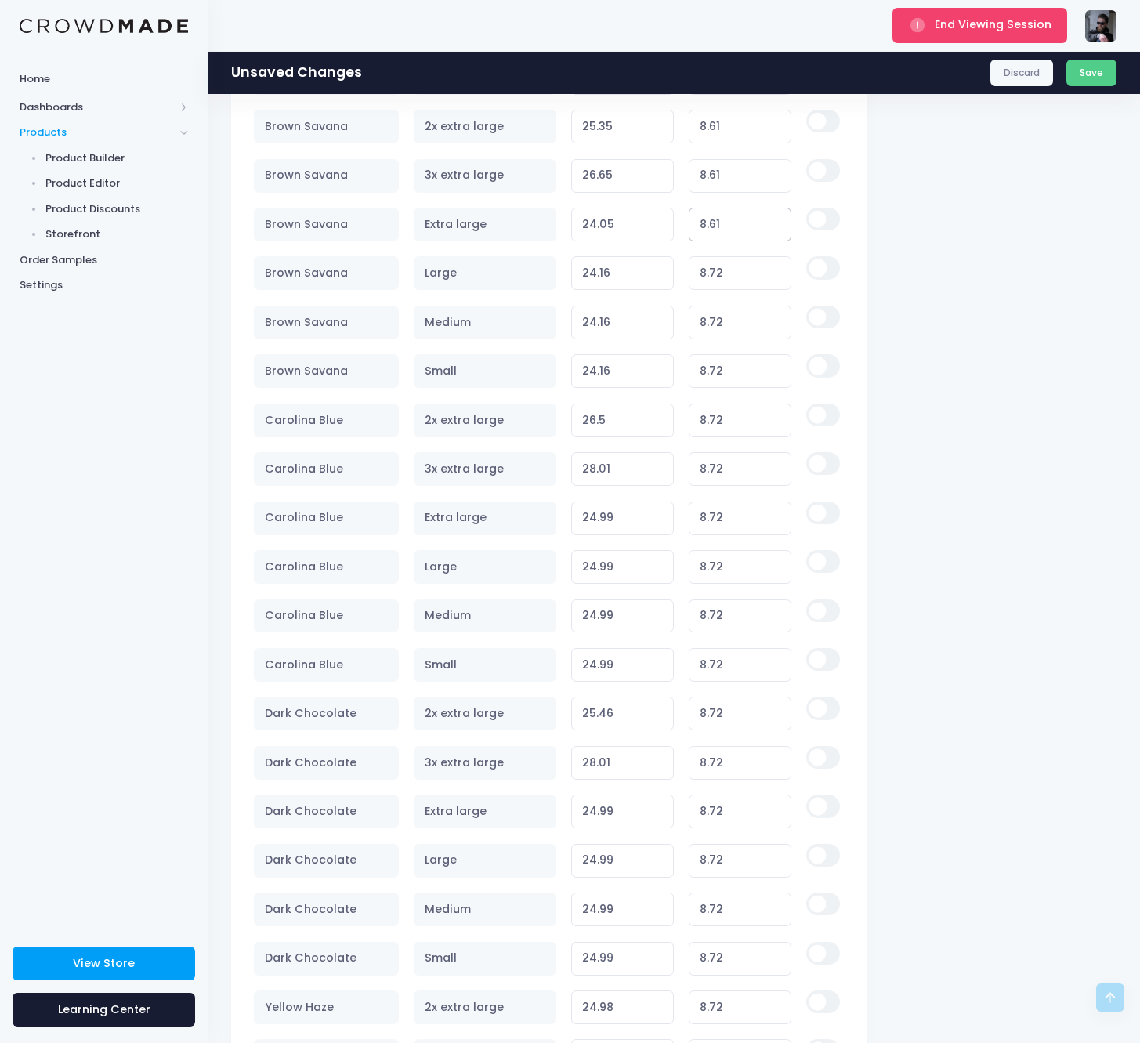
scroll to position [1463, 0]
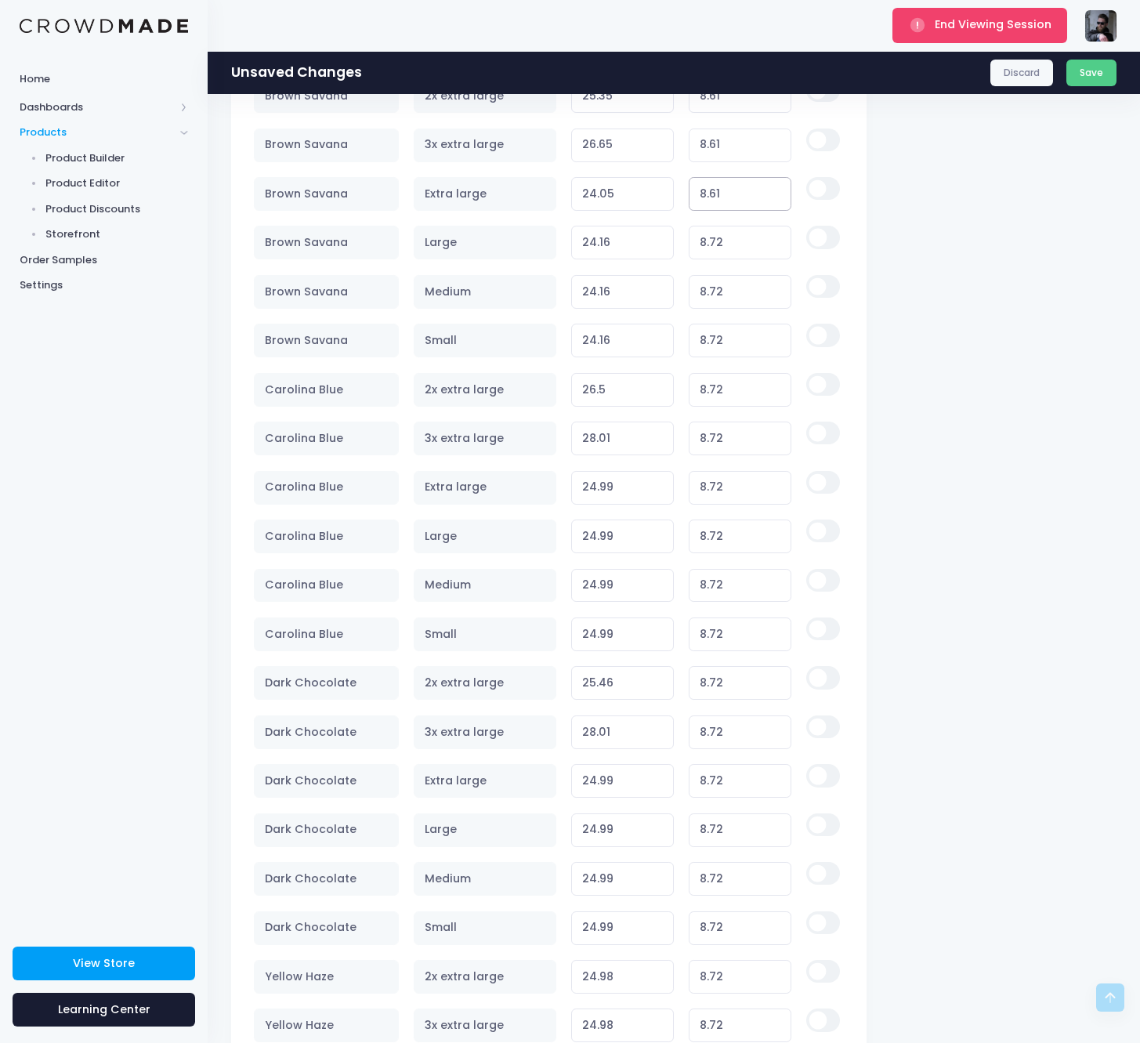
type input "8.61"
click at [741, 233] on input "8.72" at bounding box center [740, 243] width 103 height 34
paste input "61"
type input "8.61"
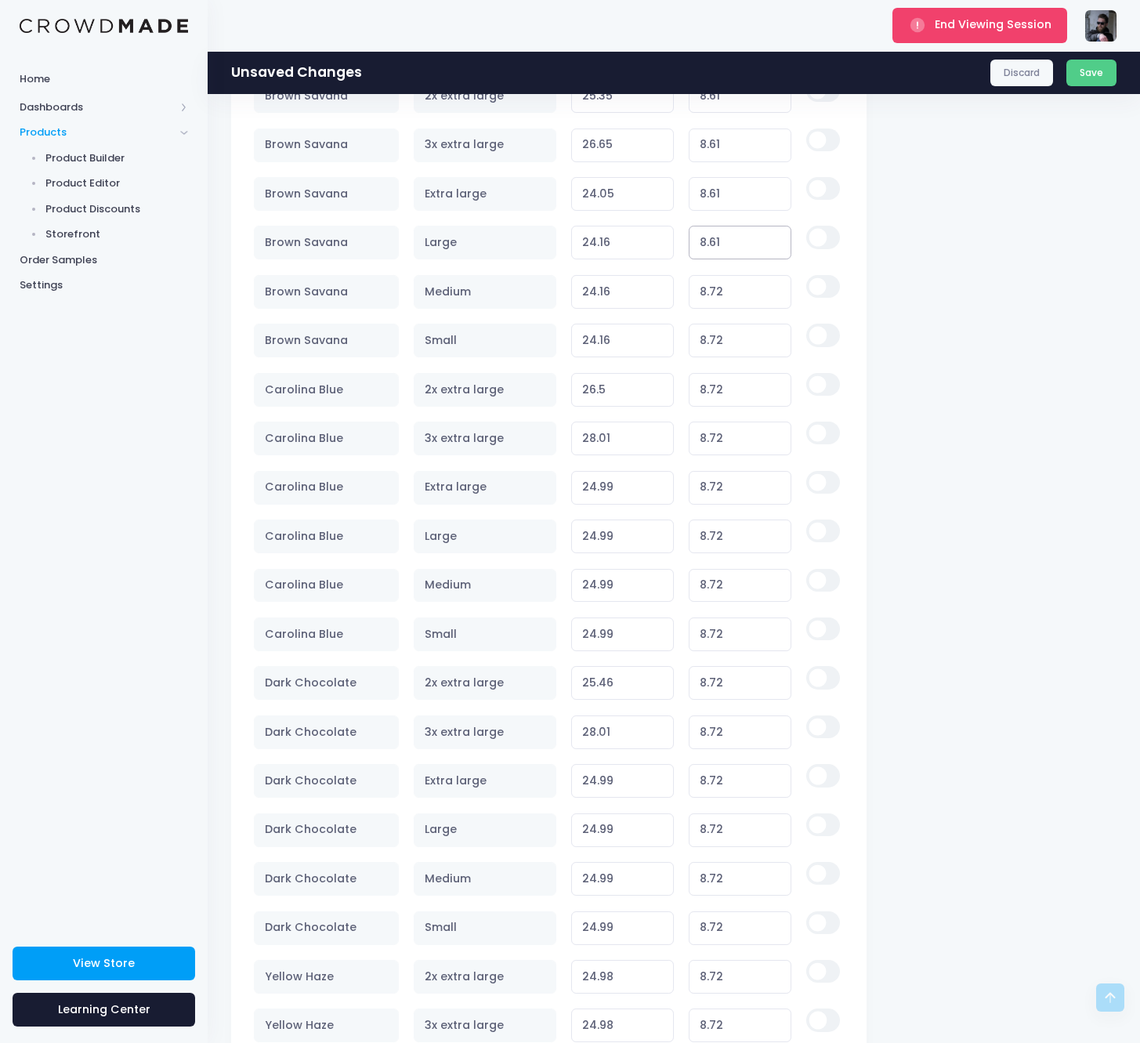
type input "24.05"
type input "8.61"
click at [712, 298] on input "8.72" at bounding box center [740, 292] width 103 height 34
click at [713, 297] on input "8.72" at bounding box center [740, 292] width 103 height 34
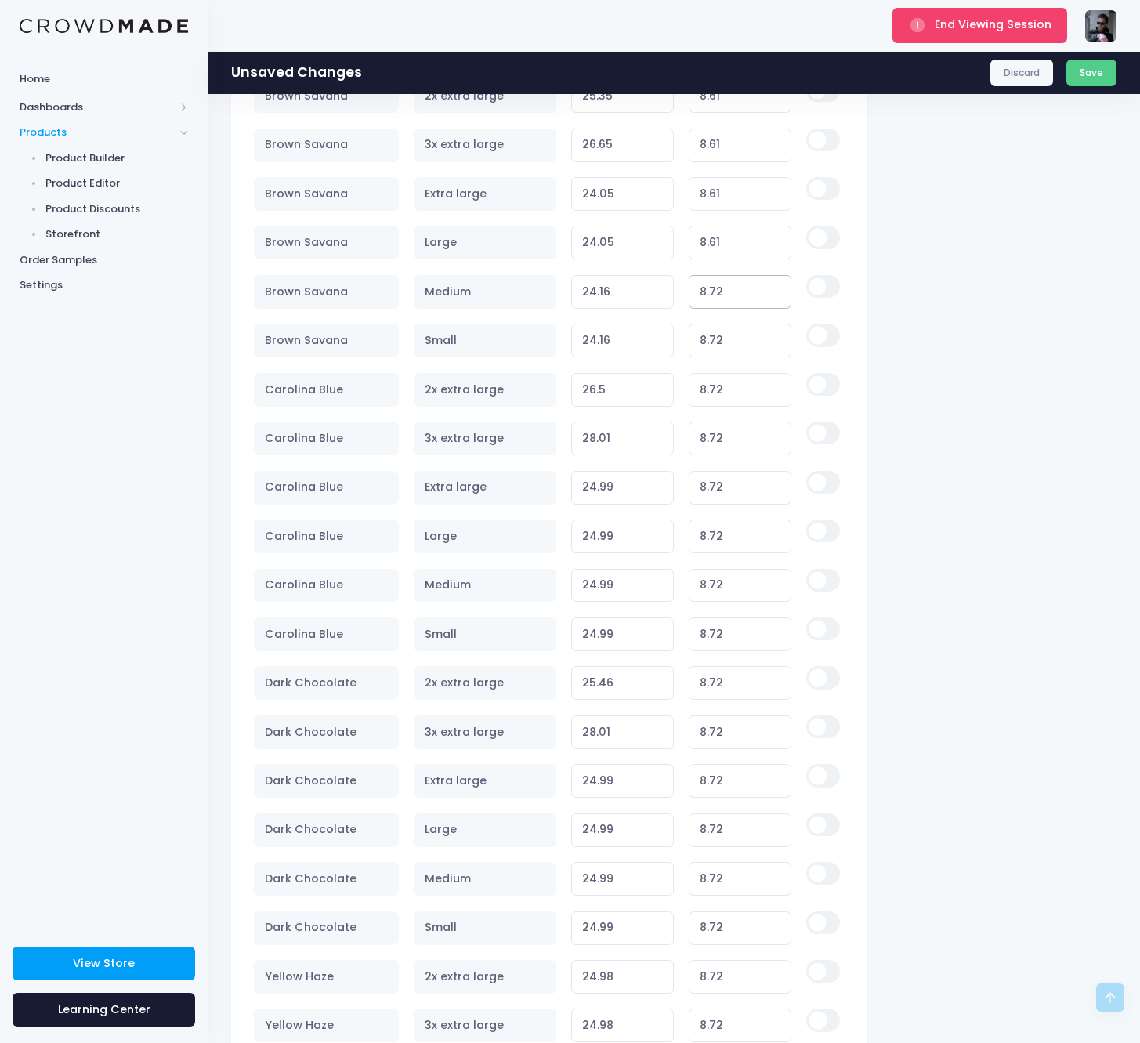
paste input "61"
type input "8.61"
type input "24.05"
type input "8.61"
click at [731, 349] on input "8.72" at bounding box center [740, 341] width 103 height 34
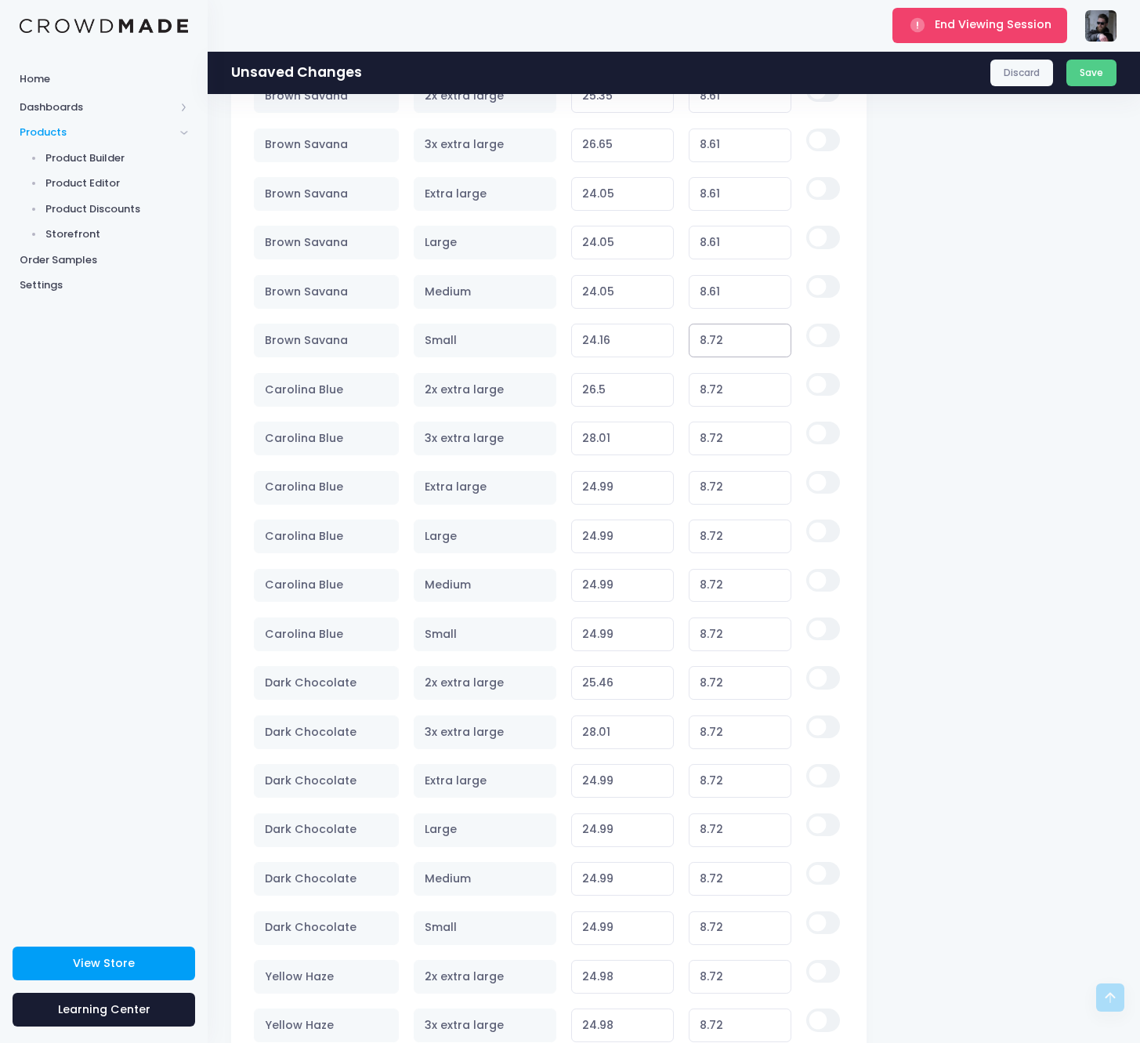
click at [731, 349] on input "8.72" at bounding box center [740, 341] width 103 height 34
paste input "61"
type input "8.61"
type input "24.05"
type input "8.61"
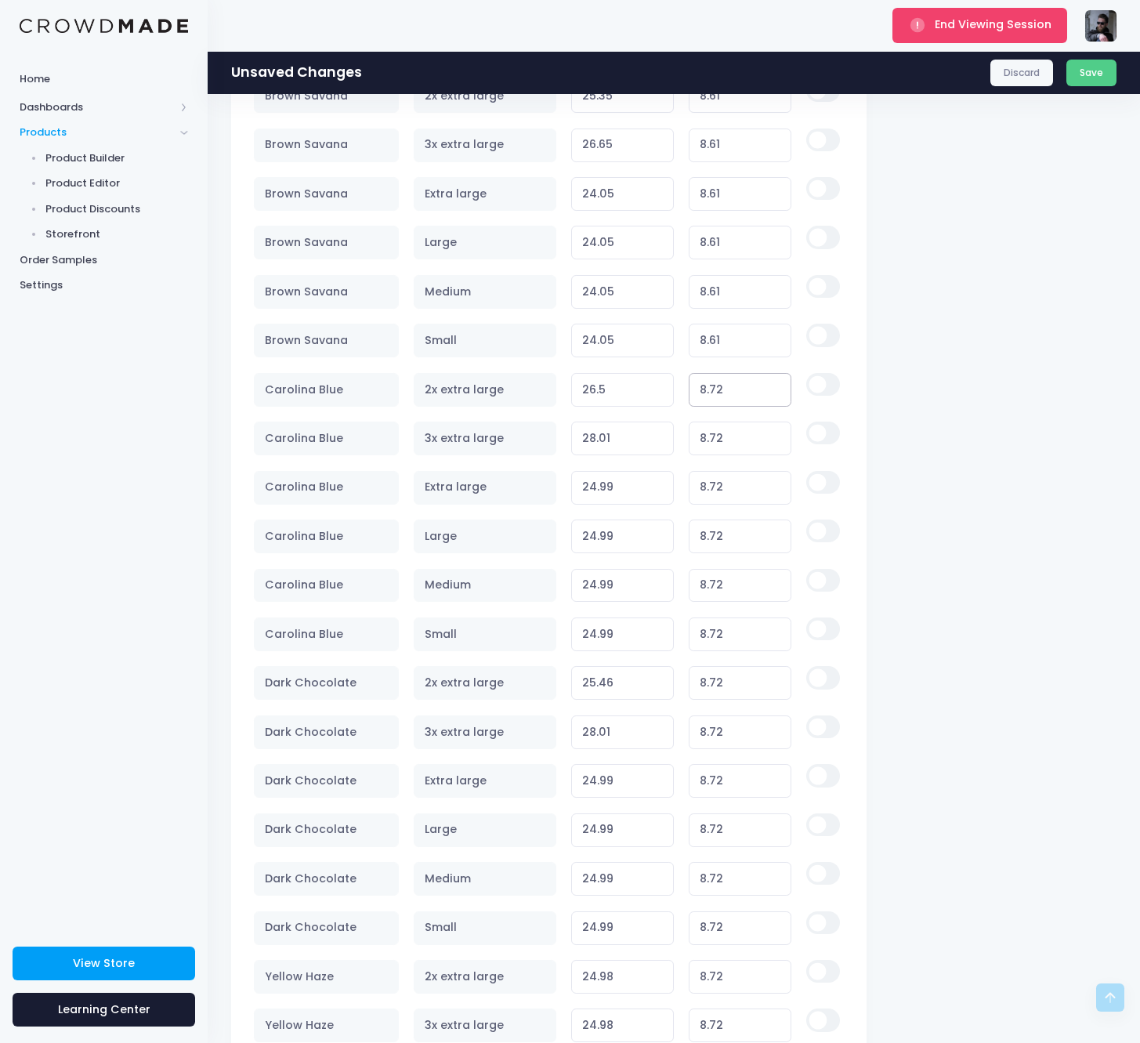
click at [723, 390] on input "8.72" at bounding box center [740, 390] width 103 height 34
paste input "61"
type input "8.61"
type input "26.39"
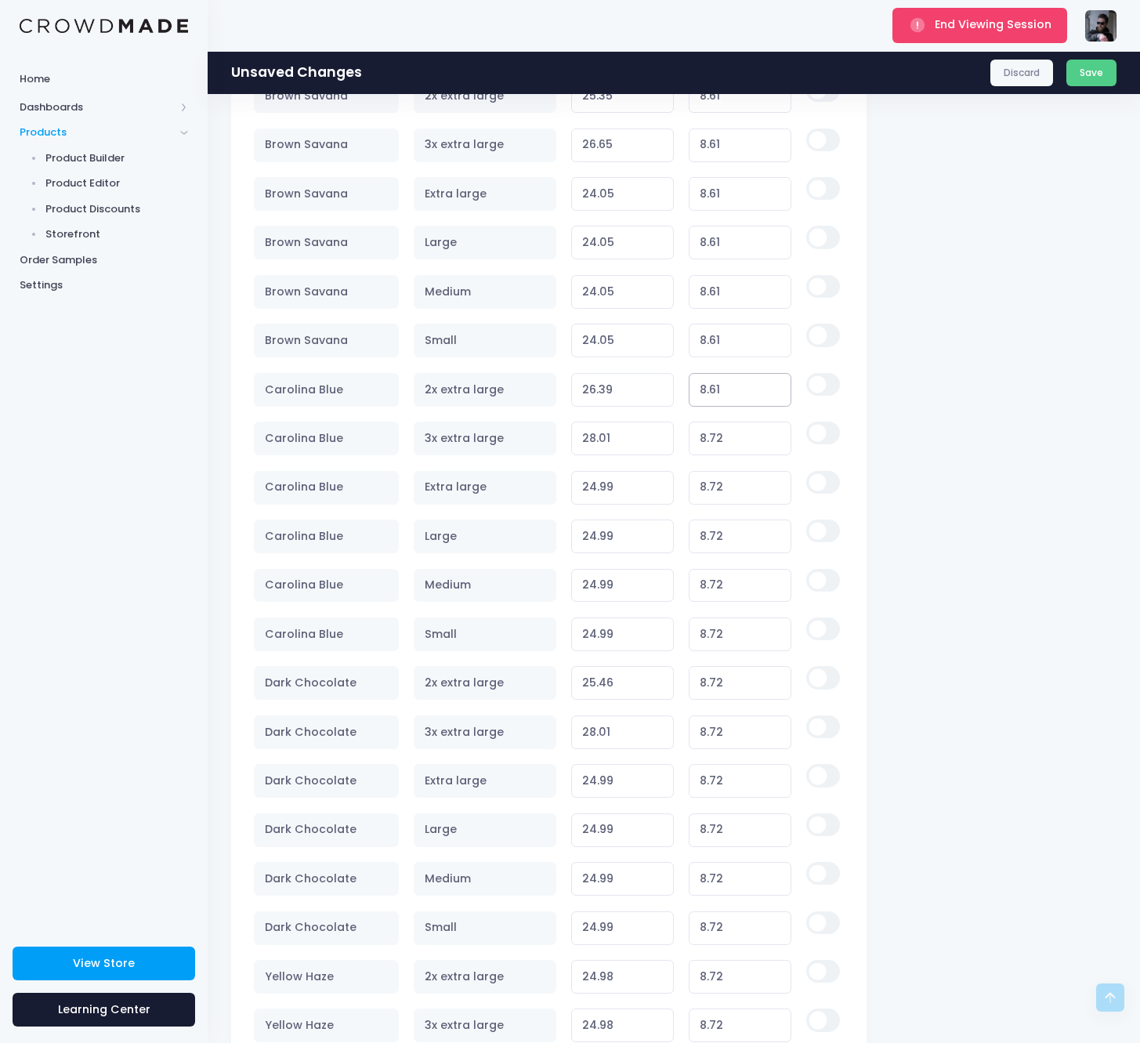
type input "8.61"
click at [727, 438] on input "8.72" at bounding box center [740, 439] width 103 height 34
click at [727, 437] on input "8.72" at bounding box center [740, 439] width 103 height 34
paste input "61"
type input "8.61"
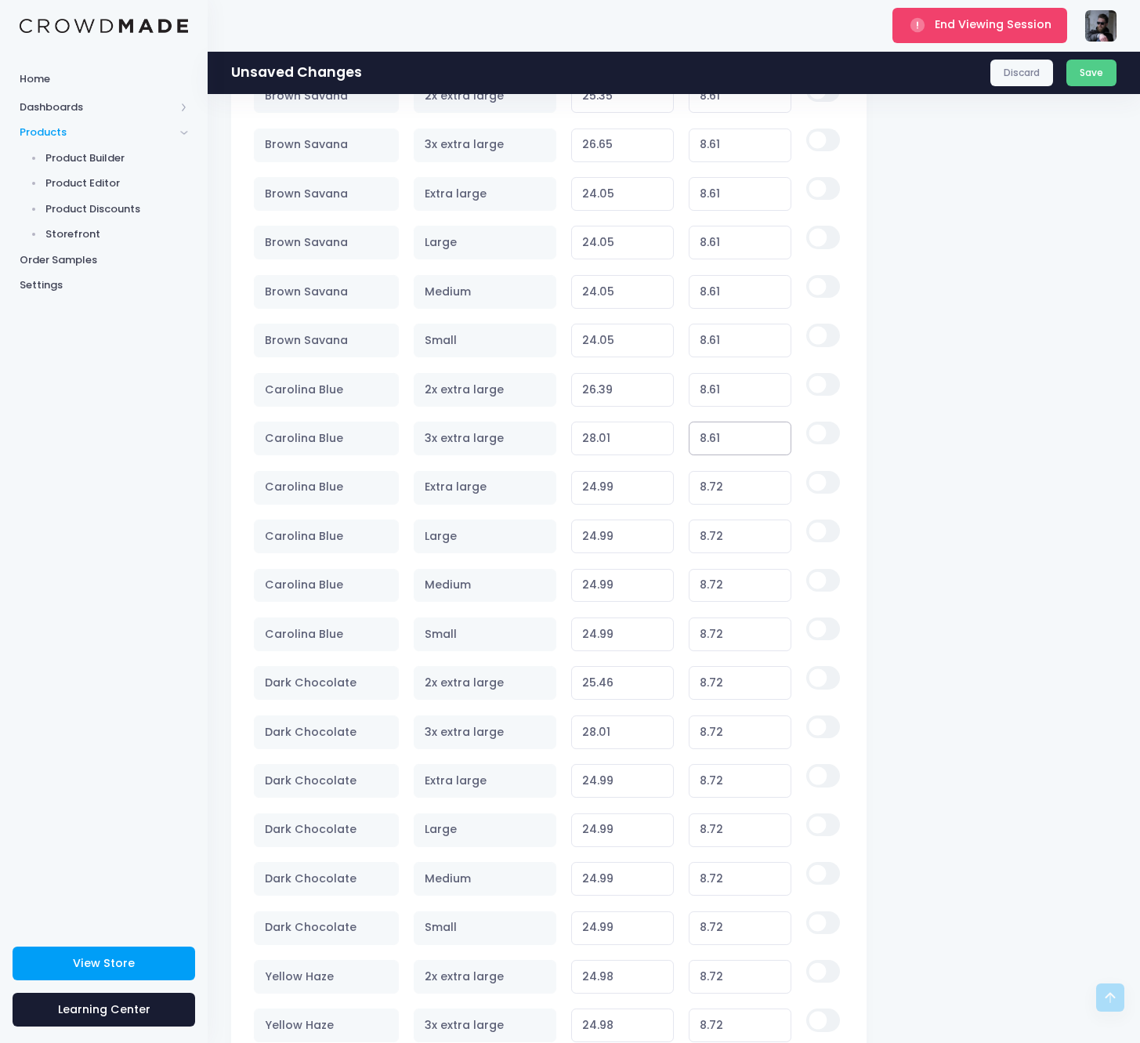
type input "27.90"
type input "8.61"
click at [726, 485] on input "8.72" at bounding box center [740, 488] width 103 height 34
paste input "61"
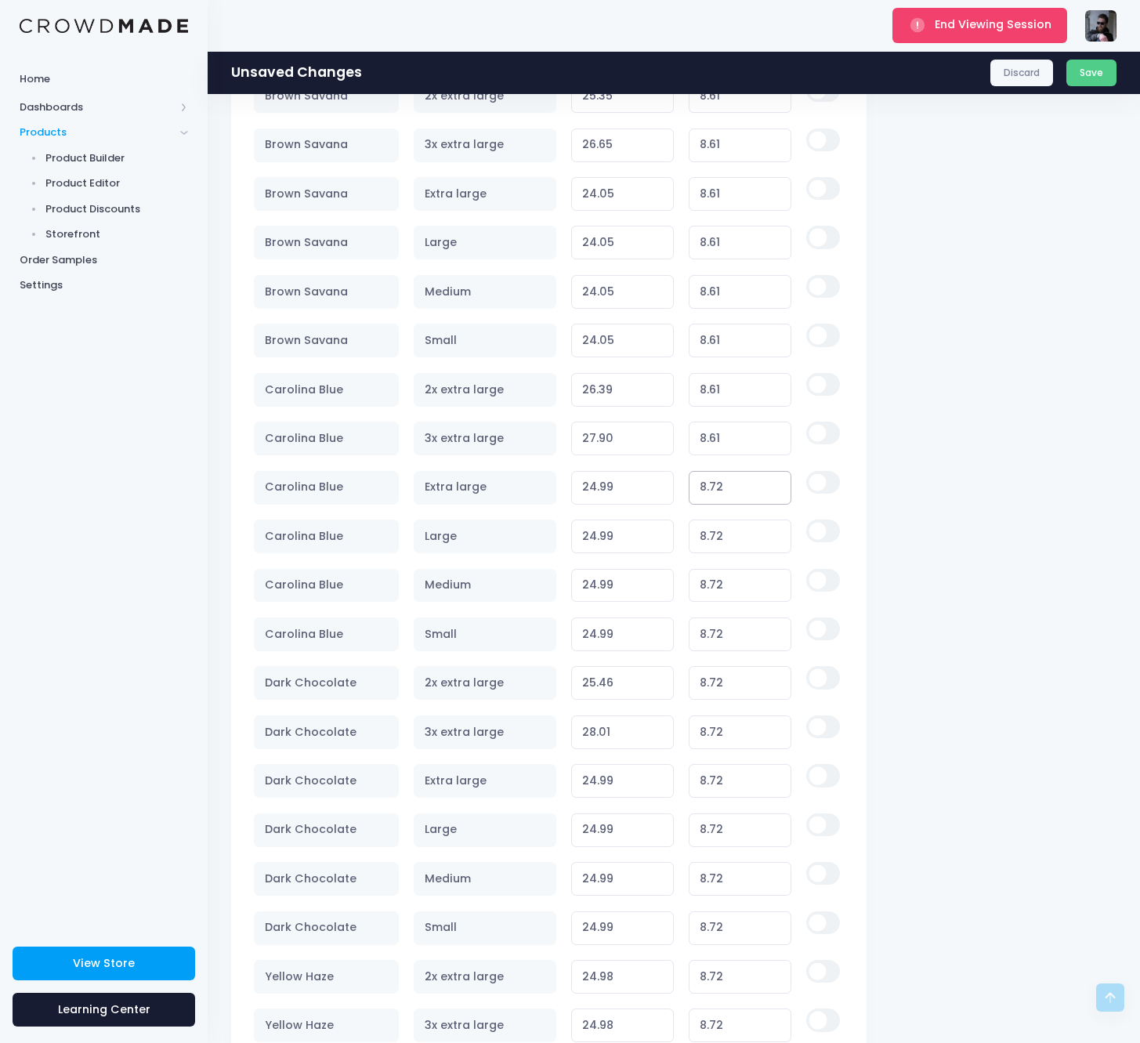
type input "8.61"
type input "24.88"
type input "8.61"
click at [724, 527] on input "8.72" at bounding box center [740, 537] width 103 height 34
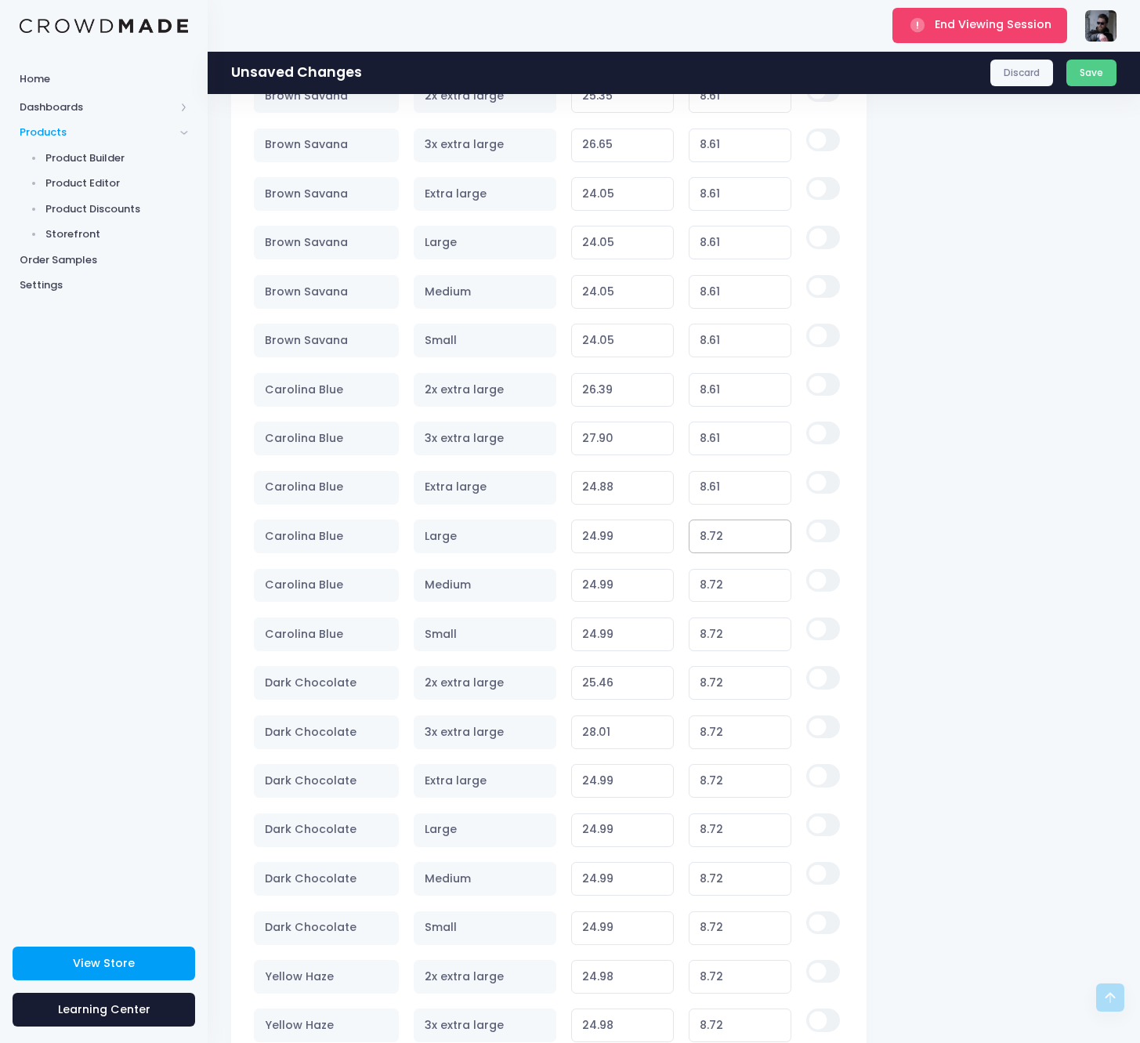
paste input "61"
type input "8.61"
type input "24.88"
type input "8.61"
click at [732, 581] on input "8.72" at bounding box center [740, 586] width 103 height 34
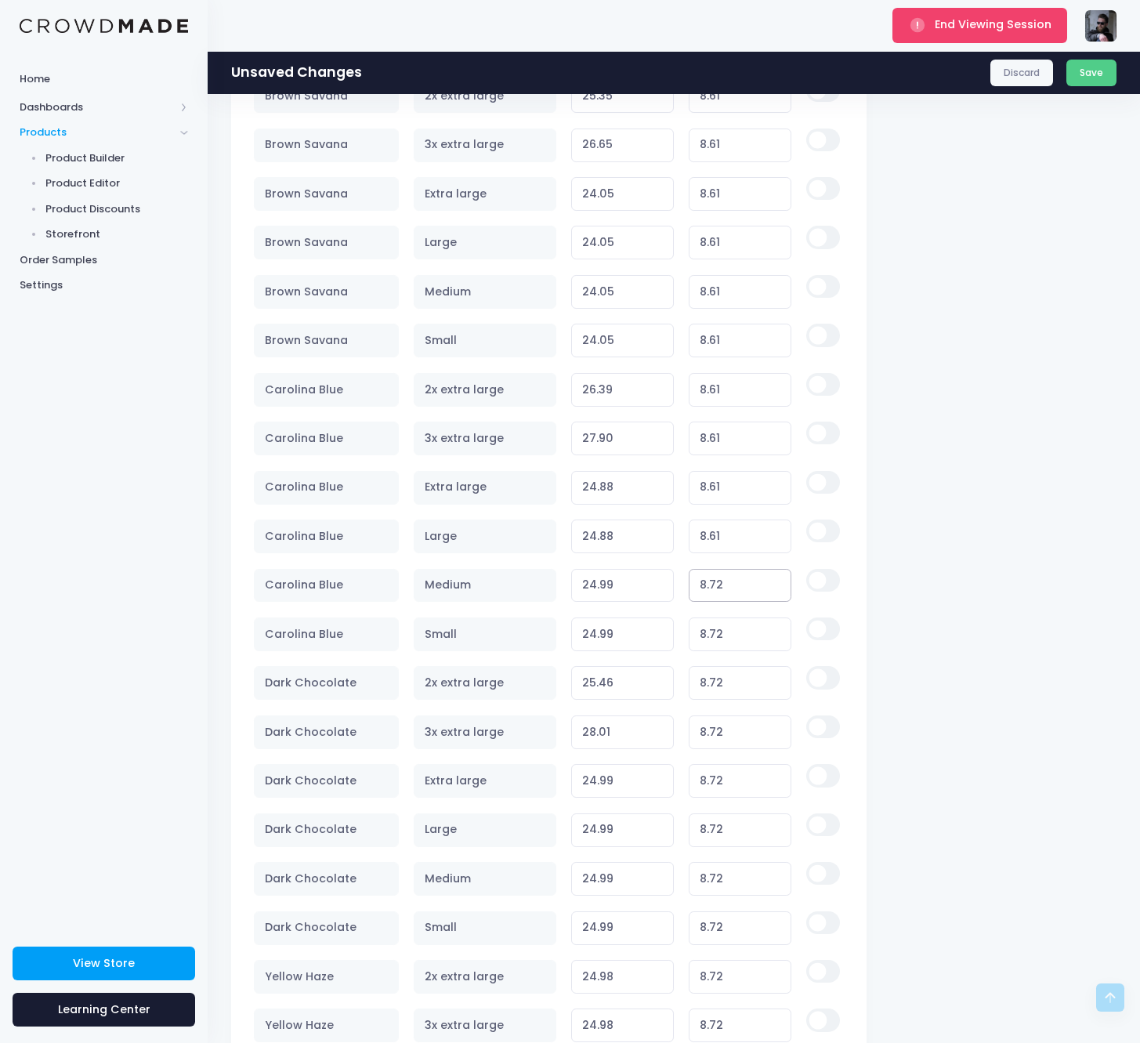
click at [732, 581] on input "8.72" at bounding box center [740, 586] width 103 height 34
paste input "61"
type input "8.61"
type input "24.88"
type input "8.61"
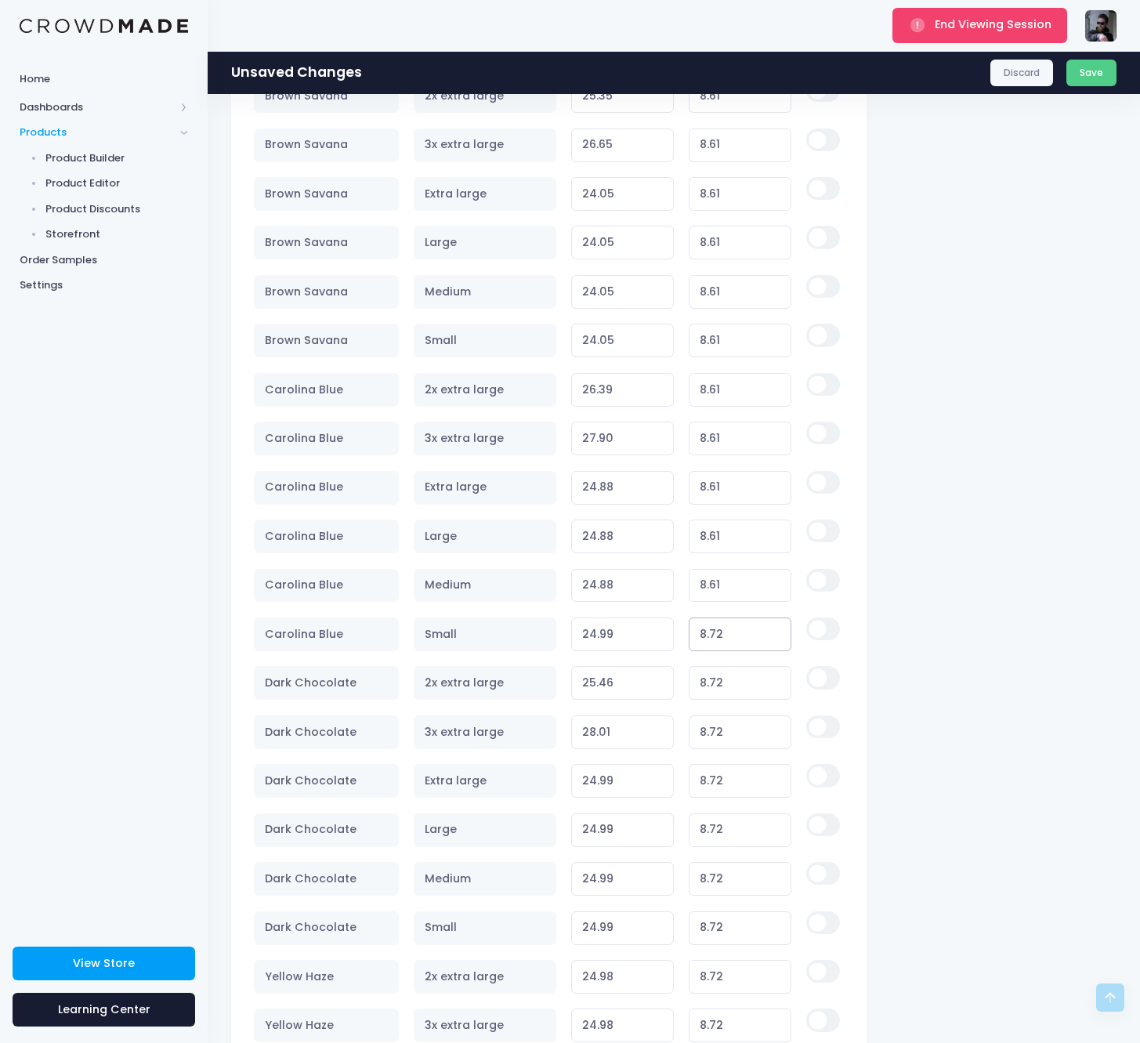
click at [725, 633] on input "8.72" at bounding box center [740, 635] width 103 height 34
paste input "61"
type input "8.61"
type input "24.88"
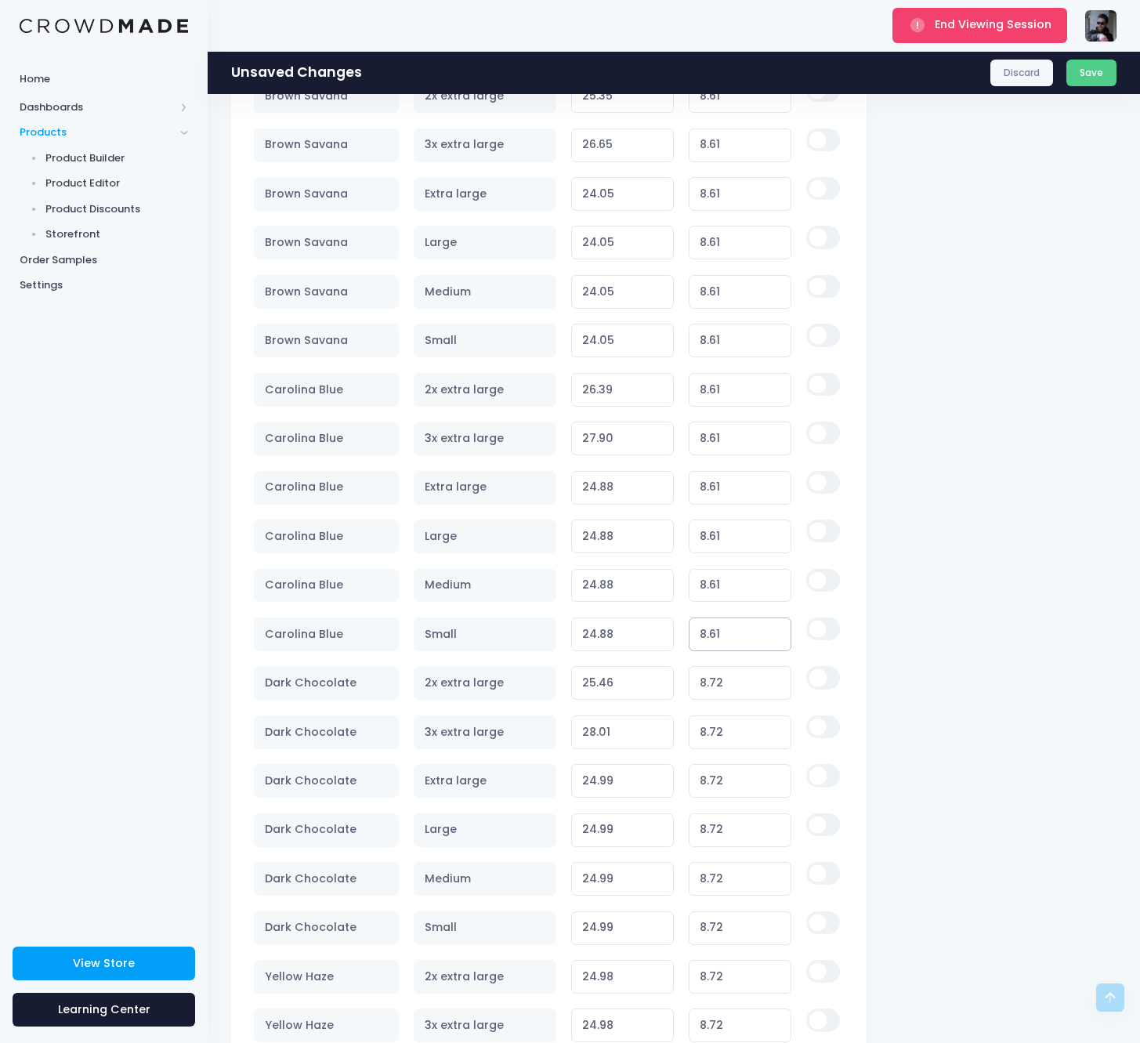
type input "8.61"
click at [723, 684] on input "8.72" at bounding box center [740, 683] width 103 height 34
paste input "61"
type input "8.61"
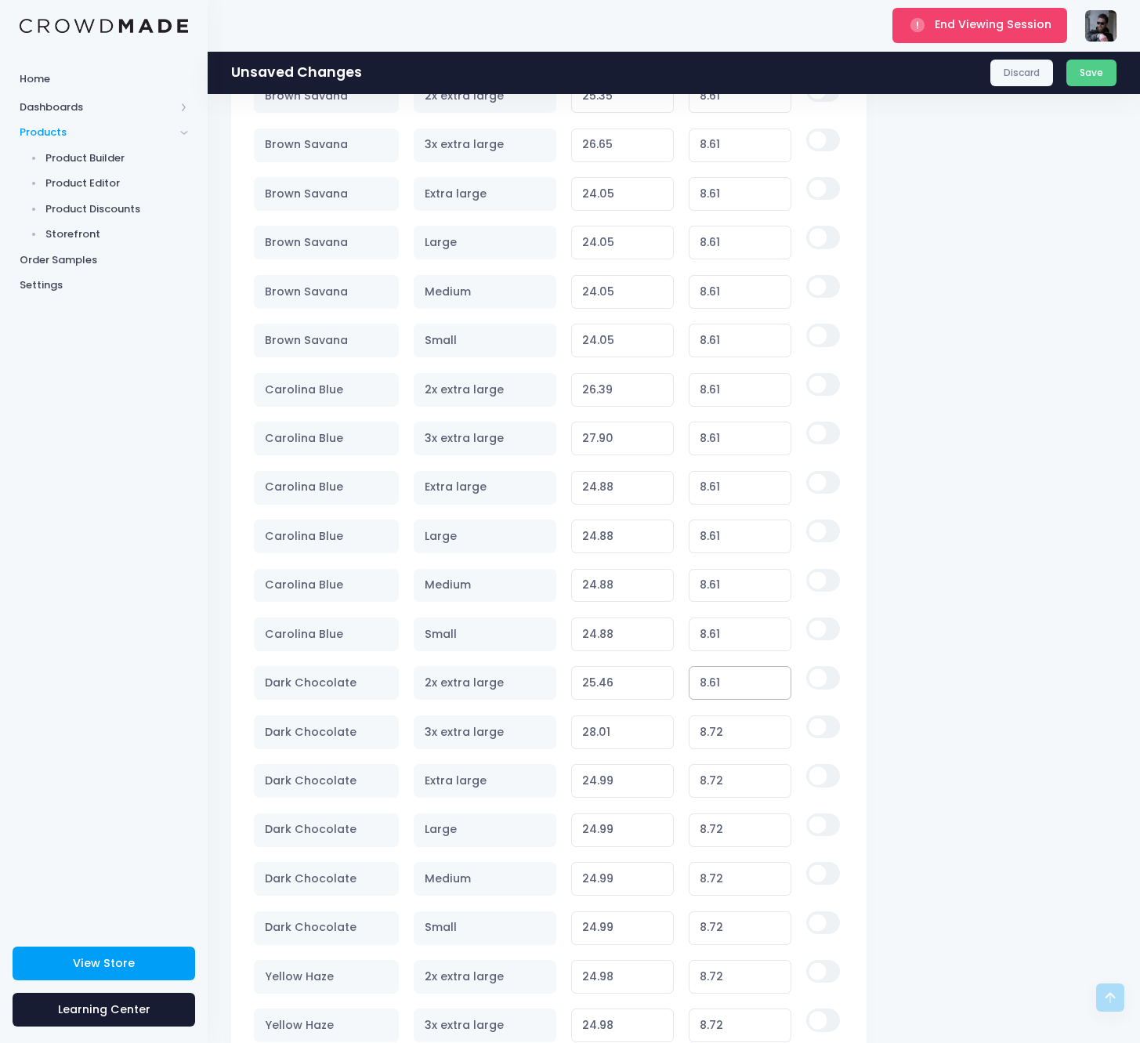
type input "25.35"
type input "8.61"
click at [726, 734] on input "8.72" at bounding box center [740, 733] width 103 height 34
click at [727, 734] on input "8.72" at bounding box center [740, 733] width 103 height 34
paste input "61"
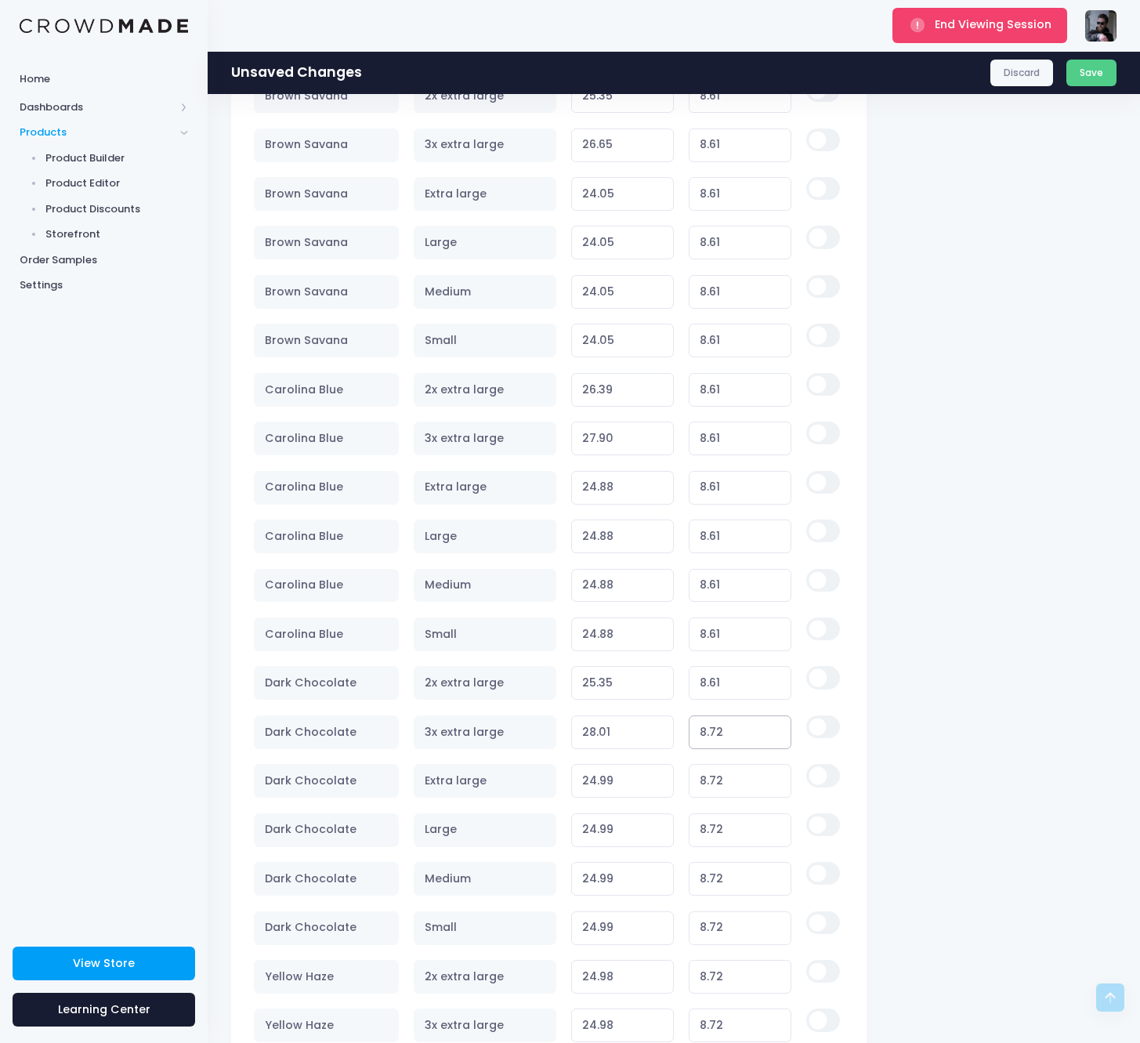
type input "8.61"
type input "27.90"
type input "8.61"
click at [723, 767] on input "8.72" at bounding box center [740, 781] width 103 height 34
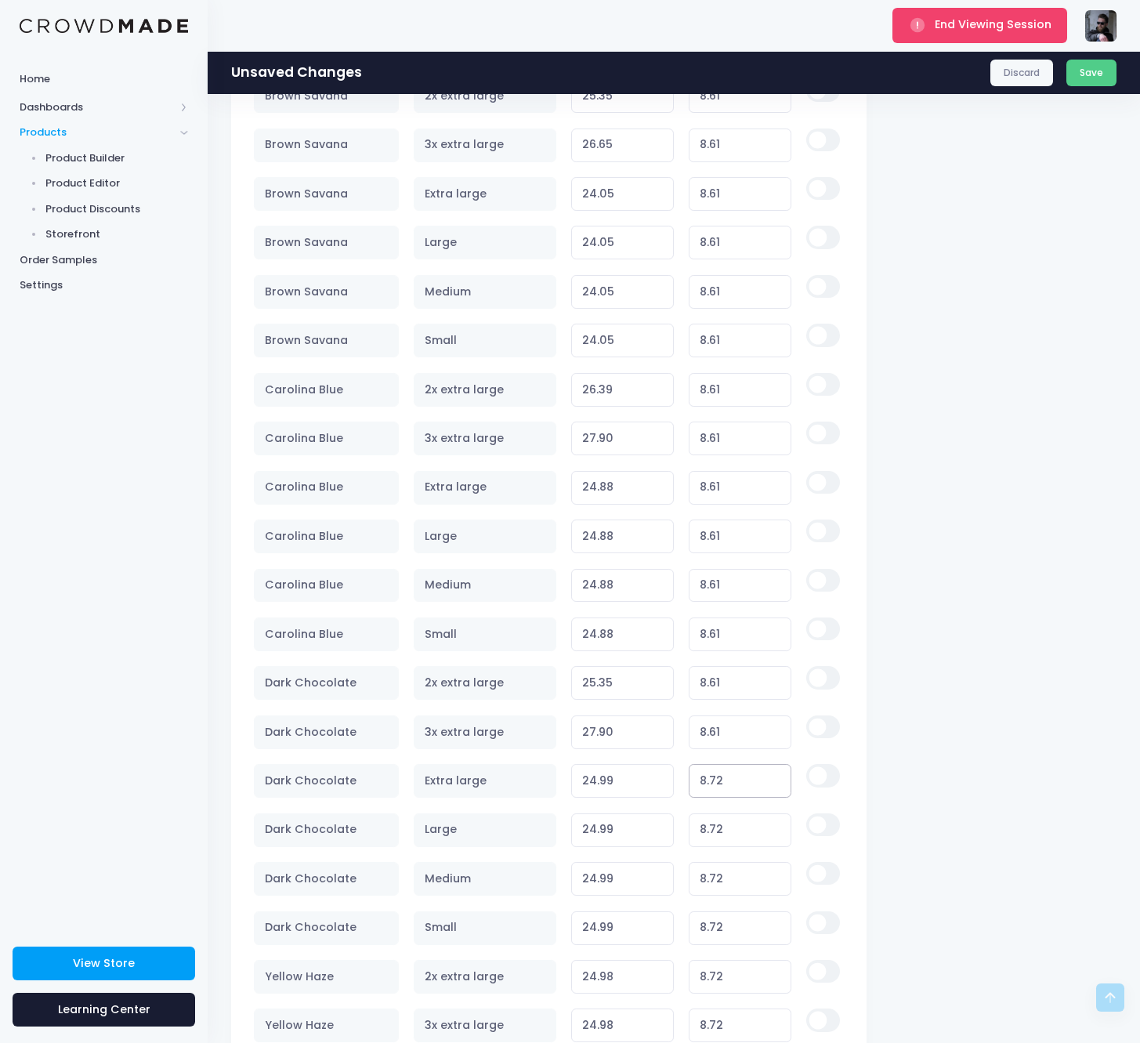
paste input "61"
type input "8.61"
type input "24.88"
type input "8.61"
click at [721, 817] on input "8.72" at bounding box center [740, 831] width 103 height 34
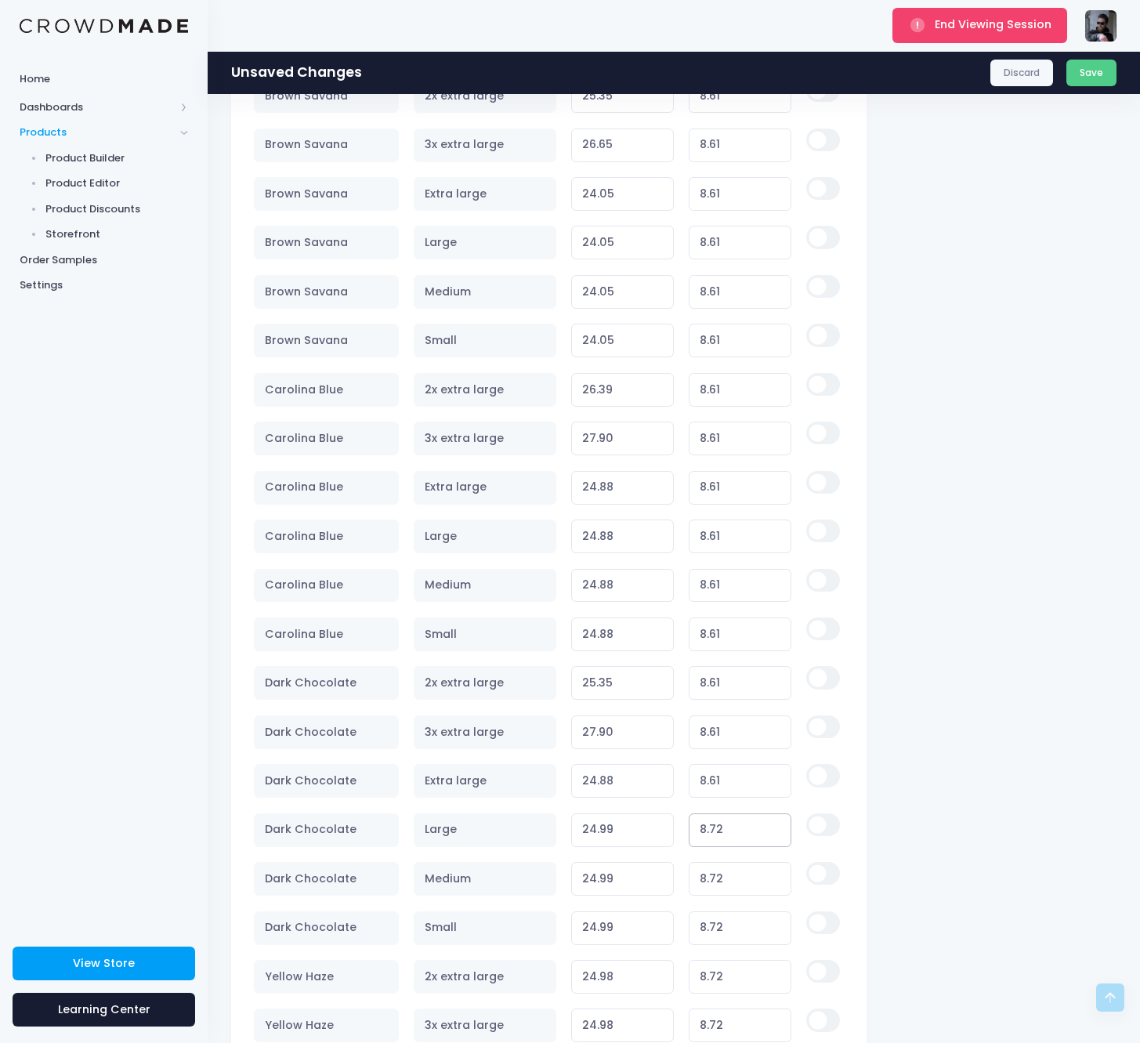
click at [721, 817] on input "8.72" at bounding box center [740, 831] width 103 height 34
paste input "61"
type input "8.61"
type input "24.88"
type input "8.61"
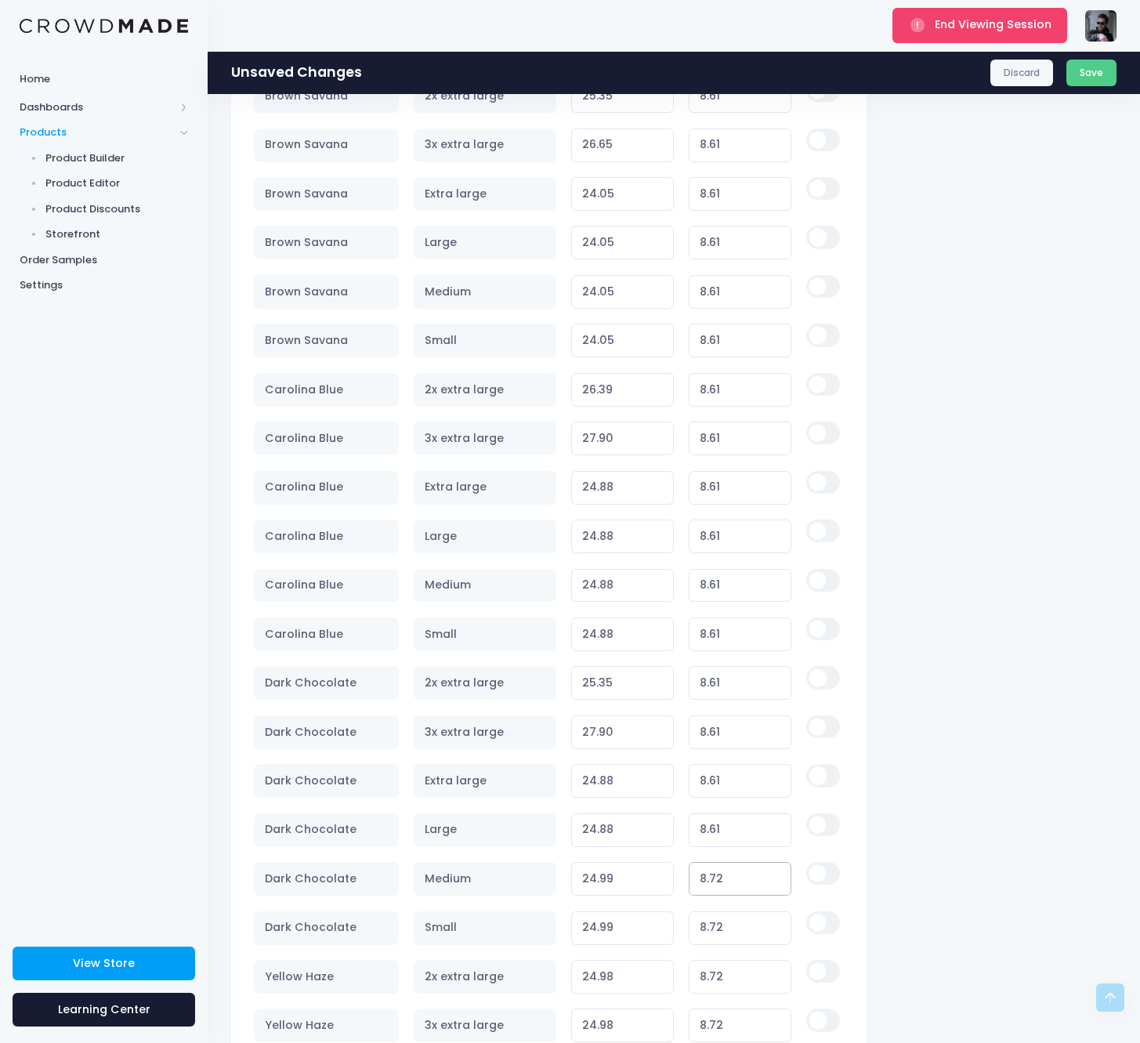
click at [719, 865] on input "8.72" at bounding box center [740, 879] width 103 height 34
click at [719, 866] on input "8.72" at bounding box center [740, 879] width 103 height 34
paste input "61"
type input "8.61"
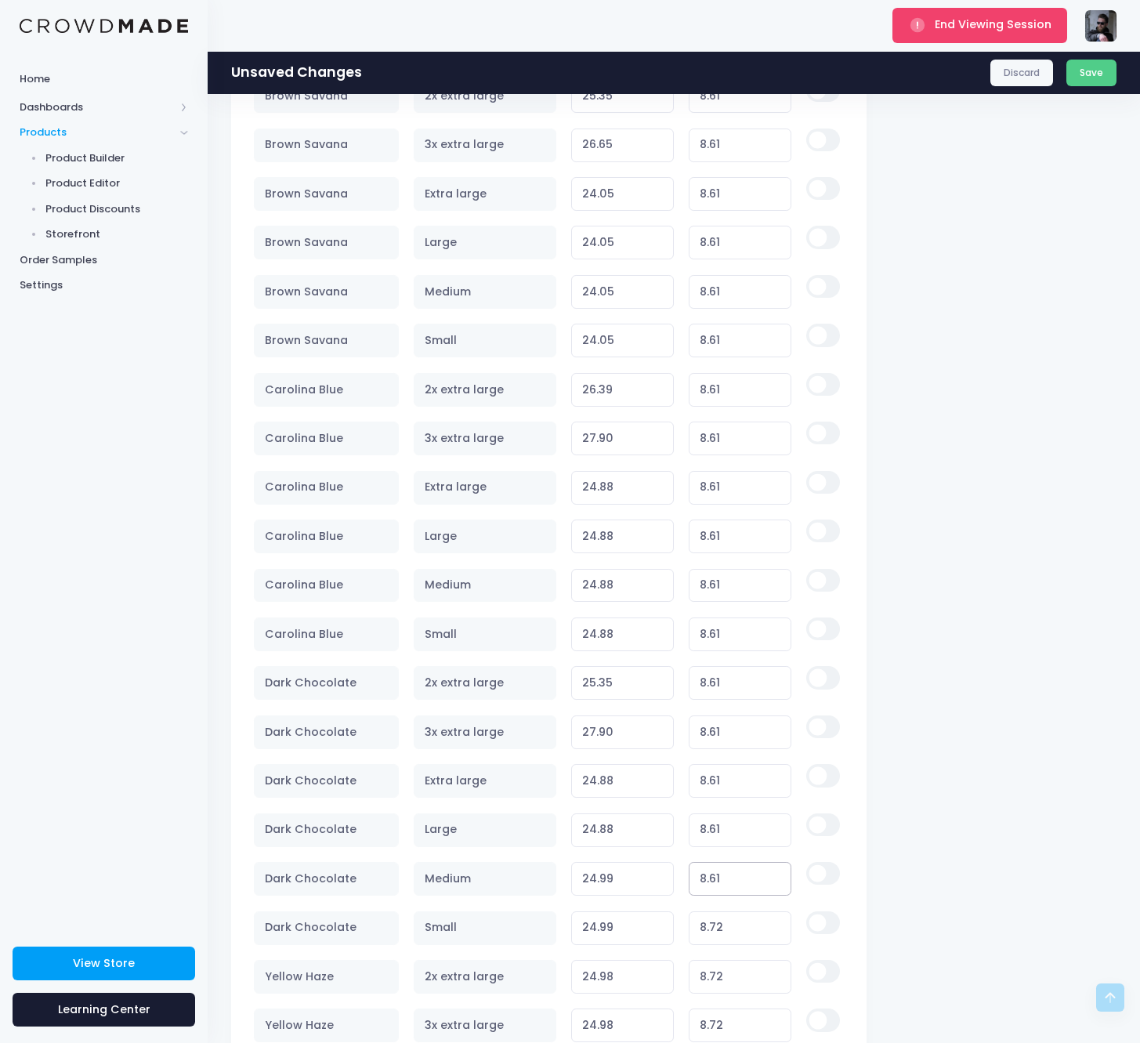
type input "24.88"
type input "8.61"
click at [720, 927] on input "8.72" at bounding box center [740, 929] width 103 height 34
paste input "61"
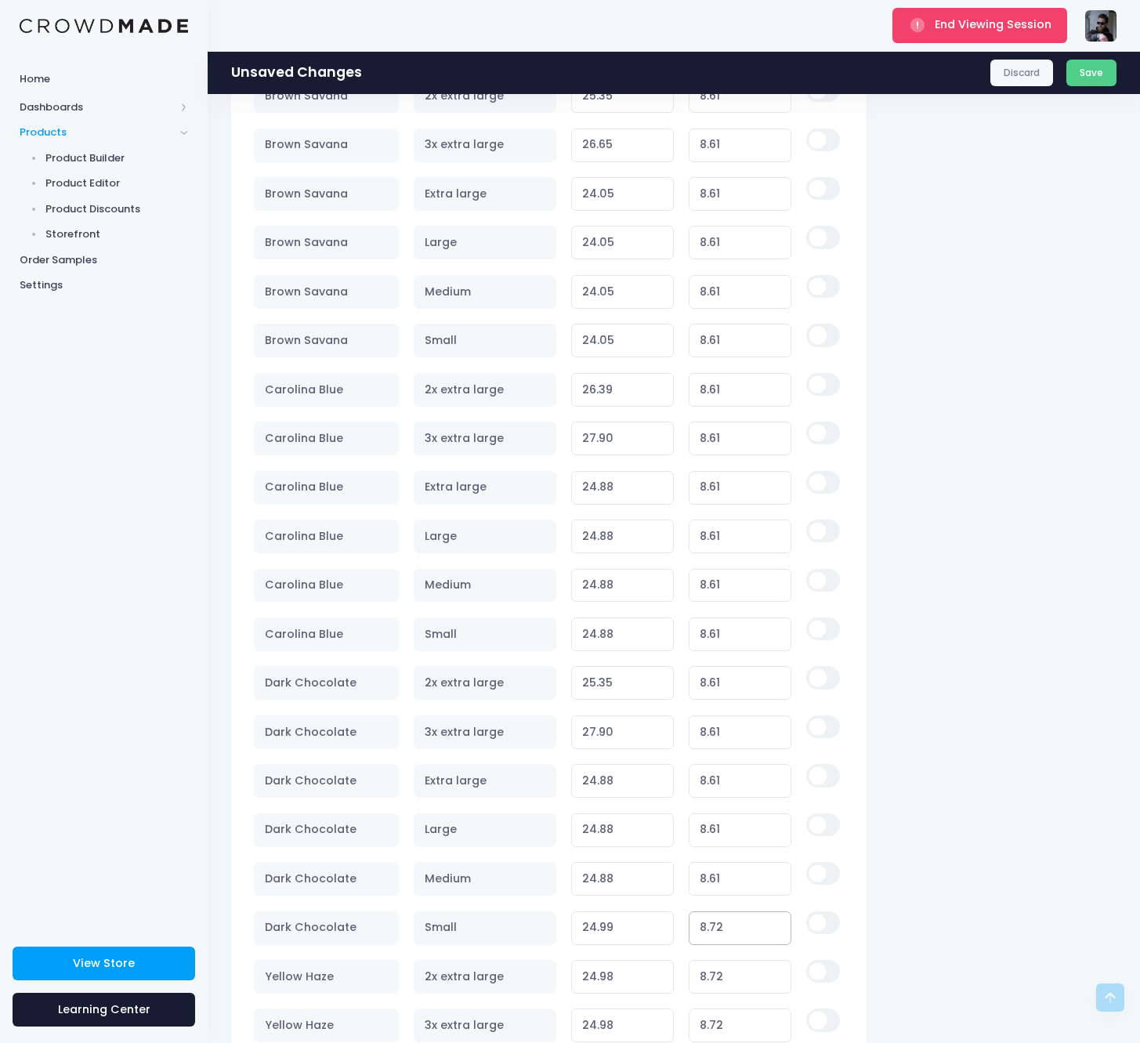
type input "8.61"
type input "24.88"
type input "8.61"
click at [724, 977] on input "8.72" at bounding box center [740, 977] width 103 height 34
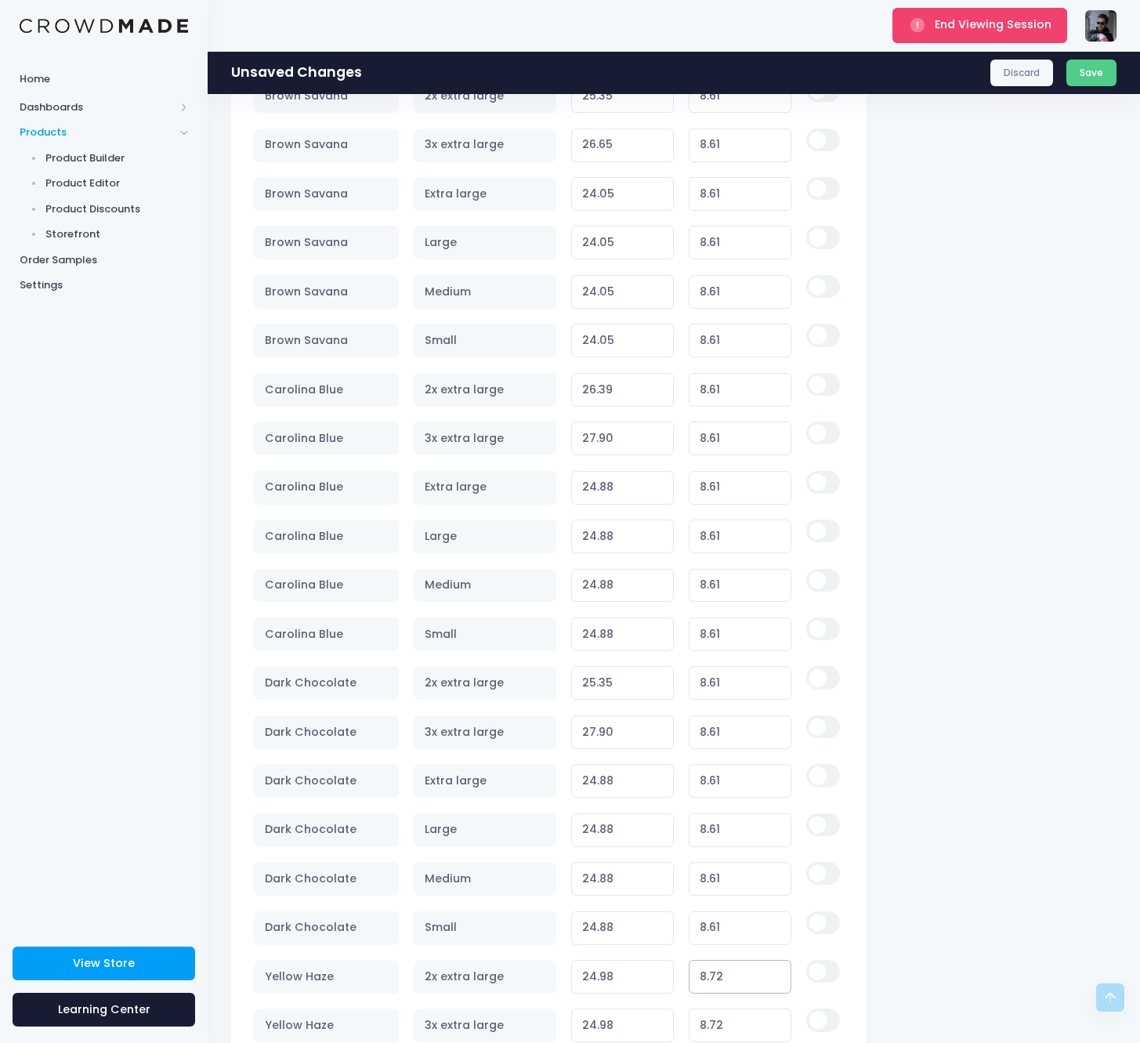
paste input "61"
type input "8.61"
type input "24.87"
type input "8.61"
click at [728, 1017] on input "8.72" at bounding box center [740, 1026] width 103 height 34
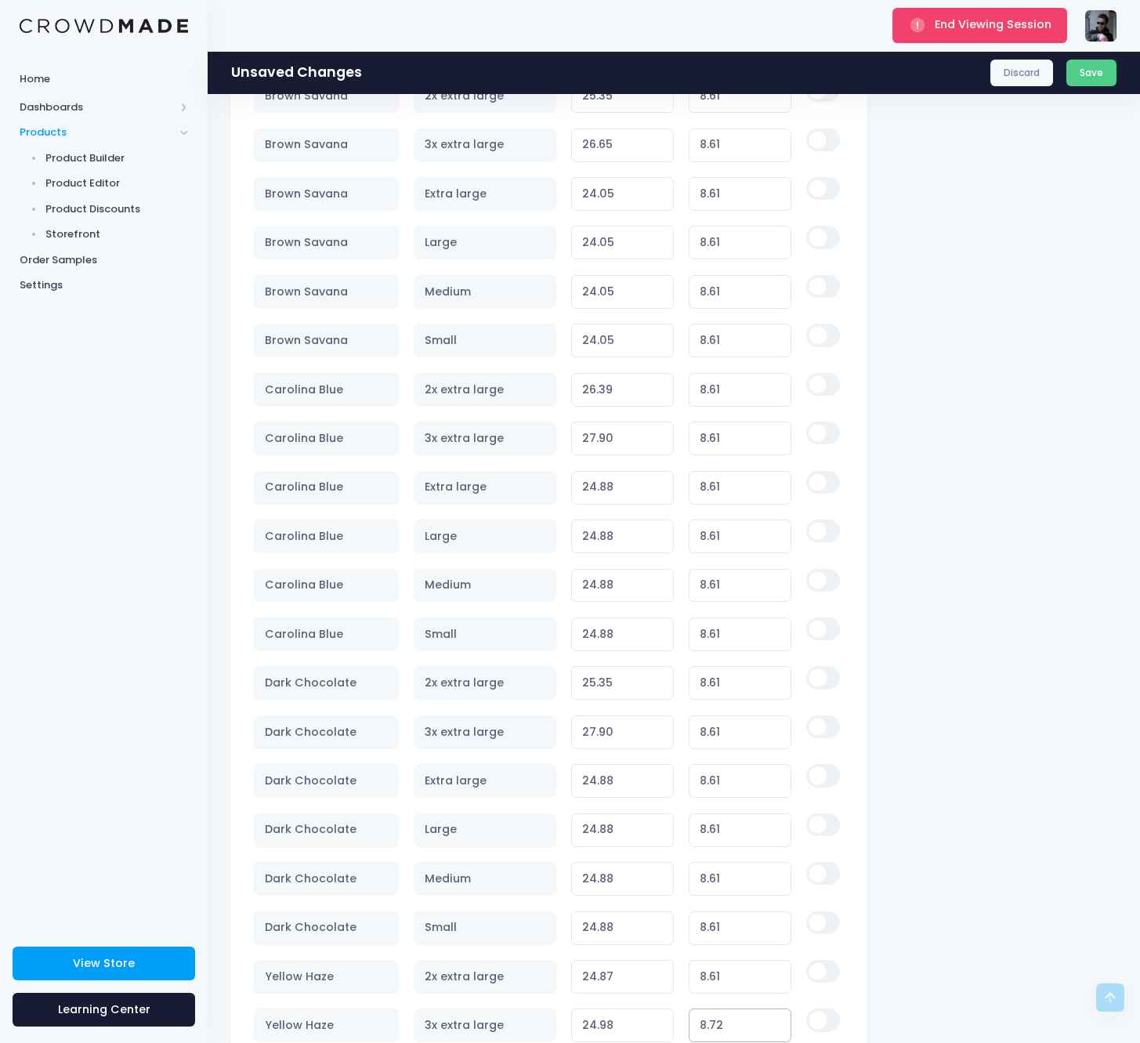
click at [728, 1017] on input "8.72" at bounding box center [740, 1026] width 103 height 34
paste input "61"
type input "8.61"
type input "24.87"
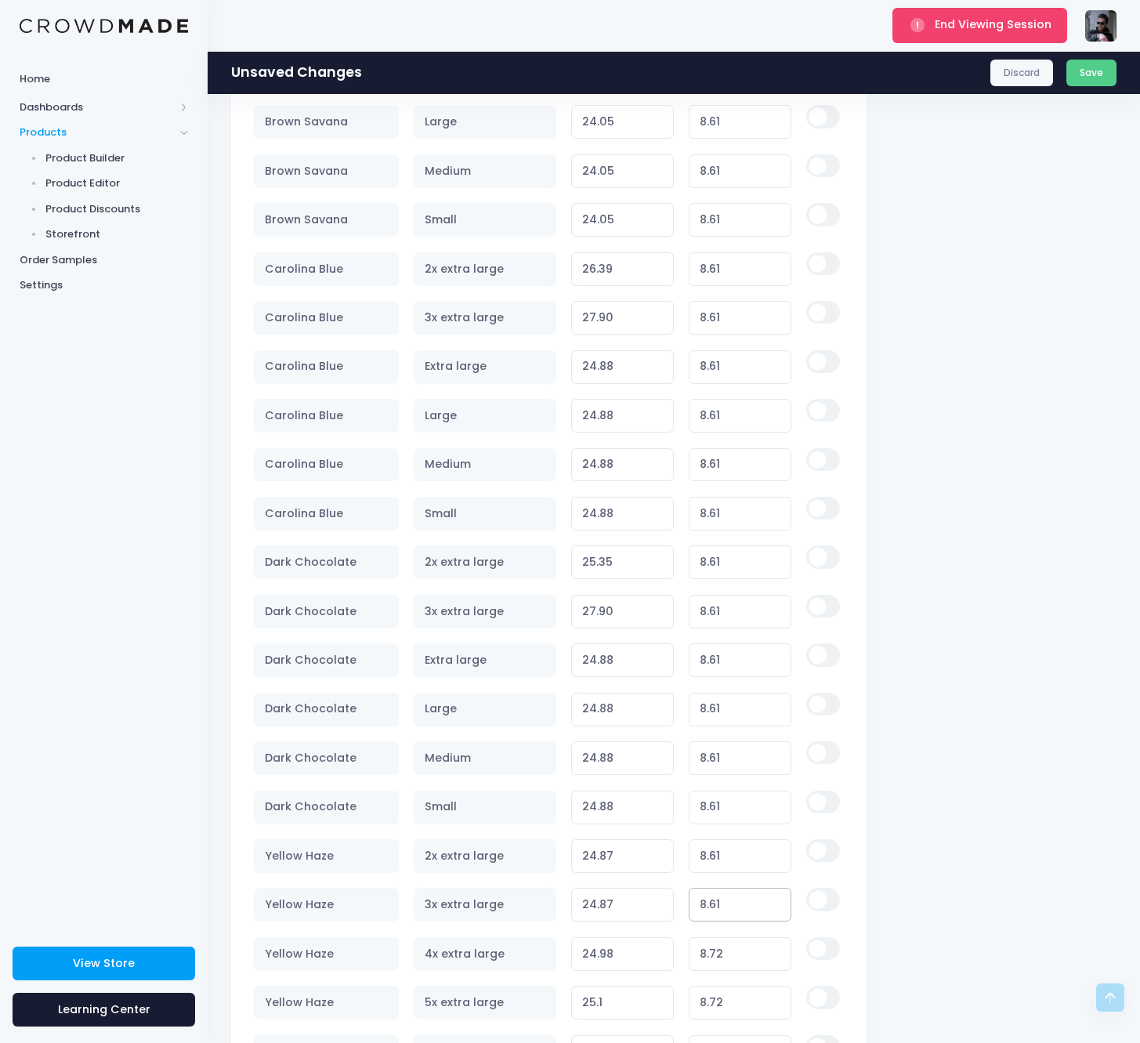
scroll to position [1701, 0]
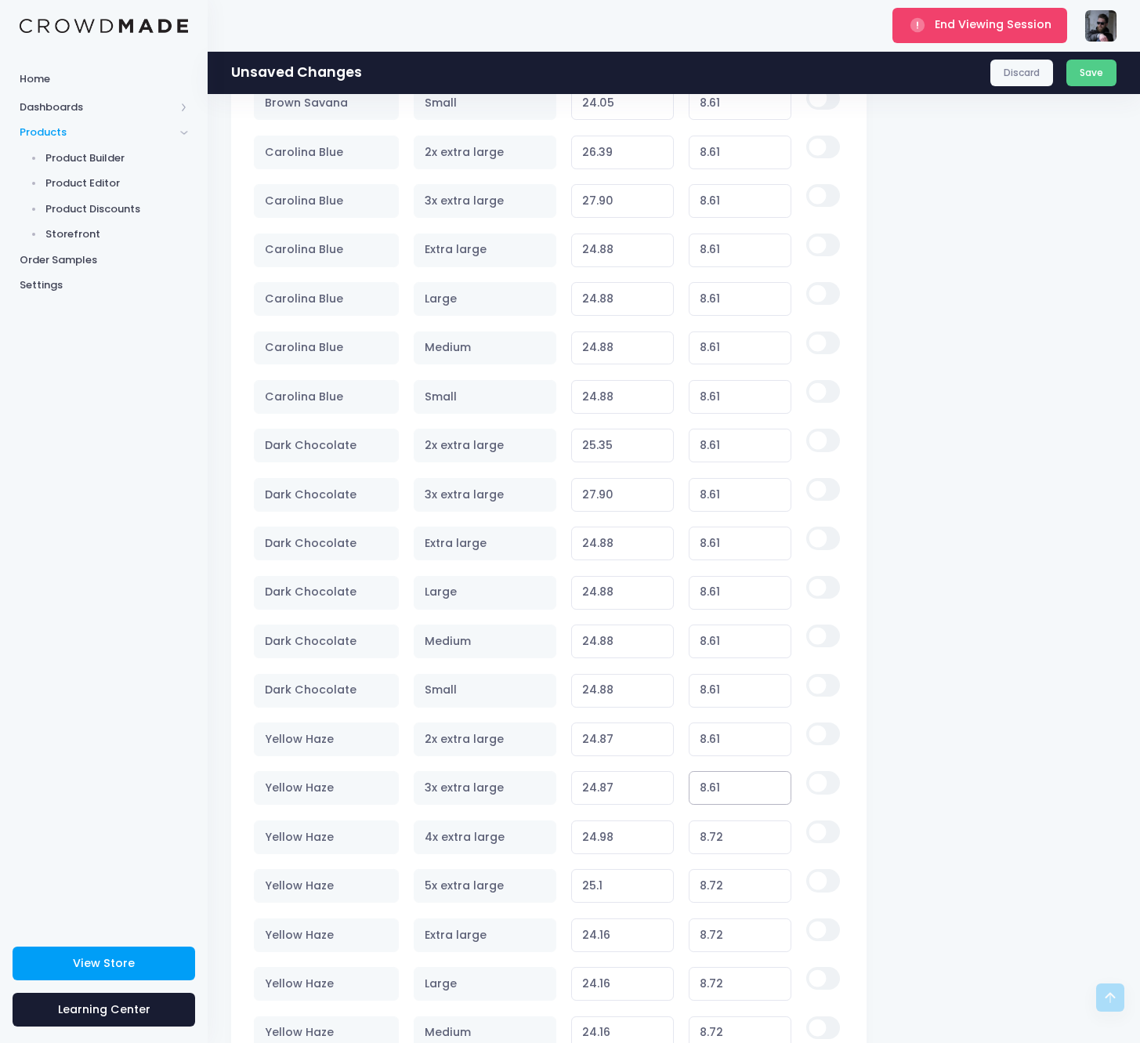
type input "8.61"
click at [740, 839] on input "8.72" at bounding box center [740, 838] width 103 height 34
paste input "61"
type input "8.61"
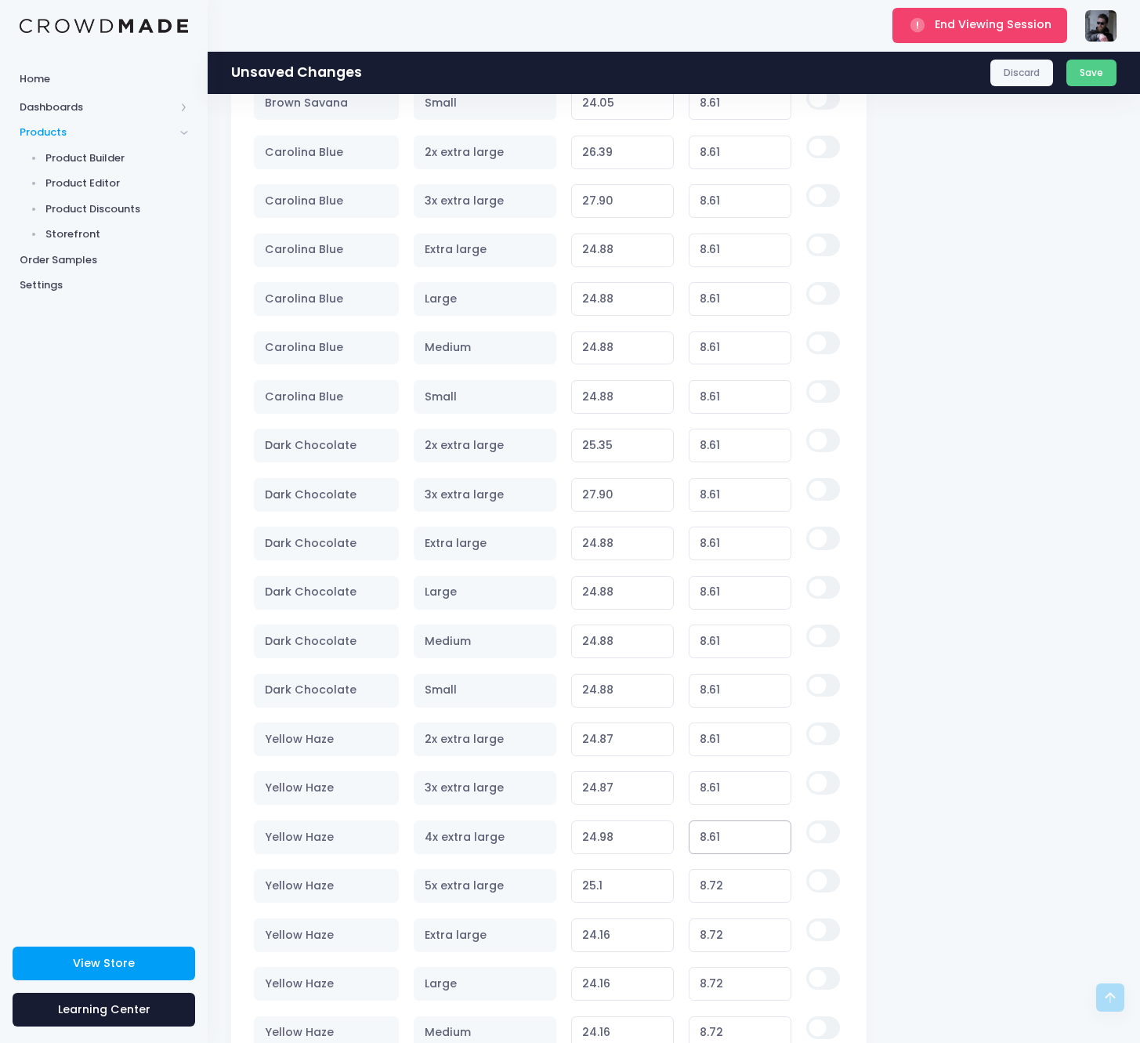
type input "24.87"
type input "8.61"
click at [714, 887] on input "8.72" at bounding box center [740, 886] width 103 height 34
paste input "61"
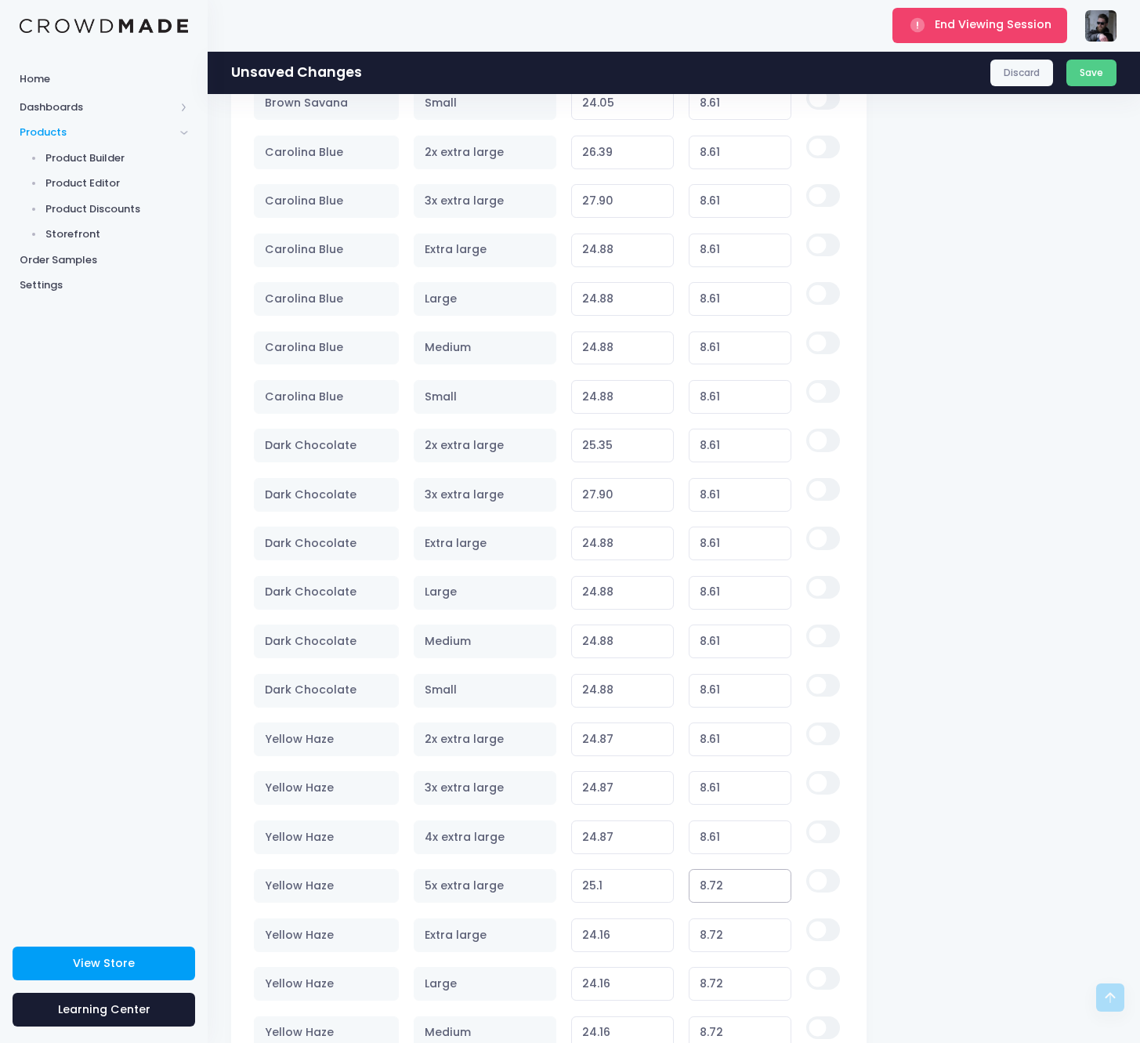
type input "8.61"
type input "24.99"
type input "8.61"
click at [715, 923] on input "8.72" at bounding box center [740, 936] width 103 height 34
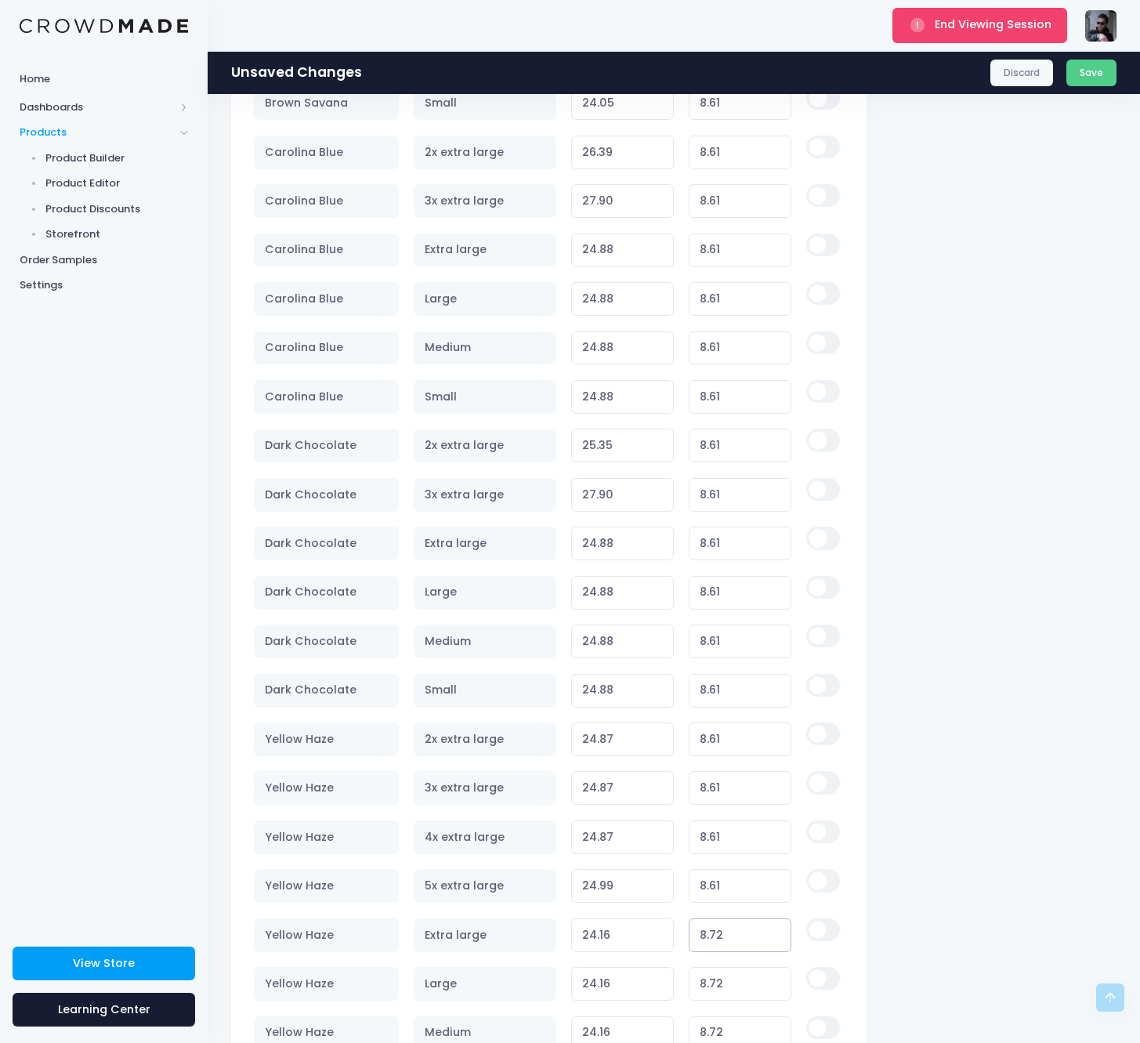
paste
type input "8.61"
type input "24.05"
type input "8.61"
click at [726, 985] on input "8.72" at bounding box center [740, 984] width 103 height 34
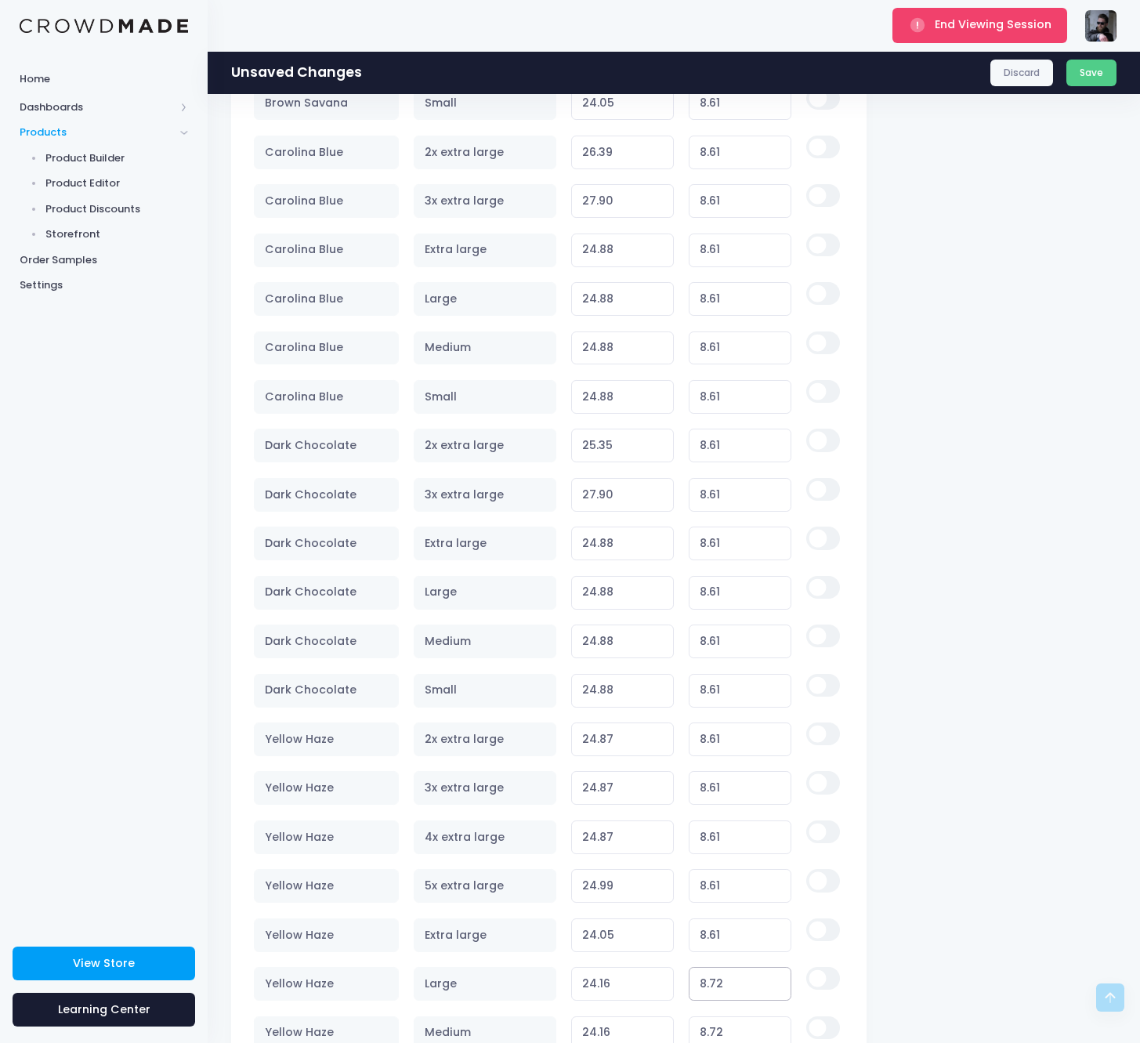
click at [726, 985] on input "8.72" at bounding box center [740, 984] width 103 height 34
type input "8.61"
type input "24.05"
type input "8.61"
click at [733, 1030] on input "8.72" at bounding box center [740, 1034] width 103 height 34
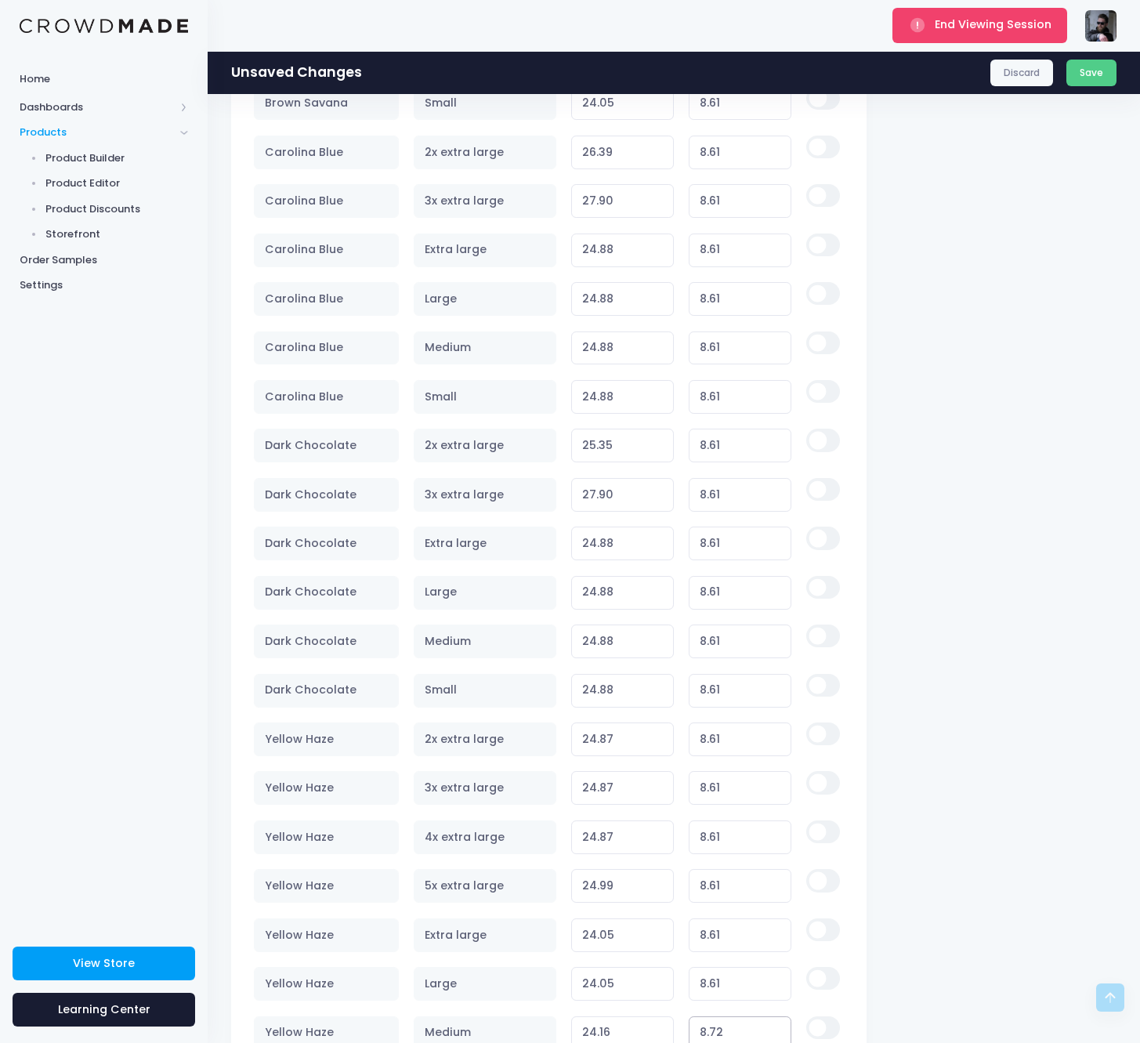
click at [733, 1030] on input "8.72" at bounding box center [740, 1034] width 103 height 34
type input "8.61"
type input "24.05"
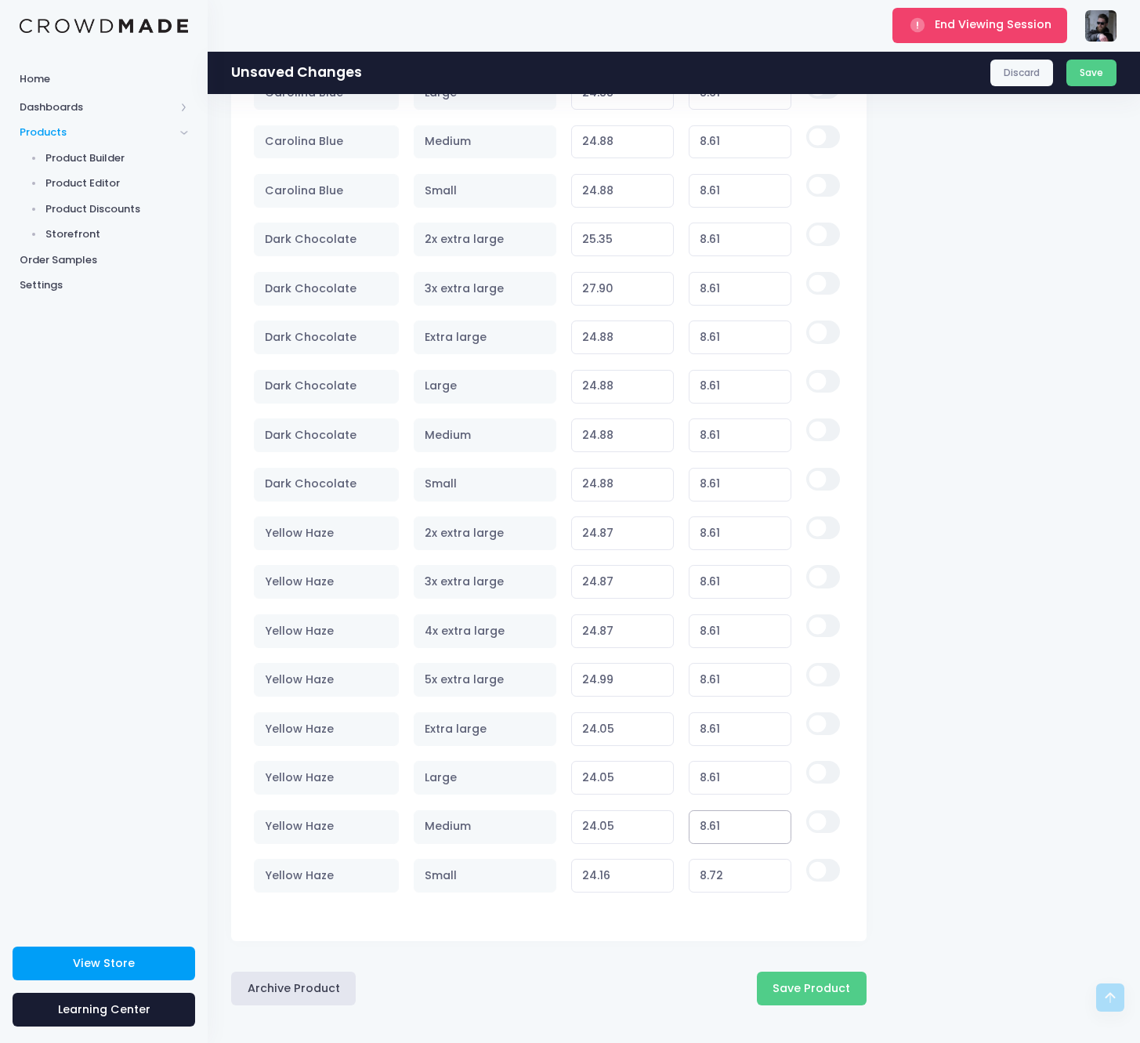
type input "8.61"
click at [727, 875] on input "8.72" at bounding box center [740, 876] width 103 height 34
type input "8.61"
type input "24.05"
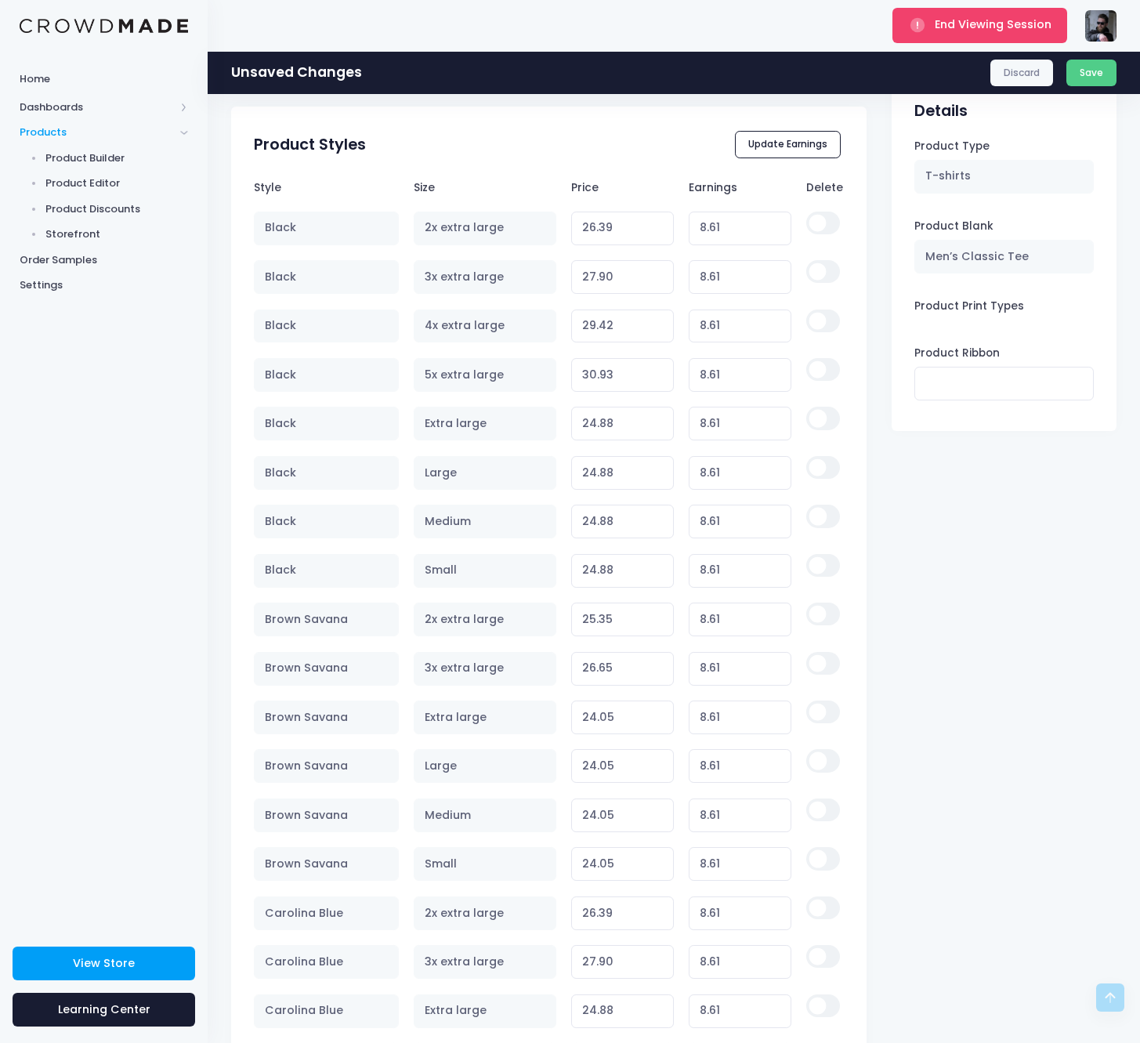
scroll to position [960, 0]
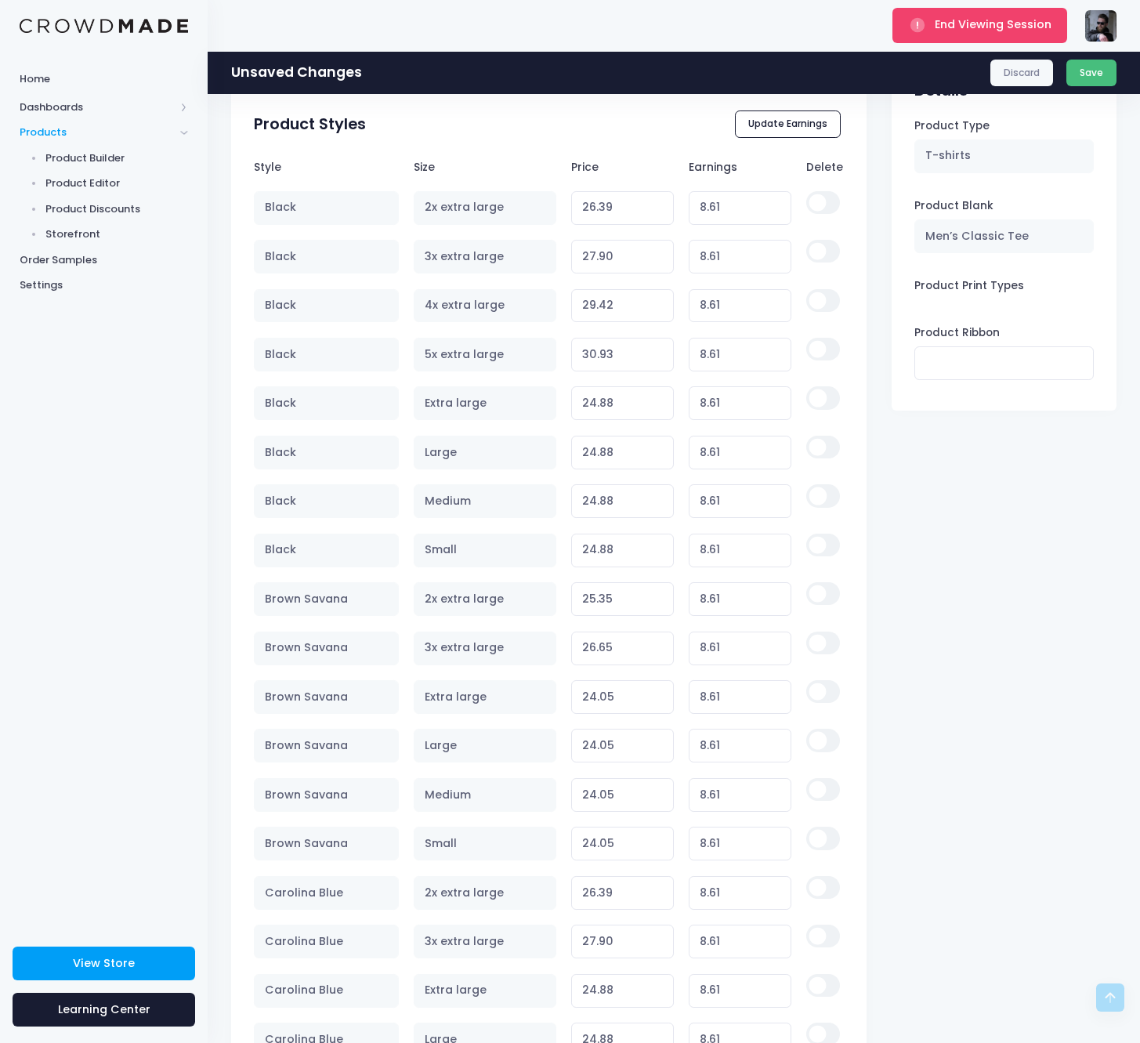
type input "8.61"
click at [1090, 78] on button "Save" at bounding box center [1092, 73] width 51 height 27
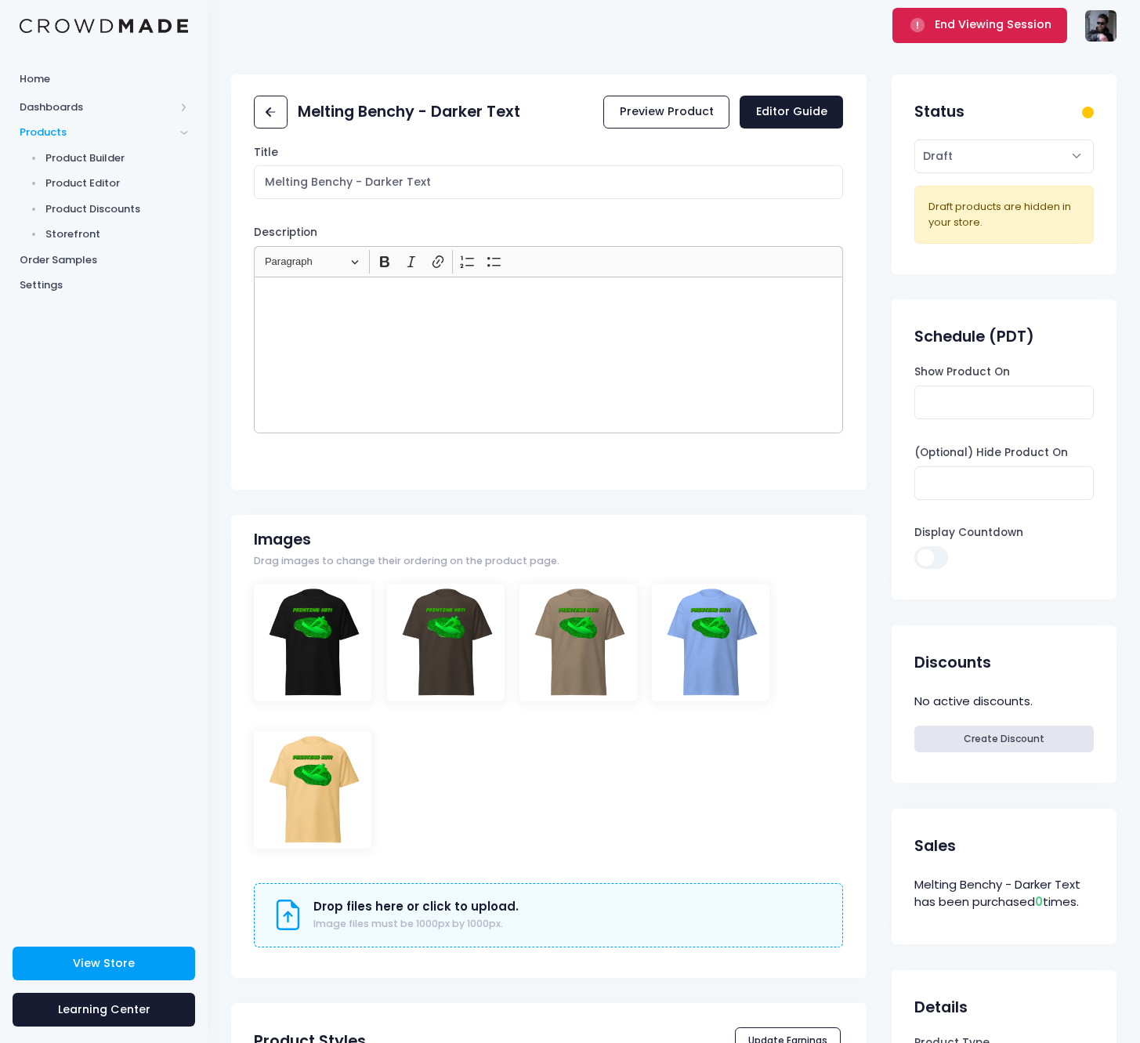
click at [920, 34] on icon "submit" at bounding box center [918, 25] width 18 height 18
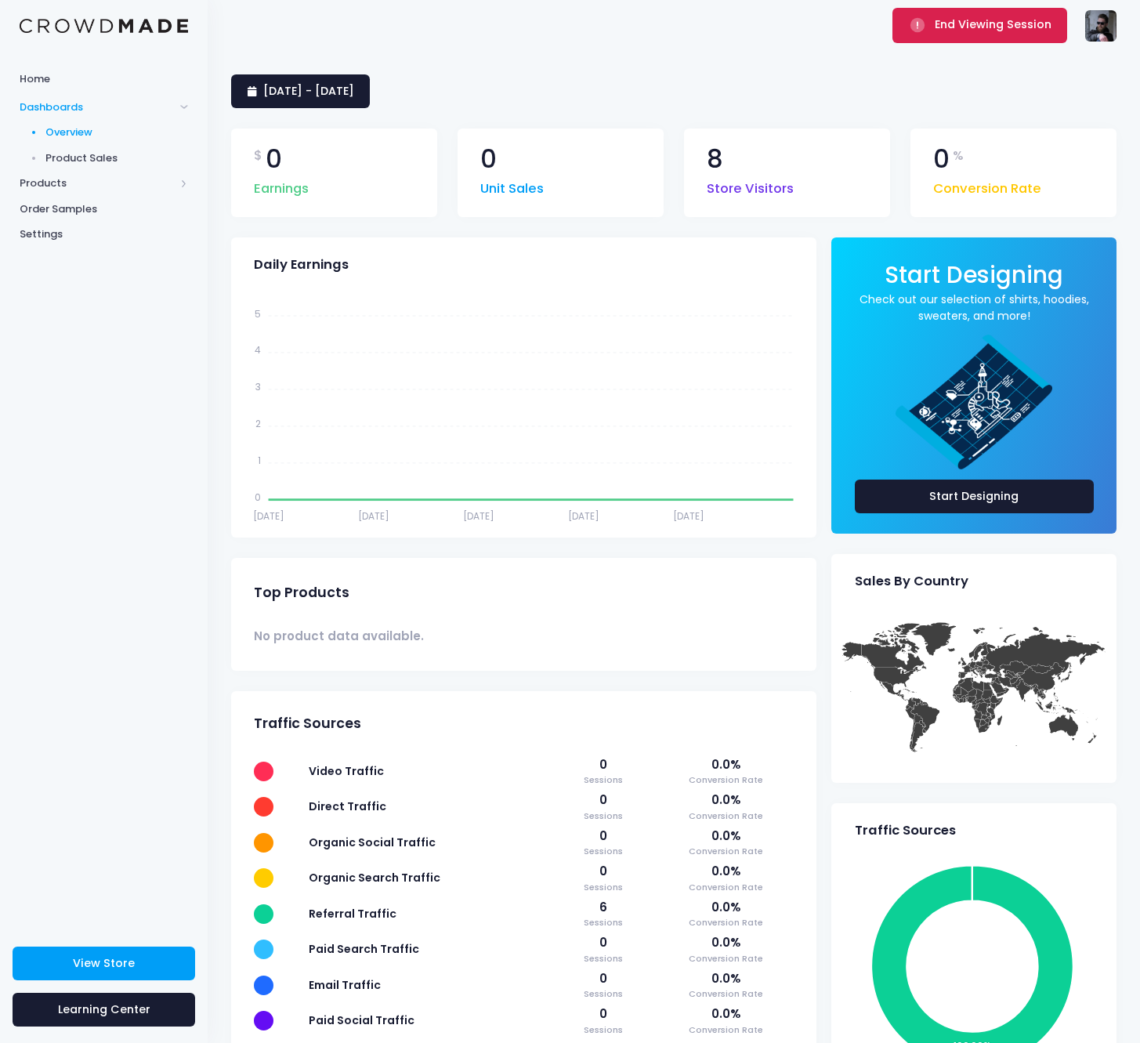
click at [1011, 20] on span "End Viewing Session" at bounding box center [993, 24] width 117 height 16
click at [1002, 27] on span "End Viewing Session" at bounding box center [993, 24] width 117 height 16
